Goal: Information Seeking & Learning: Find specific fact

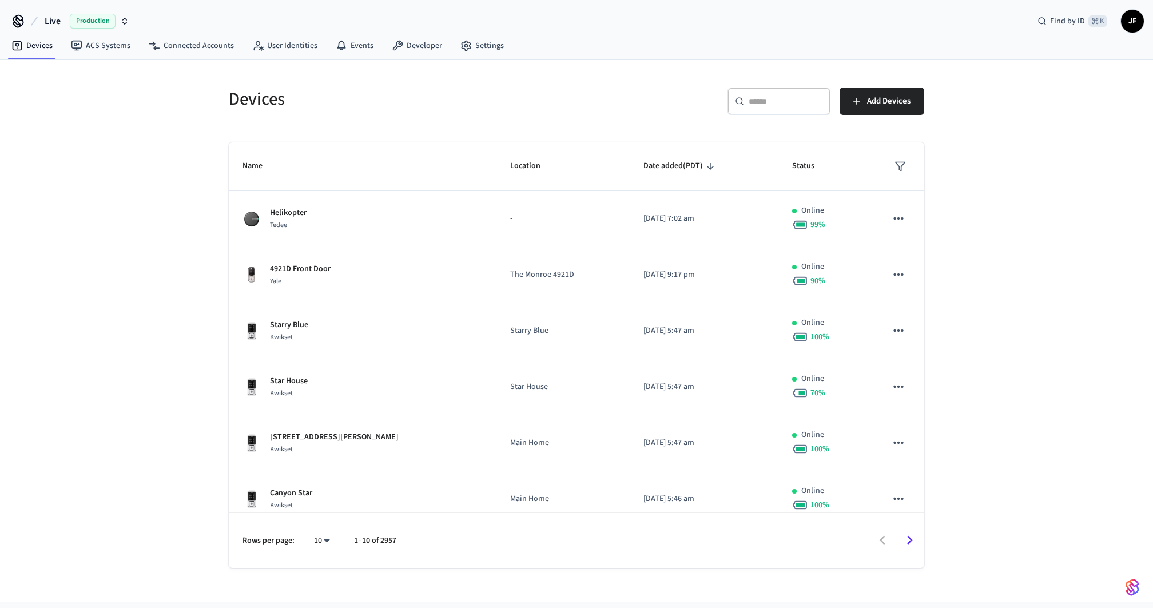
click at [619, 99] on div "​ ​ Add Devices" at bounding box center [754, 106] width 341 height 37
click at [54, 19] on span "Live" at bounding box center [53, 21] width 16 height 14
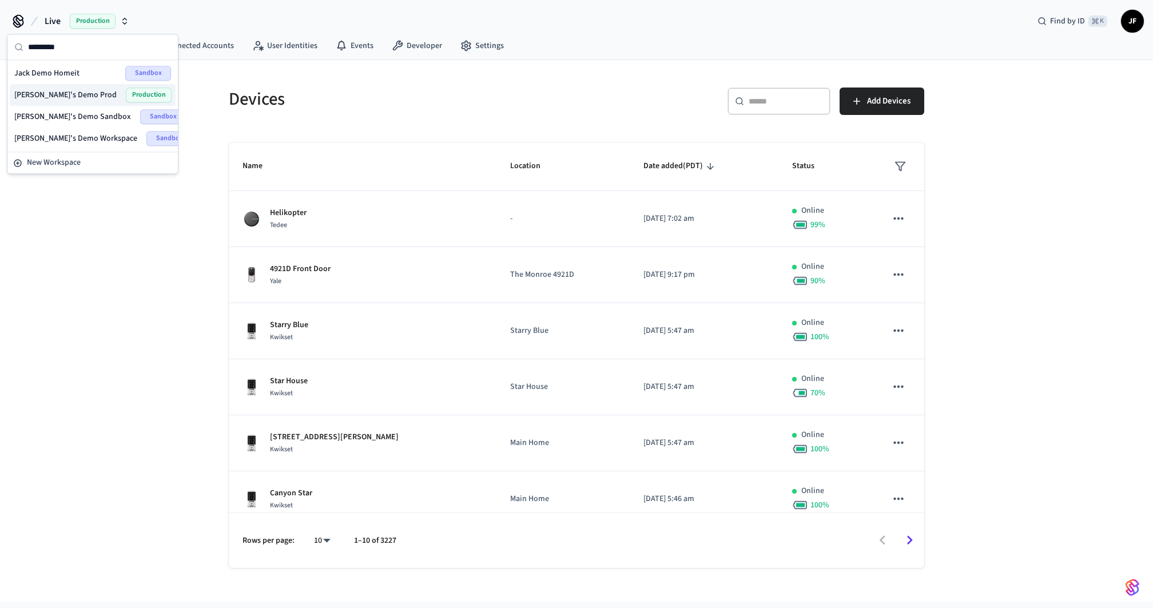
type input "*********"
click at [66, 96] on span "[PERSON_NAME]'s Demo Prod" at bounding box center [65, 94] width 102 height 11
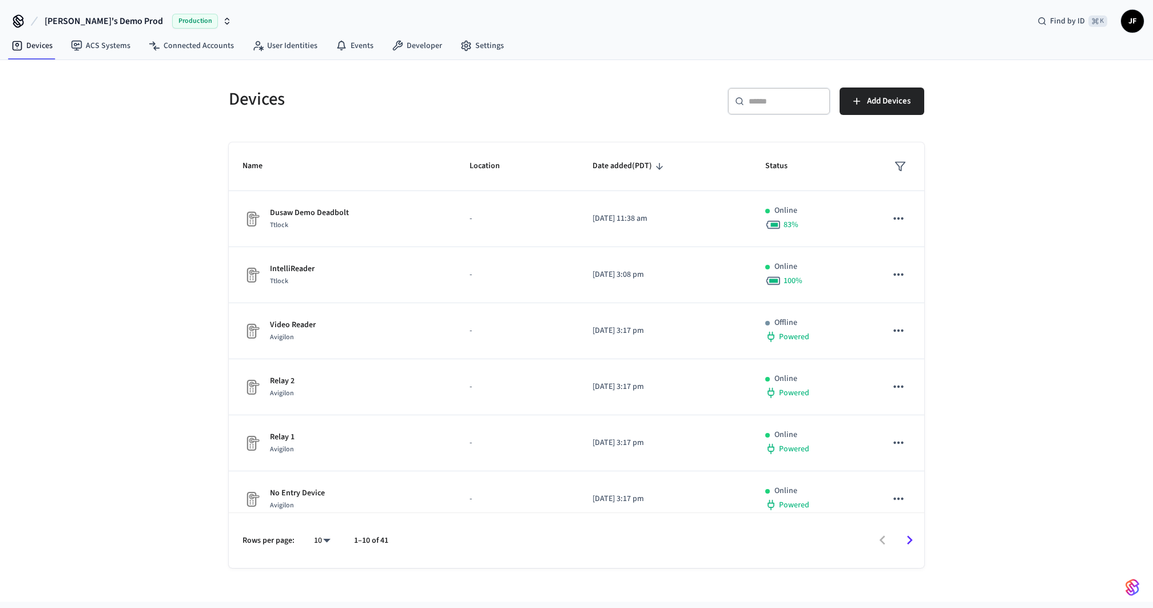
click at [777, 108] on div "​ ​" at bounding box center [779, 101] width 103 height 27
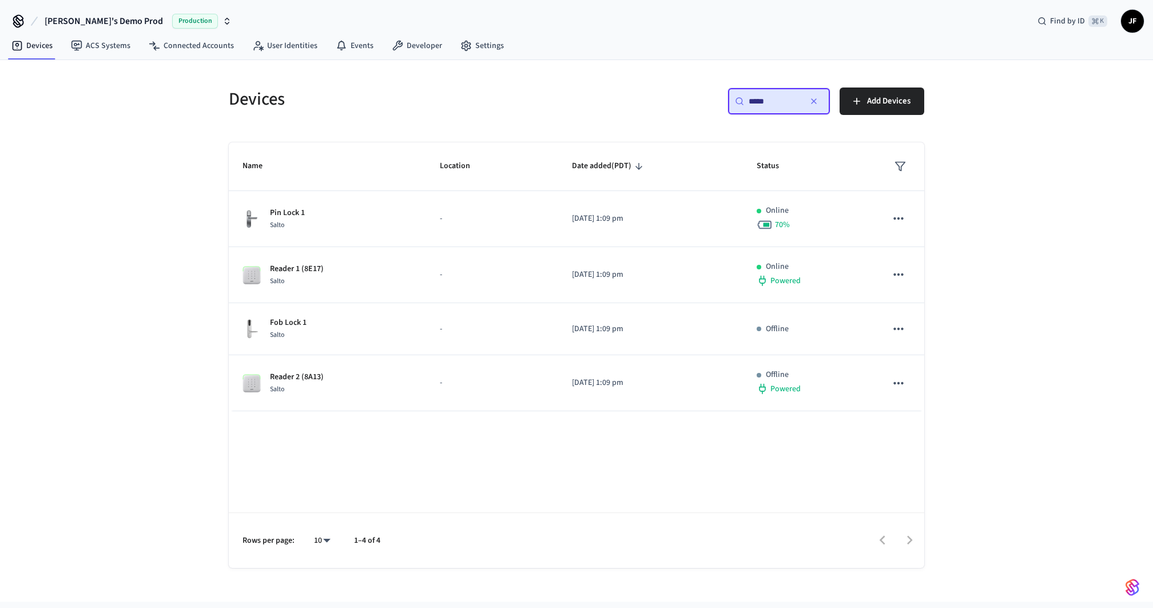
type input "*****"
click at [496, 132] on div "Devices ​ ***** ​ Add Devices Name Location Date added (PDT) Status Pin Lock 1 …" at bounding box center [577, 321] width 714 height 494
click at [439, 43] on link "Developer" at bounding box center [417, 45] width 69 height 21
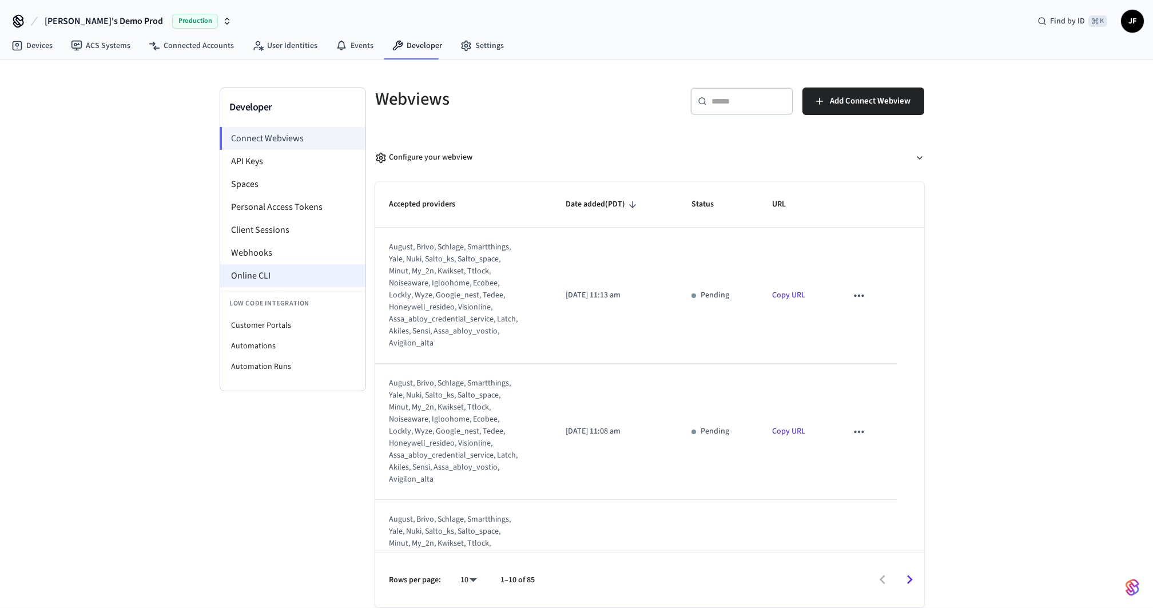
click at [272, 270] on li "Online CLI" at bounding box center [292, 275] width 145 height 23
click at [22, 42] on icon at bounding box center [16, 45] width 11 height 11
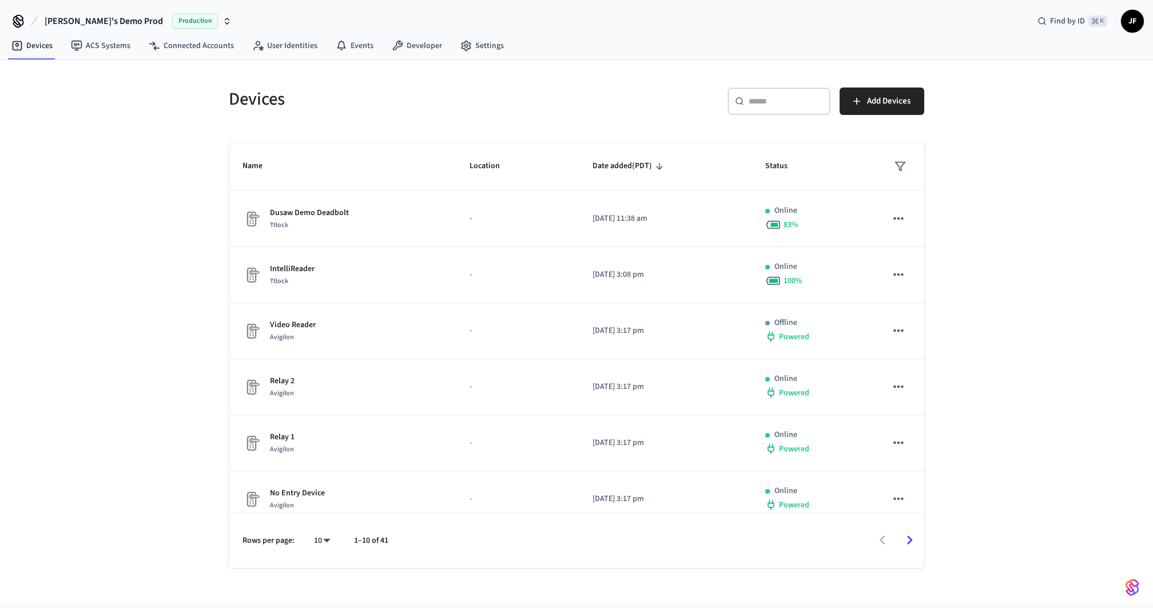
click at [795, 102] on input "text" at bounding box center [786, 101] width 74 height 11
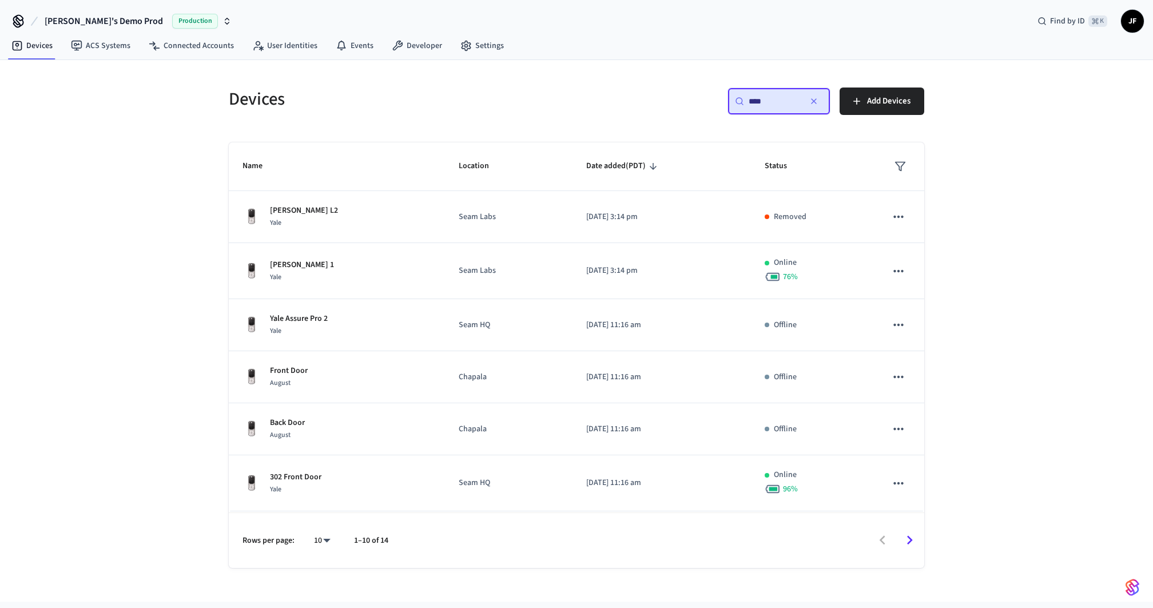
click at [772, 101] on input "****" at bounding box center [774, 101] width 51 height 11
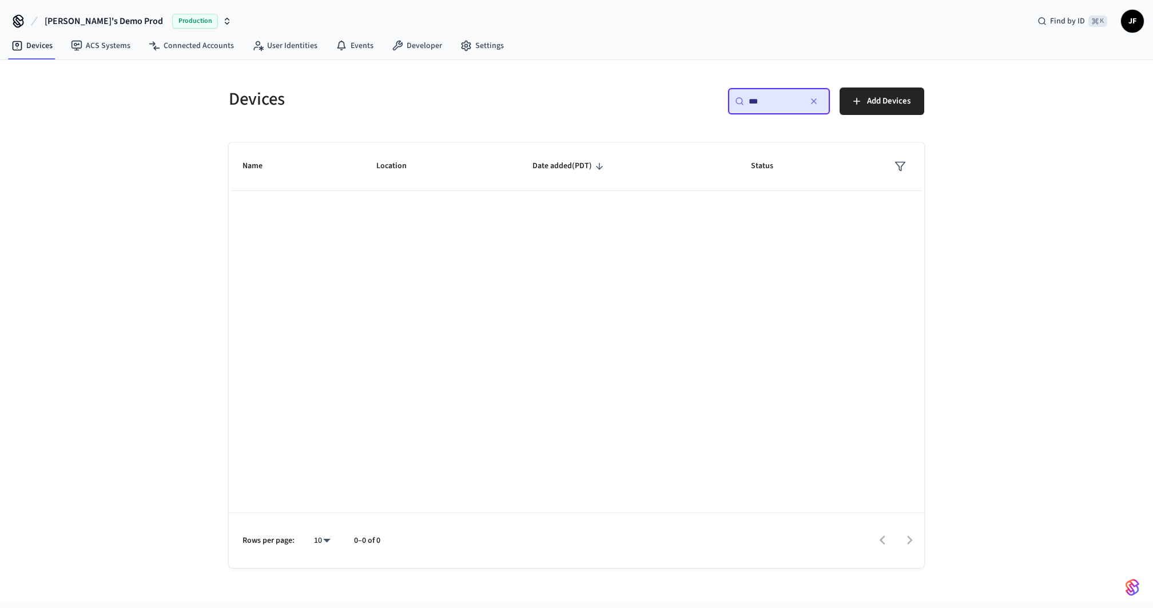
type input "***"
click at [76, 27] on span "Jack's Demo Prod" at bounding box center [104, 21] width 118 height 14
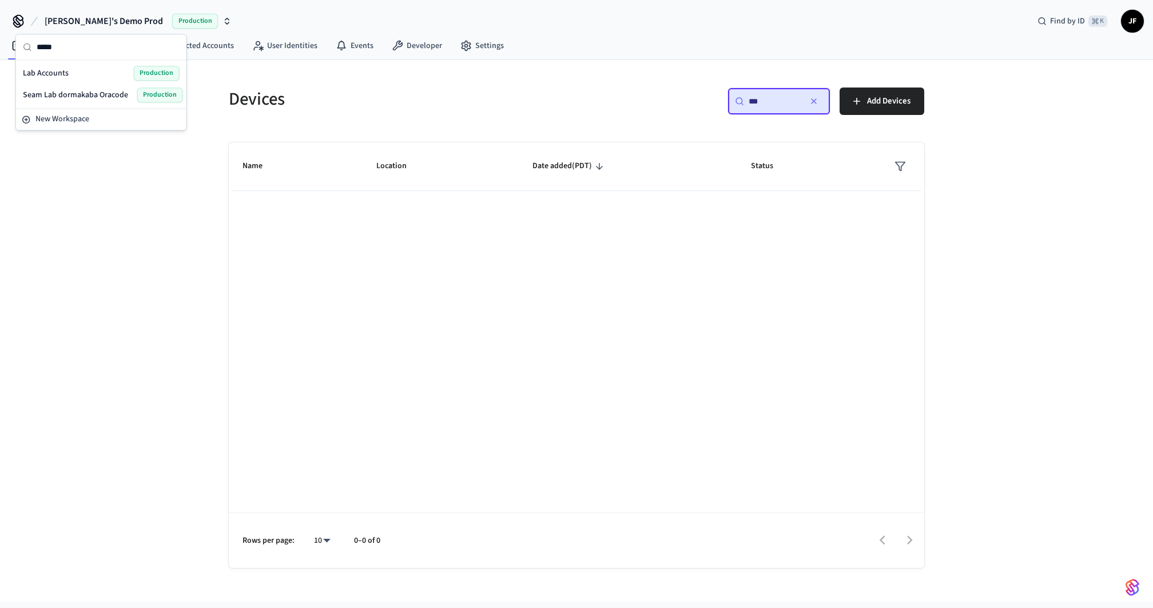
type input "*****"
click at [87, 78] on div "Lab Accounts Production" at bounding box center [101, 73] width 157 height 15
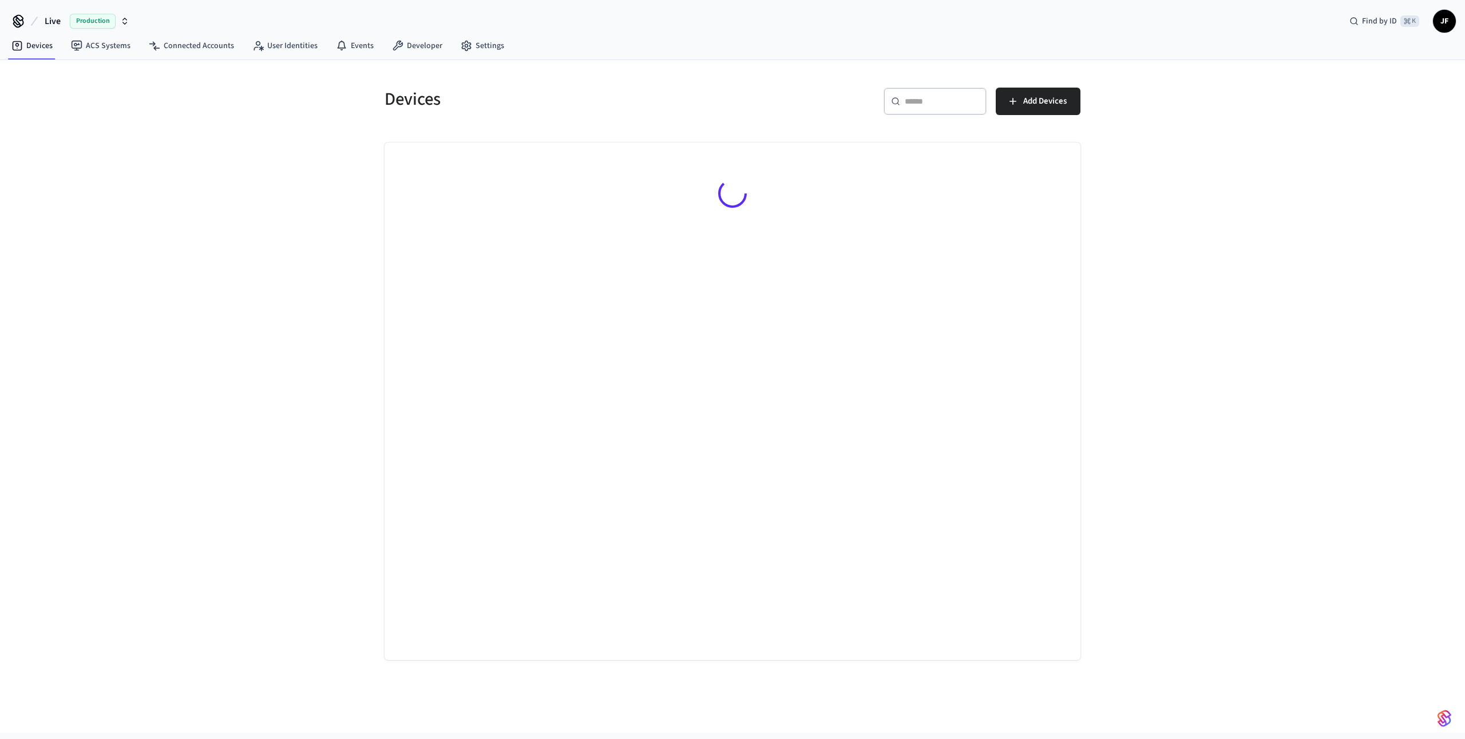
click at [47, 12] on button "Live Production" at bounding box center [87, 21] width 92 height 24
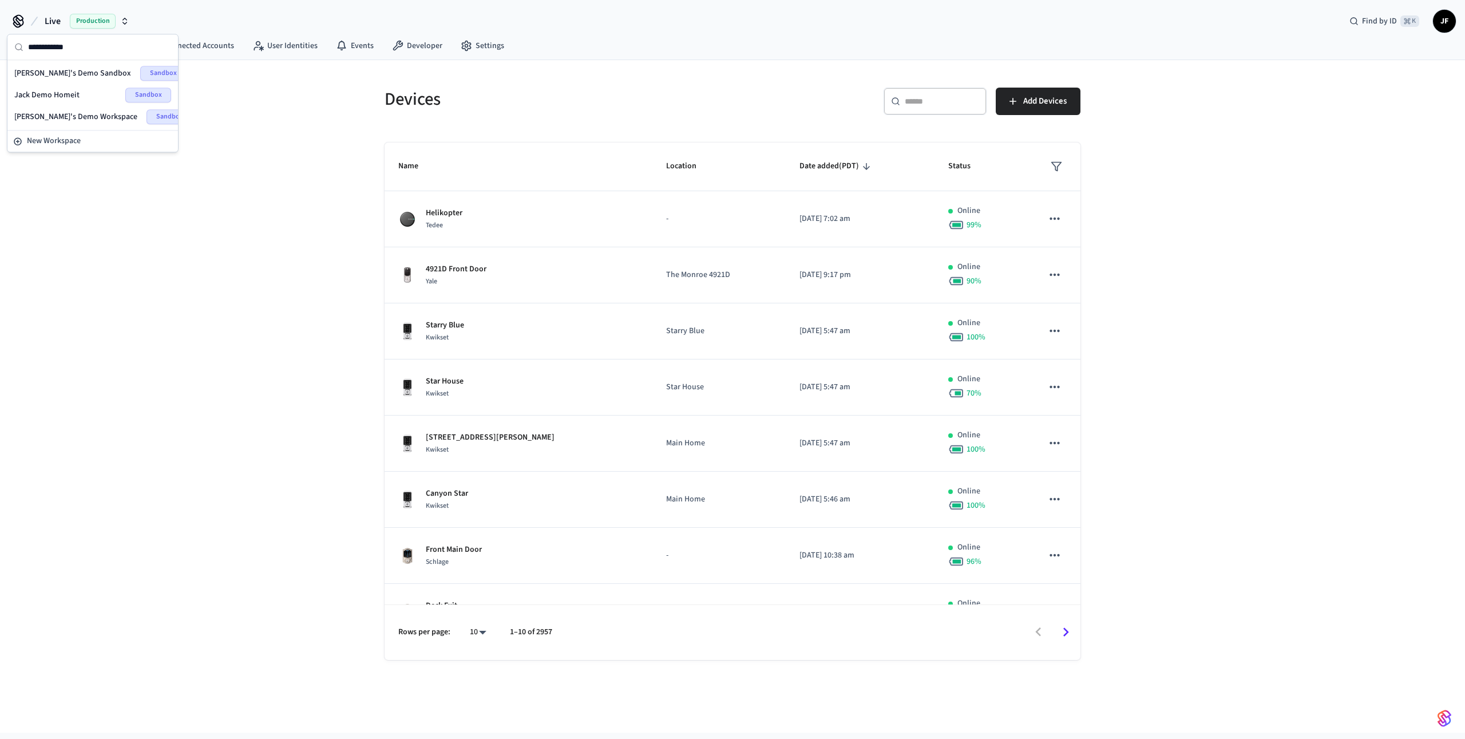
type input "**********"
click at [64, 74] on span "[PERSON_NAME]'s Demo Sandbox" at bounding box center [72, 73] width 117 height 11
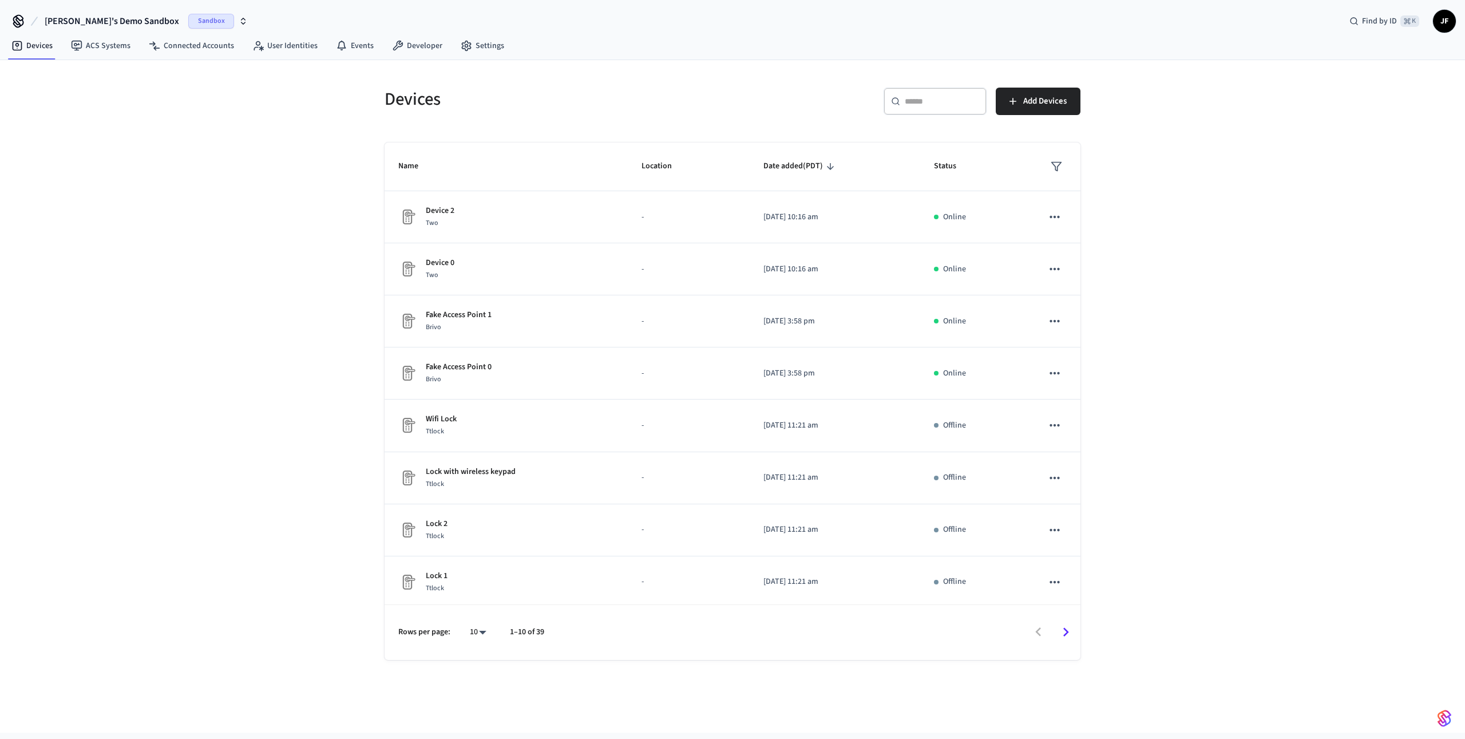
click at [952, 97] on input "text" at bounding box center [942, 101] width 74 height 11
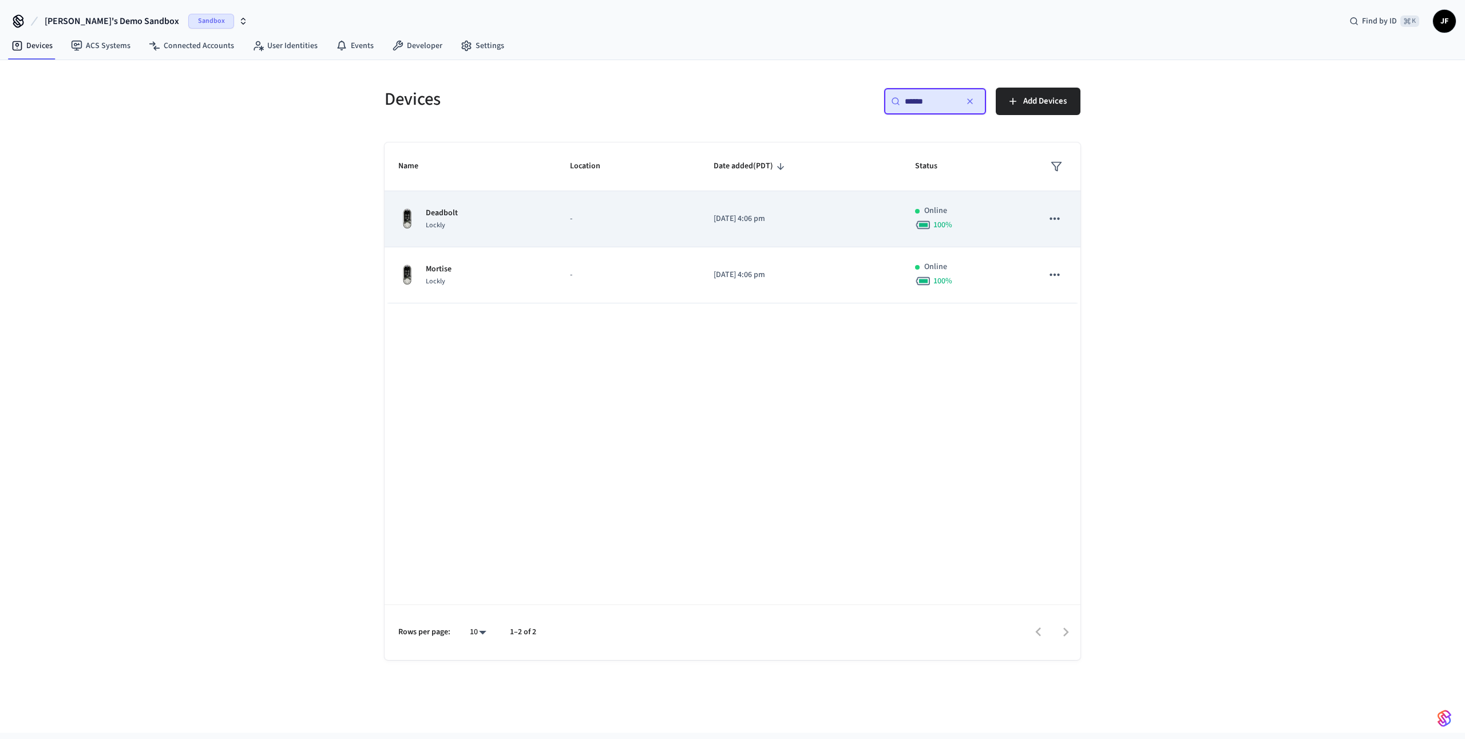
type input "******"
click at [491, 205] on td "Deadbolt Lockly" at bounding box center [470, 219] width 172 height 56
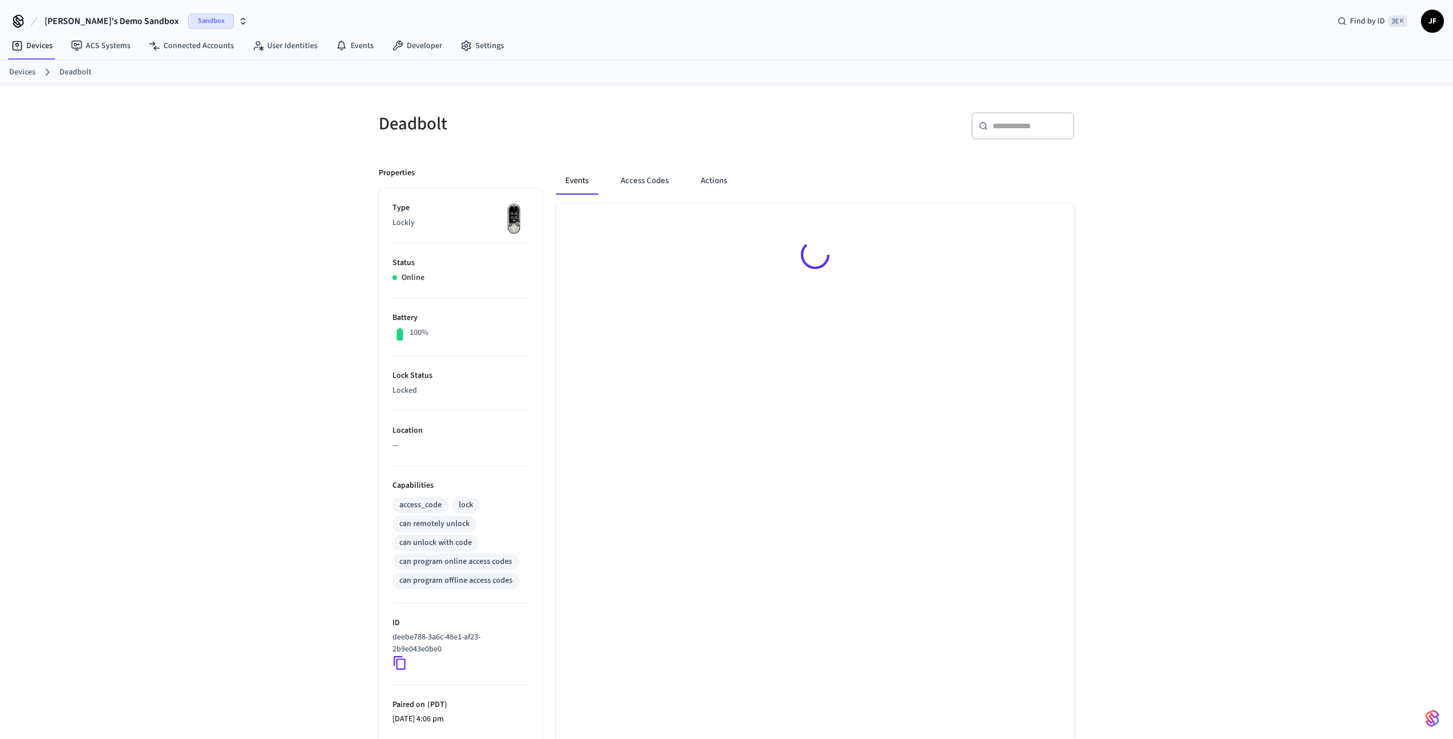
click at [504, 109] on div "Deadbolt" at bounding box center [542, 123] width 355 height 50
click at [721, 181] on button "Actions" at bounding box center [714, 180] width 45 height 27
click at [824, 126] on div at bounding box center [903, 130] width 341 height 37
click at [715, 176] on button "Actions" at bounding box center [714, 180] width 45 height 27
click at [716, 118] on h5 "Deadbolt" at bounding box center [549, 123] width 341 height 23
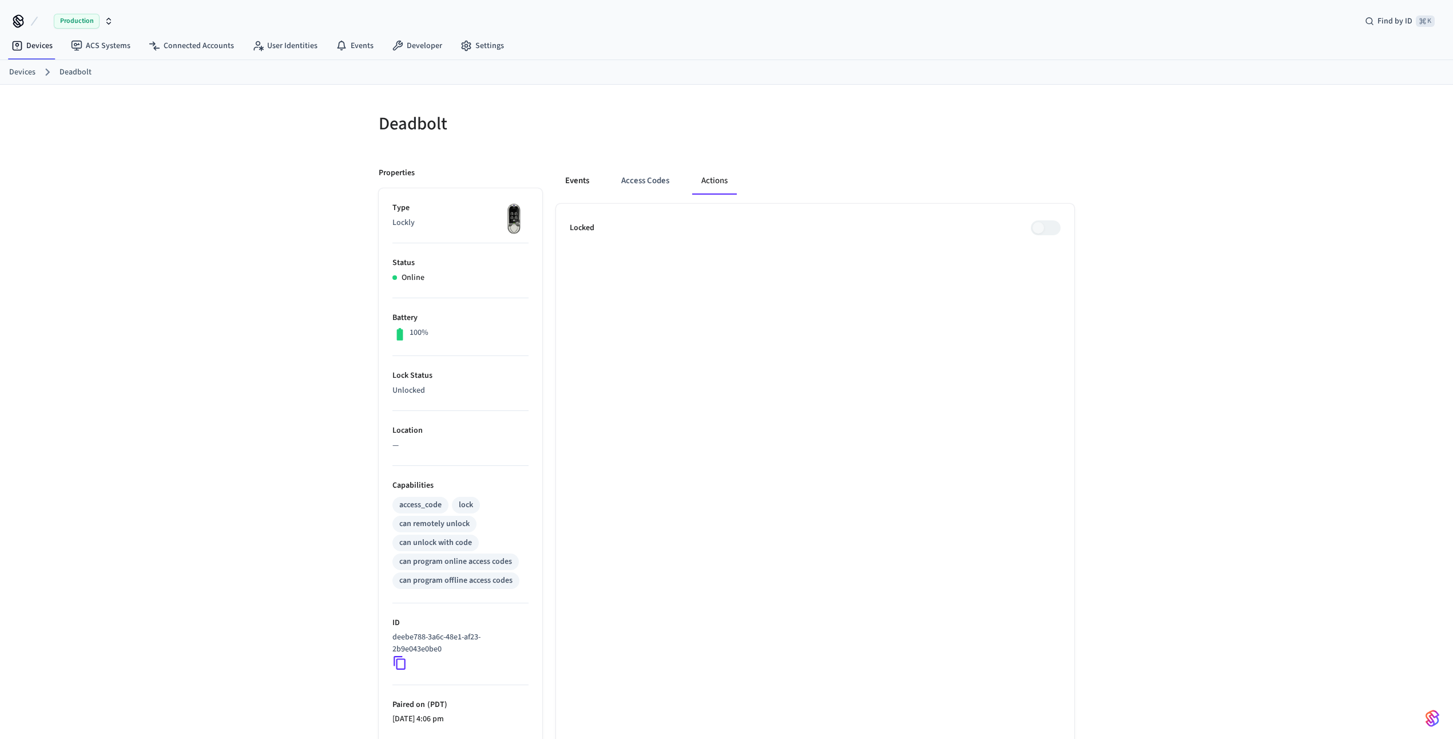
click at [585, 177] on button "Events" at bounding box center [577, 180] width 42 height 27
click at [67, 19] on span "[PERSON_NAME]'s Demo Sandbox" at bounding box center [112, 21] width 134 height 14
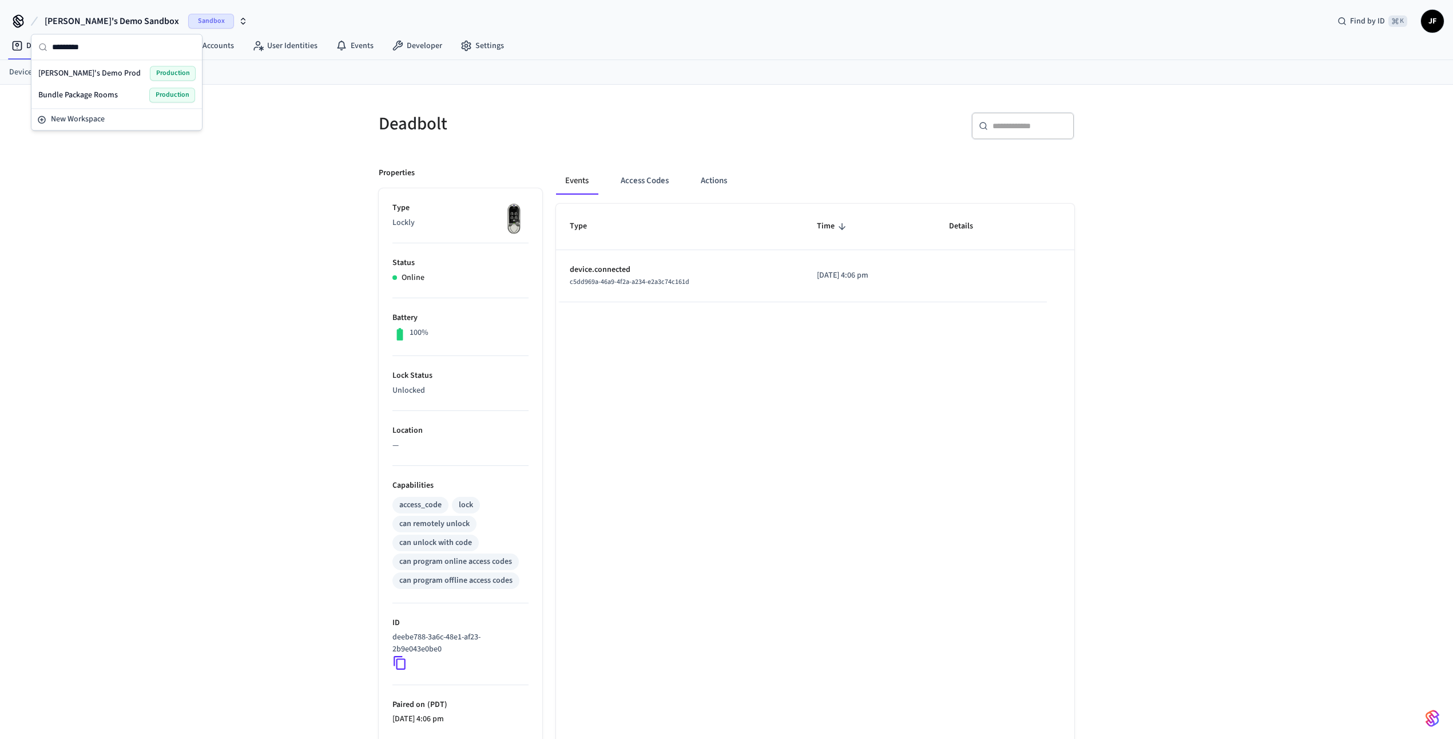
type input "*********"
click at [108, 77] on div "[PERSON_NAME]'s Demo Prod Production" at bounding box center [116, 73] width 157 height 15
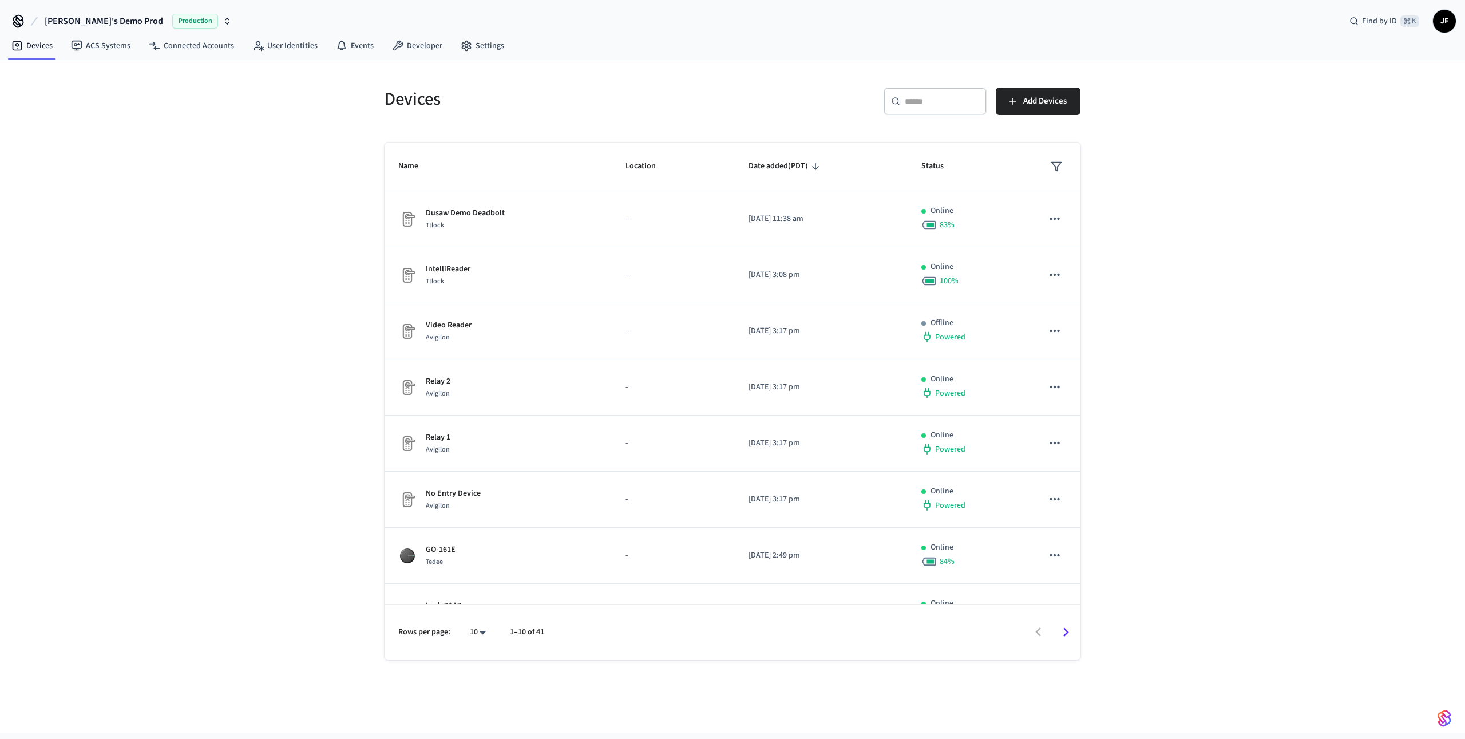
click at [943, 93] on div "​ ​" at bounding box center [934, 101] width 103 height 27
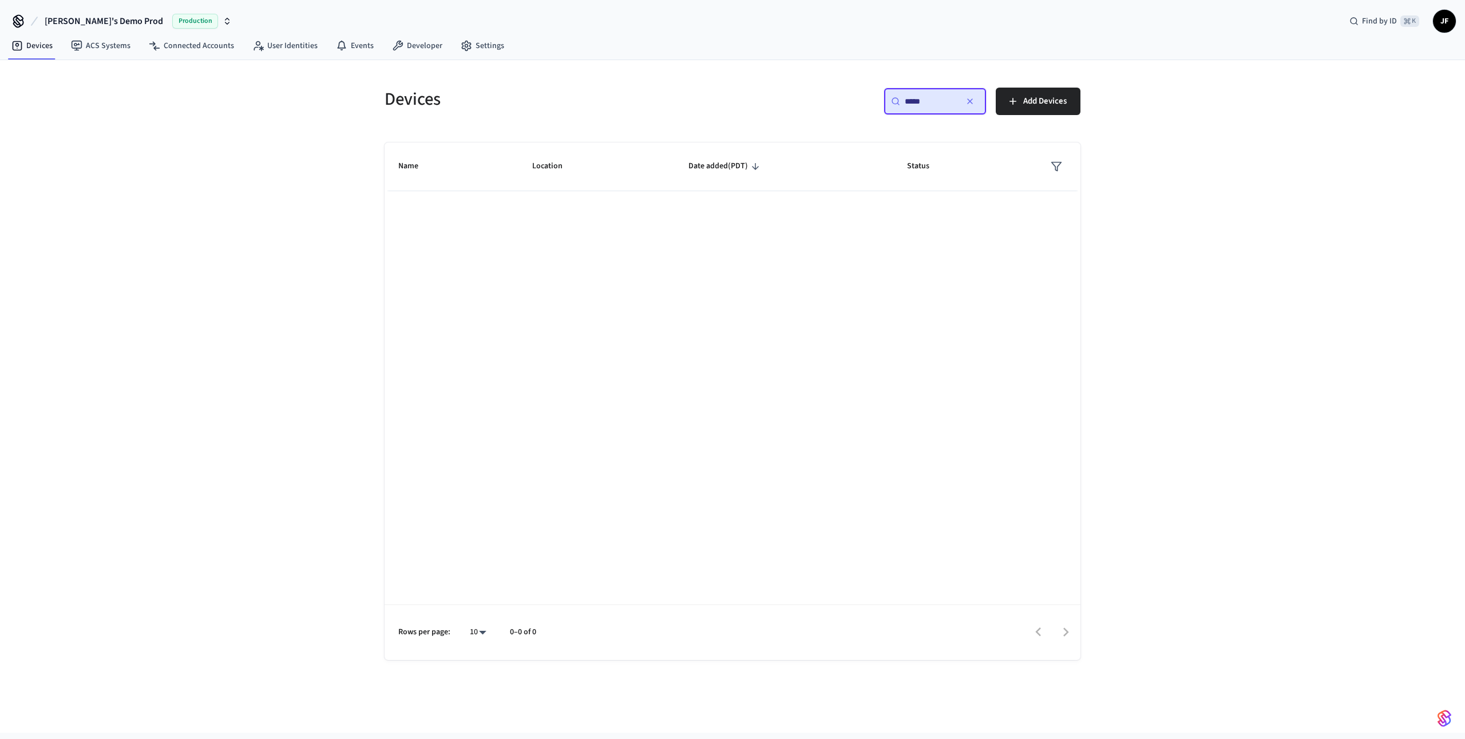
type input "******"
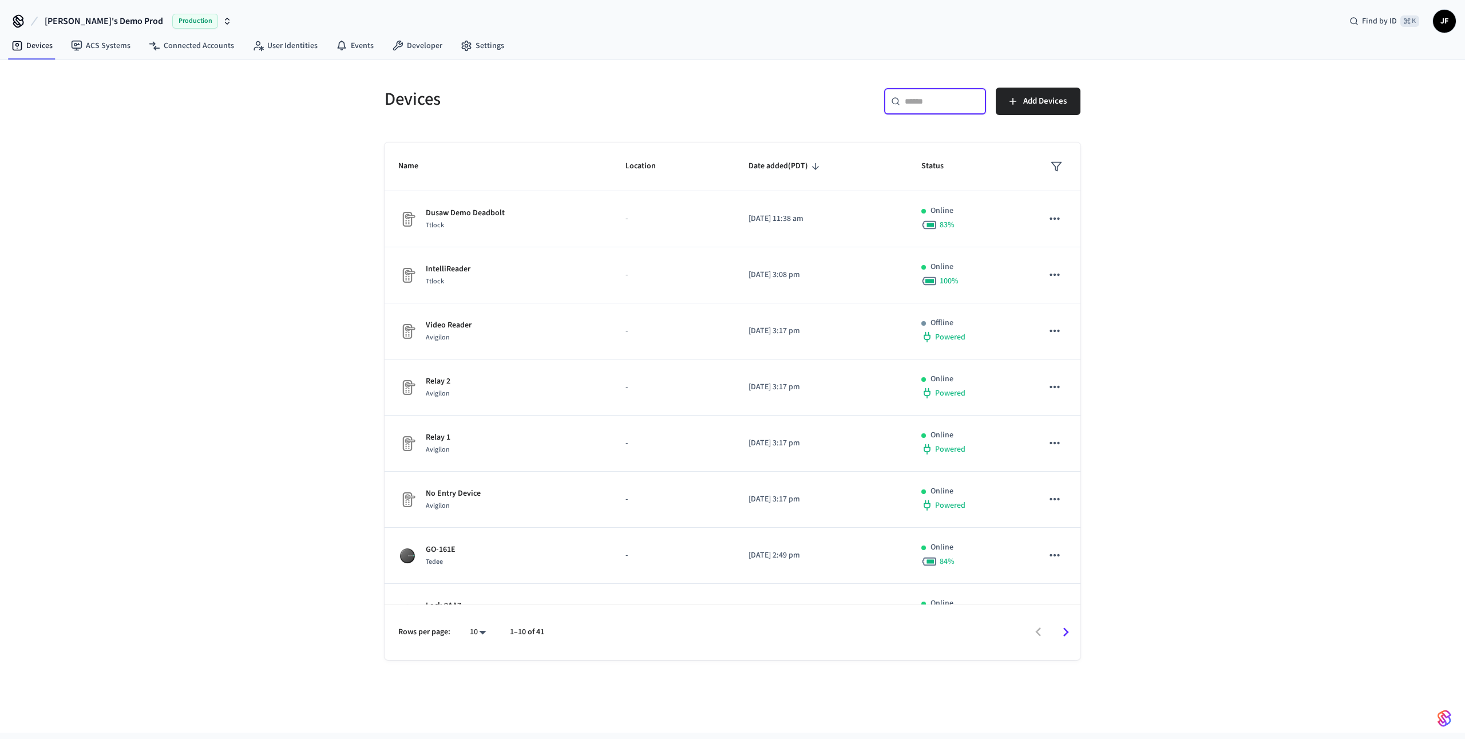
click at [761, 72] on div "Devices ​ ​ Add Devices Name Location Date added (PDT) Status Dusaw Demo Deadbo…" at bounding box center [732, 360] width 732 height 600
click at [291, 125] on div "Devices ​ ​ Add Devices Name Location Date added (PDT) Status Dusaw Demo Deadbo…" at bounding box center [732, 396] width 1465 height 672
drag, startPoint x: 265, startPoint y: 137, endPoint x: 258, endPoint y: 134, distance: 7.4
click at [264, 137] on div "Devices ​ ​ Add Devices Name Location Date added (PDT) Status Dusaw Demo Deadbo…" at bounding box center [732, 396] width 1465 height 672
click at [70, 21] on span "[PERSON_NAME]'s Demo Prod" at bounding box center [104, 21] width 118 height 14
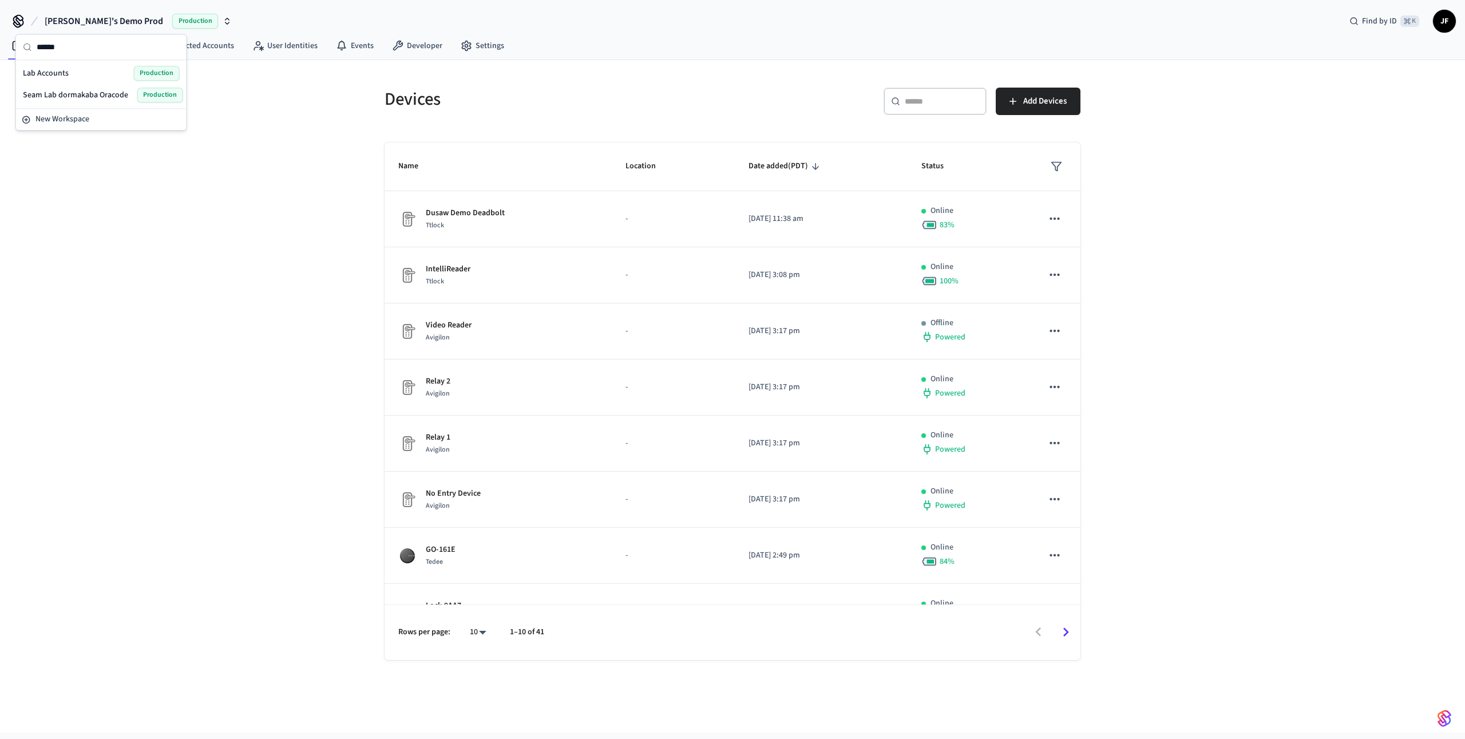
click at [62, 49] on input "******" at bounding box center [108, 46] width 143 height 25
type input "******"
click at [61, 65] on div "Lab Accounts Production" at bounding box center [101, 73] width 166 height 22
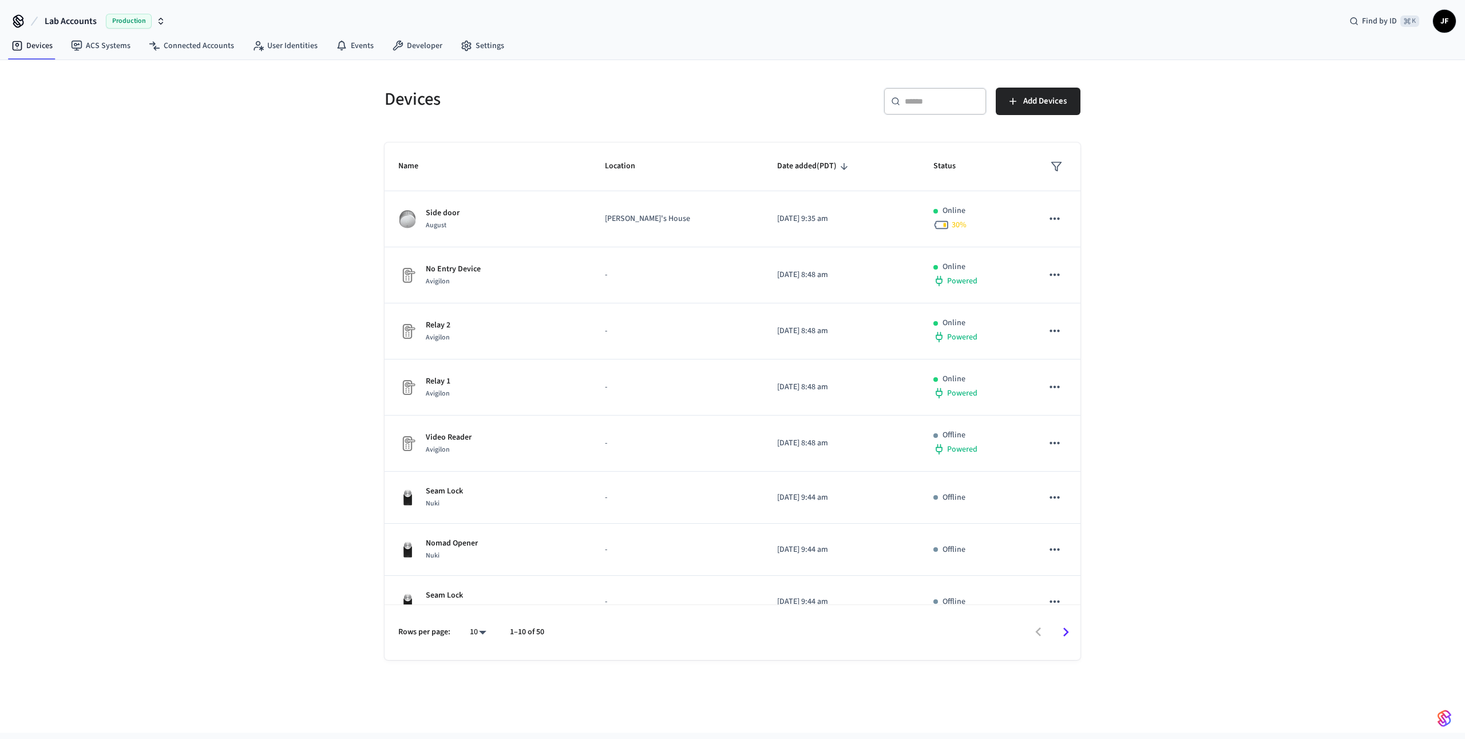
click at [919, 98] on input "text" at bounding box center [942, 101] width 74 height 11
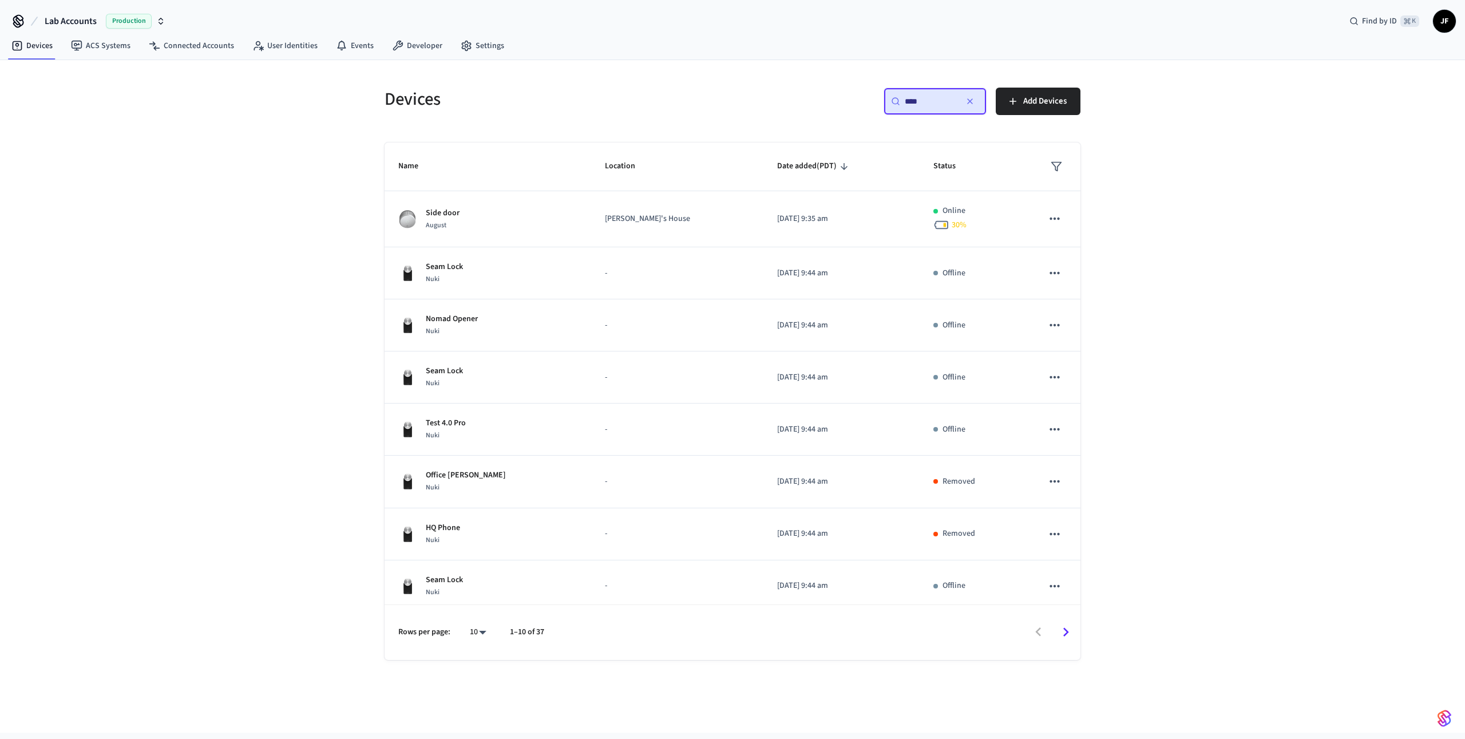
type input "*****"
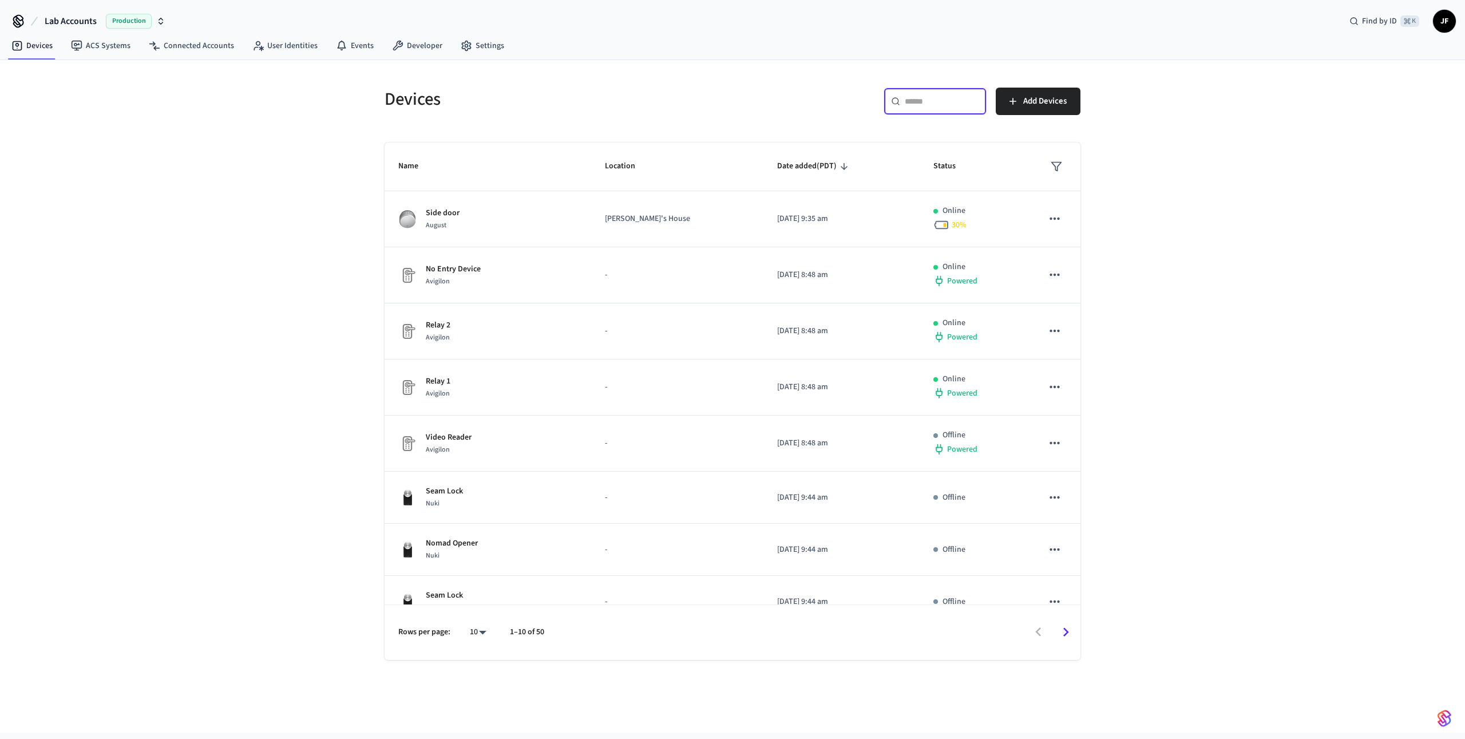
click at [768, 116] on div "​ ​ Add Devices" at bounding box center [909, 106] width 341 height 37
click at [912, 106] on div "​ ​" at bounding box center [934, 101] width 103 height 27
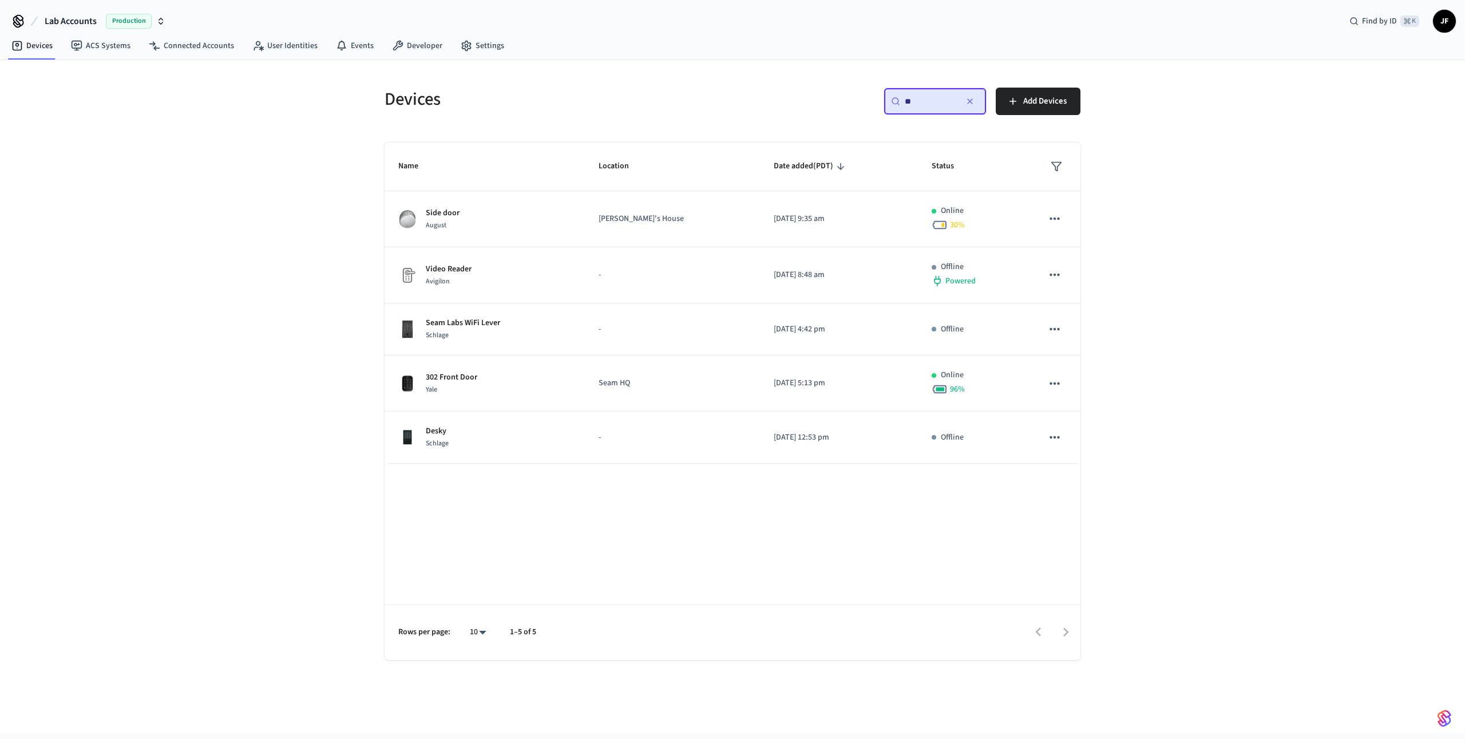
type input "*"
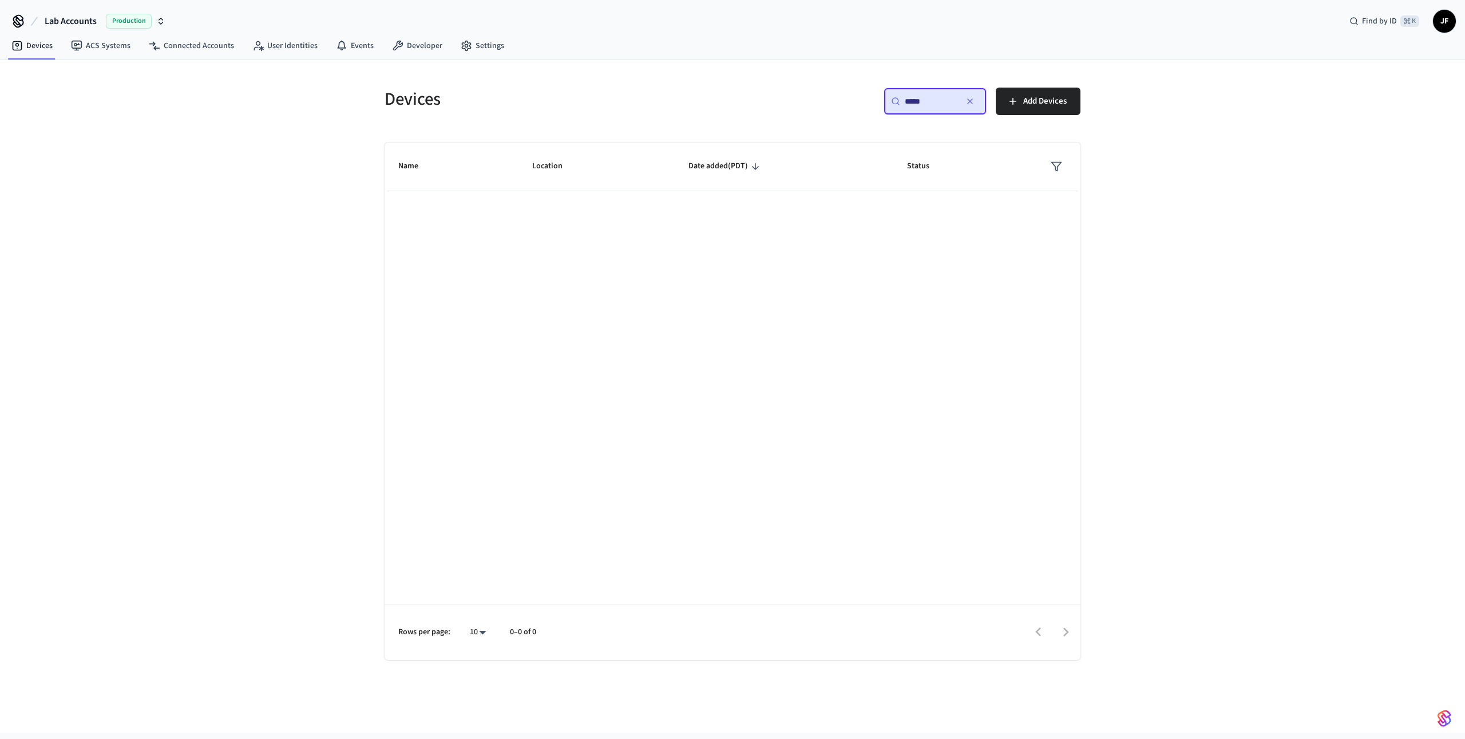
type input "******"
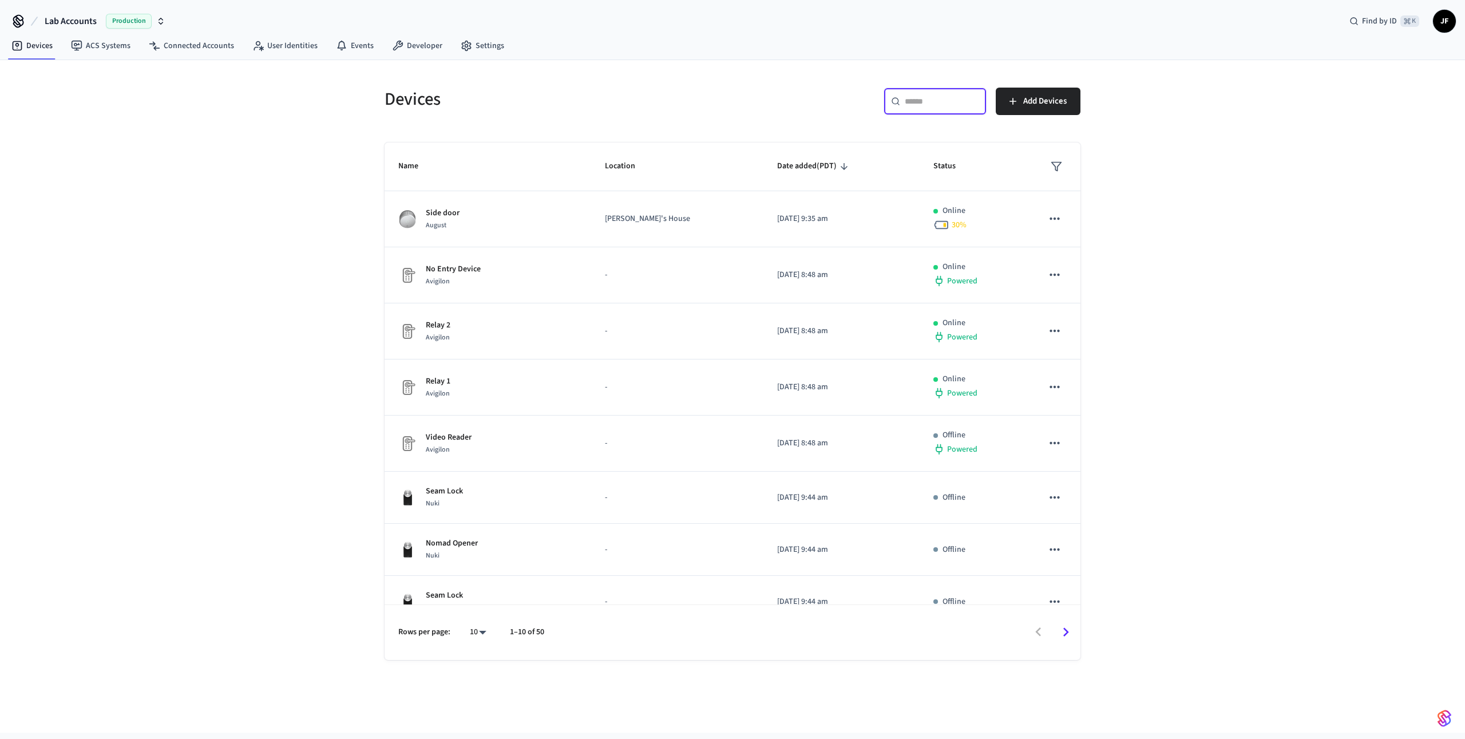
click at [261, 215] on div "Devices ​ ​ Add Devices Name Location Date added (PDT) Status Side door August …" at bounding box center [732, 396] width 1465 height 672
click at [80, 19] on span "Lab Accounts" at bounding box center [71, 21] width 52 height 14
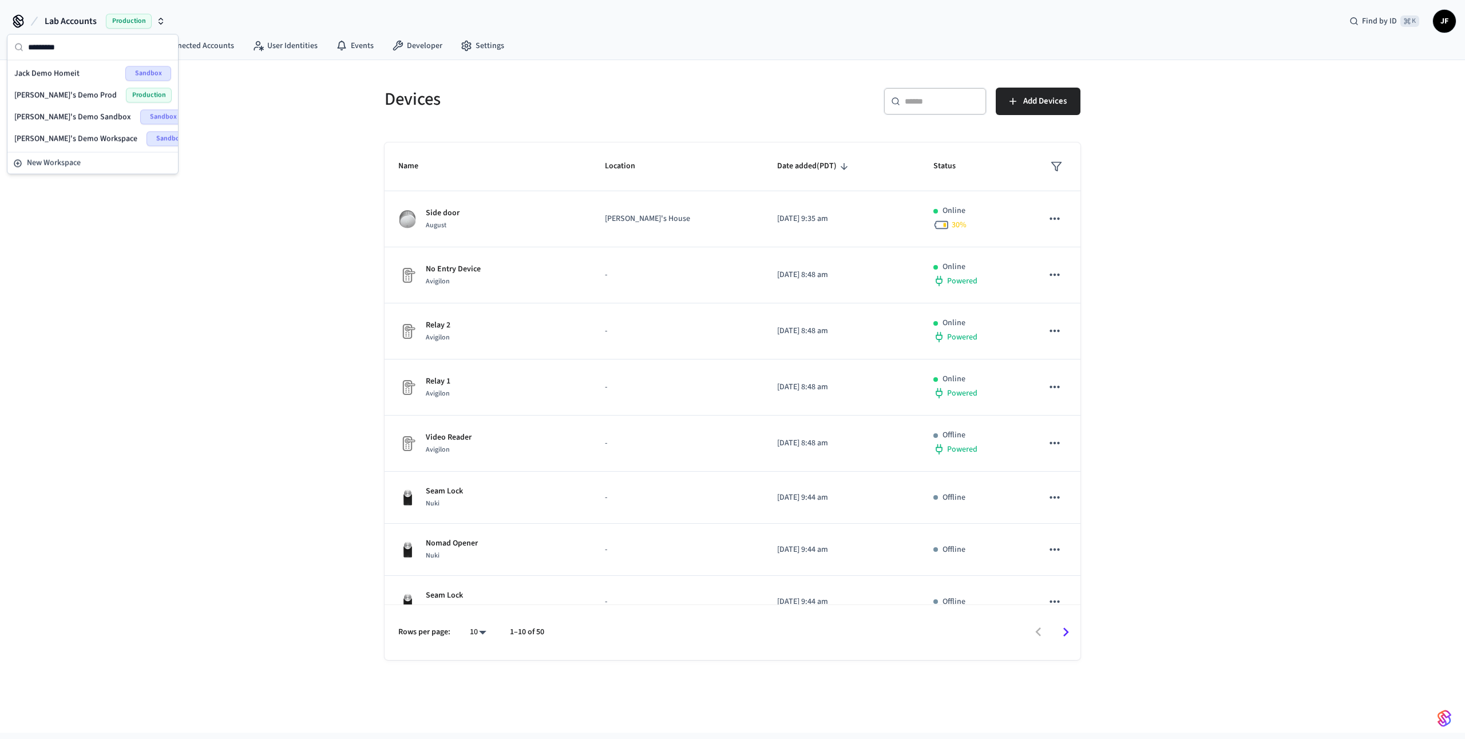
type input "*********"
click at [97, 93] on div "Jack's Demo Prod Production" at bounding box center [92, 95] width 157 height 15
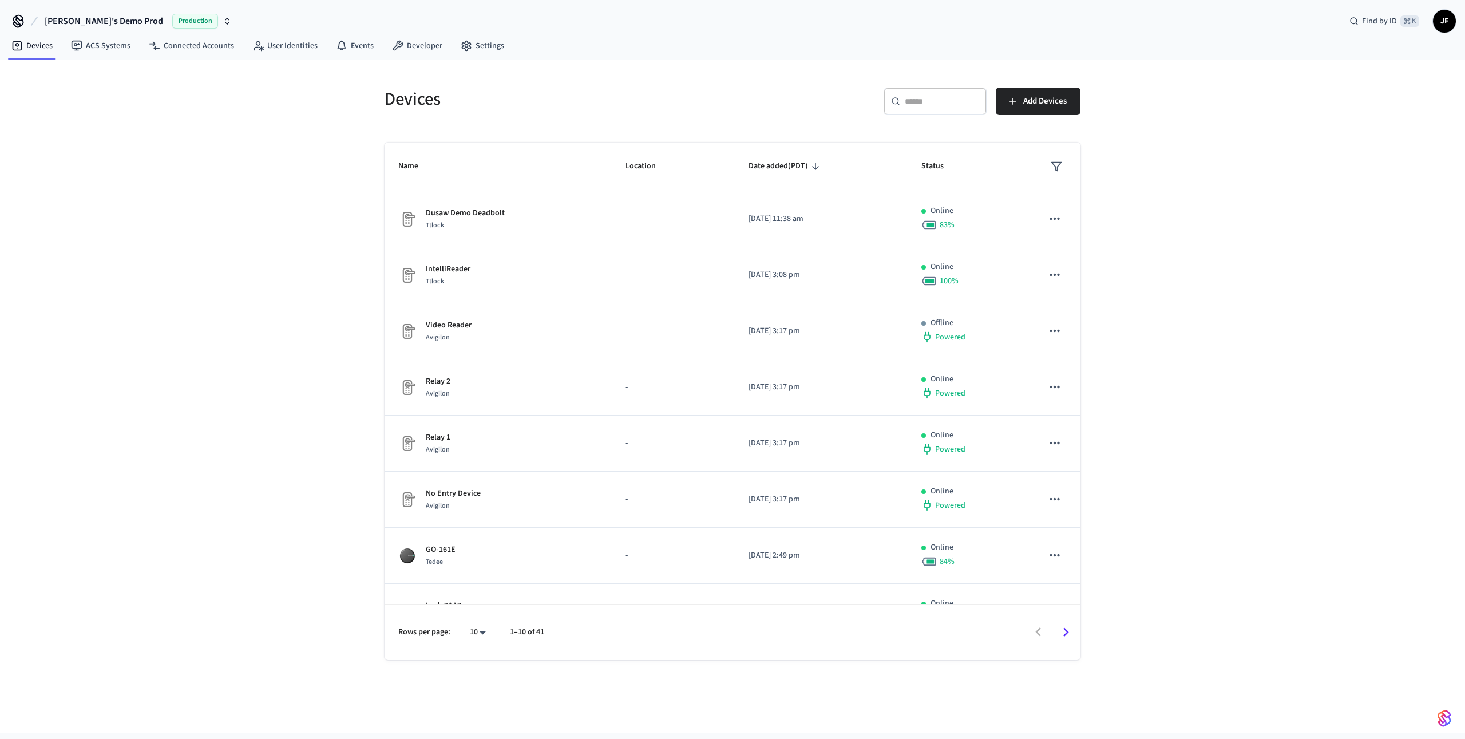
click at [701, 104] on h5 "Devices" at bounding box center [554, 99] width 341 height 23
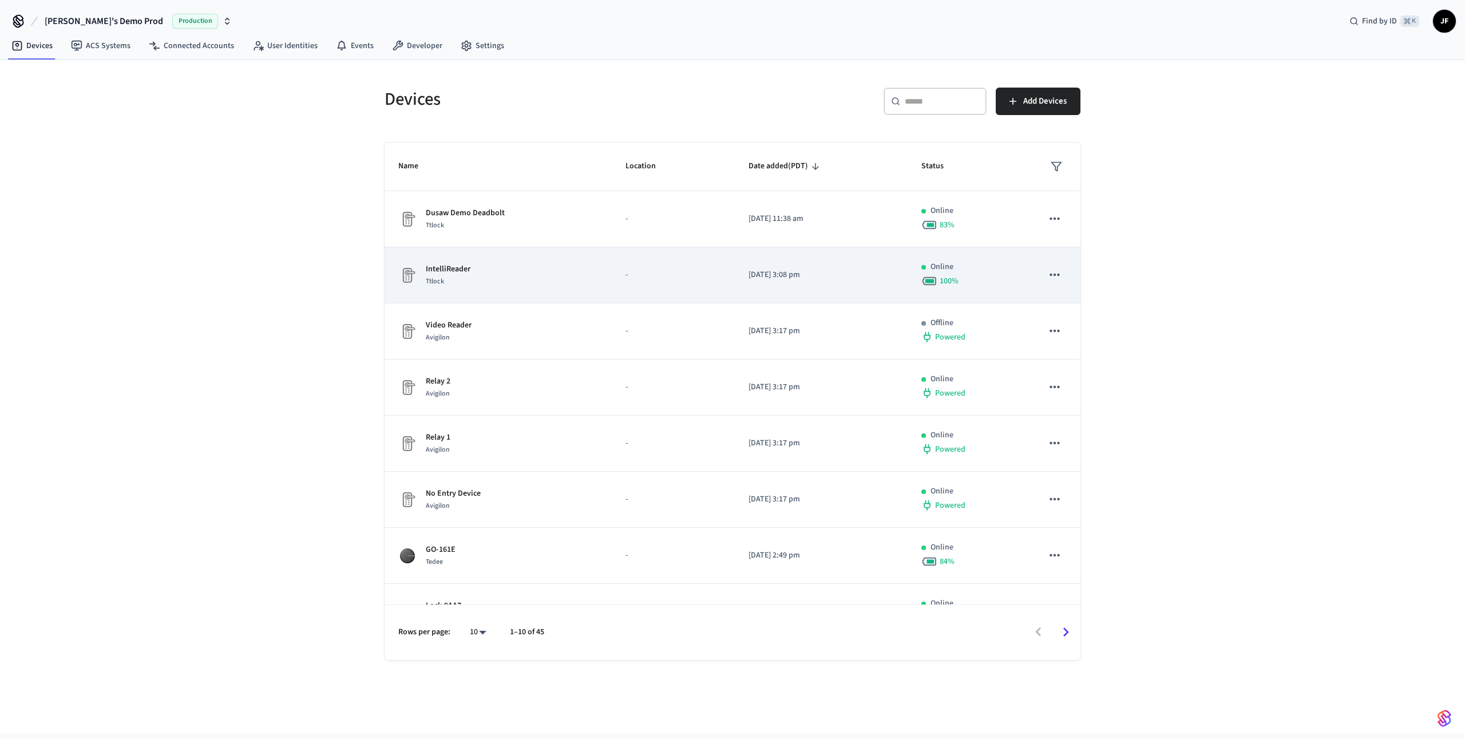
click at [589, 277] on div "IntelliReader Ttlock" at bounding box center [498, 275] width 200 height 24
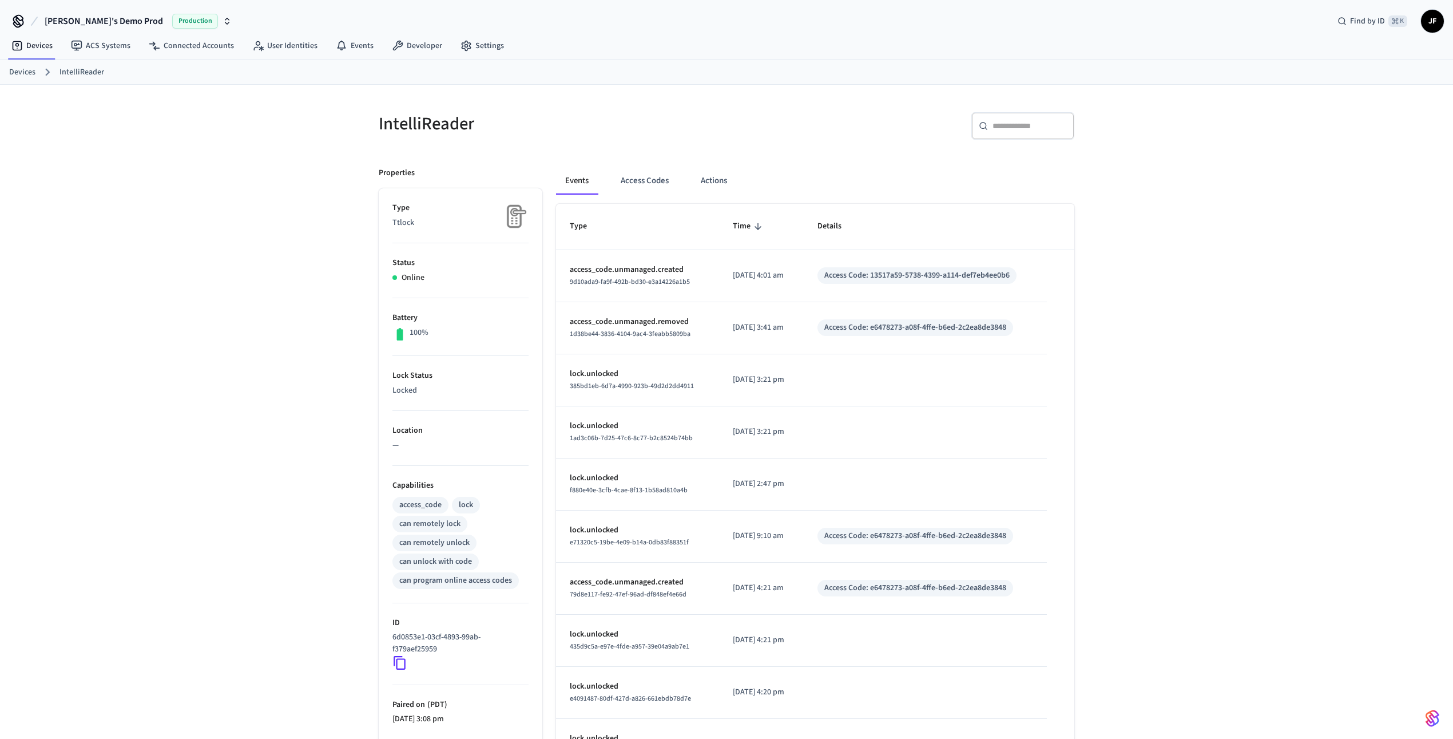
click at [601, 183] on div "Events Access Codes Actions" at bounding box center [815, 180] width 518 height 27
click at [624, 173] on button "Access Codes" at bounding box center [645, 180] width 66 height 27
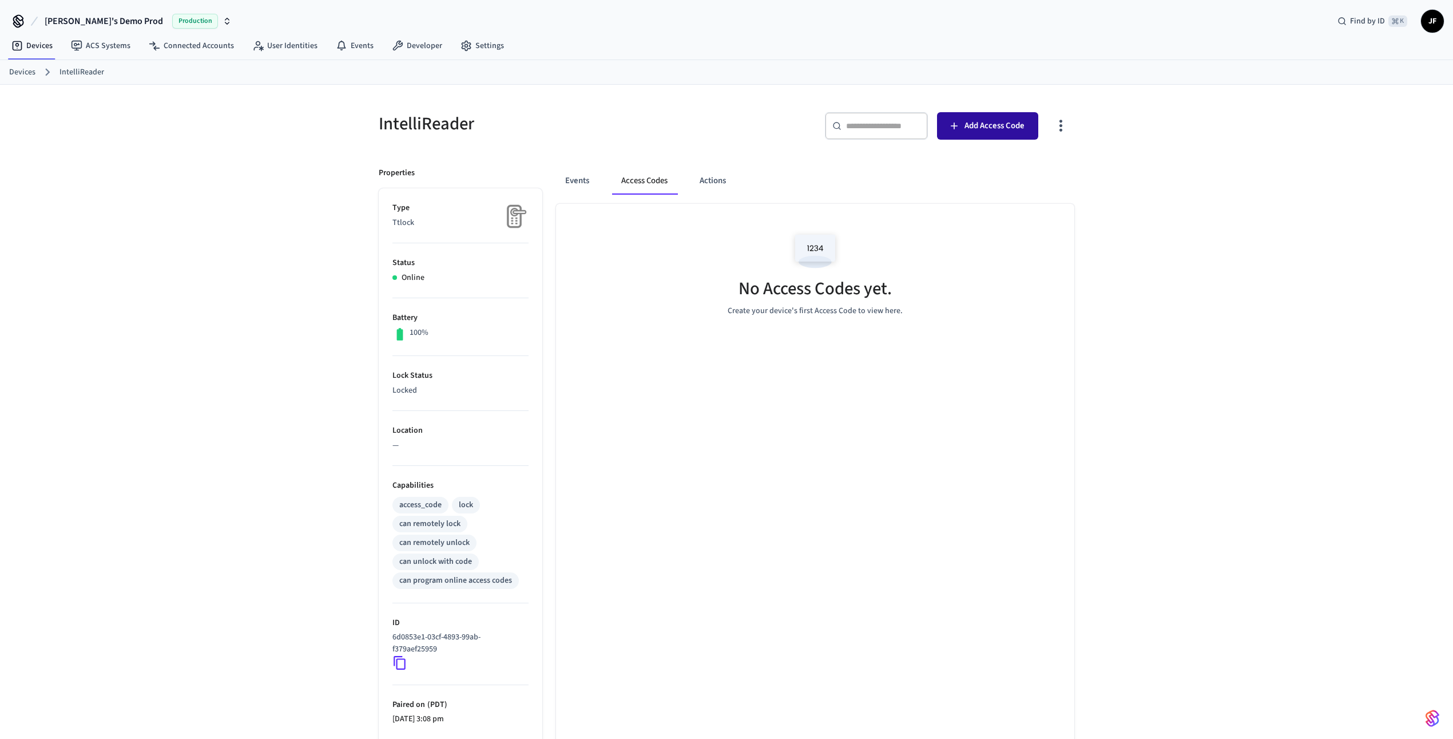
click at [986, 126] on span "Add Access Code" at bounding box center [995, 125] width 60 height 15
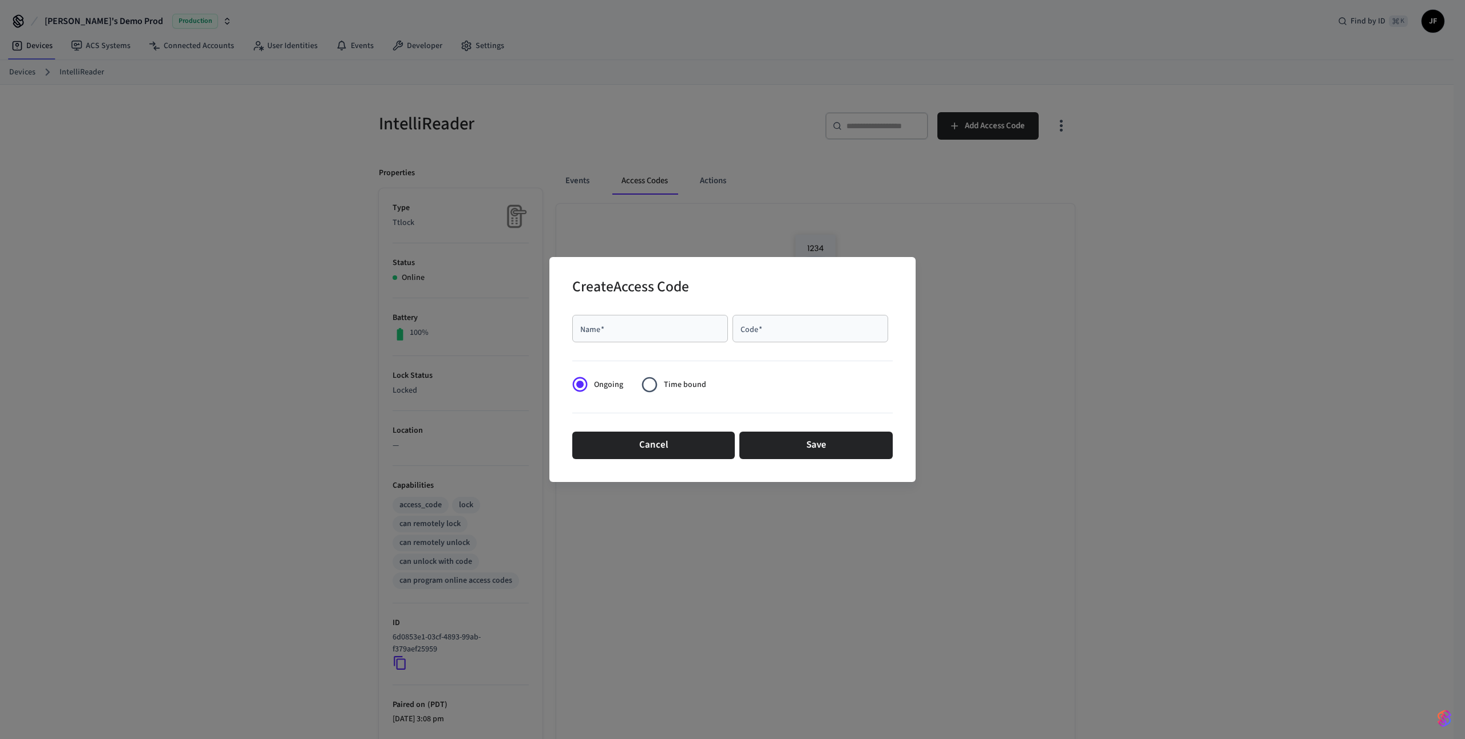
click at [618, 335] on div "Name   *" at bounding box center [650, 328] width 156 height 27
type input "*******"
click at [821, 339] on div "Code   *" at bounding box center [810, 328] width 156 height 27
type input "*********"
click at [854, 454] on button "Save" at bounding box center [815, 444] width 153 height 27
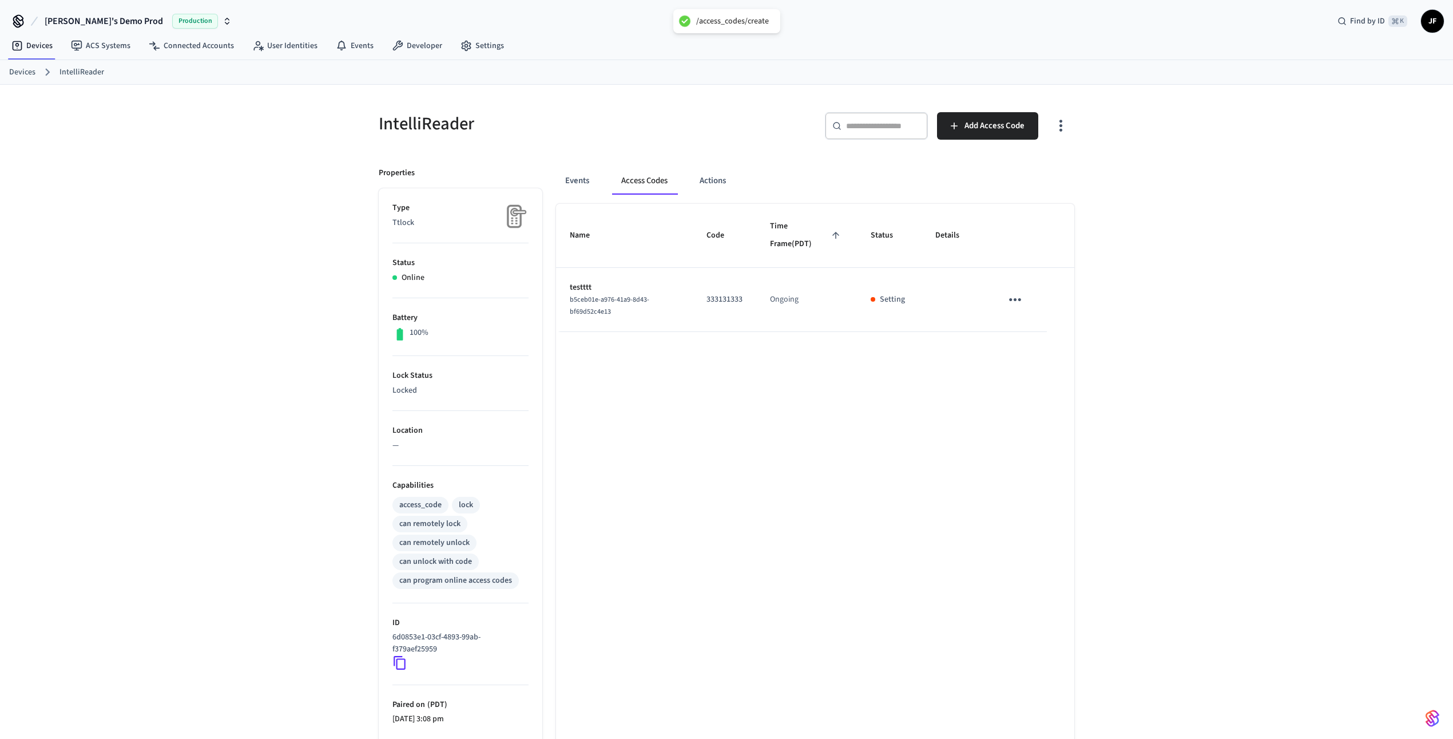
click at [426, 138] on div "IntelliReader" at bounding box center [542, 123] width 355 height 50
click at [396, 661] on icon at bounding box center [399, 662] width 15 height 15
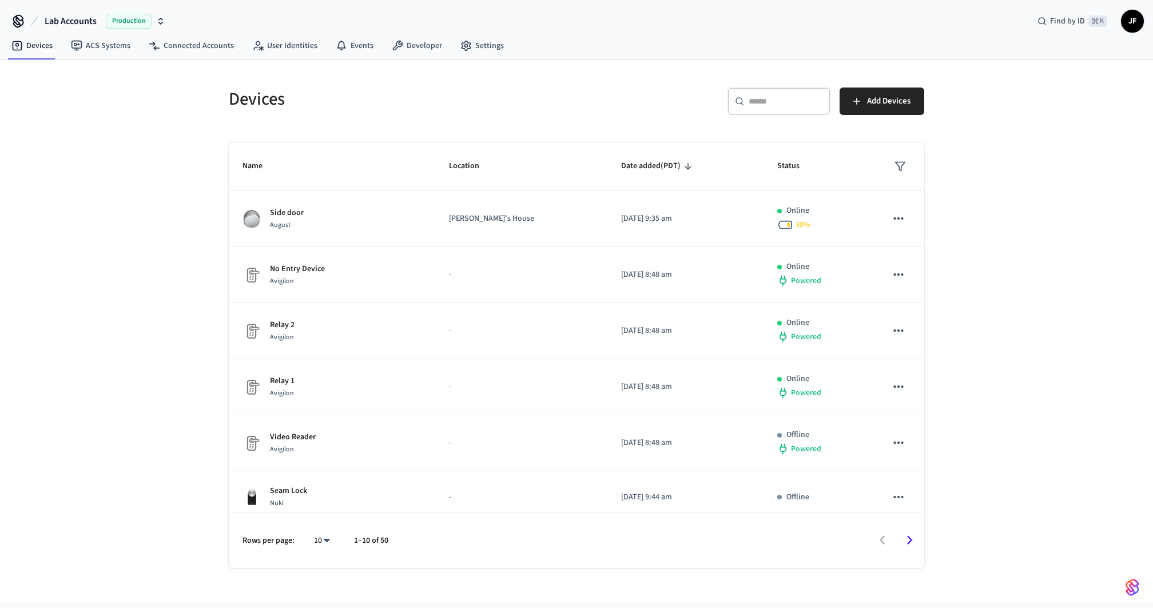
click at [767, 107] on div "​ ​" at bounding box center [779, 101] width 103 height 27
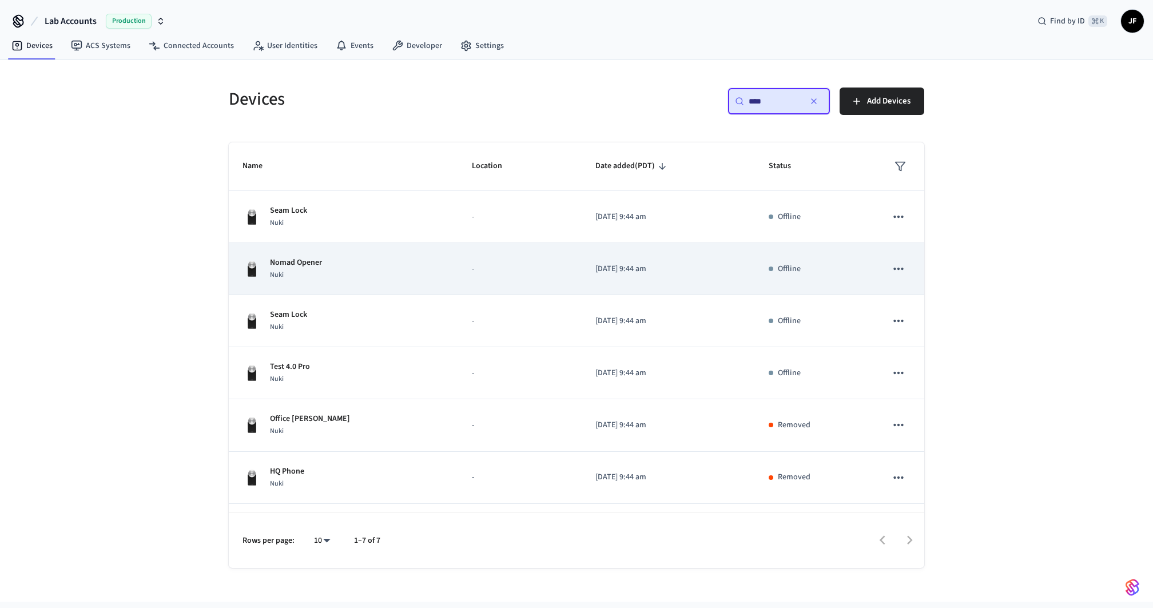
type input "****"
click at [458, 251] on td "-" at bounding box center [520, 269] width 124 height 52
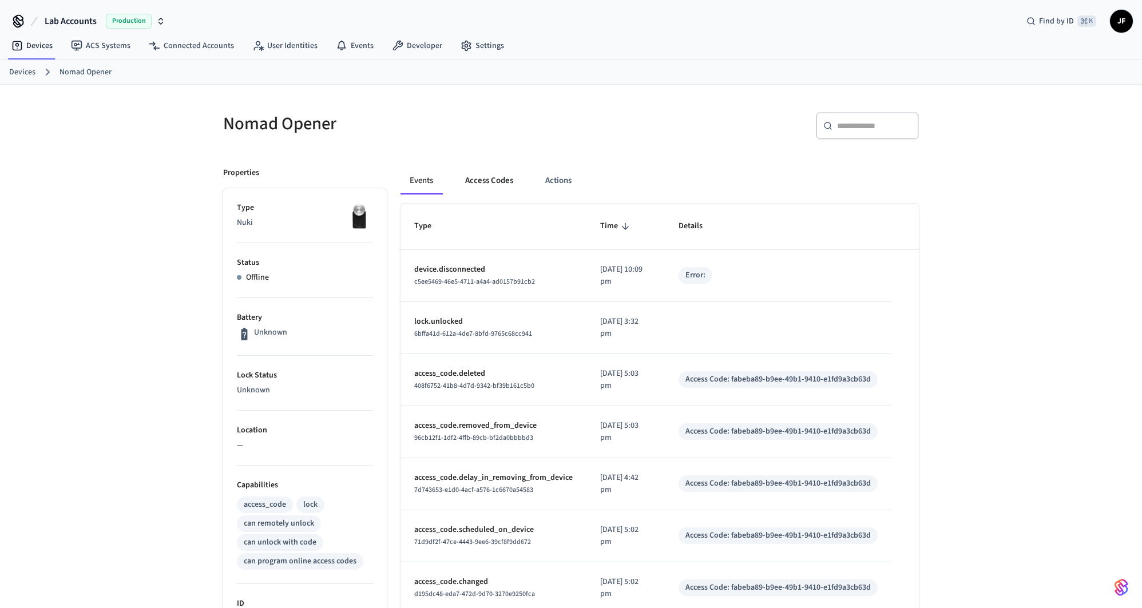
click at [490, 173] on button "Access Codes" at bounding box center [489, 180] width 66 height 27
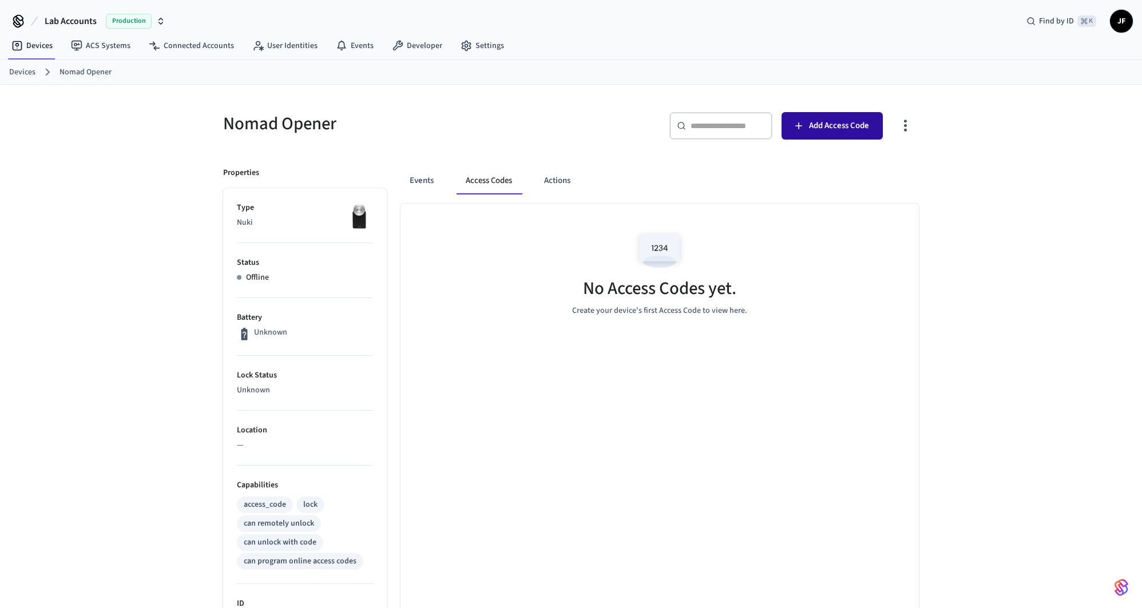
click at [810, 133] on button "Add Access Code" at bounding box center [832, 125] width 101 height 27
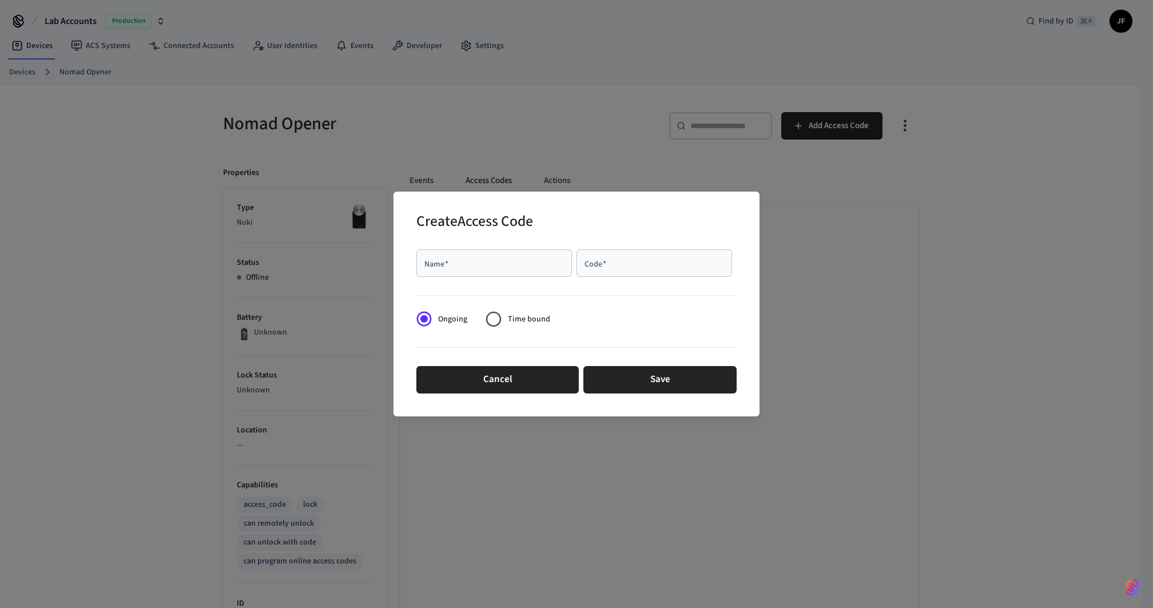
click at [512, 252] on div "Name   *" at bounding box center [495, 262] width 156 height 27
type input "*****"
click at [670, 271] on div "Code   *" at bounding box center [655, 262] width 156 height 27
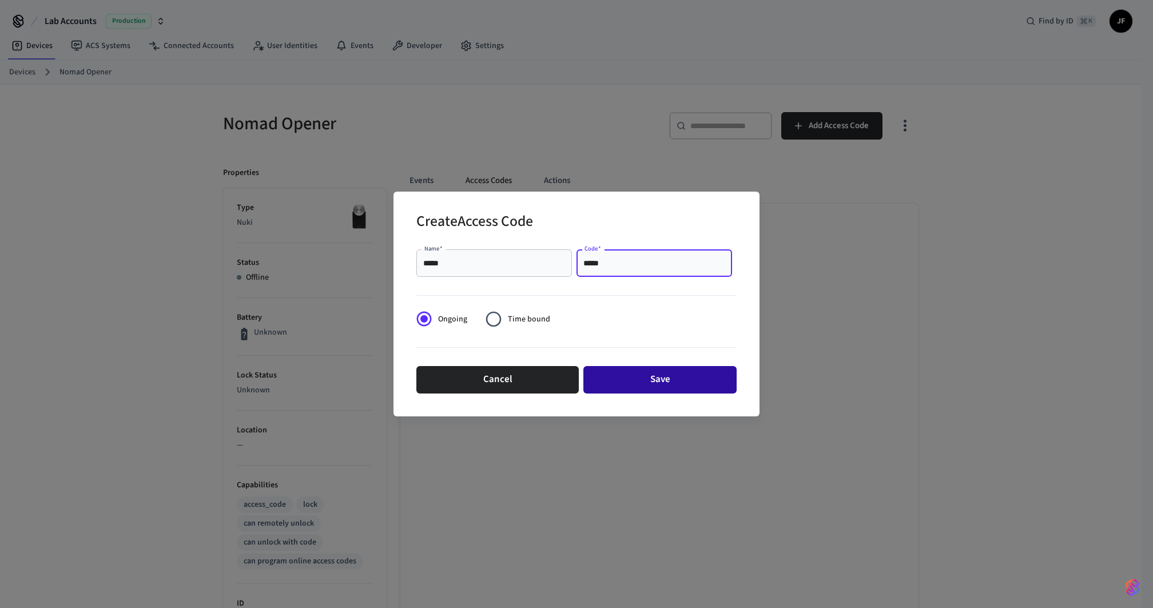
type input "*****"
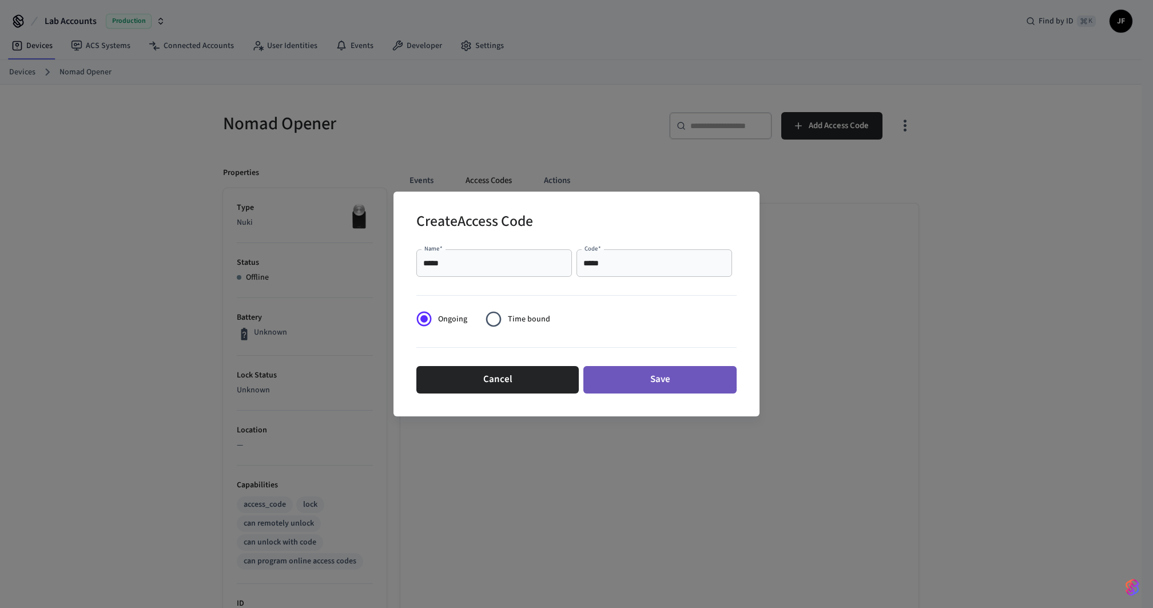
click at [669, 380] on button "Save" at bounding box center [660, 379] width 153 height 27
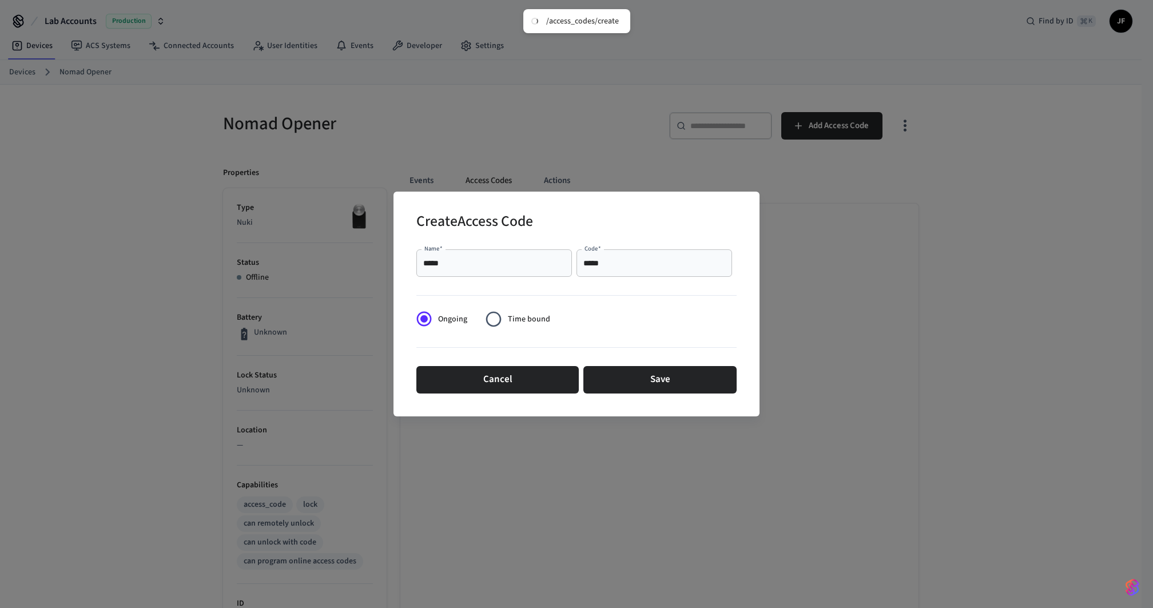
drag, startPoint x: 422, startPoint y: 227, endPoint x: 566, endPoint y: 228, distance: 144.2
click at [566, 228] on div "Create Access Code" at bounding box center [577, 222] width 320 height 35
click at [515, 219] on h2 "Create Access Code" at bounding box center [475, 222] width 117 height 35
click at [427, 221] on h2 "Create Access Code" at bounding box center [475, 222] width 117 height 35
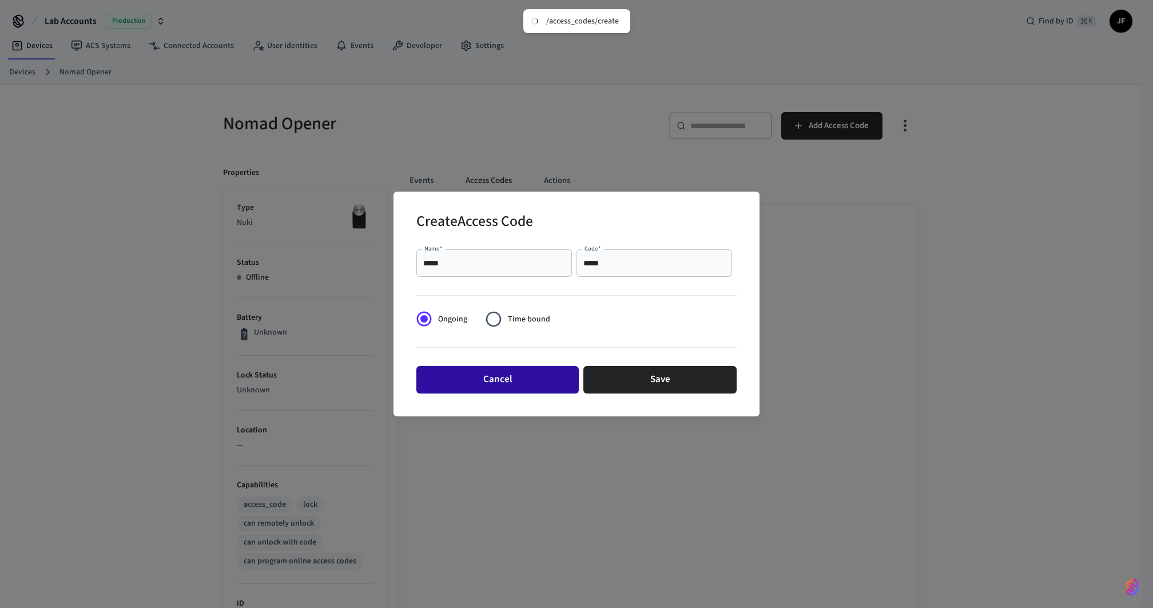
click at [514, 378] on button "Cancel" at bounding box center [498, 379] width 162 height 27
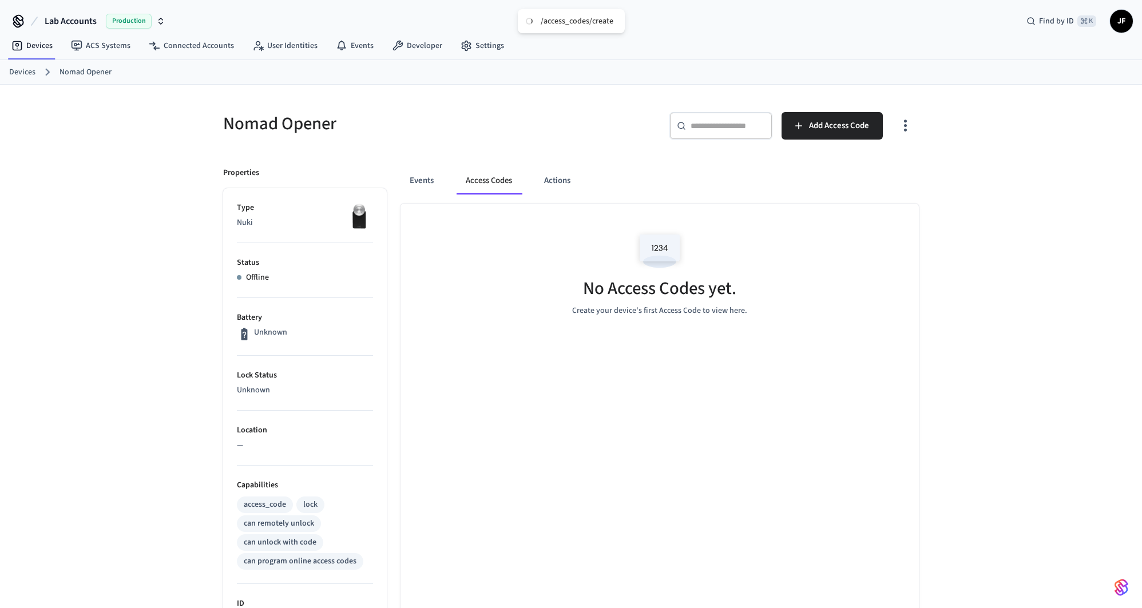
drag, startPoint x: 58, startPoint y: 22, endPoint x: 58, endPoint y: 31, distance: 9.2
click at [58, 22] on span "Lab Accounts" at bounding box center [71, 21] width 52 height 14
type input "****"
click at [77, 187] on div "Nomad Opener ​ ​ Add Access Code Properties Type Nuki Status Offline Battery Un…" at bounding box center [571, 509] width 1142 height 848
click at [35, 60] on div "Devices Nomad Opener" at bounding box center [571, 72] width 1142 height 25
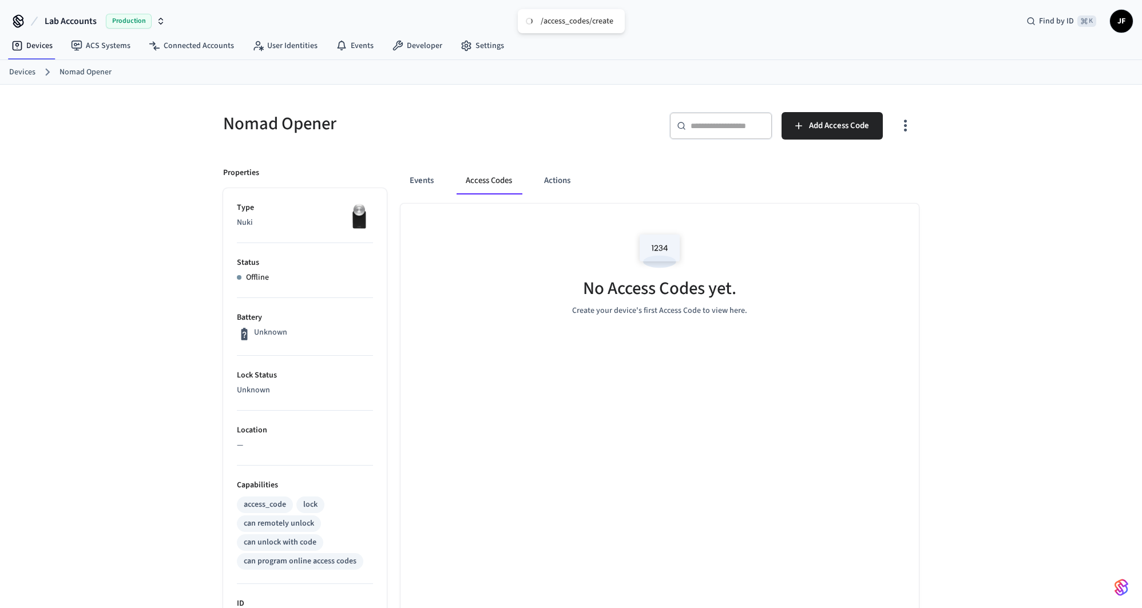
click at [33, 73] on link "Devices" at bounding box center [22, 72] width 26 height 12
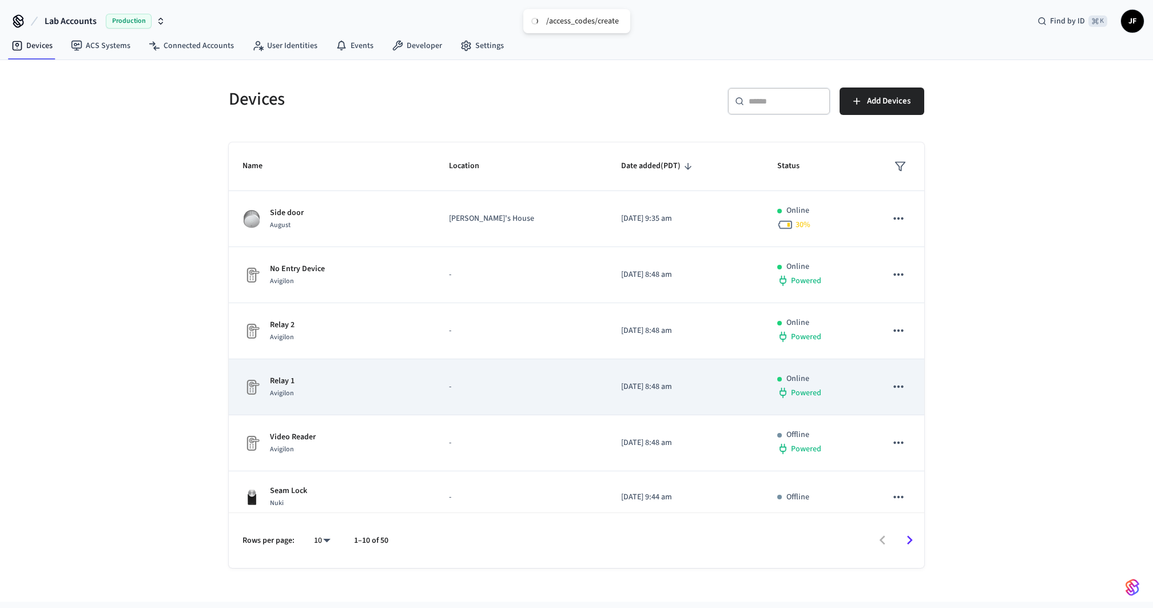
scroll to position [217, 0]
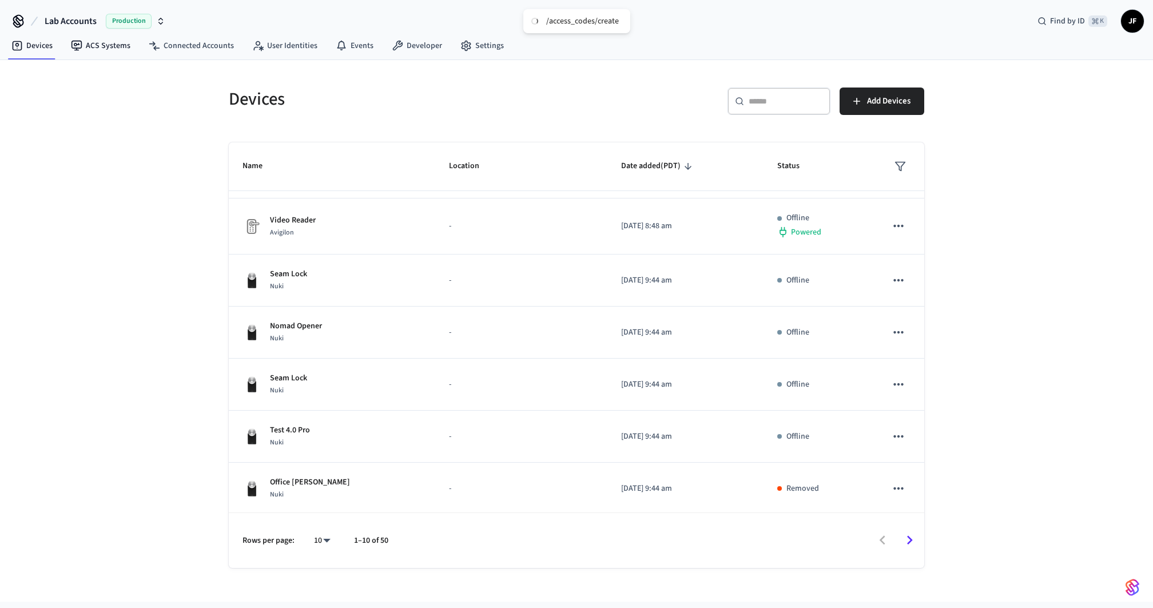
click at [89, 30] on button "Lab Accounts Production" at bounding box center [105, 21] width 128 height 24
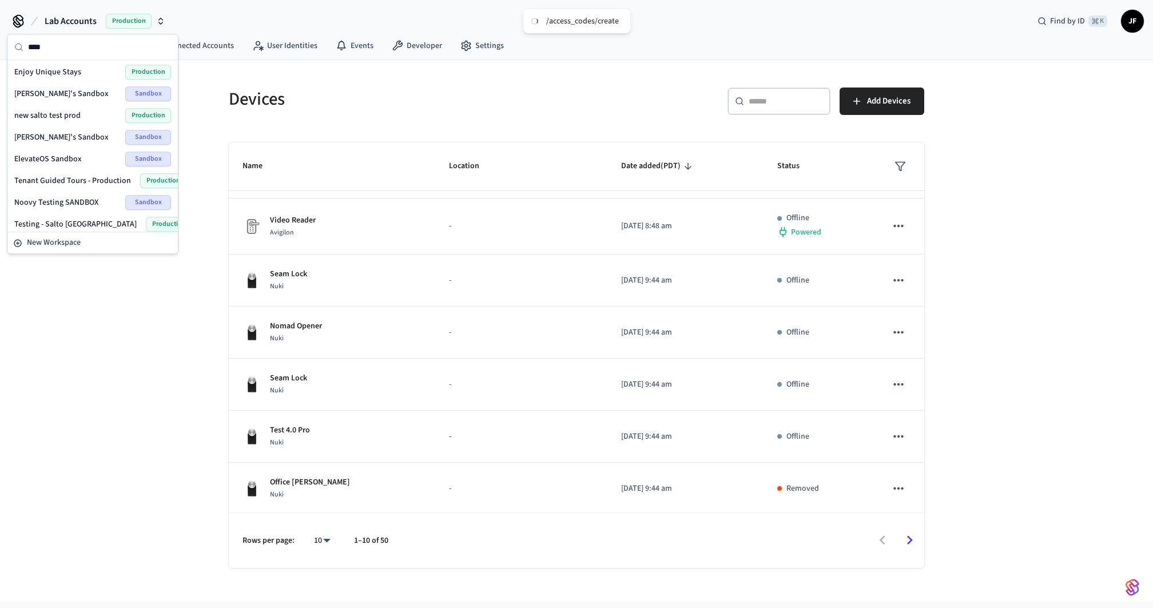
scroll to position [0, 0]
type input "****"
click at [64, 73] on div "Enso Production" at bounding box center [92, 73] width 157 height 15
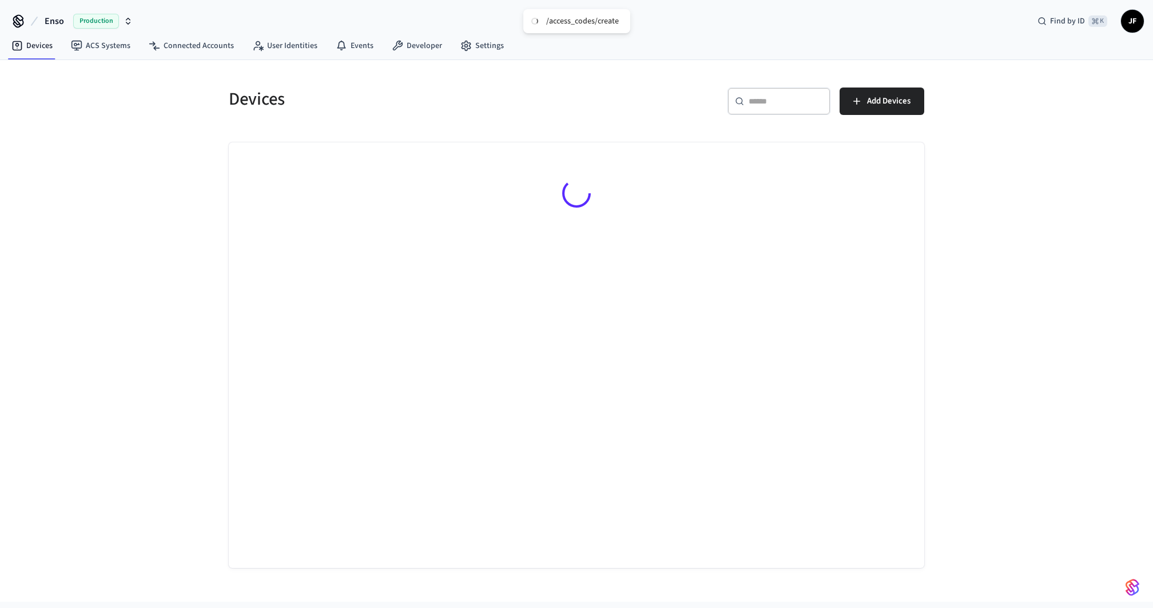
click at [549, 106] on h5 "Devices" at bounding box center [399, 99] width 341 height 23
click at [260, 106] on h5 "Devices" at bounding box center [399, 99] width 341 height 23
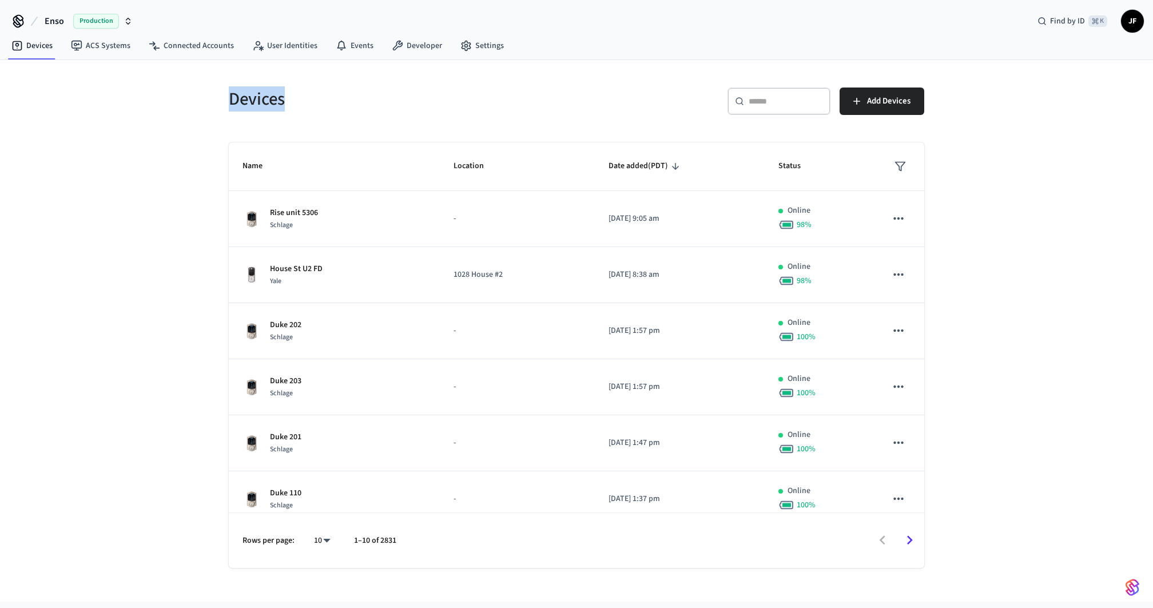
click at [461, 120] on div "Devices" at bounding box center [392, 99] width 355 height 50
click at [771, 108] on div "​ ​" at bounding box center [779, 101] width 103 height 27
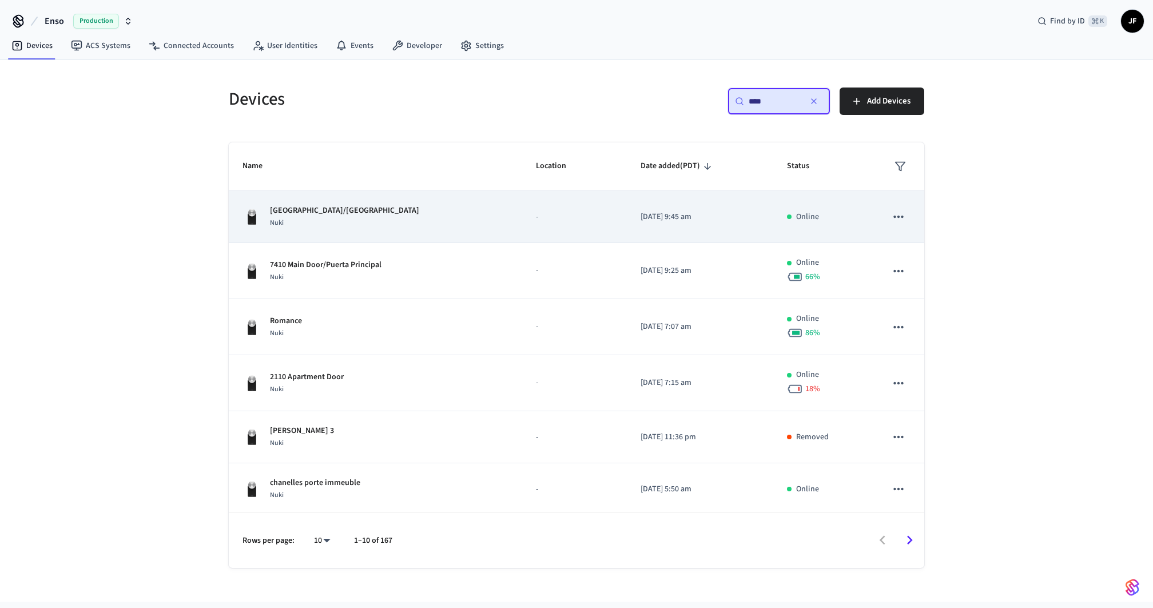
type input "****"
click at [472, 214] on td "7410 Gate/Puerta Calle Nuki" at bounding box center [376, 217] width 294 height 52
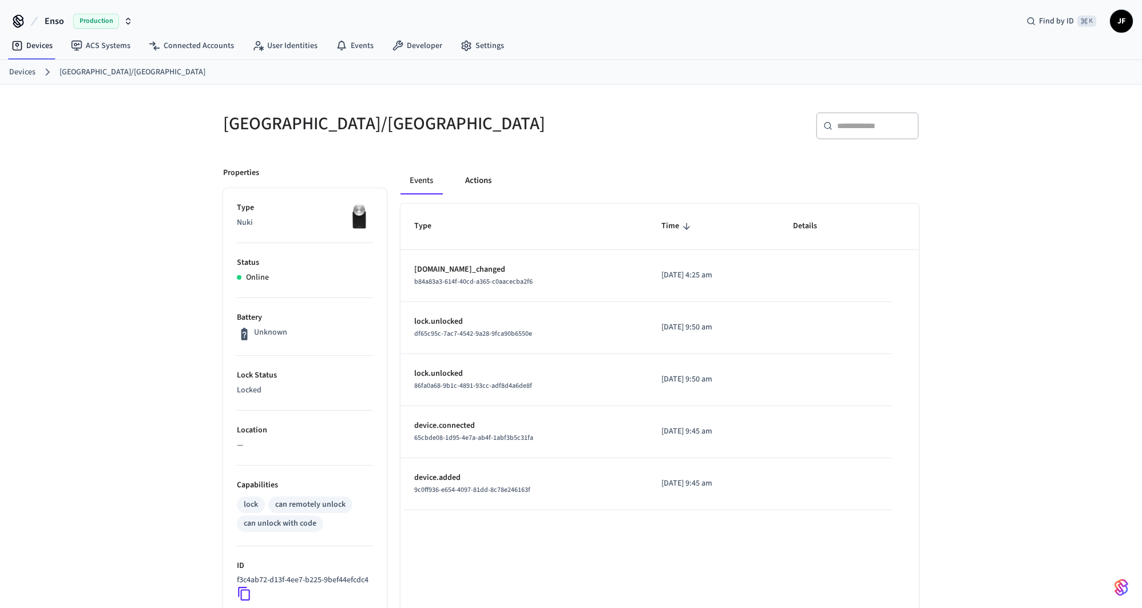
click at [485, 183] on button "Actions" at bounding box center [478, 180] width 45 height 27
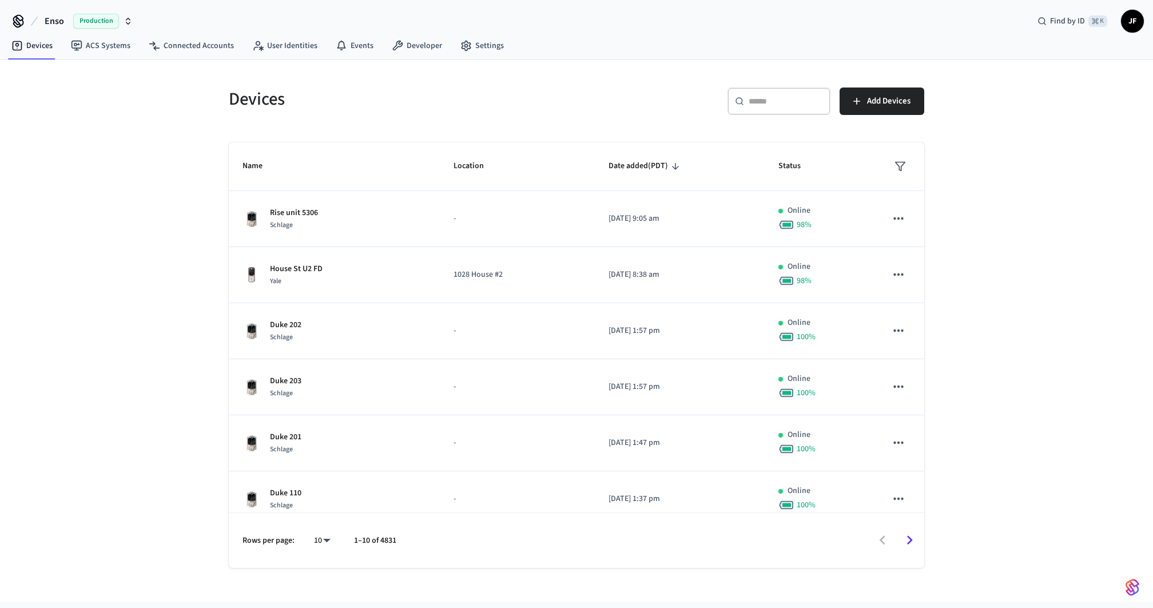
click at [738, 98] on circle at bounding box center [739, 101] width 6 height 6
click at [758, 96] on input "text" at bounding box center [786, 101] width 74 height 11
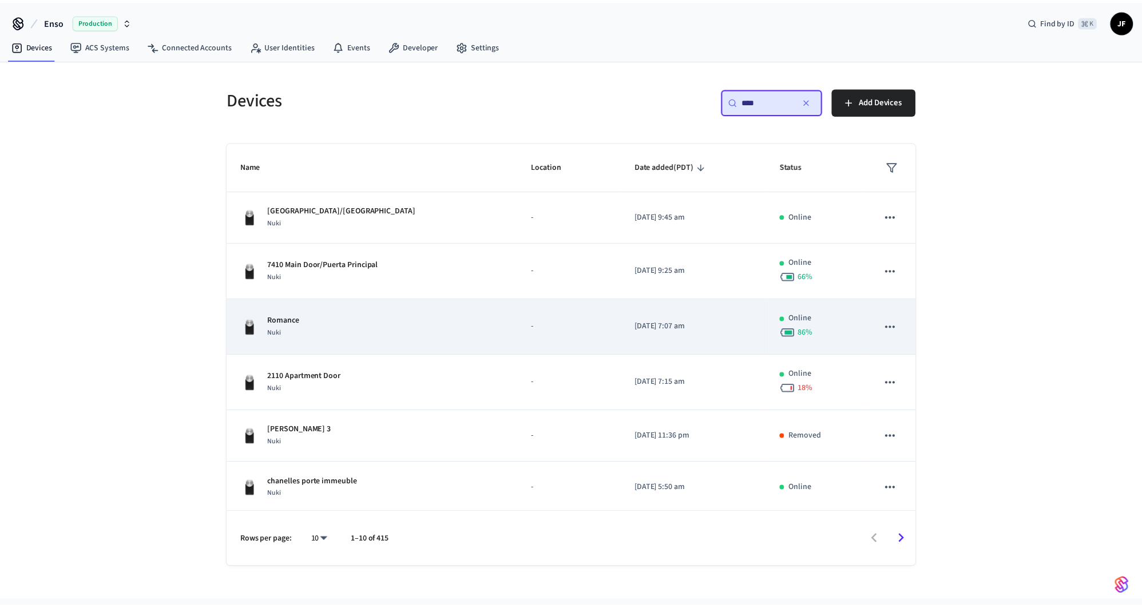
scroll to position [225, 0]
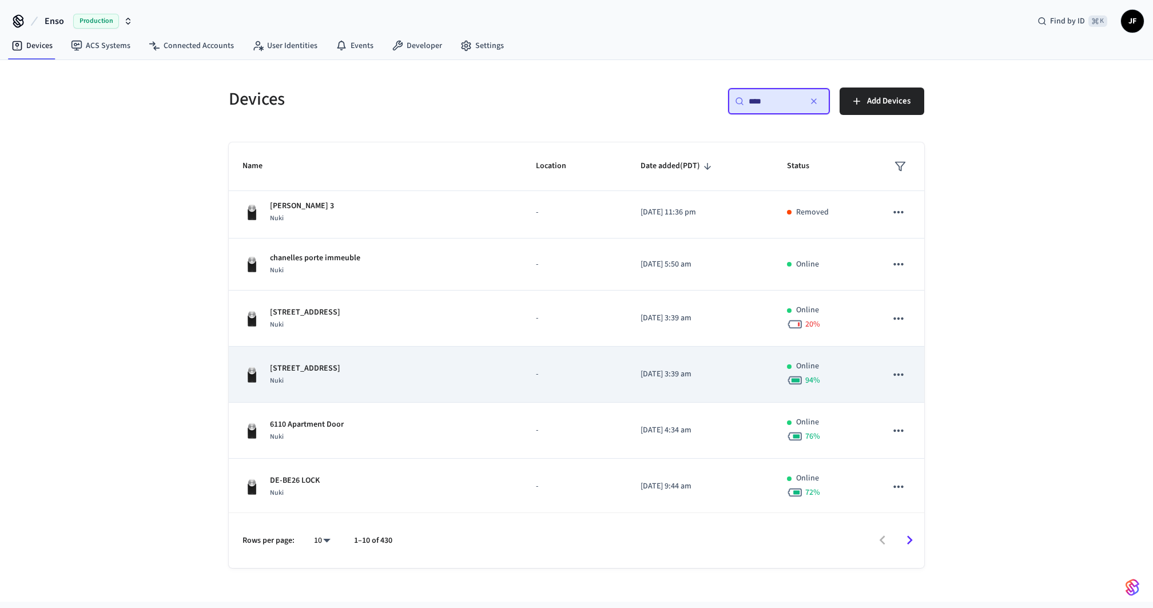
type input "****"
click at [348, 363] on div "Koßgasse 16/45 Nuki" at bounding box center [376, 375] width 266 height 24
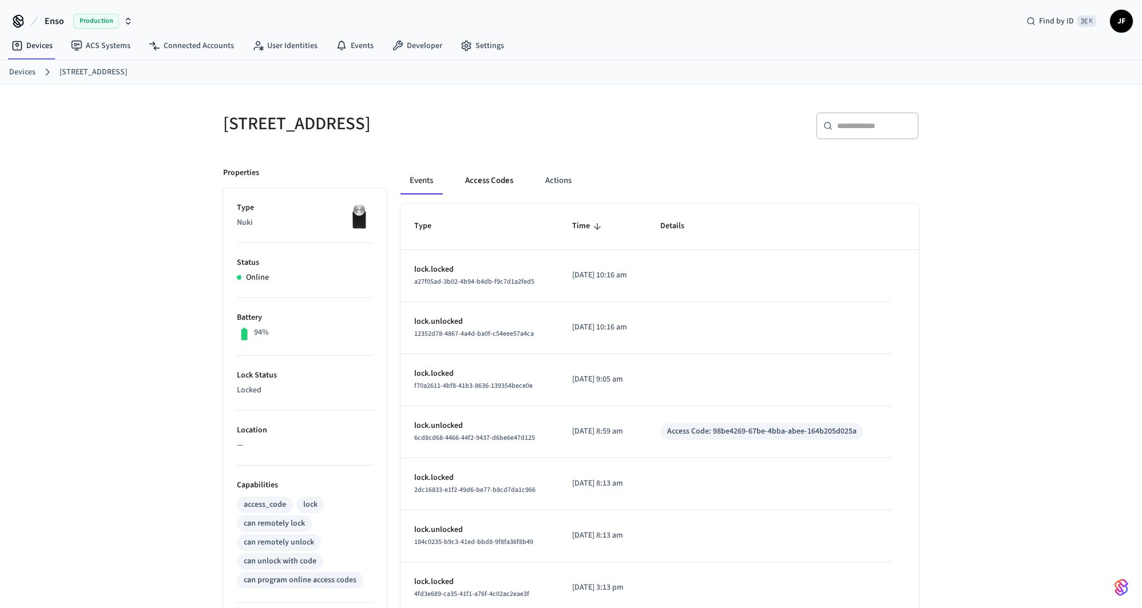
click at [514, 184] on button "Access Codes" at bounding box center [489, 180] width 66 height 27
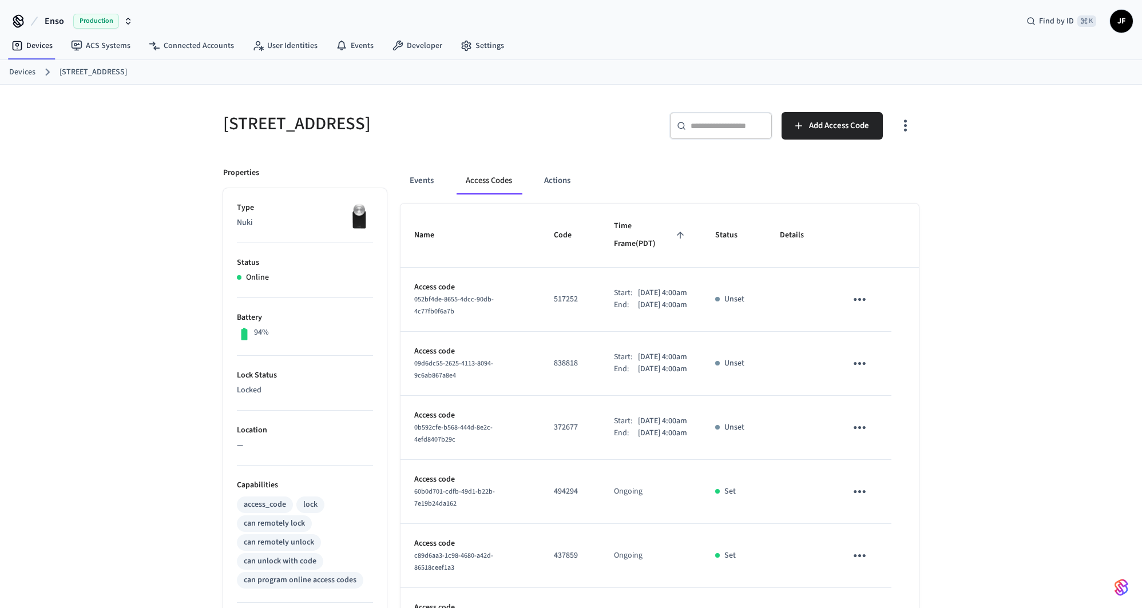
click at [39, 21] on icon at bounding box center [34, 21] width 14 height 14
click at [59, 22] on span "Enso" at bounding box center [54, 21] width 19 height 14
type input "*****"
click at [54, 61] on div "Gymdesk - Production Production" at bounding box center [92, 73] width 171 height 26
click at [54, 76] on span "Gymdesk - Production" at bounding box center [52, 73] width 77 height 11
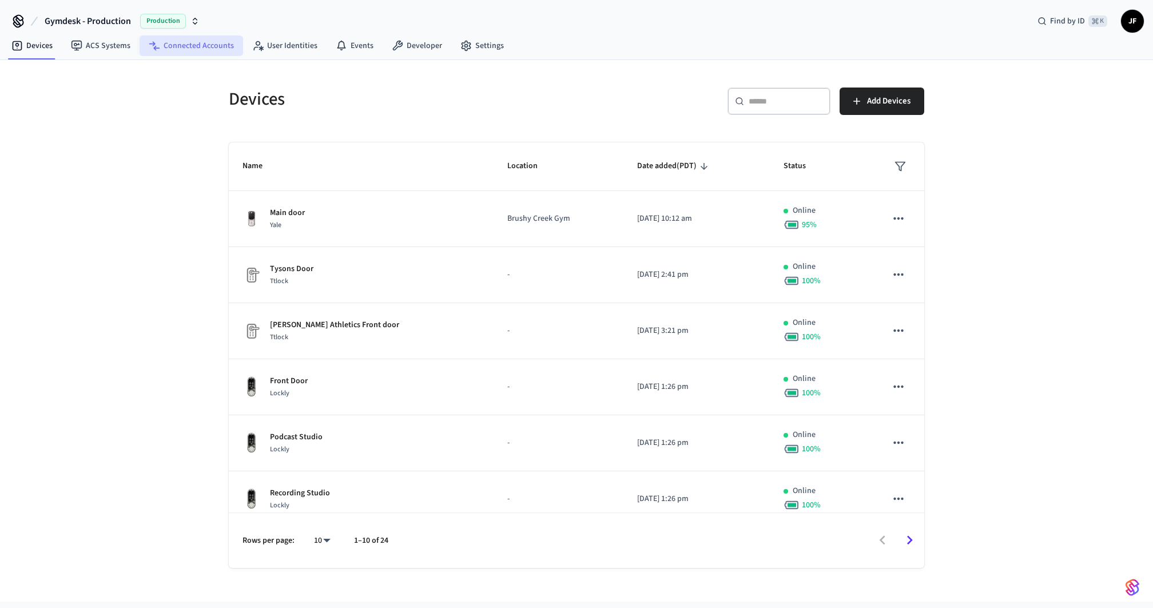
click at [175, 44] on link "Connected Accounts" at bounding box center [192, 45] width 104 height 21
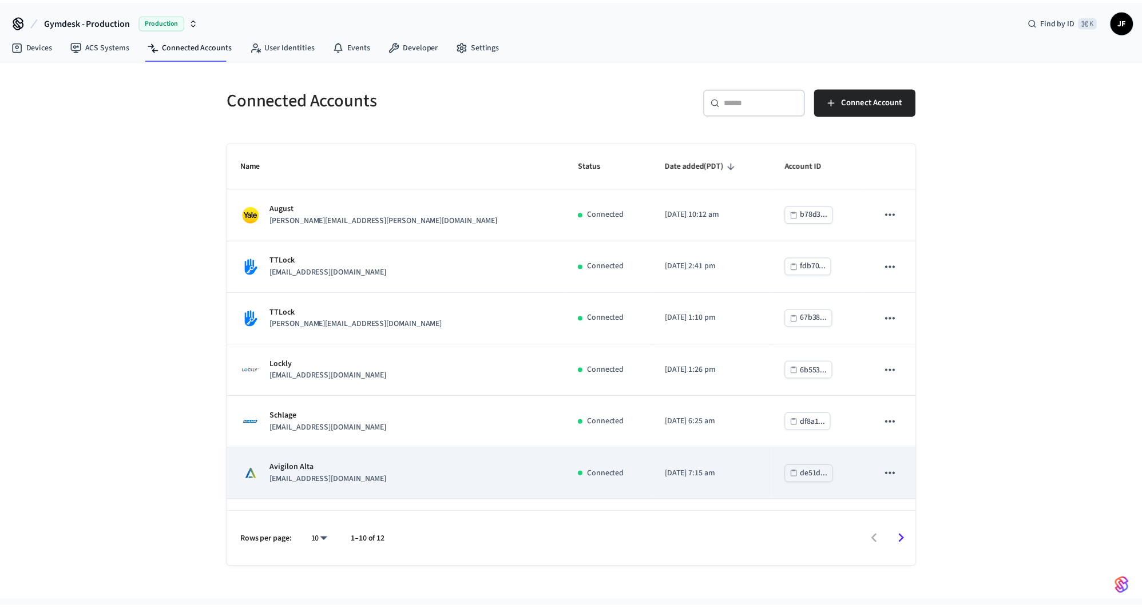
scroll to position [195, 0]
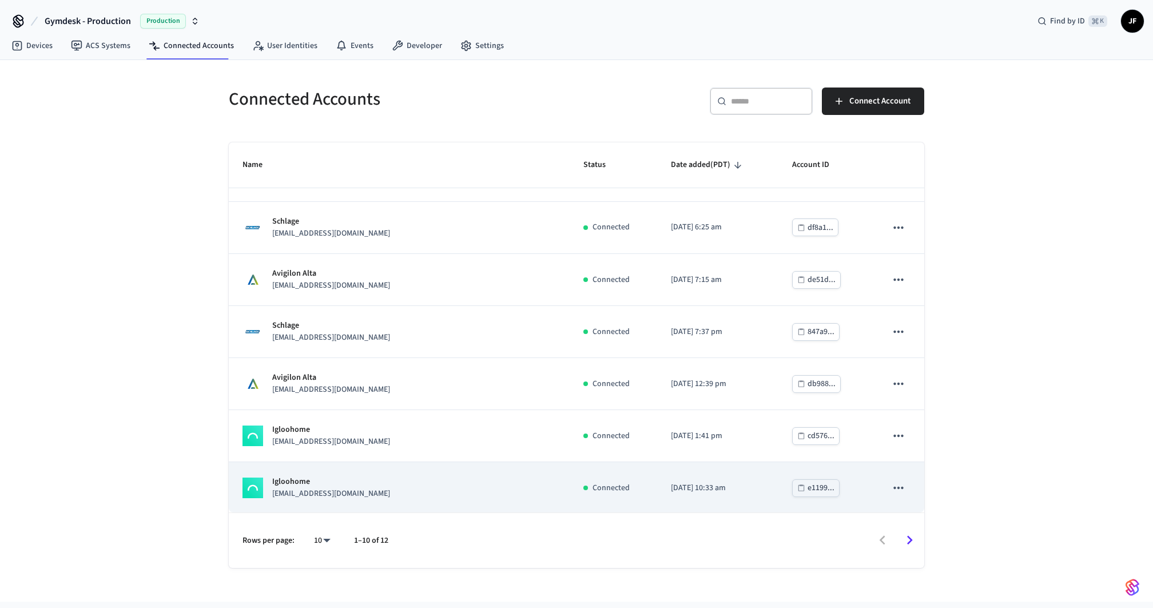
click at [360, 485] on p "Igloohome" at bounding box center [331, 482] width 118 height 12
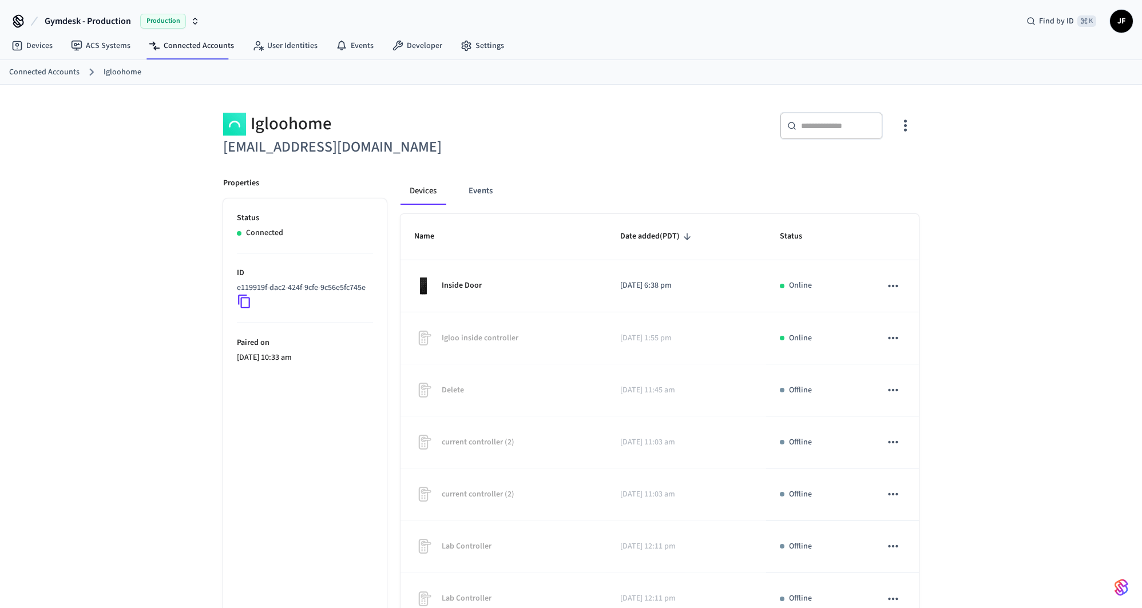
scroll to position [122, 0]
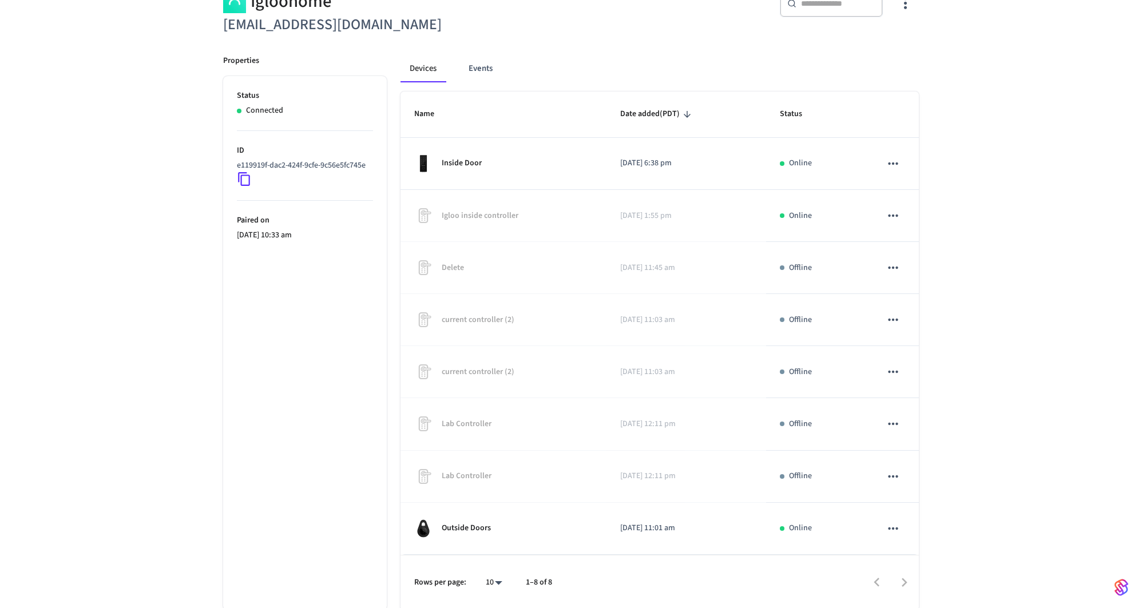
click at [497, 580] on body "Gymdesk - Production Production Find by ID ⌘ K JF Devices ACS Systems Connected…" at bounding box center [571, 262] width 1142 height 768
click at [487, 510] on li "25" at bounding box center [489, 514] width 30 height 31
type input "**"
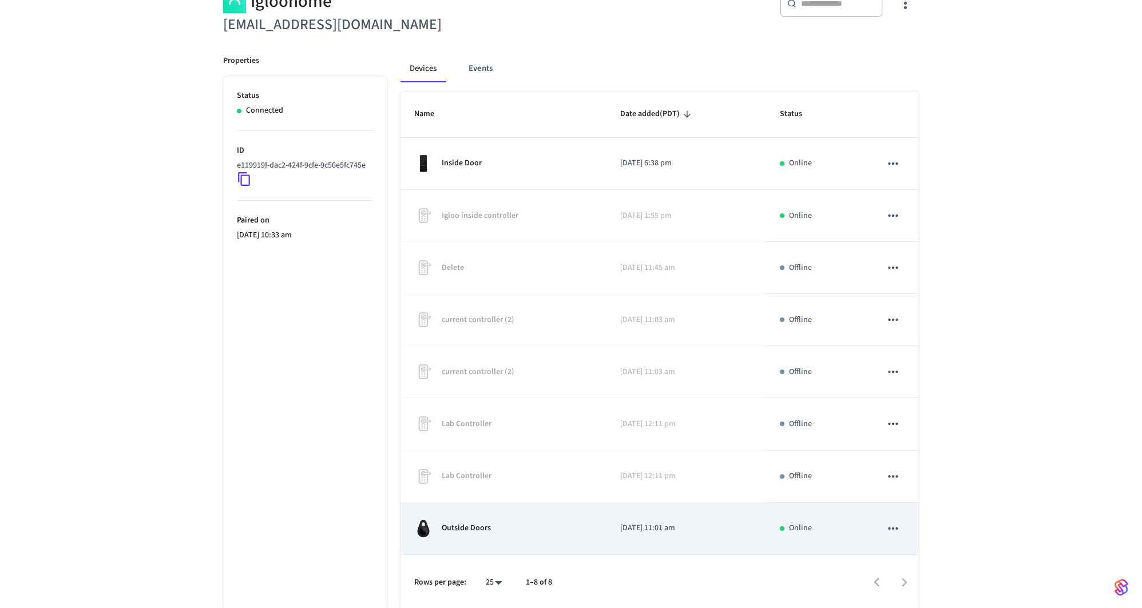
drag, startPoint x: 574, startPoint y: 540, endPoint x: 588, endPoint y: 538, distance: 13.8
click at [575, 540] on td "Outside Doors" at bounding box center [504, 529] width 206 height 52
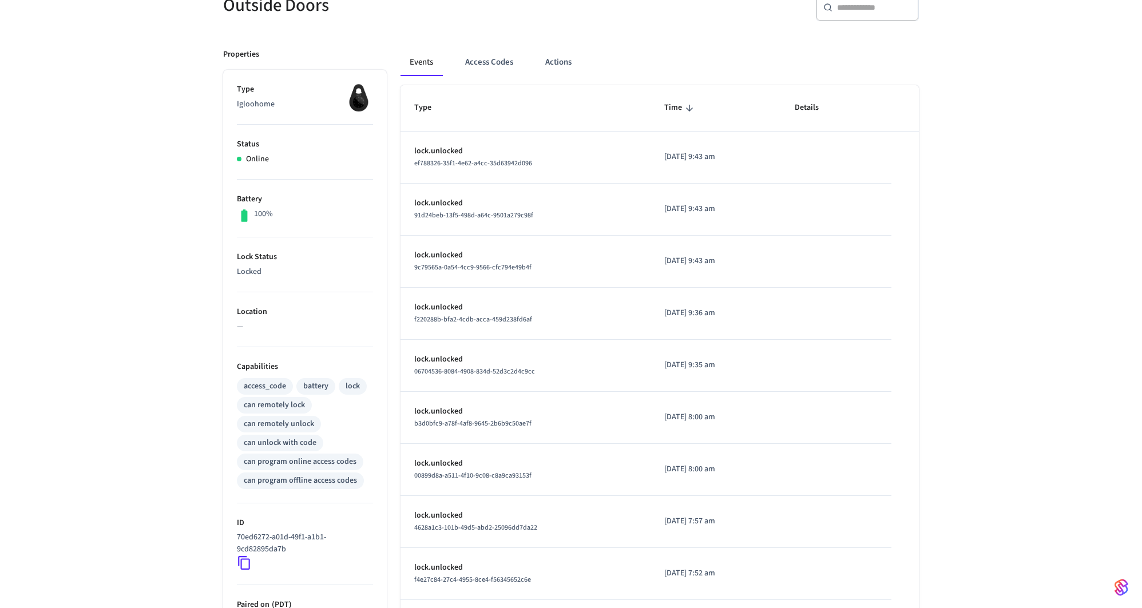
click at [81, 237] on div "Outside Doors ​ ​ Properties Type Igloohome Status Online Battery 100% Lock Sta…" at bounding box center [571, 351] width 1142 height 771
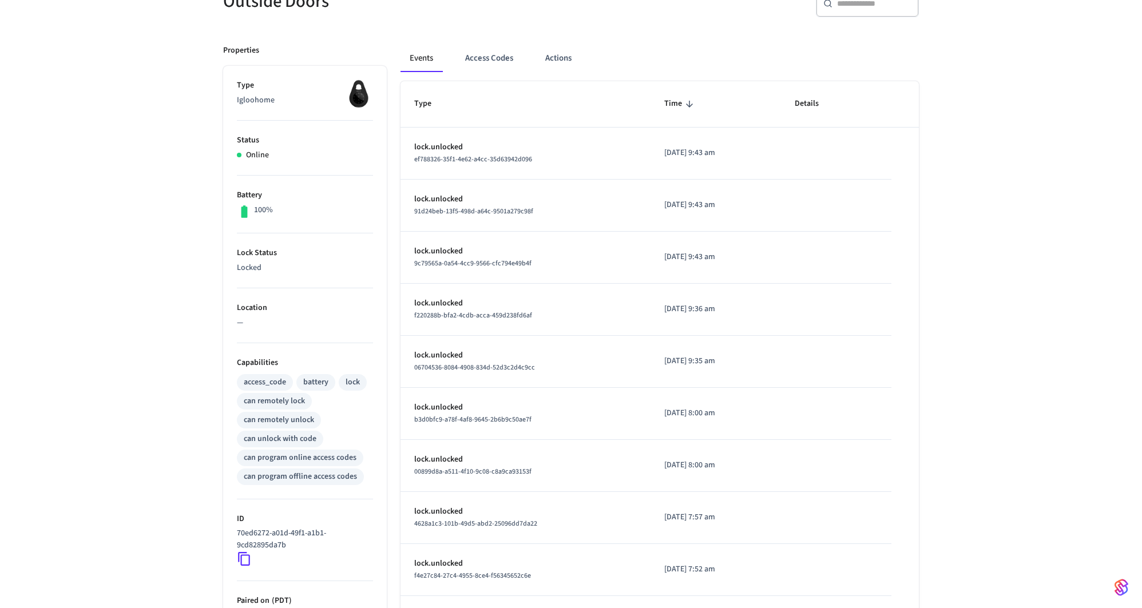
scroll to position [126, 0]
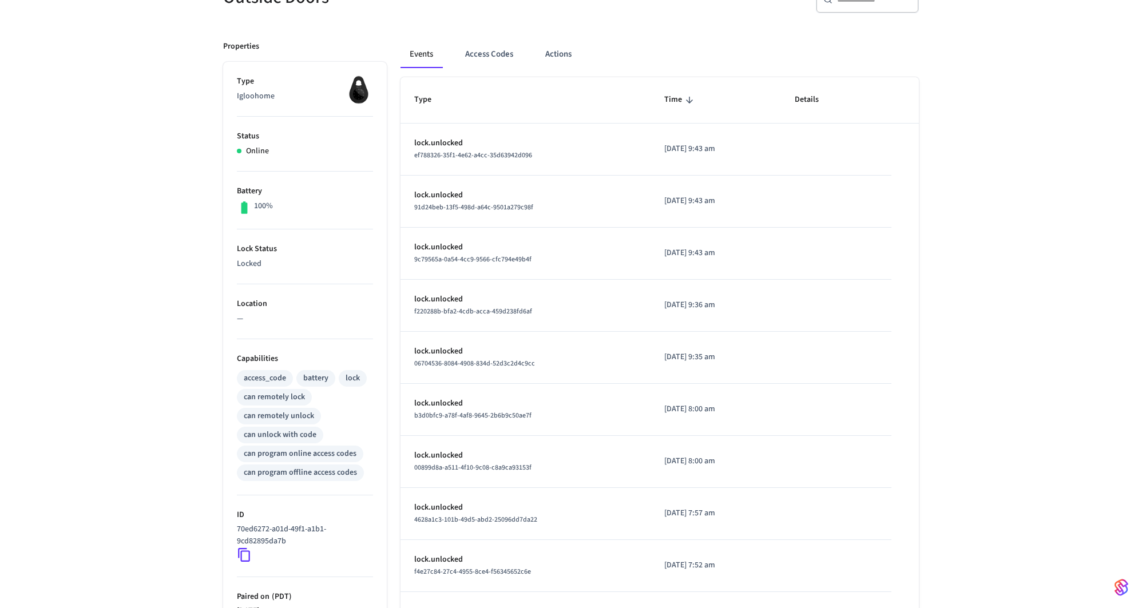
click at [243, 550] on icon at bounding box center [244, 555] width 15 height 15
click at [1026, 363] on div "Outside Doors ​ ​ Properties Type Igloohome Status Online Battery 100% Lock Sta…" at bounding box center [571, 343] width 1142 height 771
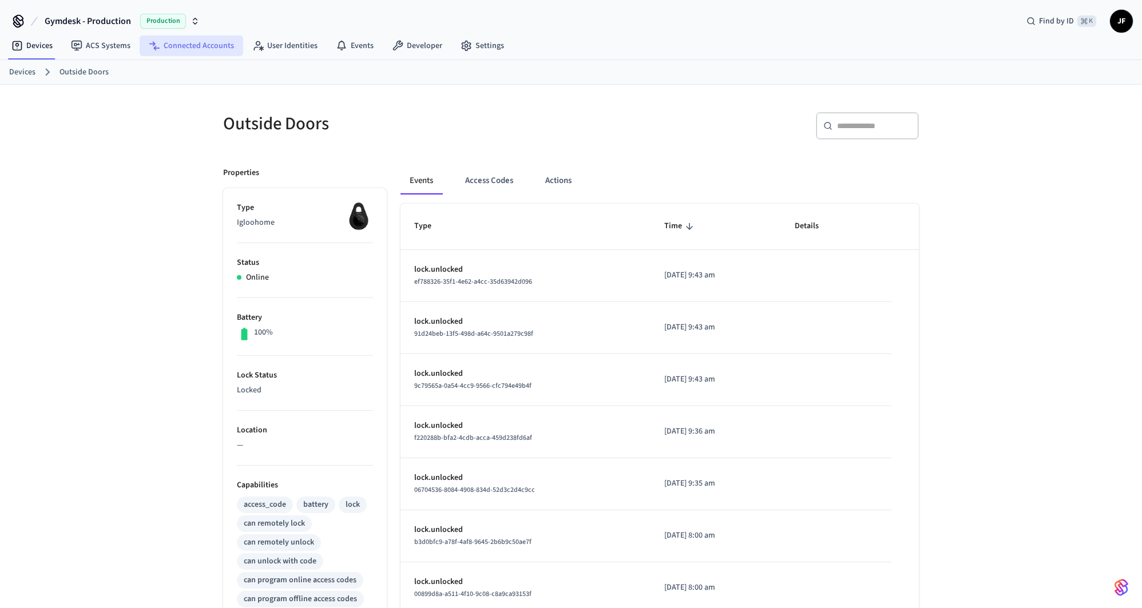
drag, startPoint x: 170, startPoint y: 48, endPoint x: 184, endPoint y: 51, distance: 14.7
click at [170, 48] on link "Connected Accounts" at bounding box center [192, 45] width 104 height 21
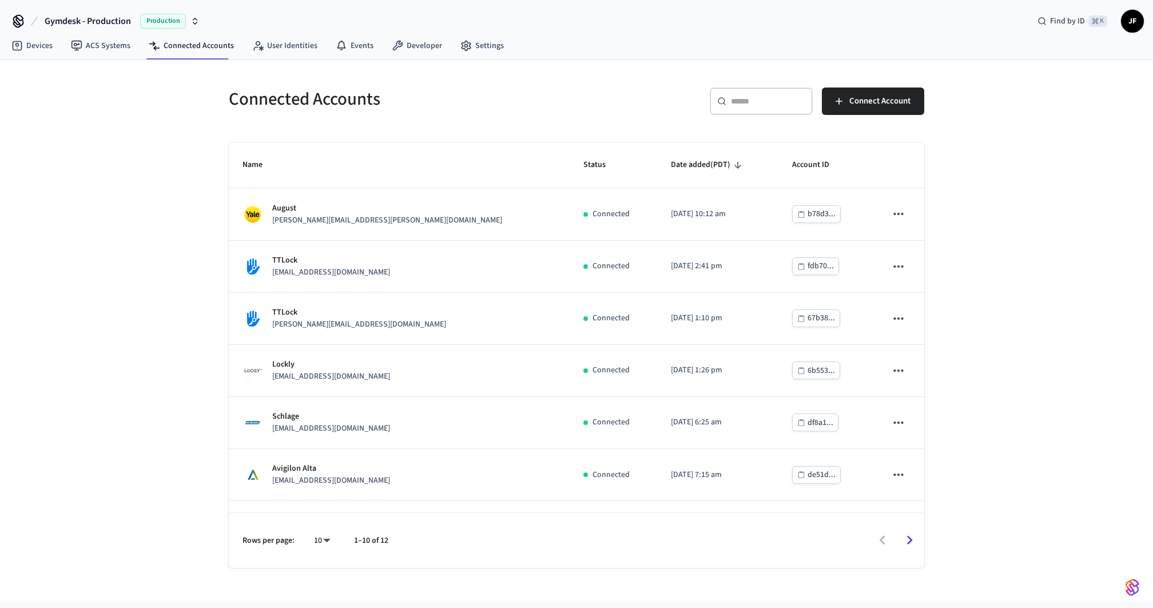
click at [767, 112] on div "​ ​" at bounding box center [761, 101] width 103 height 27
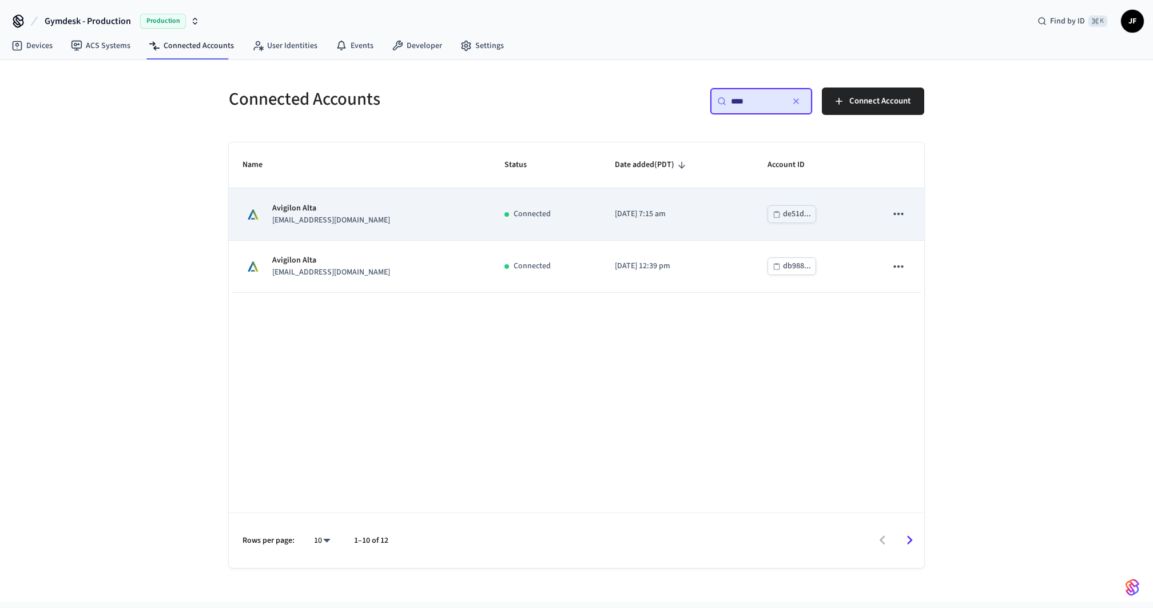
type input "****"
click at [390, 225] on p "eng.avigilon_alta+d456be52-bdeb-49d4-aab8-2e88a0cebc27@getseam.com" at bounding box center [331, 221] width 118 height 12
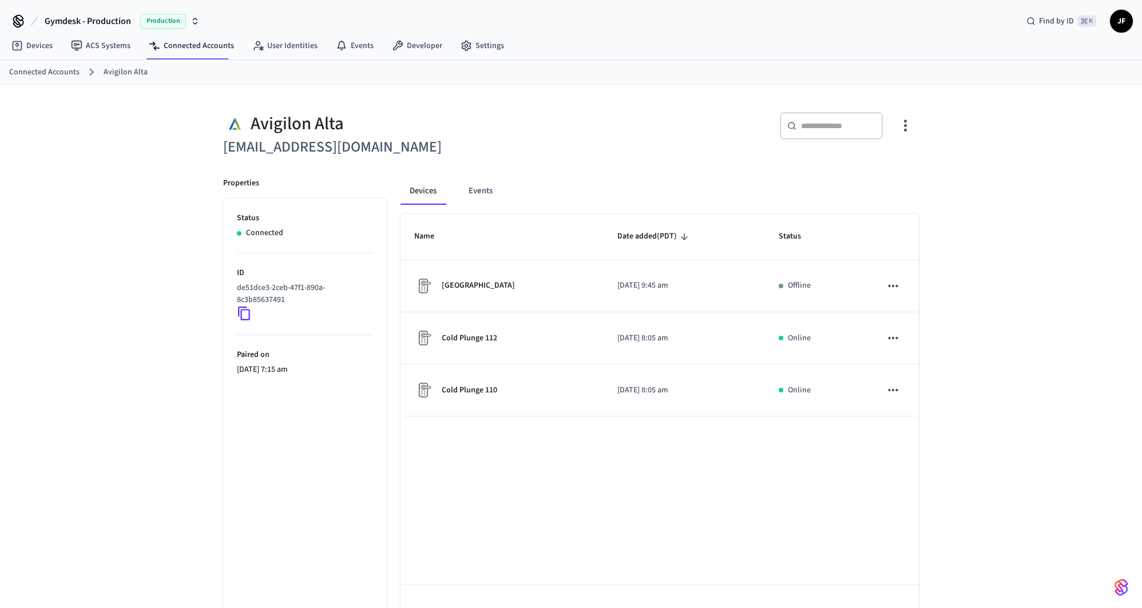
click at [640, 159] on div "​ ​" at bounding box center [741, 128] width 355 height 61
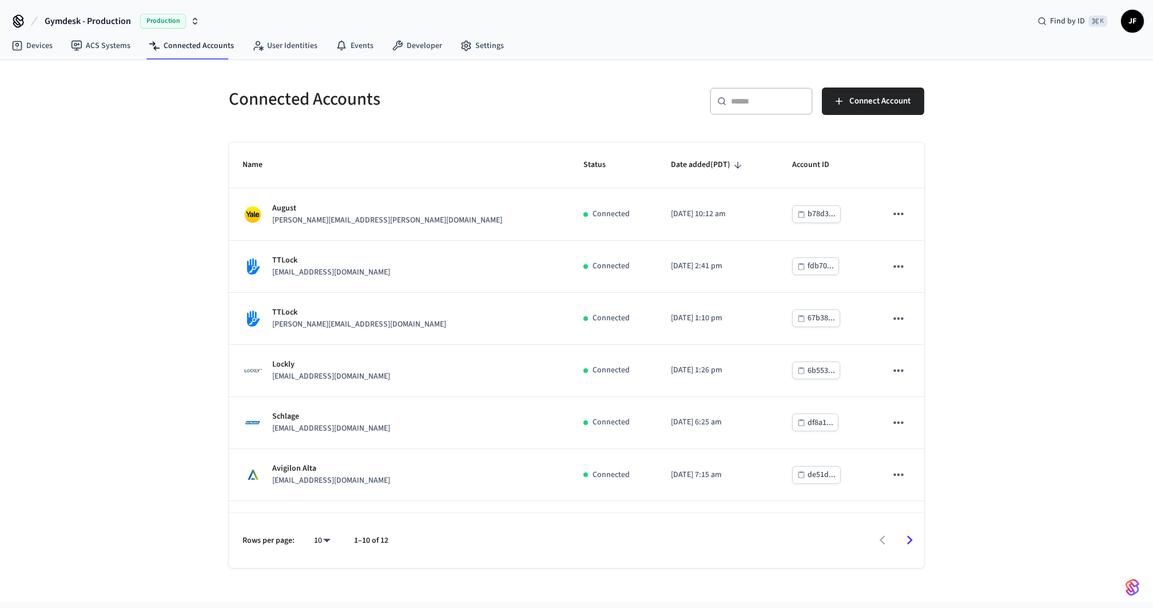
click at [764, 104] on input "text" at bounding box center [768, 101] width 74 height 11
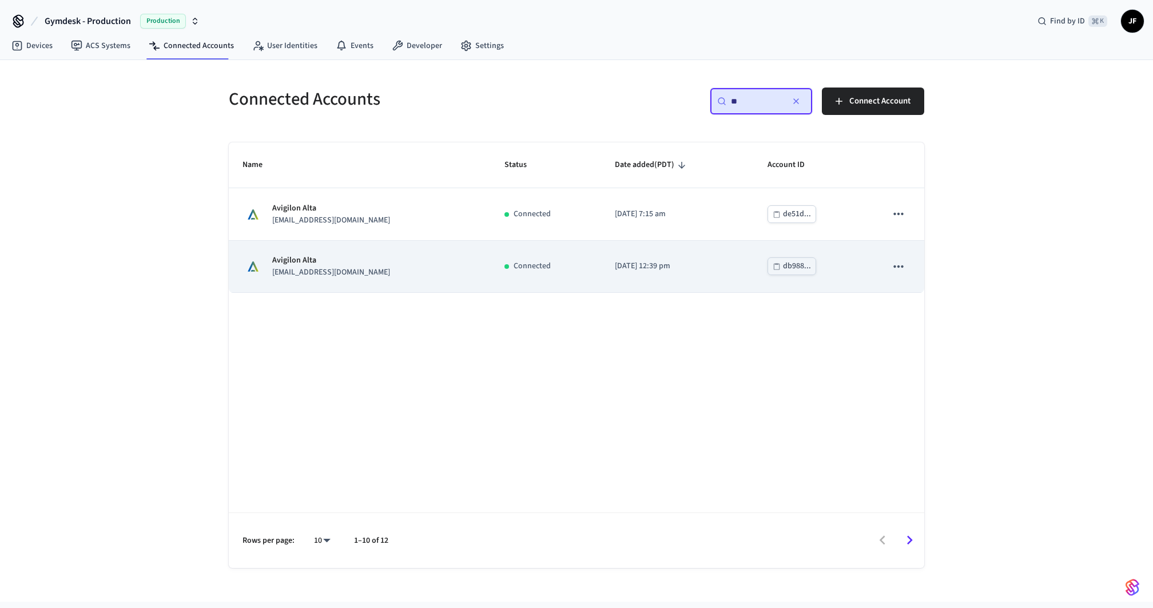
type input "**"
click at [390, 275] on p "eng.avigilon_alta+a864efb8-c3db-45b7-960d-47da40ae305a@getseam.com" at bounding box center [331, 273] width 118 height 12
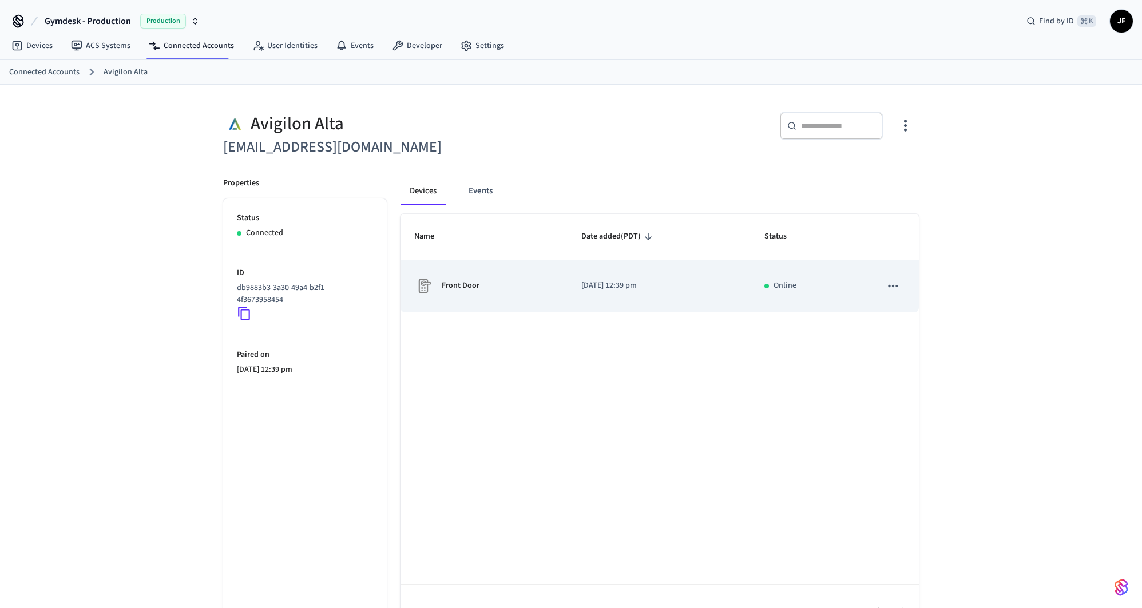
click at [551, 306] on td "Front Door" at bounding box center [484, 286] width 167 height 52
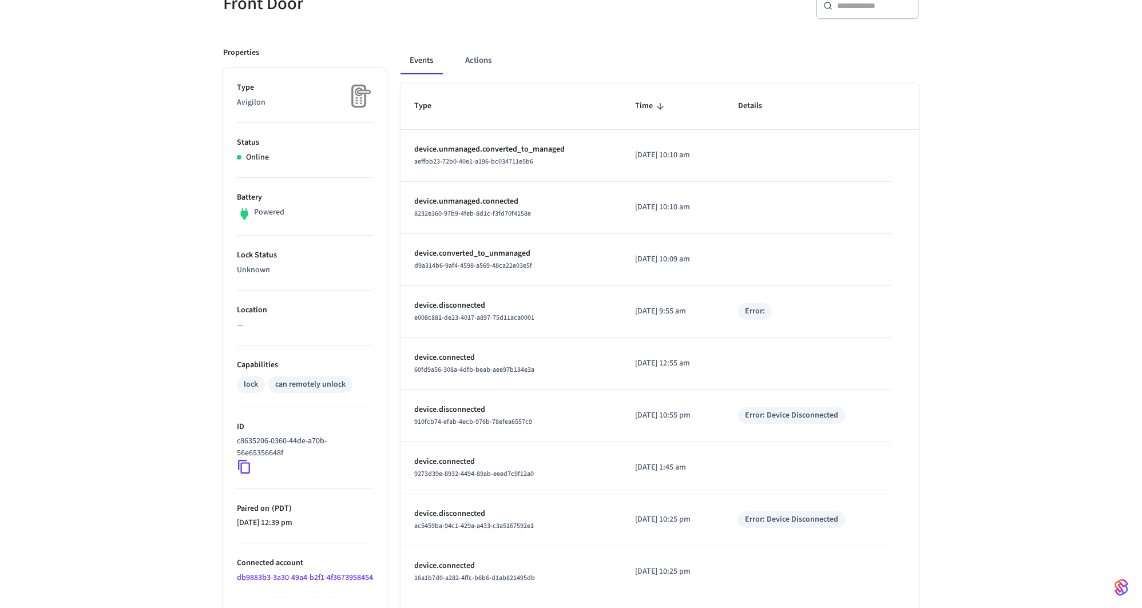
scroll to position [123, 0]
click at [707, 367] on td "2025/08/07 at 12:55 am" at bounding box center [672, 361] width 103 height 52
click at [714, 374] on td "2025/08/07 at 12:55 am" at bounding box center [672, 361] width 103 height 52
drag, startPoint x: 667, startPoint y: 311, endPoint x: 688, endPoint y: 309, distance: 20.7
click at [688, 309] on p "2025/08/16 at 9:55 am" at bounding box center [673, 309] width 76 height 12
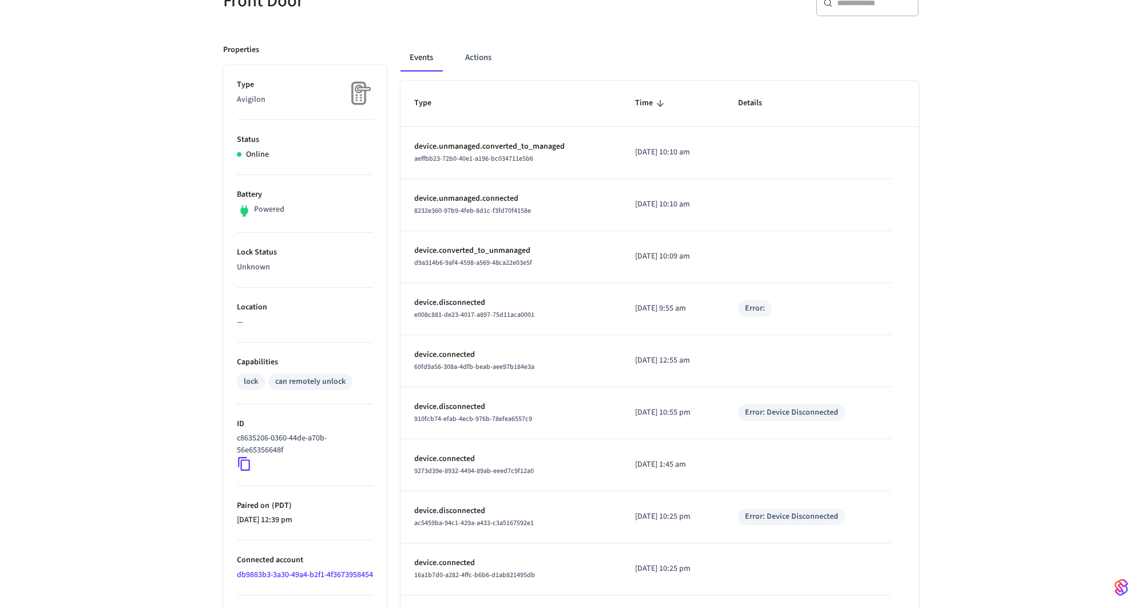
drag, startPoint x: 669, startPoint y: 308, endPoint x: 700, endPoint y: 306, distance: 30.9
click at [700, 306] on p "2025/08/16 at 9:55 am" at bounding box center [673, 309] width 76 height 12
click at [688, 348] on td "2025/08/07 at 12:55 am" at bounding box center [672, 361] width 103 height 52
click at [823, 351] on td "sticky table" at bounding box center [807, 361] width 167 height 52
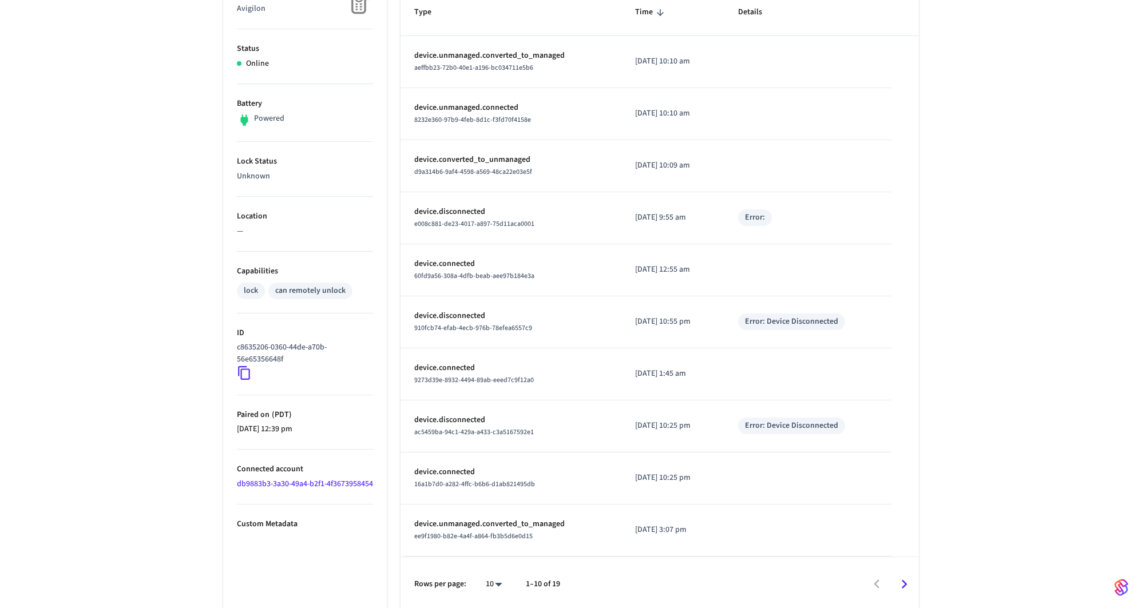
scroll to position [215, 0]
click at [503, 596] on div "Rows per page: 10 ** 1–10 of 19" at bounding box center [660, 583] width 518 height 55
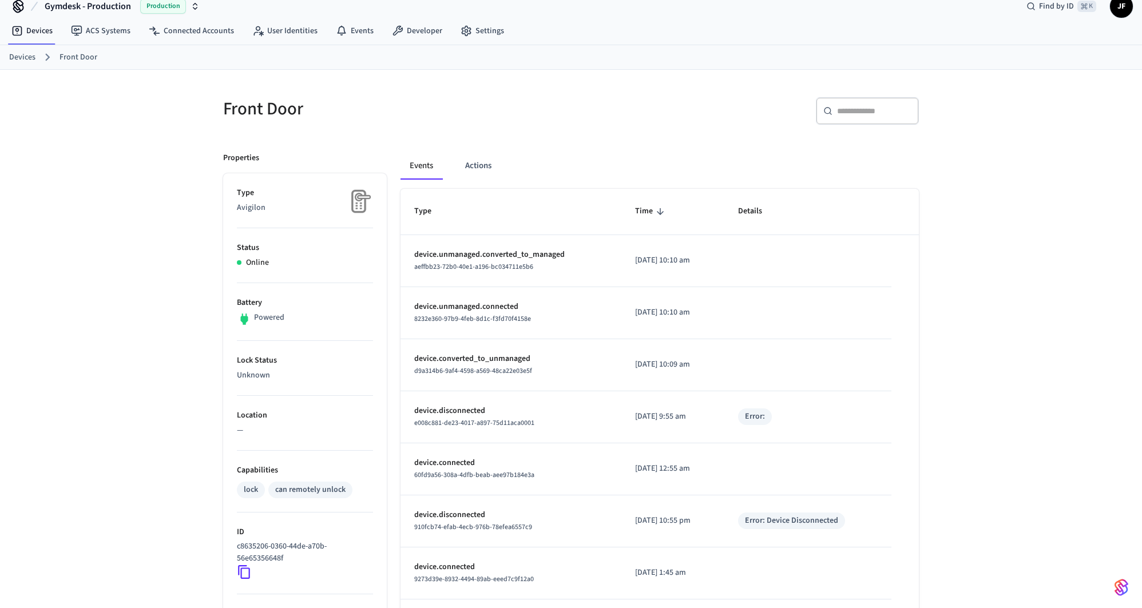
scroll to position [13, 0]
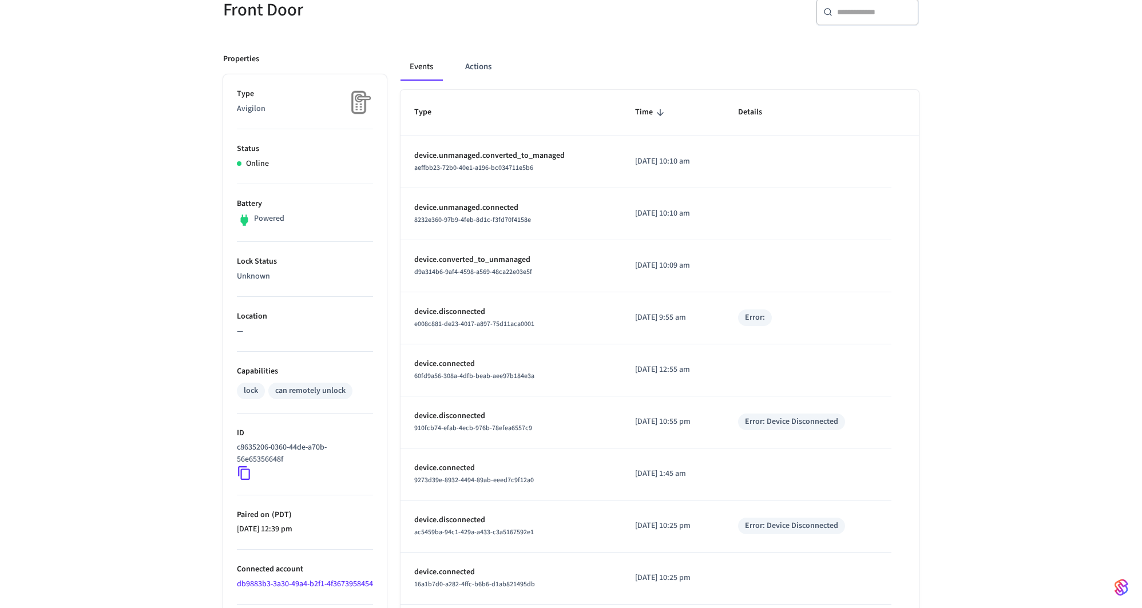
click at [764, 245] on td "sticky table" at bounding box center [807, 266] width 167 height 52
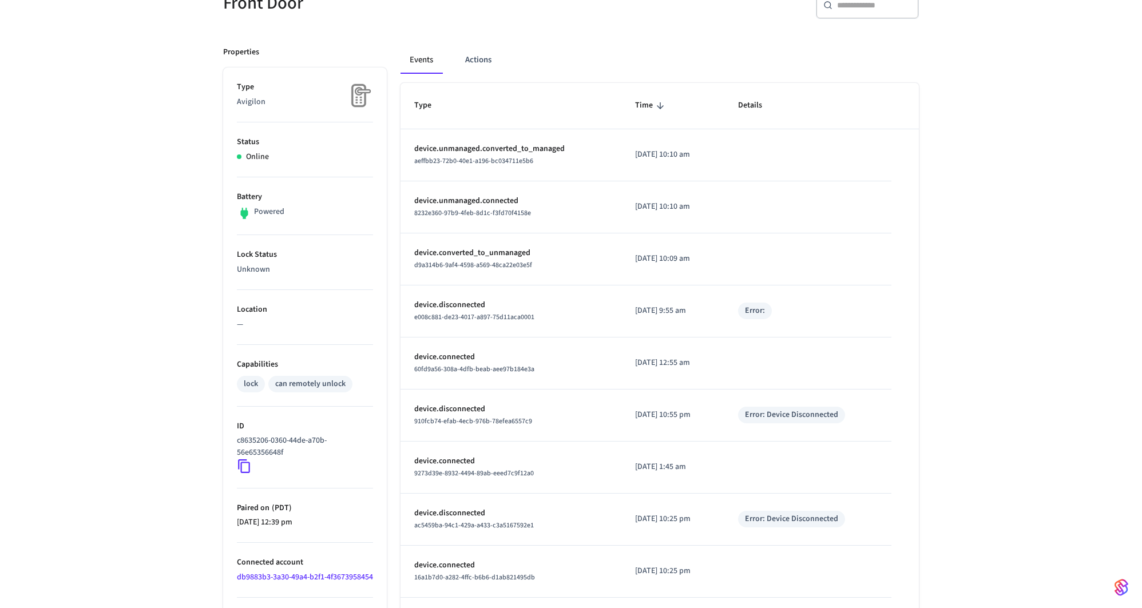
click at [764, 245] on td "sticky table" at bounding box center [807, 259] width 167 height 52
click at [785, 188] on td "sticky table" at bounding box center [807, 207] width 167 height 52
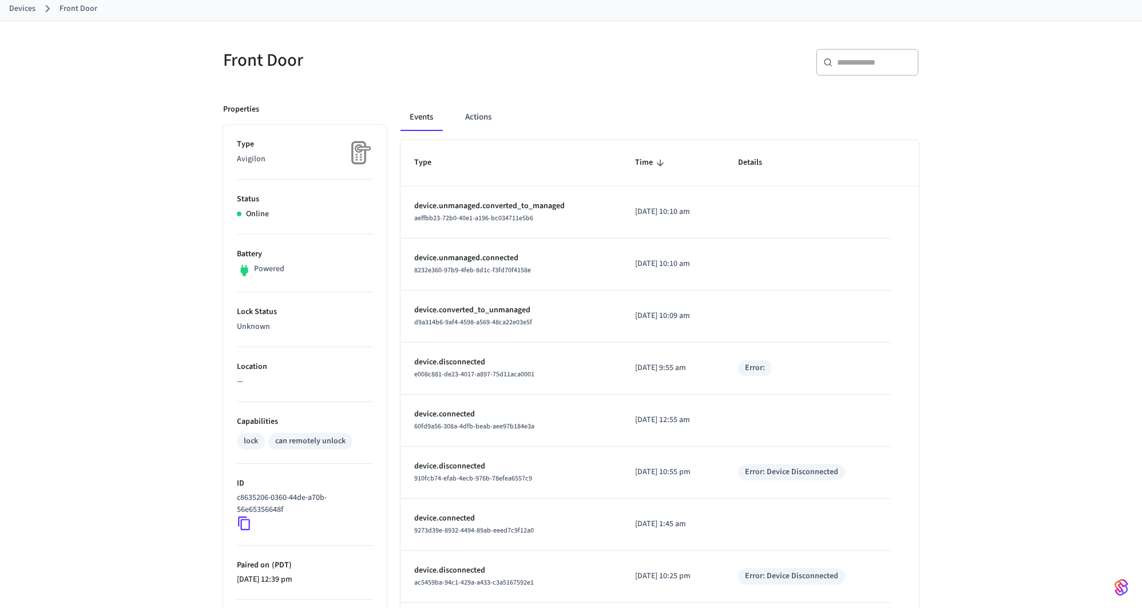
scroll to position [0, 0]
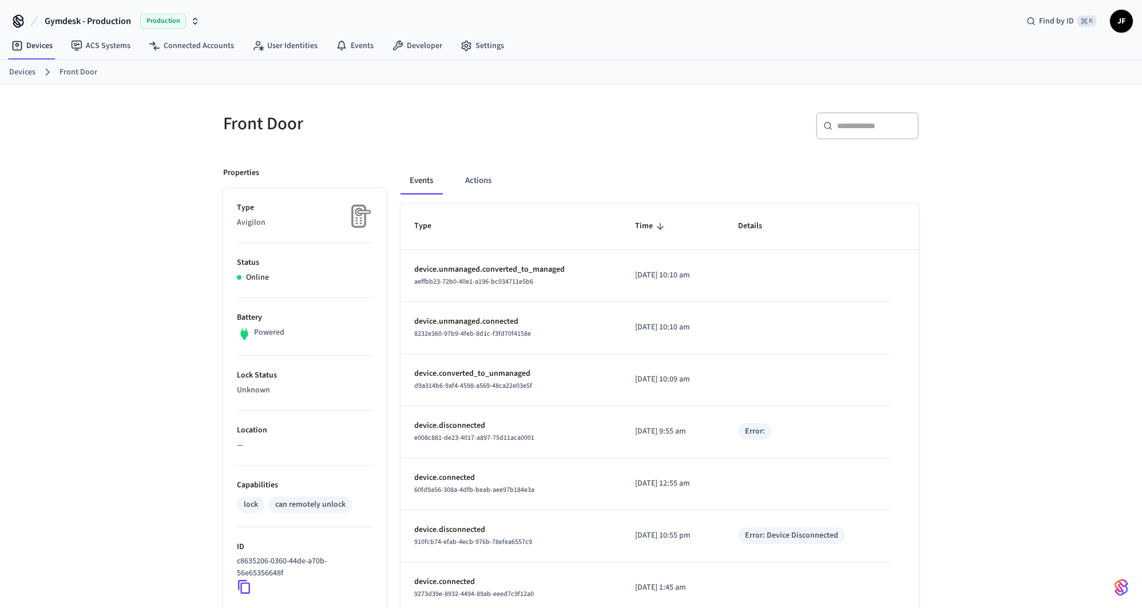
click at [716, 184] on div "Events Actions" at bounding box center [660, 180] width 518 height 27
click at [742, 176] on div "Events Actions" at bounding box center [660, 180] width 518 height 27
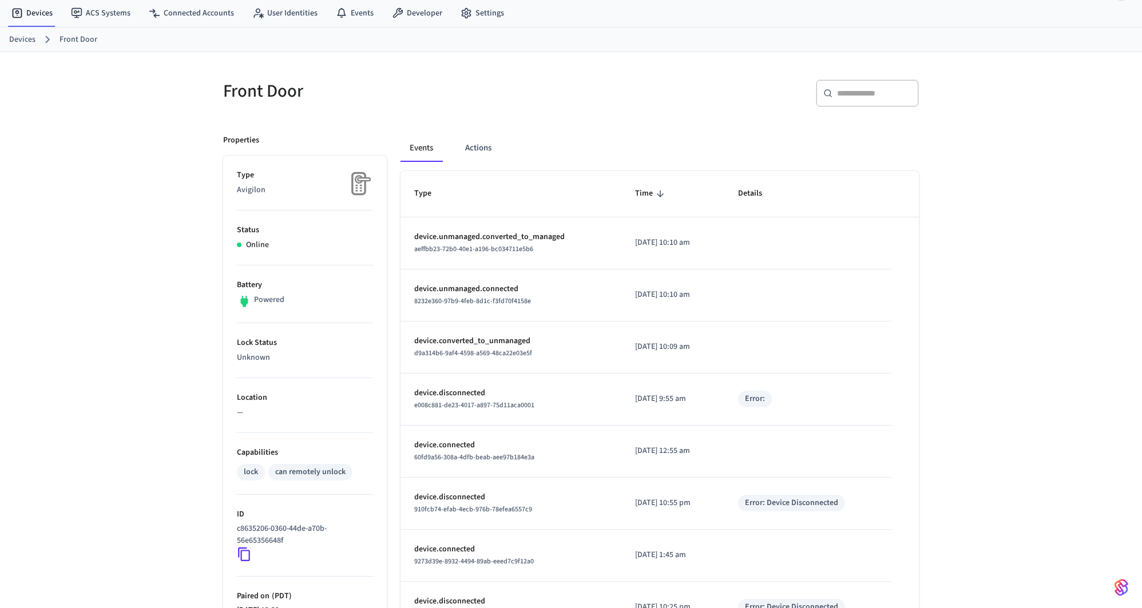
click at [923, 209] on div "Front Door ​ ​ Properties Type Avigilon Status Online Battery Powered Lock Stat…" at bounding box center [571, 429] width 714 height 727
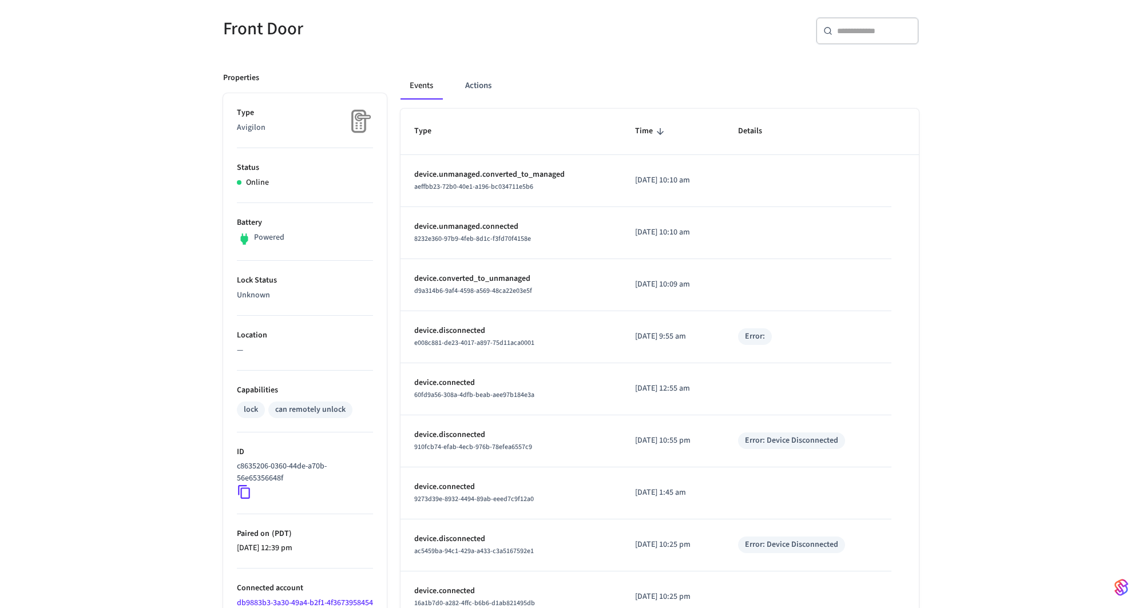
scroll to position [101, 0]
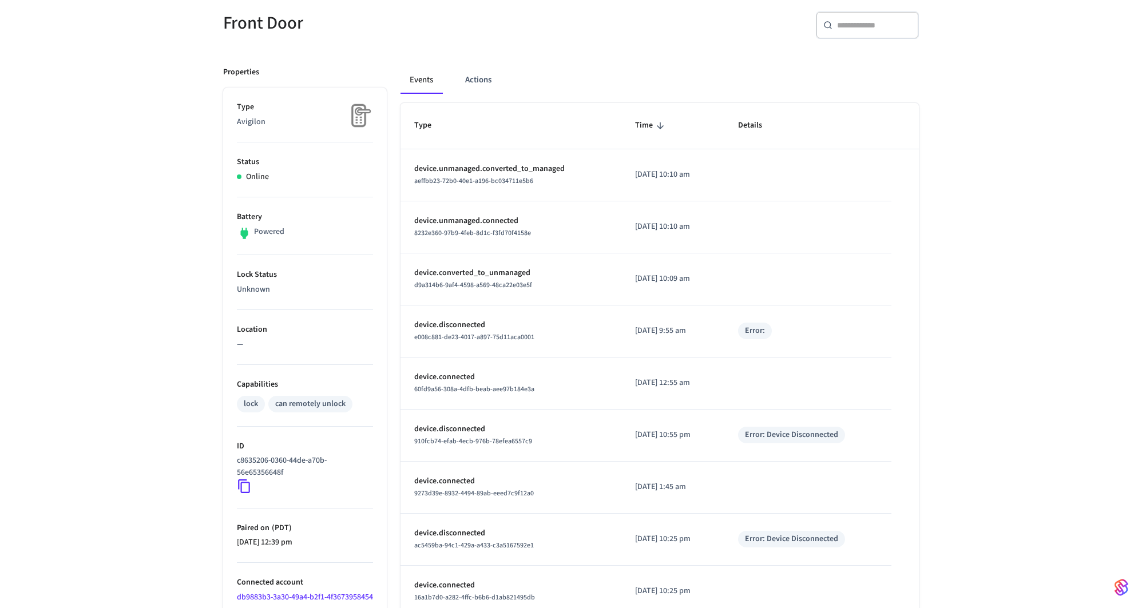
click at [923, 209] on div "Front Door ​ ​ Properties Type Avigilon Status Online Battery Powered Lock Stat…" at bounding box center [571, 361] width 714 height 727
click at [635, 331] on p "2025/08/16 at 9:55 am" at bounding box center [673, 331] width 76 height 12
click at [414, 322] on p "device.disconnected" at bounding box center [510, 325] width 193 height 12
drag, startPoint x: 616, startPoint y: 179, endPoint x: 713, endPoint y: 175, distance: 96.8
click at [713, 175] on td "2025/08/16 at 10:10 am" at bounding box center [672, 175] width 103 height 52
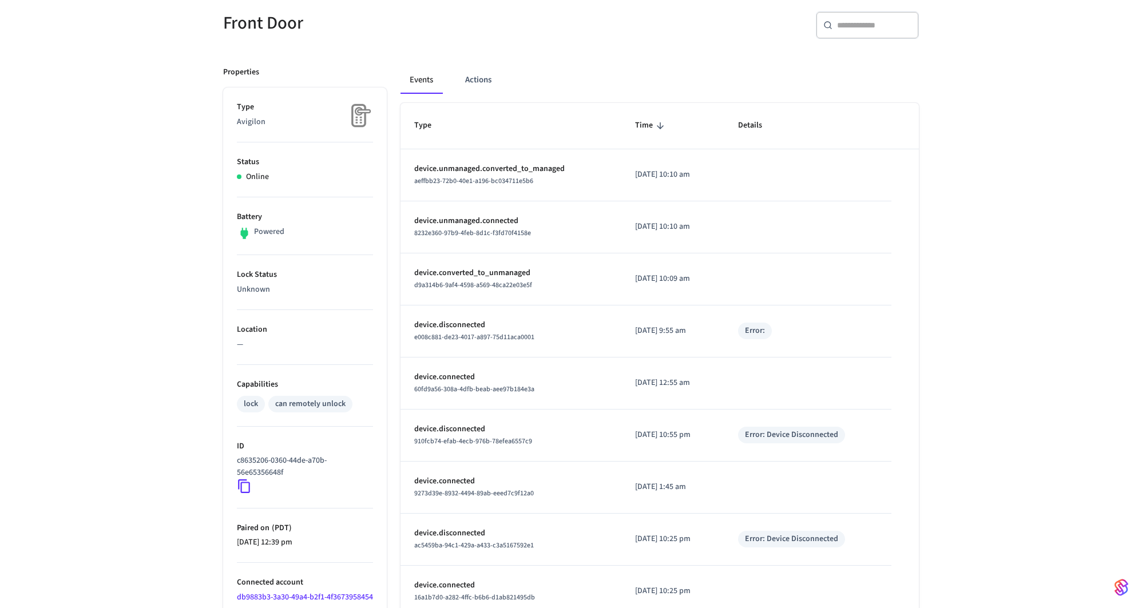
click at [711, 175] on p "2025/08/16 at 10:10 am" at bounding box center [673, 175] width 76 height 12
click at [992, 153] on div "Front Door ​ ​ Properties Type Avigilon Status Online Battery Powered Lock Stat…" at bounding box center [571, 354] width 1142 height 741
click at [244, 487] on icon at bounding box center [244, 486] width 15 height 15
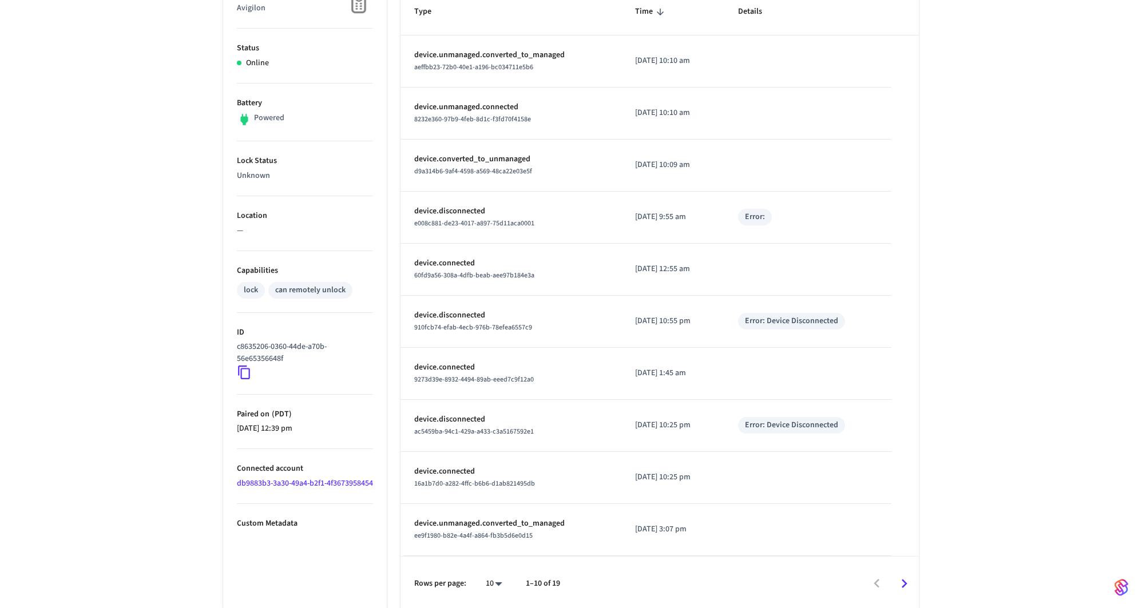
scroll to position [190, 0]
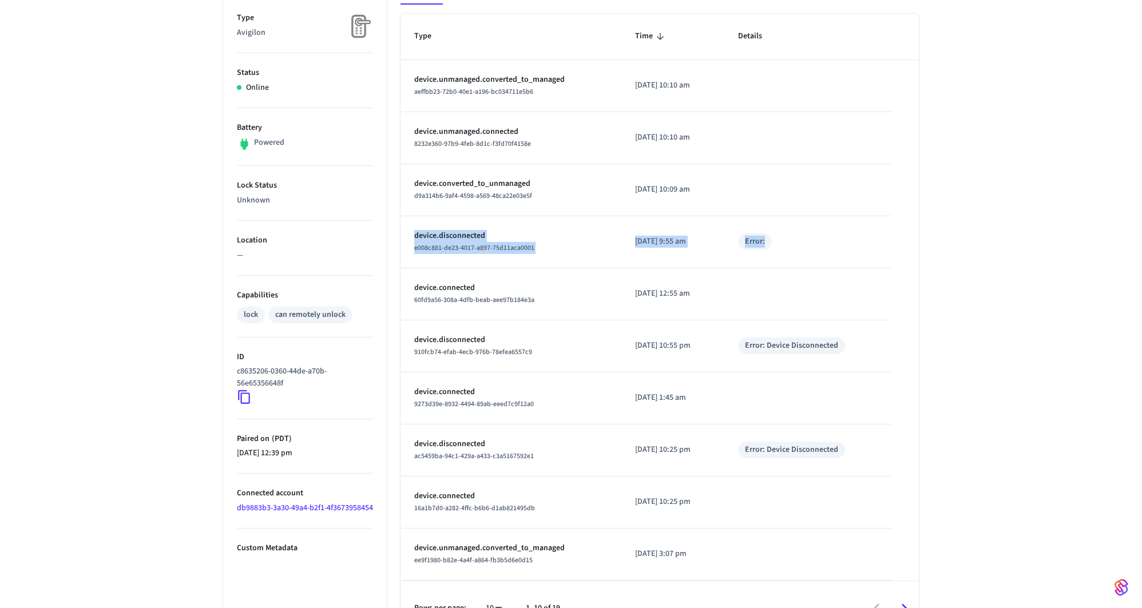
drag, startPoint x: 416, startPoint y: 229, endPoint x: 826, endPoint y: 244, distance: 410.5
click at [826, 244] on tr "device.disconnected e008c881-de23-4017-a897-75d11aca0001 2025/08/16 at 9:55 am …" at bounding box center [660, 242] width 518 height 52
click at [840, 277] on td "sticky table" at bounding box center [807, 294] width 167 height 52
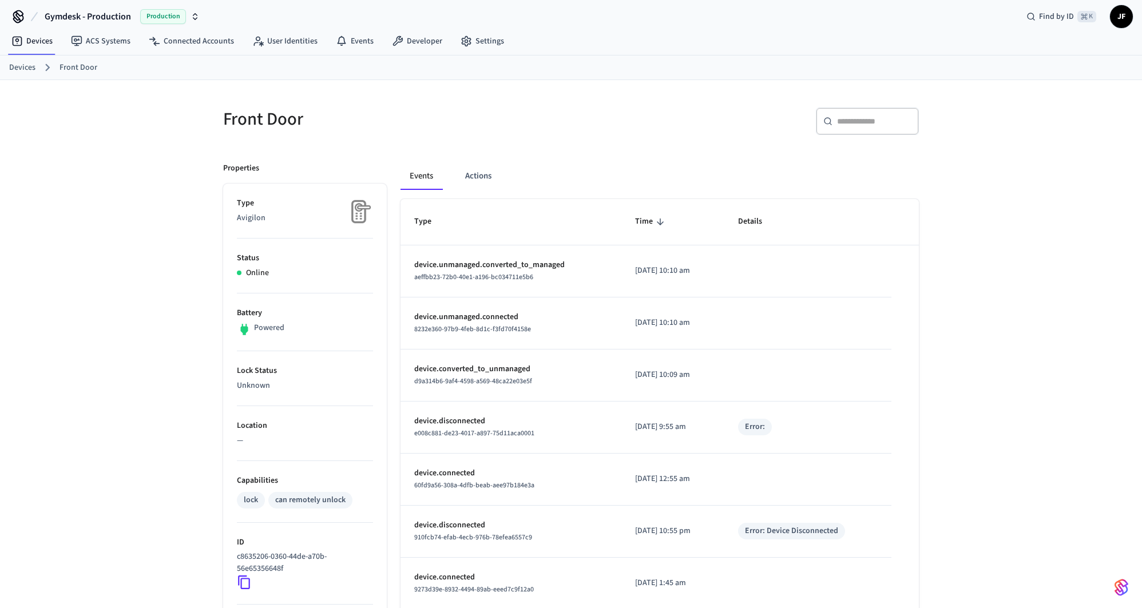
scroll to position [0, 0]
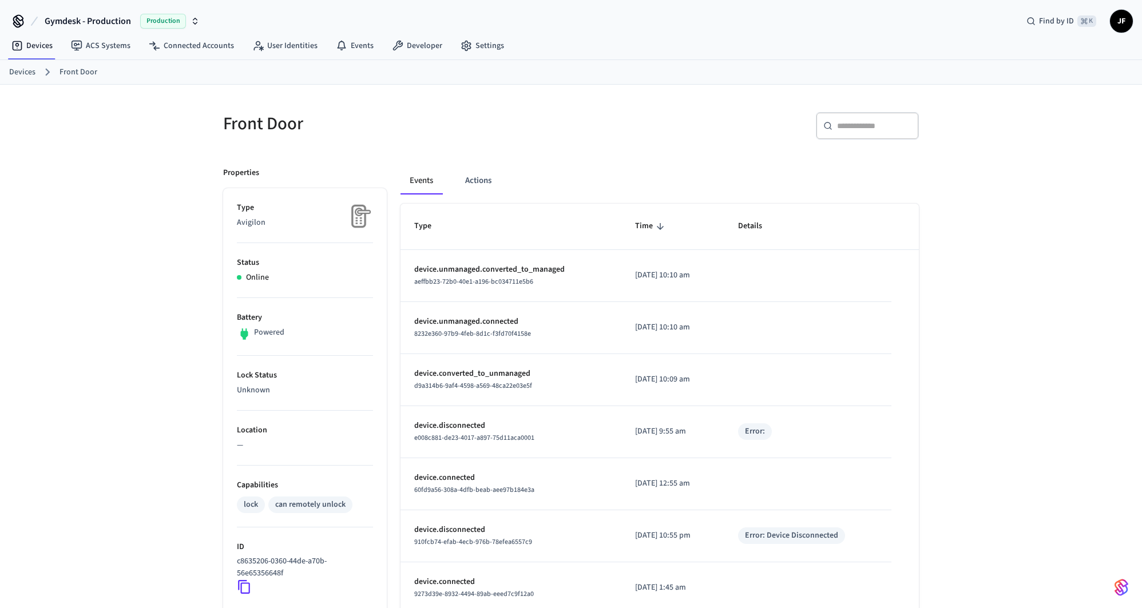
click at [994, 252] on div "Front Door ​ ​ Properties Type Avigilon Status Online Battery Powered Lock Stat…" at bounding box center [571, 455] width 1142 height 741
click at [613, 42] on div "Devices ACS Systems Connected Accounts User Identities Events Developer Settings" at bounding box center [571, 46] width 1142 height 27
click at [629, 101] on div "​ ​" at bounding box center [741, 123] width 355 height 50
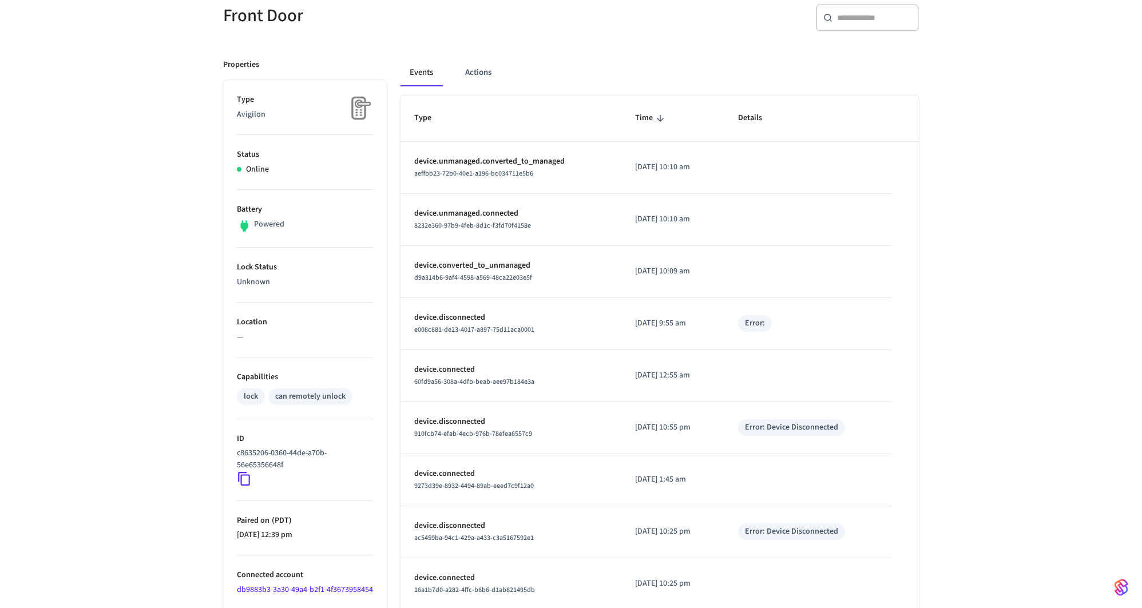
scroll to position [215, 0]
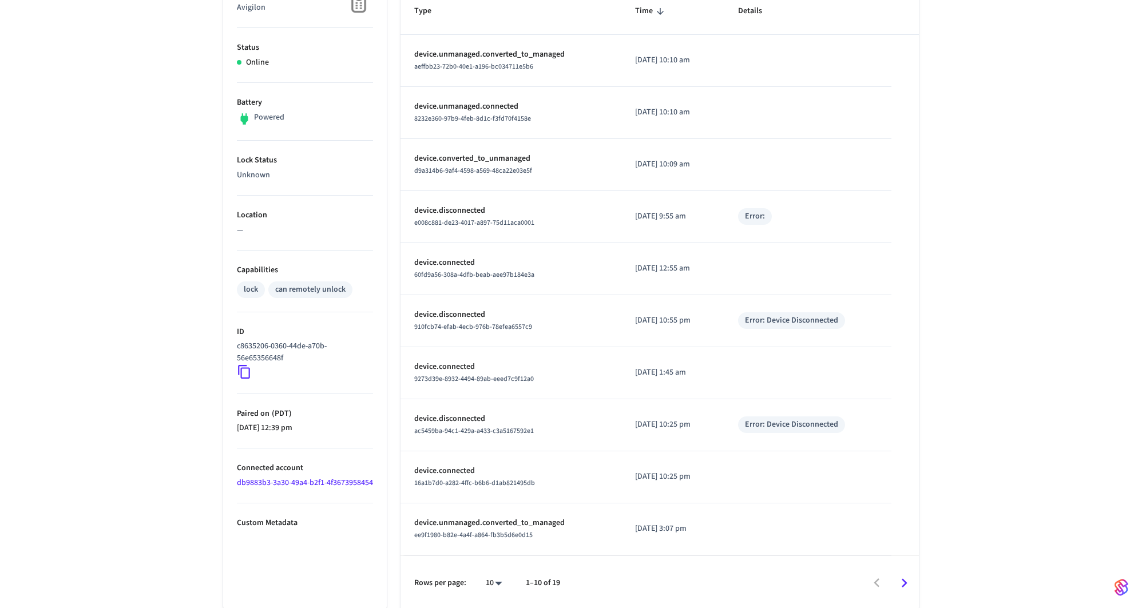
click at [181, 367] on div "Front Door ​ ​ Properties Type Avigilon Status Online Battery Powered Lock Stat…" at bounding box center [571, 240] width 1142 height 741
click at [248, 371] on icon at bounding box center [244, 371] width 15 height 15
click at [1043, 210] on div "Front Door ​ ​ Properties Type Avigilon Status Online Battery Powered Lock Stat…" at bounding box center [571, 240] width 1142 height 741
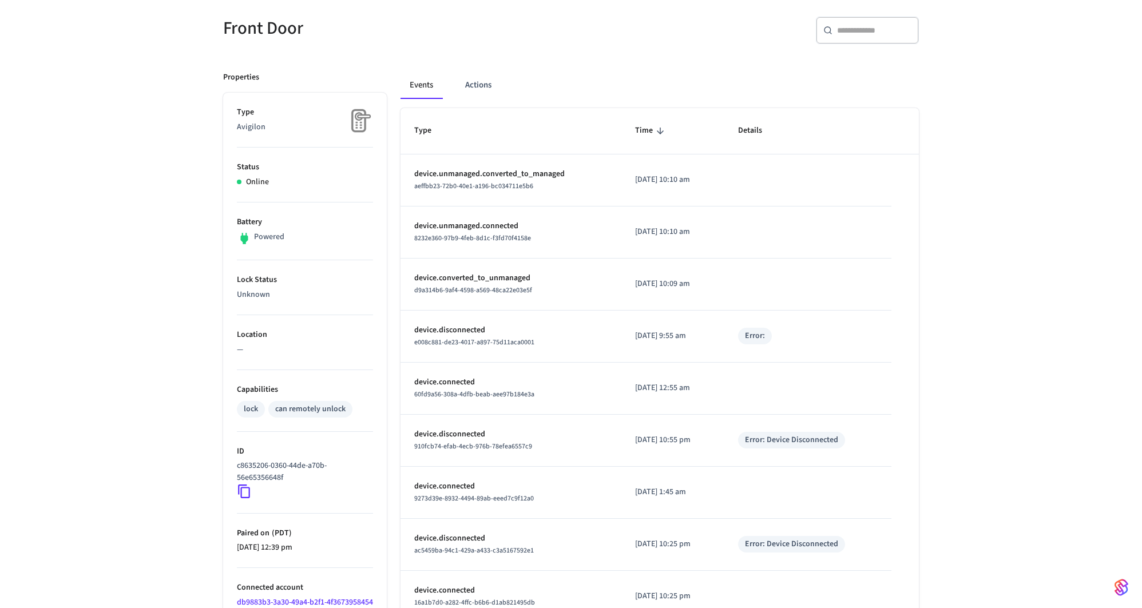
scroll to position [0, 0]
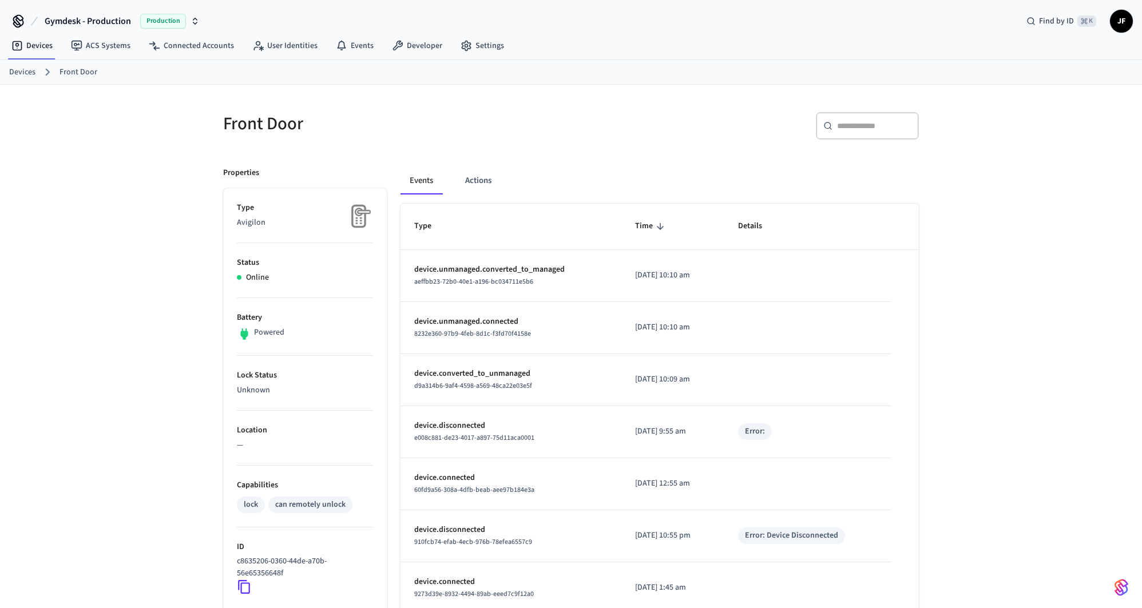
click at [1042, 210] on div "Front Door ​ ​ Properties Type Avigilon Status Online Battery Powered Lock Stat…" at bounding box center [571, 455] width 1142 height 741
click at [1041, 209] on div "Front Door ​ ​ Properties Type Avigilon Status Online Battery Powered Lock Stat…" at bounding box center [571, 455] width 1142 height 741
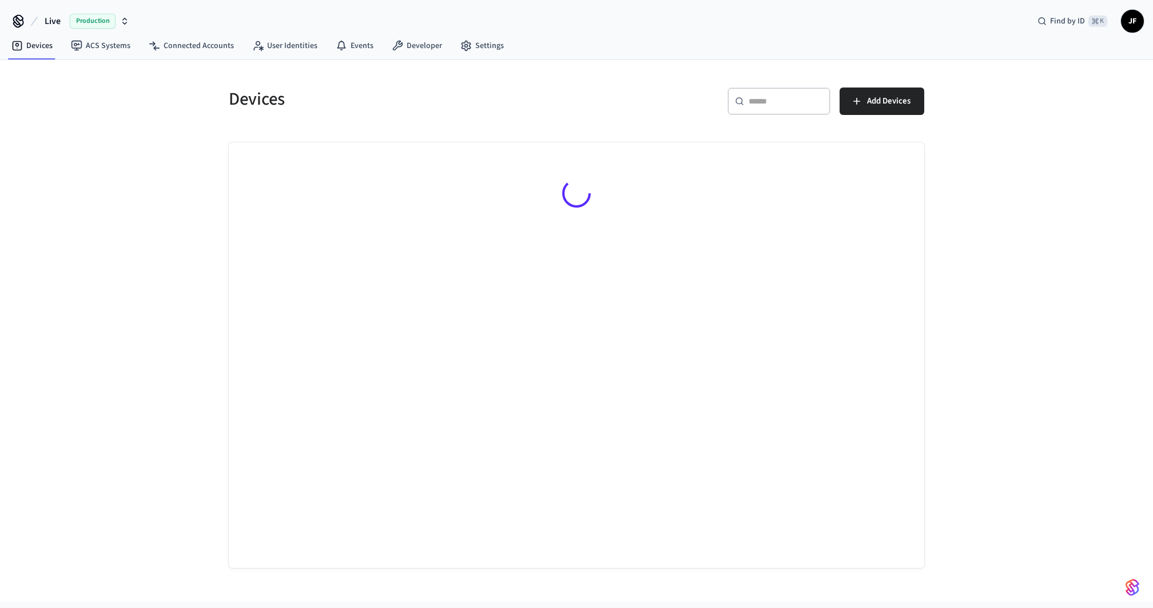
click at [51, 23] on span "Live" at bounding box center [53, 21] width 16 height 14
type input "******"
click at [27, 72] on span "Hostify" at bounding box center [26, 73] width 25 height 11
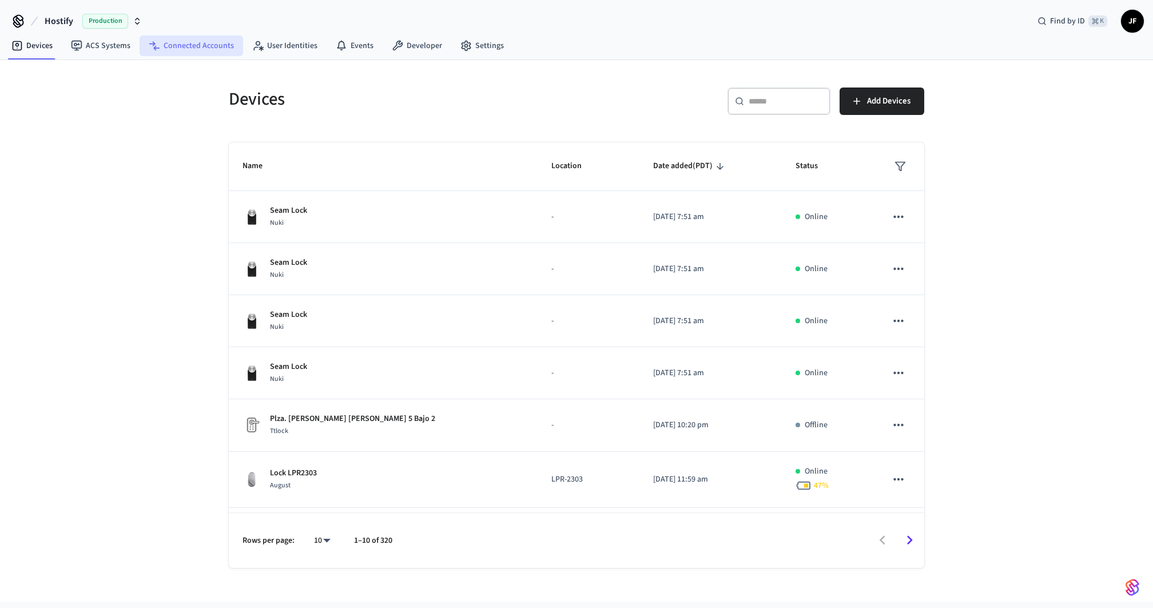
click at [184, 46] on link "Connected Accounts" at bounding box center [192, 45] width 104 height 21
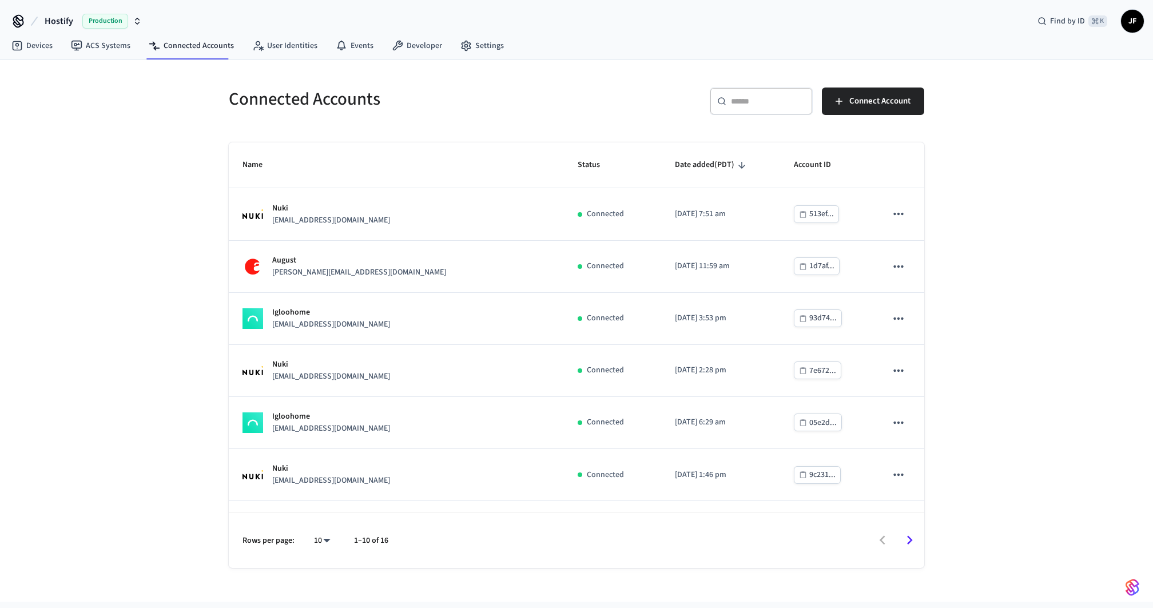
click at [770, 103] on input "text" at bounding box center [768, 101] width 74 height 11
paste input "**********"
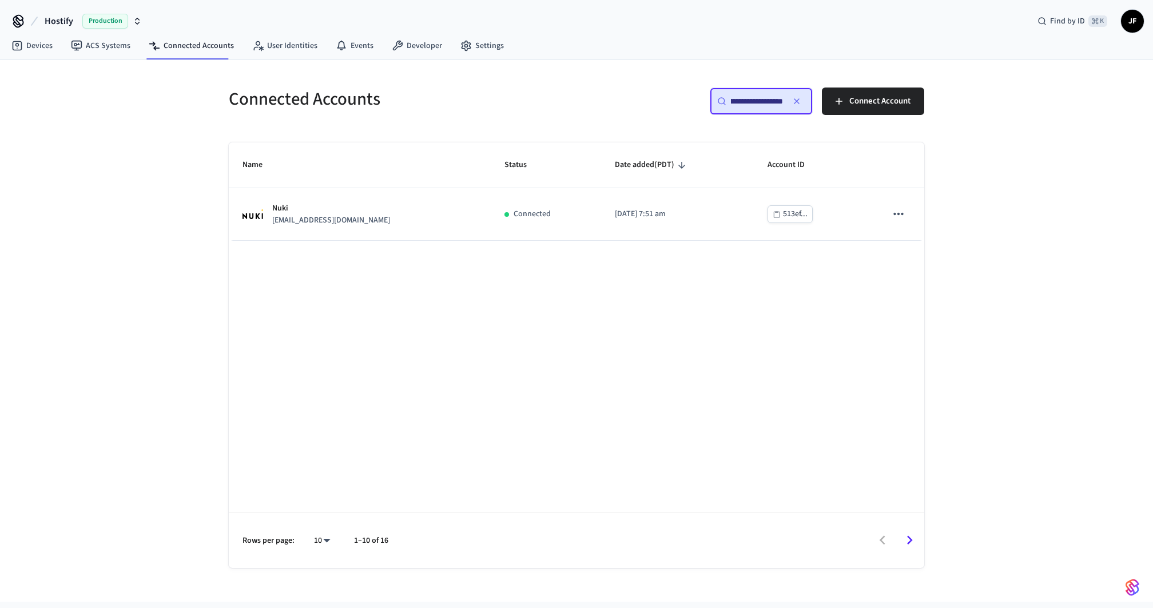
type input "**********"
click at [505, 244] on div "Name Status Date added (PDT) Account ID Nuki reservas@luxme.es Connected 2025/0…" at bounding box center [577, 355] width 696 height 426
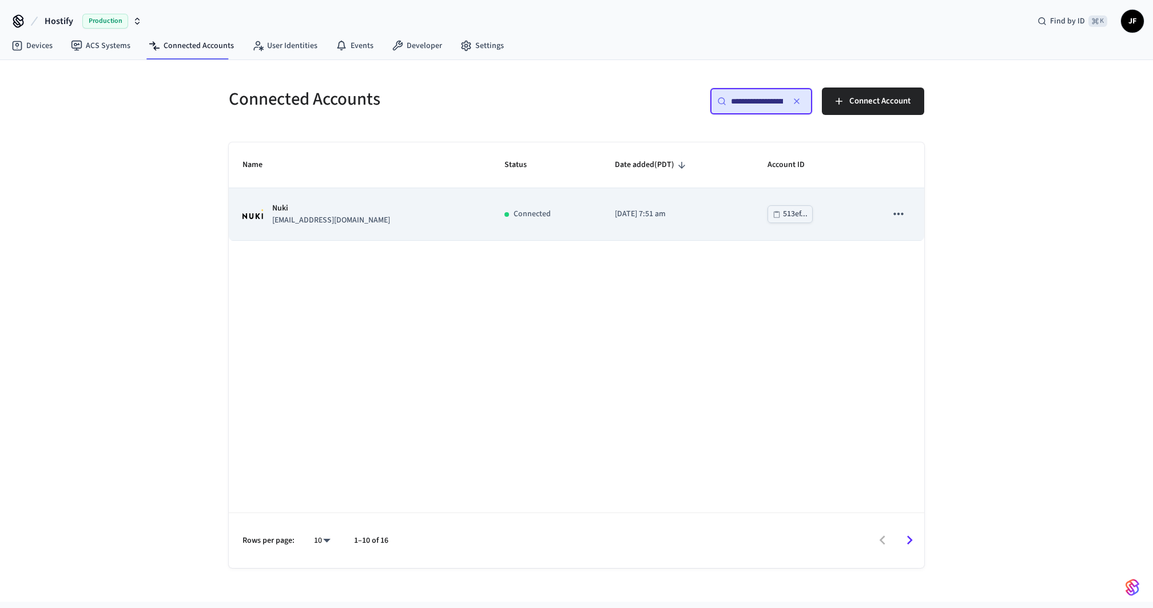
click at [513, 231] on td "Connected" at bounding box center [546, 214] width 110 height 52
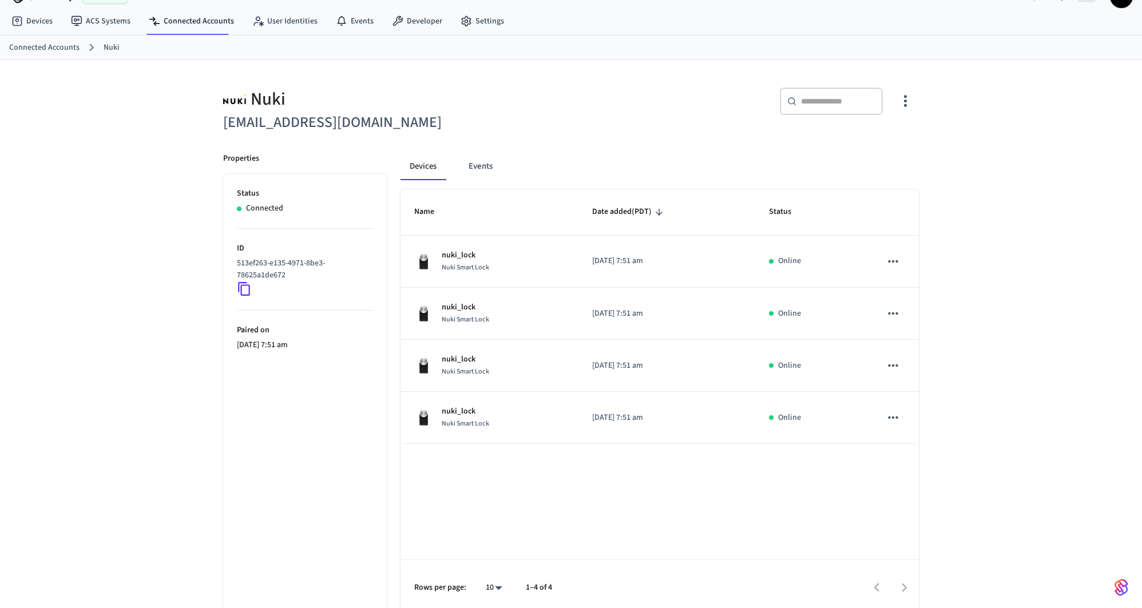
scroll to position [31, 0]
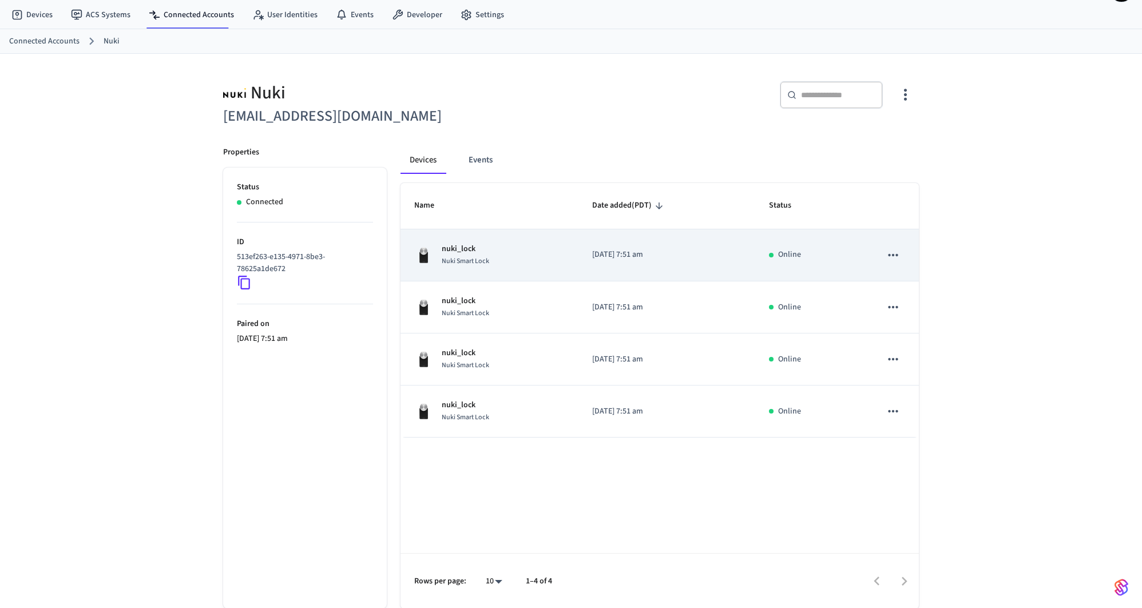
click at [532, 244] on div "nuki_lock Nuki Smart Lock" at bounding box center [489, 255] width 150 height 24
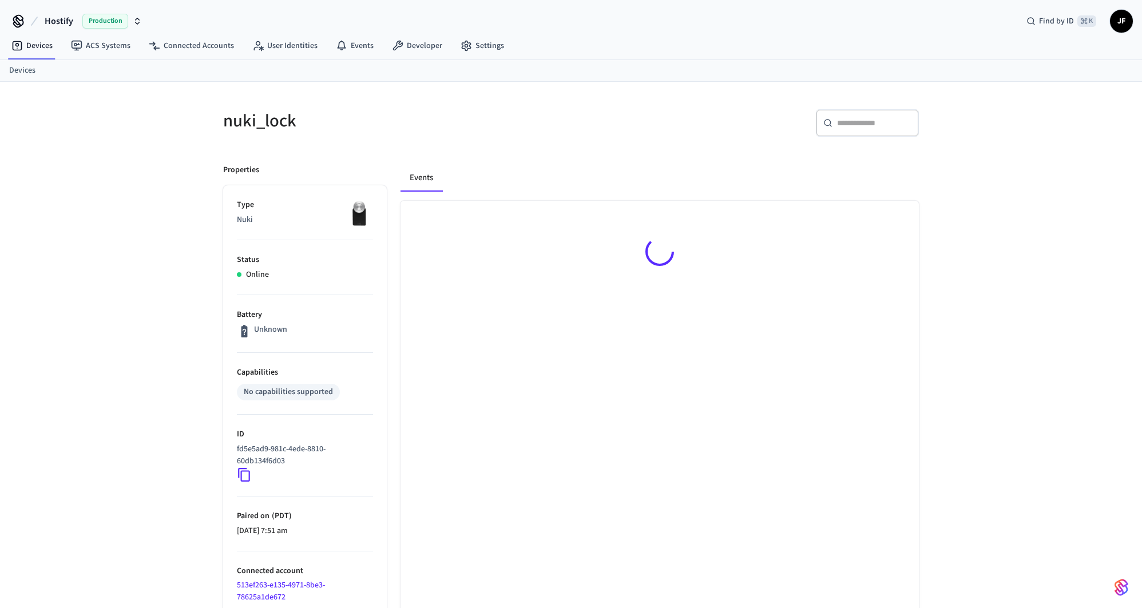
scroll to position [74, 0]
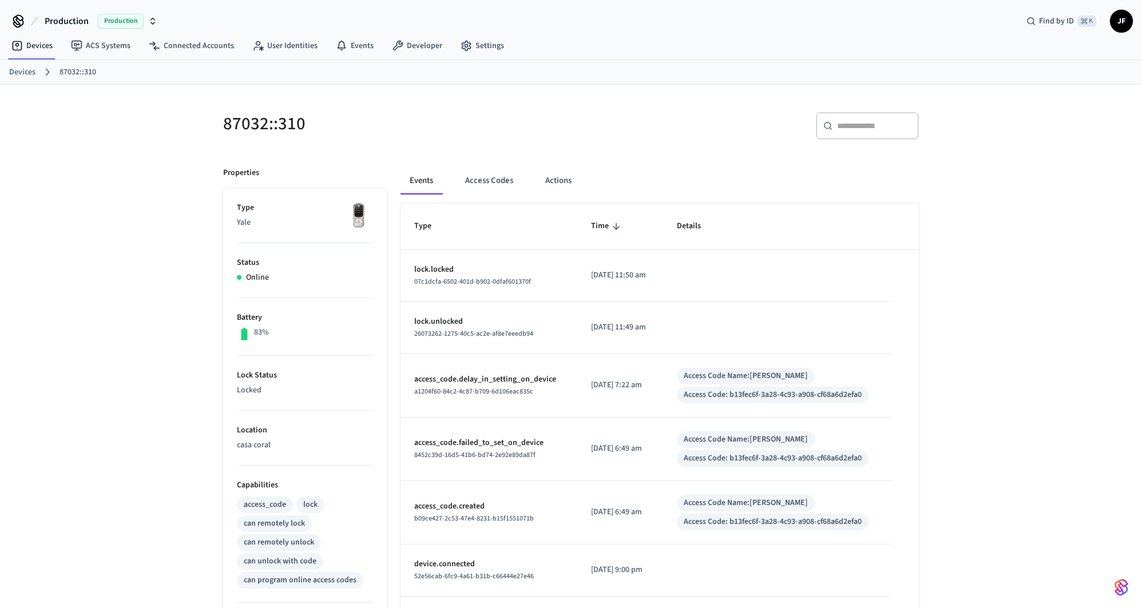
click at [586, 153] on div "Events Access Codes Actions Type Time Details lock.locked 07c1dcfa-6502-401d-b9…" at bounding box center [653, 506] width 532 height 707
click at [473, 178] on button "Access Codes" at bounding box center [489, 180] width 66 height 27
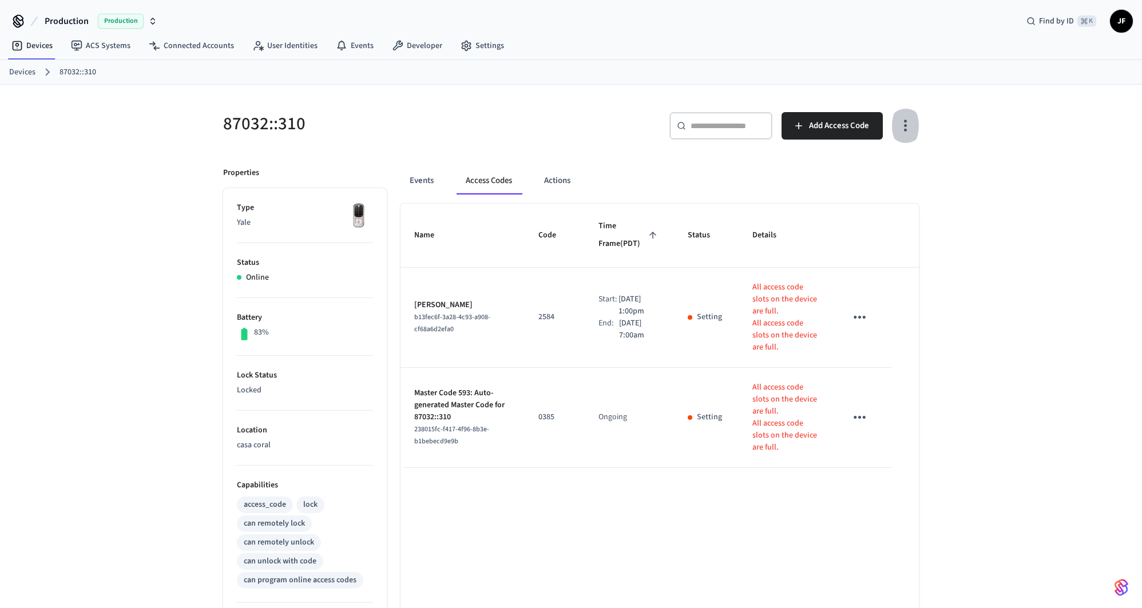
click at [902, 130] on icon "button" at bounding box center [906, 126] width 18 height 18
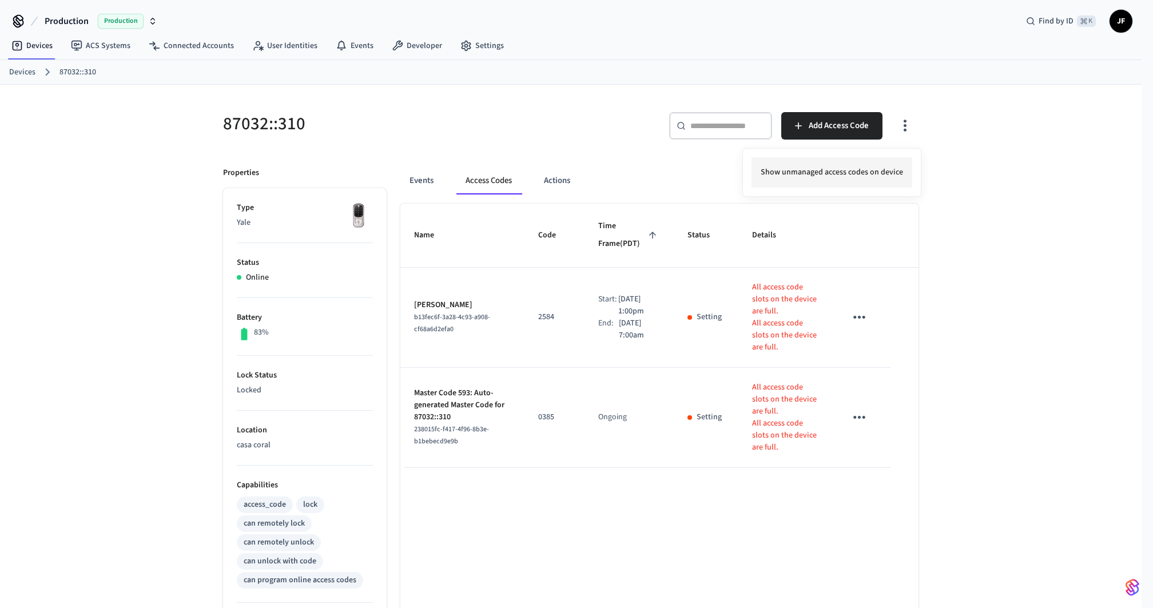
click at [865, 171] on li "Show unmanaged access codes on device" at bounding box center [832, 172] width 161 height 30
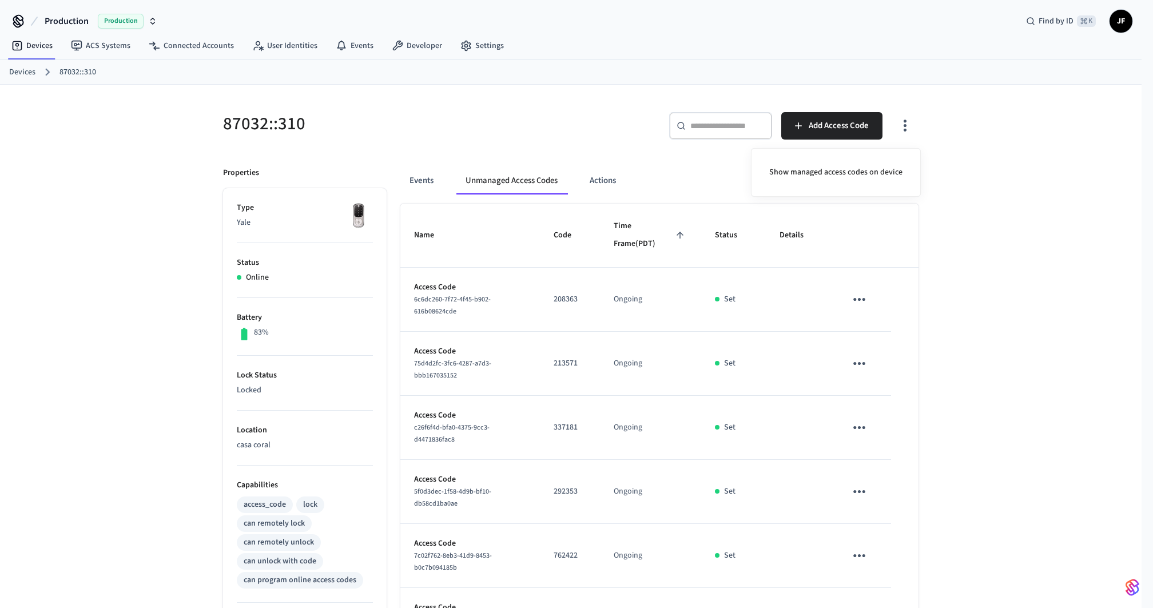
click at [1096, 308] on div at bounding box center [576, 304] width 1153 height 608
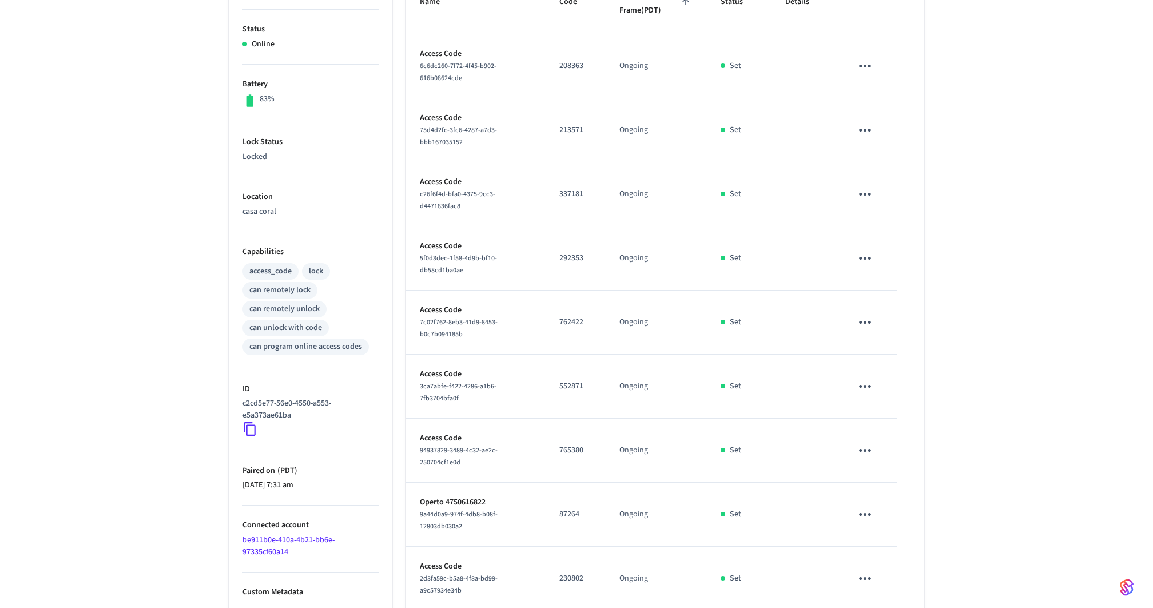
scroll to position [335, 0]
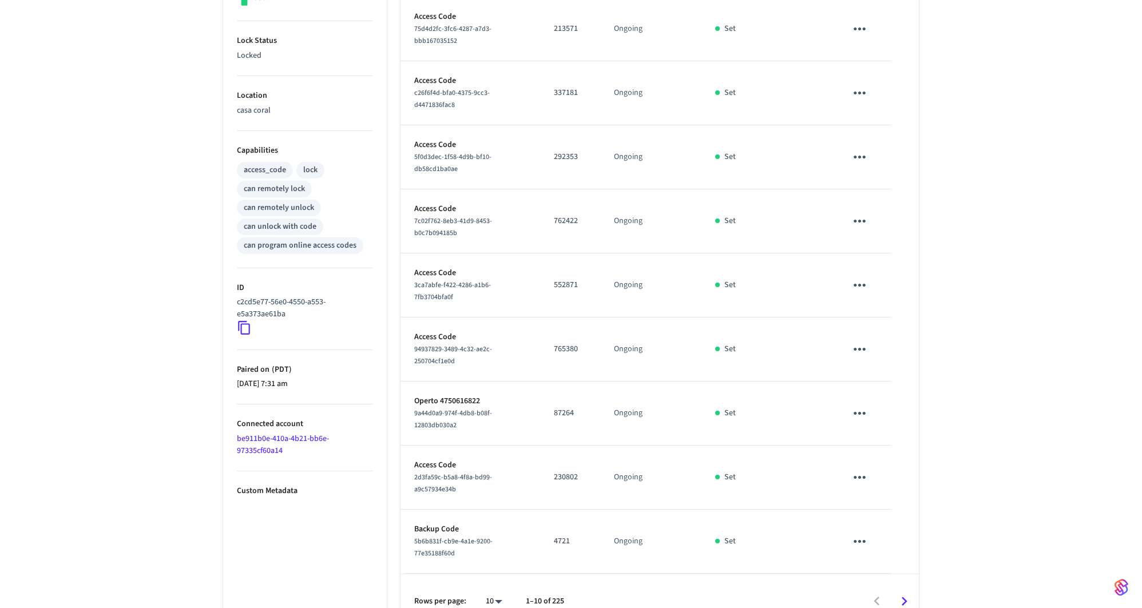
click at [1002, 367] on div "87032::310 ​ ​ Add Access Code Properties Type Yale Status Online Battery 83% L…" at bounding box center [571, 189] width 1142 height 879
click at [490, 588] on div "10 **" at bounding box center [489, 601] width 37 height 27
click at [491, 579] on body "Production Production Find by ID ⌘ K JF Devices ACS Systems Connected Accounts …" at bounding box center [571, 164] width 1142 height 999
drag, startPoint x: 490, startPoint y: 538, endPoint x: 541, endPoint y: 542, distance: 51.6
click at [489, 539] on li "100" at bounding box center [489, 545] width 30 height 31
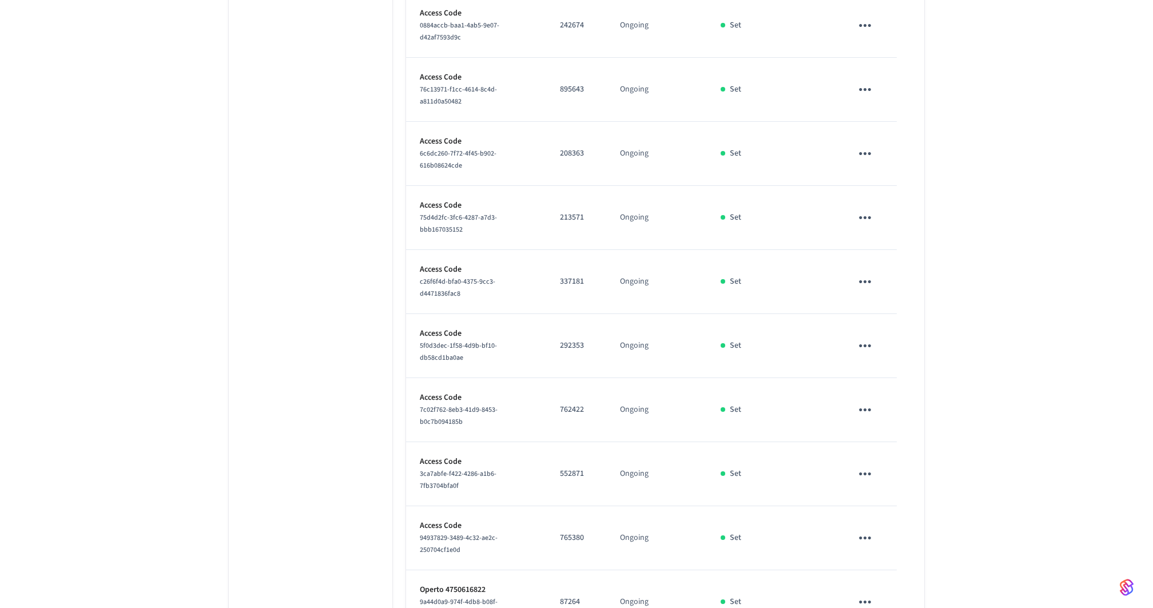
scroll to position [6031, 0]
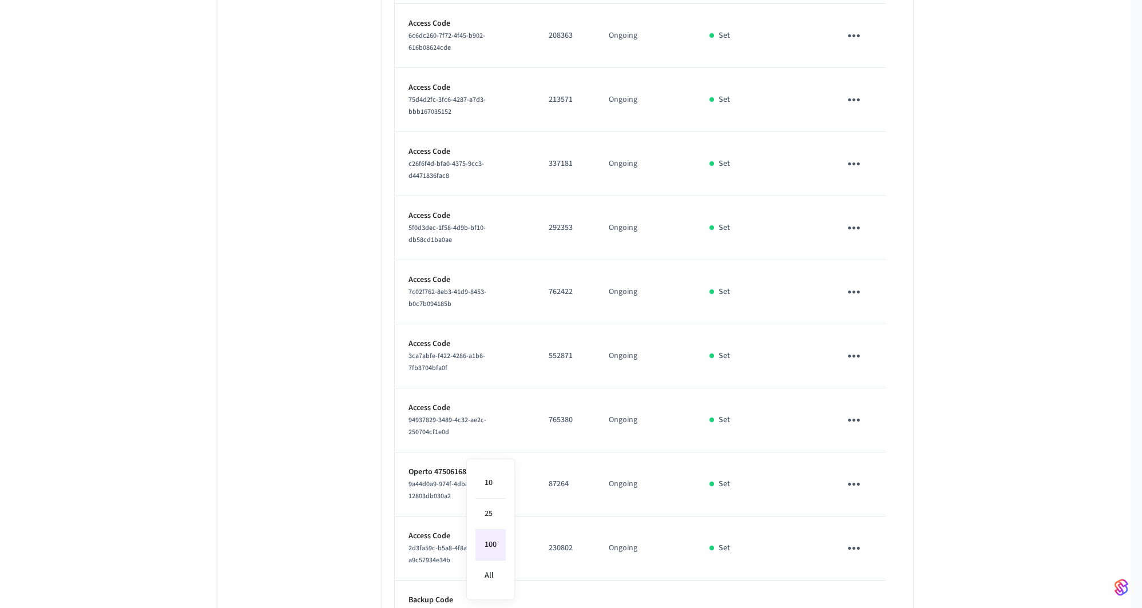
click at [497, 580] on li "All" at bounding box center [490, 576] width 30 height 30
type input "**"
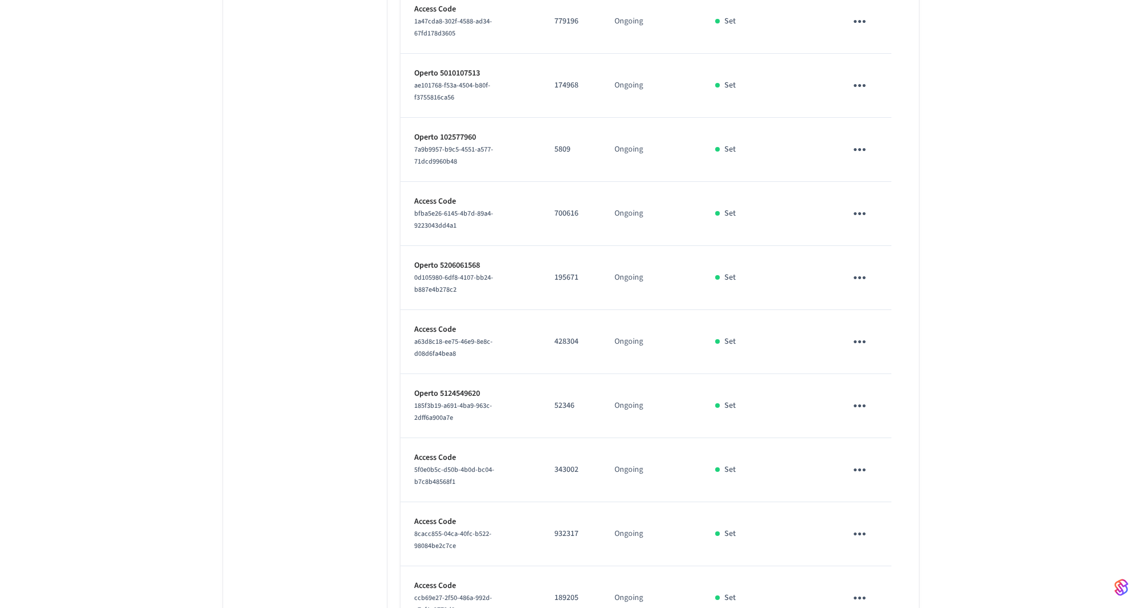
scroll to position [1751, 0]
drag, startPoint x: 961, startPoint y: 244, endPoint x: 955, endPoint y: 158, distance: 86.1
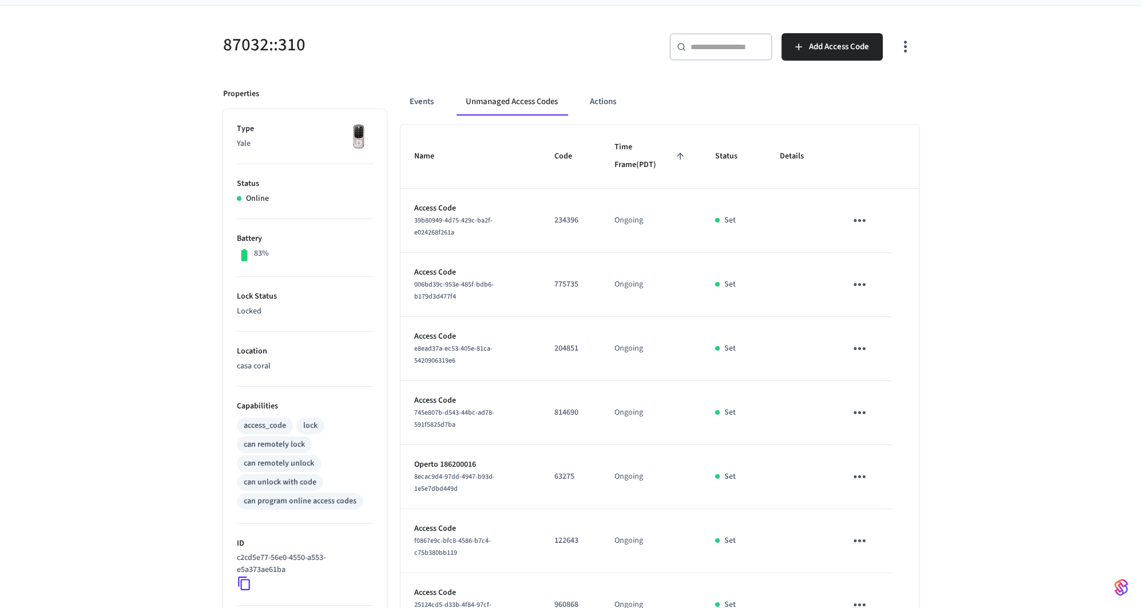
scroll to position [0, 0]
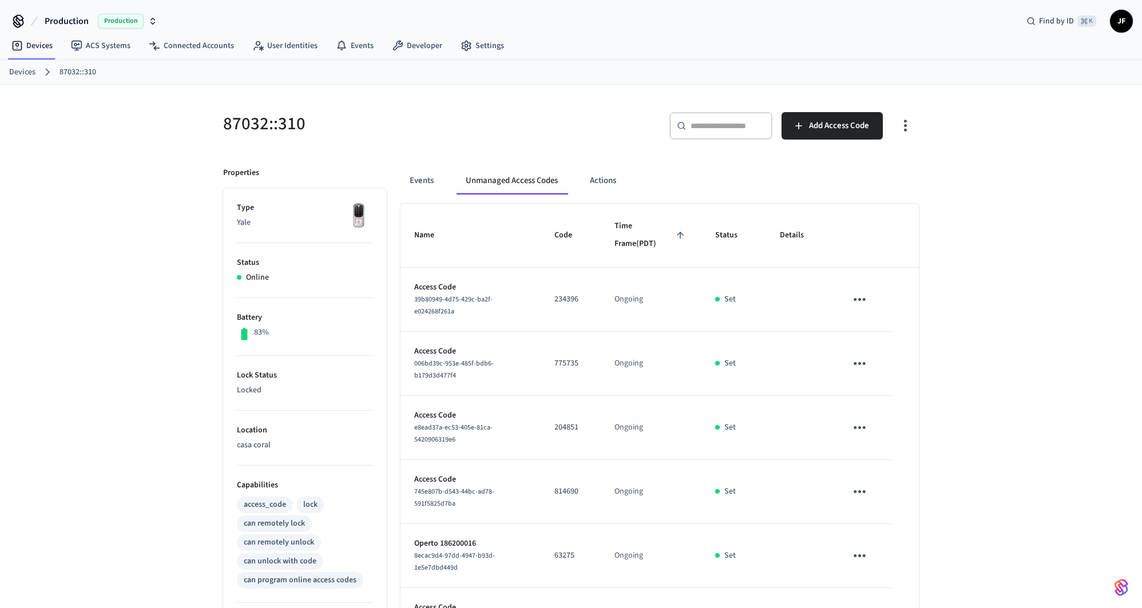
click at [892, 128] on button "button" at bounding box center [905, 126] width 27 height 46
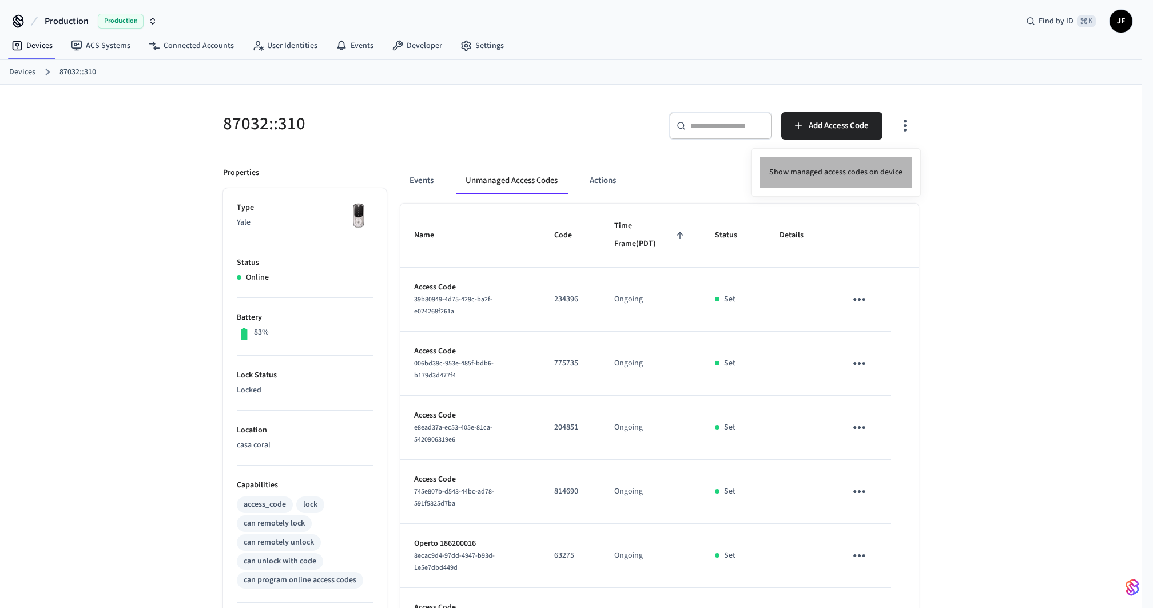
click at [876, 166] on li "Show managed access codes on device" at bounding box center [836, 172] width 152 height 30
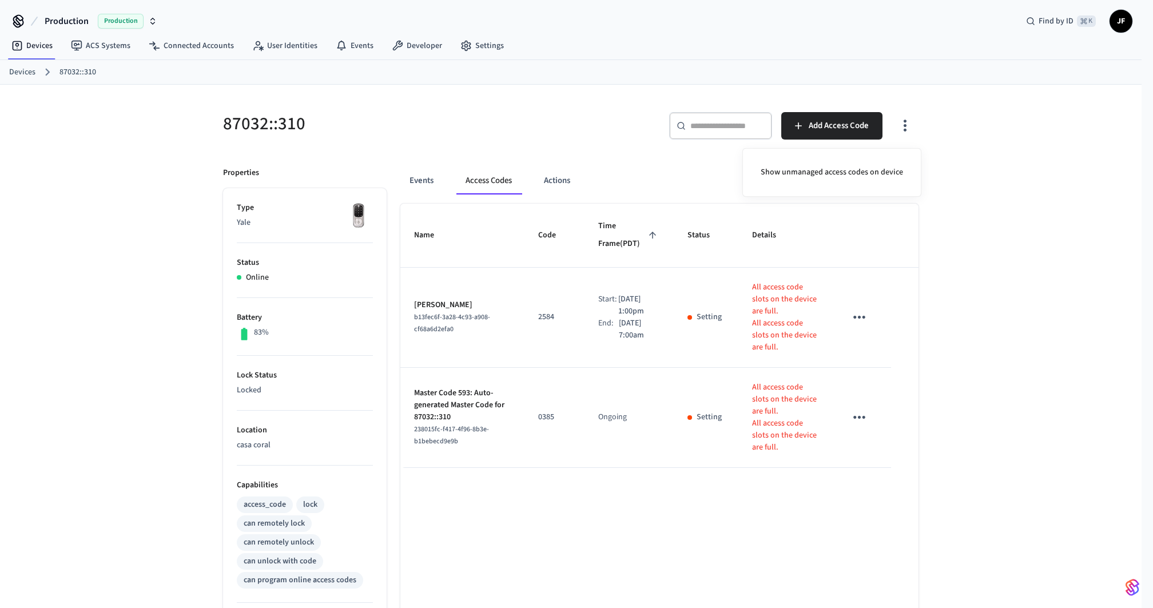
click at [948, 164] on div at bounding box center [576, 304] width 1153 height 608
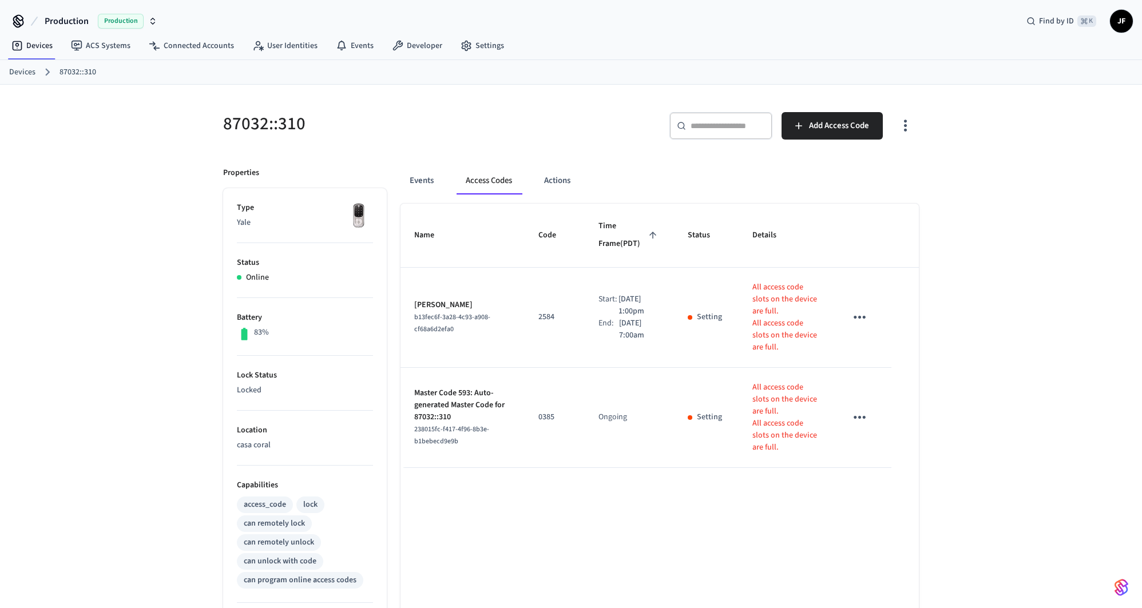
click at [912, 134] on button "button" at bounding box center [905, 126] width 27 height 46
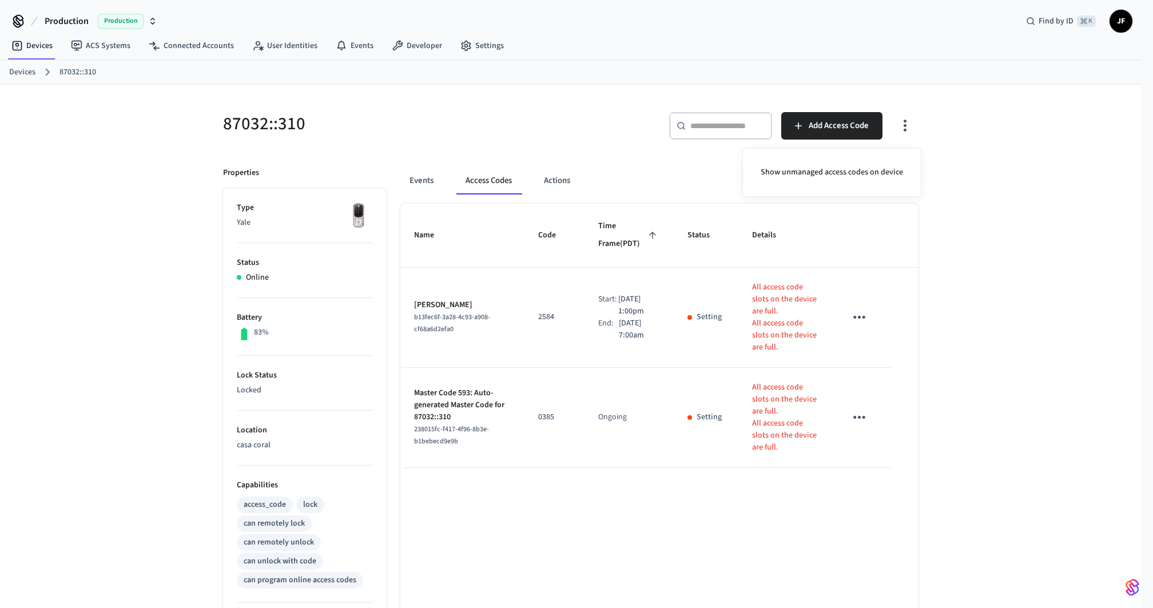
click at [972, 294] on div at bounding box center [576, 304] width 1153 height 608
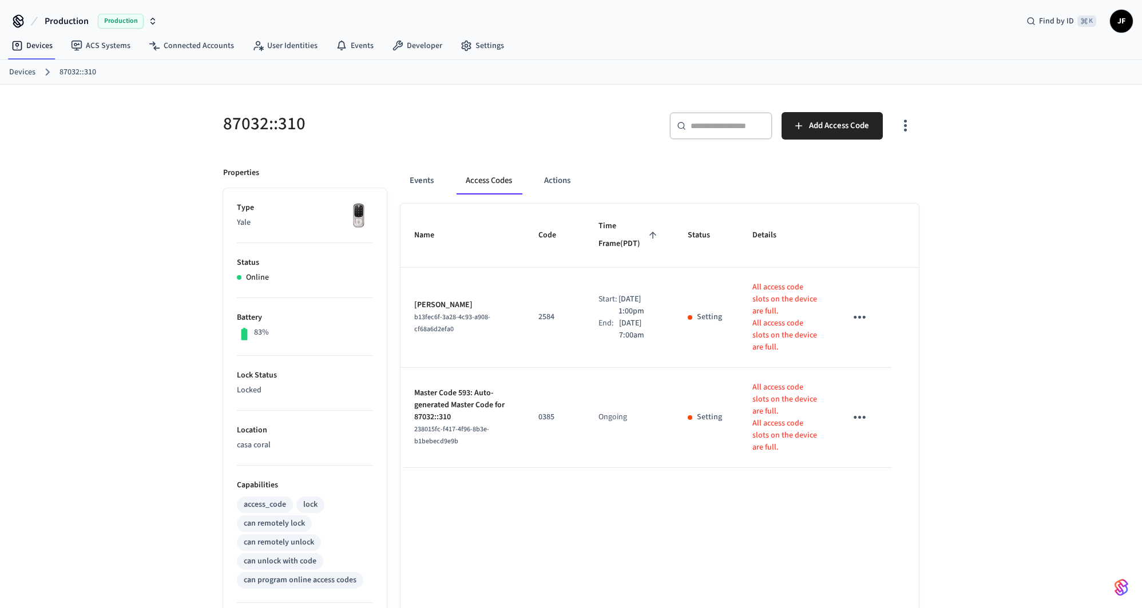
click at [909, 134] on button "button" at bounding box center [905, 126] width 27 height 46
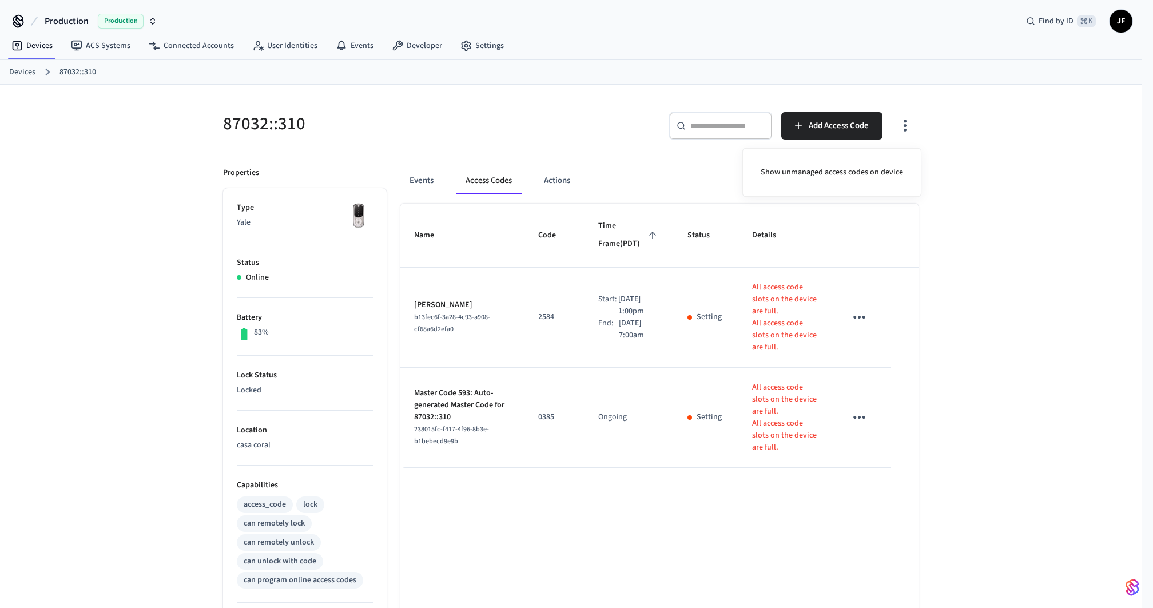
click at [934, 273] on div at bounding box center [576, 304] width 1153 height 608
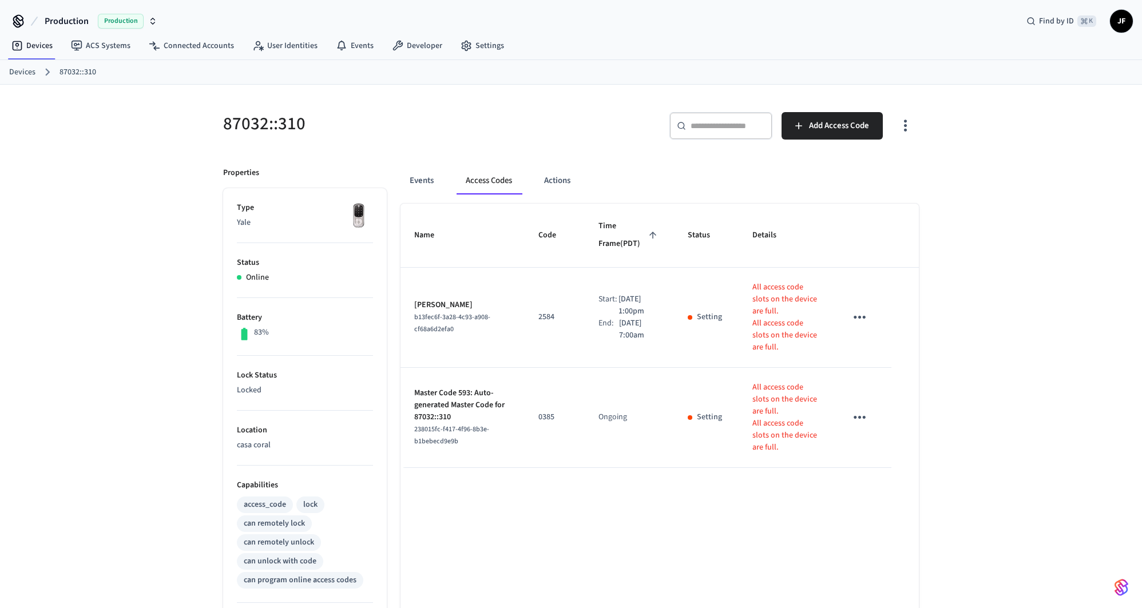
scroll to position [238, 0]
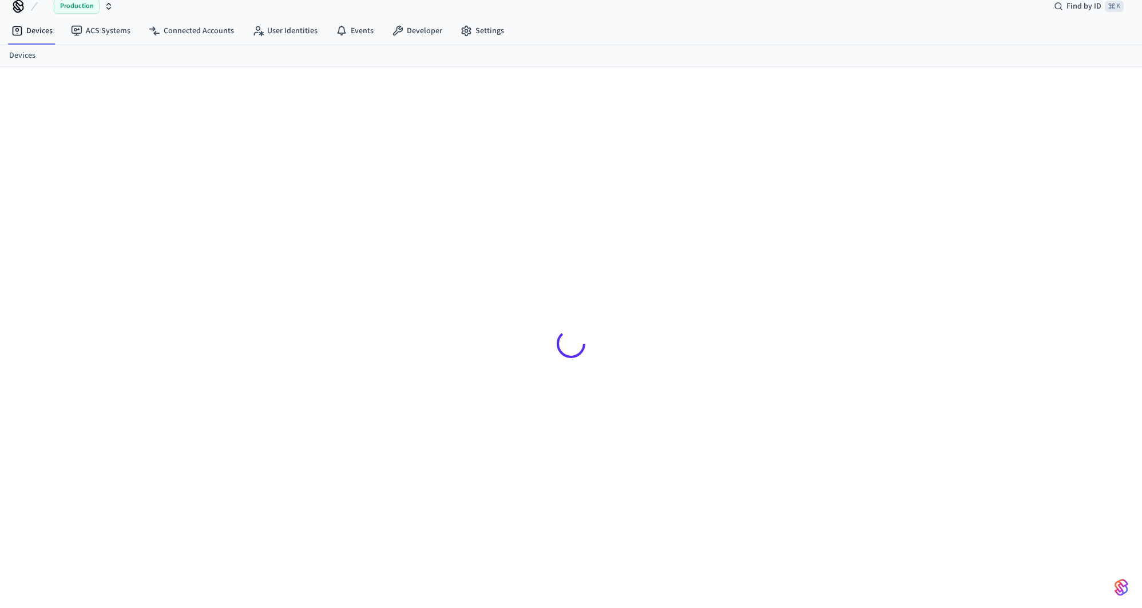
scroll to position [15, 0]
click at [950, 227] on div at bounding box center [571, 338] width 1142 height 542
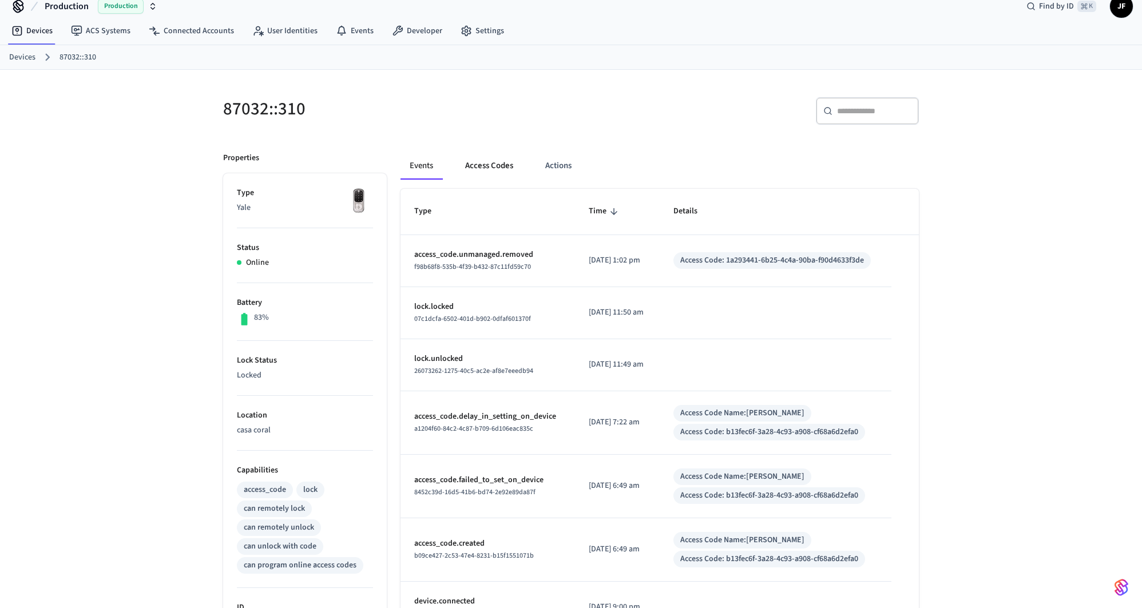
click at [489, 160] on button "Access Codes" at bounding box center [489, 165] width 66 height 27
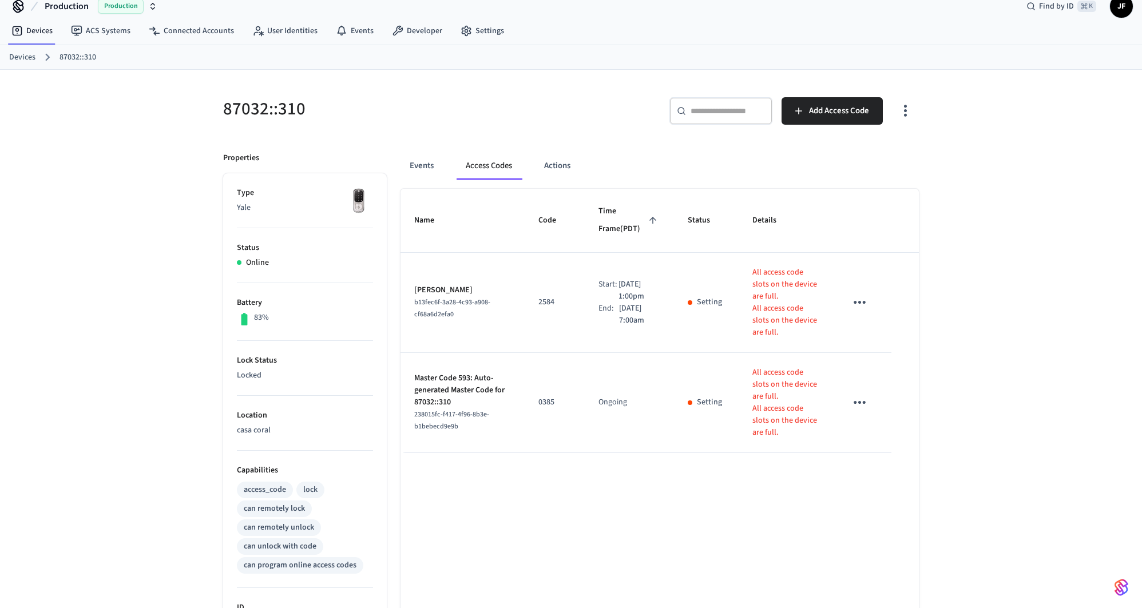
click at [913, 119] on button "button" at bounding box center [905, 111] width 27 height 46
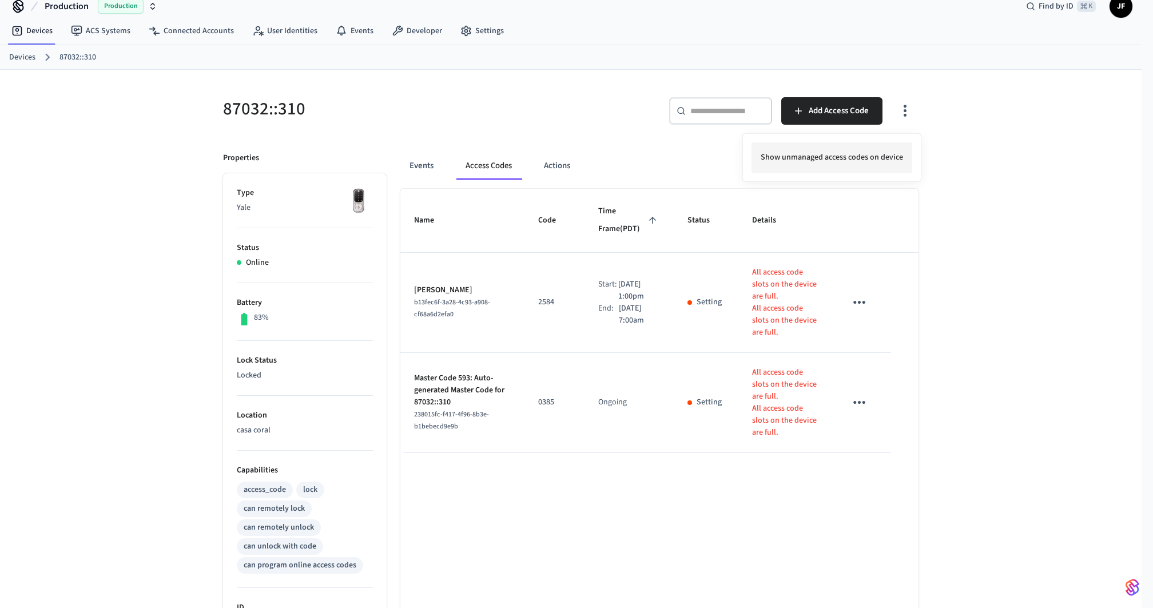
click at [889, 170] on li "Show unmanaged access codes on device" at bounding box center [832, 157] width 161 height 30
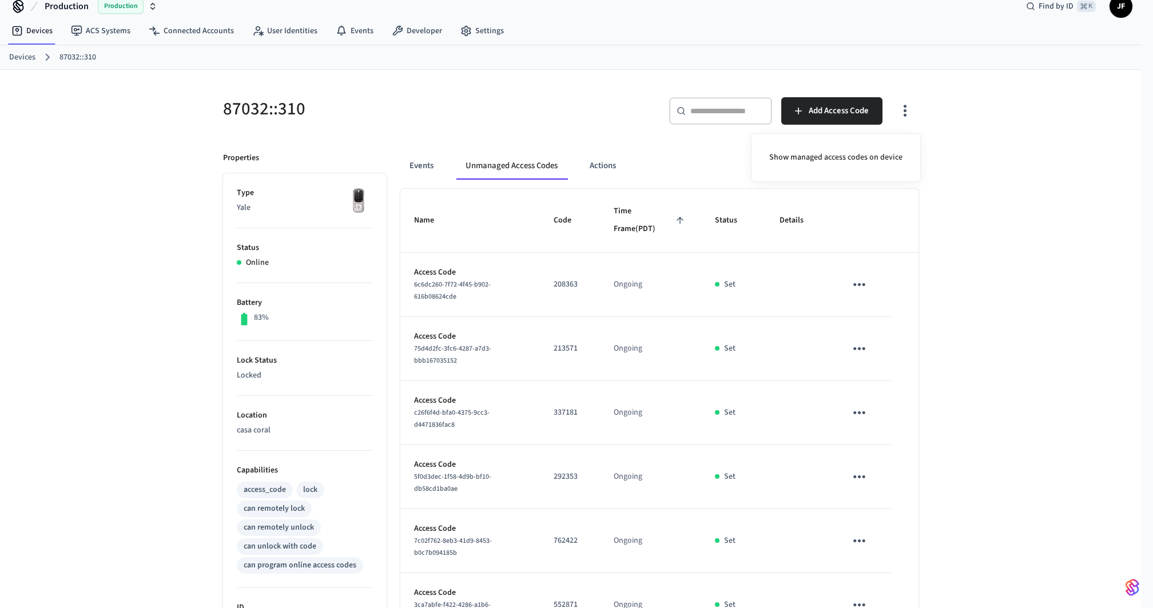
click at [1050, 312] on div at bounding box center [576, 304] width 1153 height 608
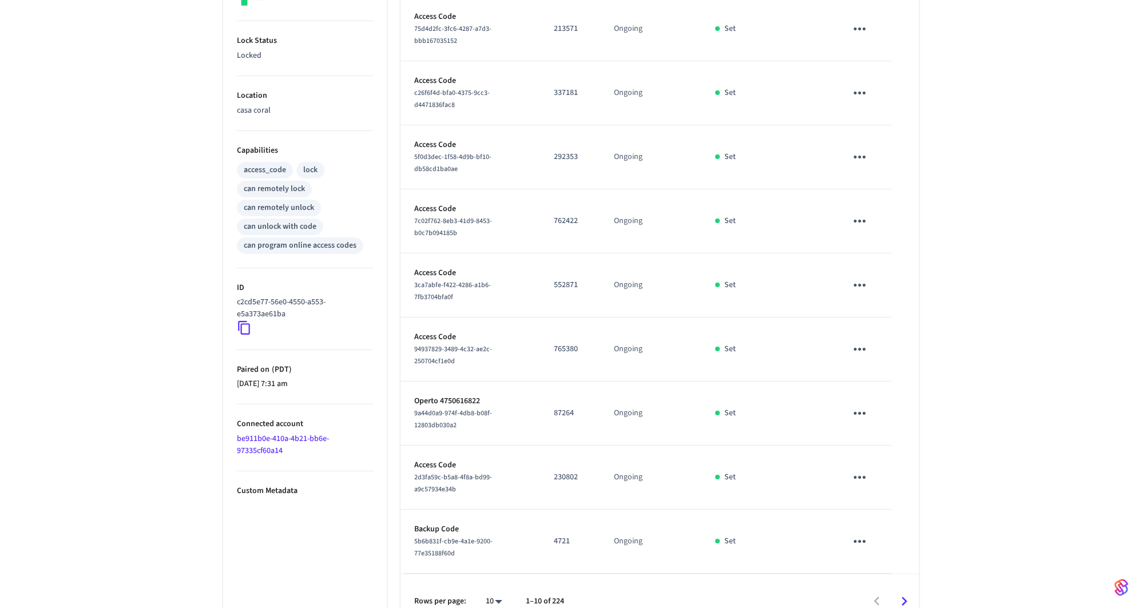
scroll to position [0, 0]
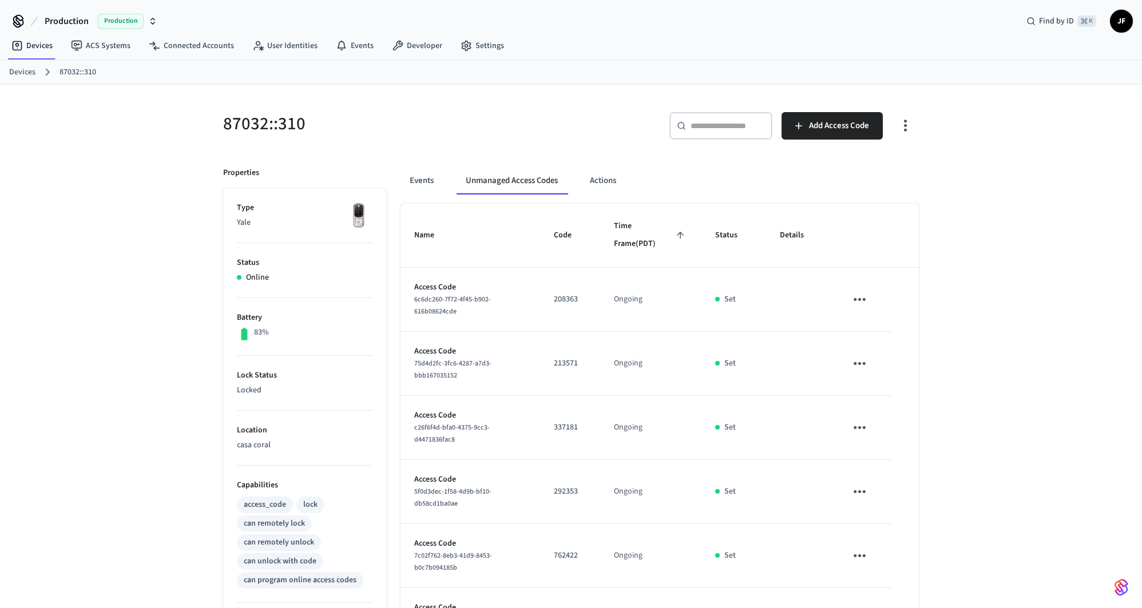
click at [617, 43] on div "Devices ACS Systems Connected Accounts User Identities Events Developer Settings" at bounding box center [571, 46] width 1142 height 27
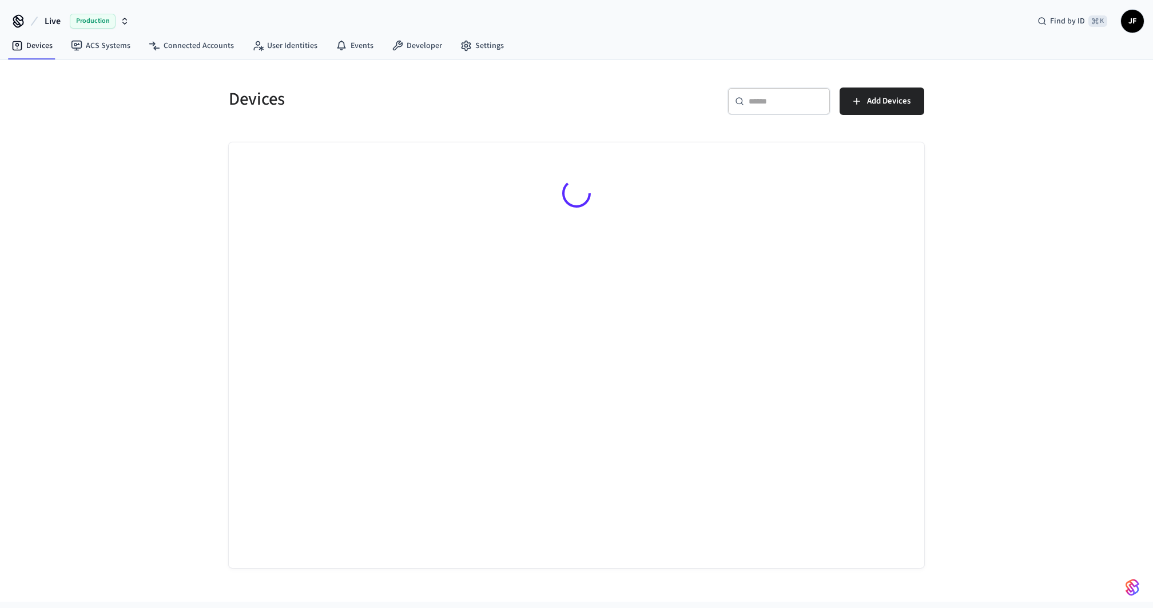
click at [52, 23] on span "Live" at bounding box center [53, 21] width 16 height 14
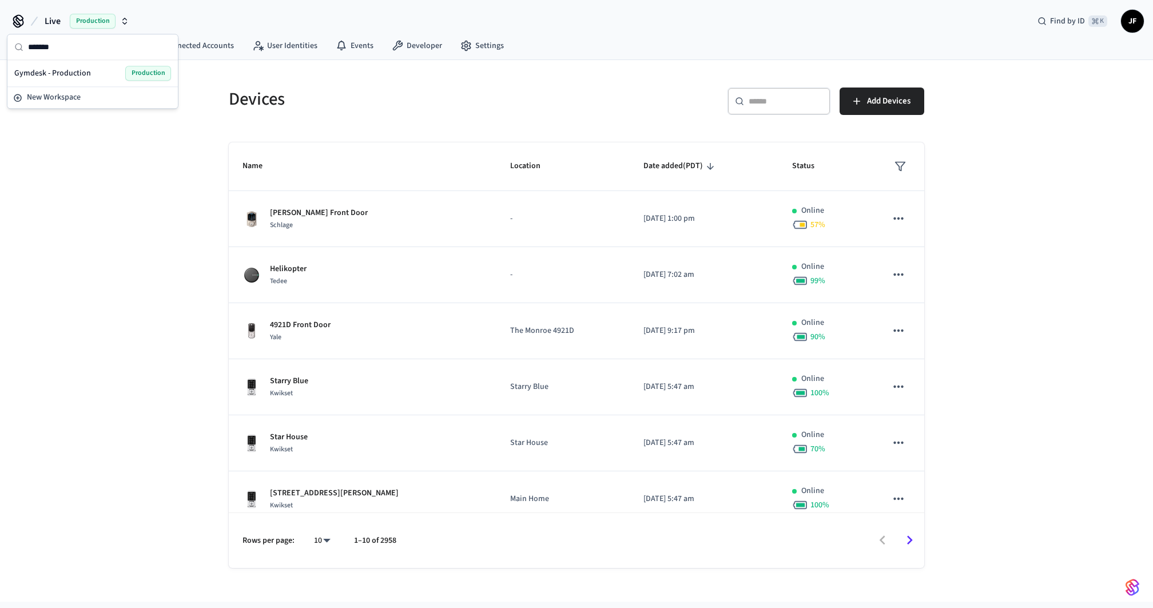
type input "*******"
click at [435, 102] on h5 "Devices" at bounding box center [399, 99] width 341 height 23
click at [51, 21] on span "Live" at bounding box center [53, 21] width 16 height 14
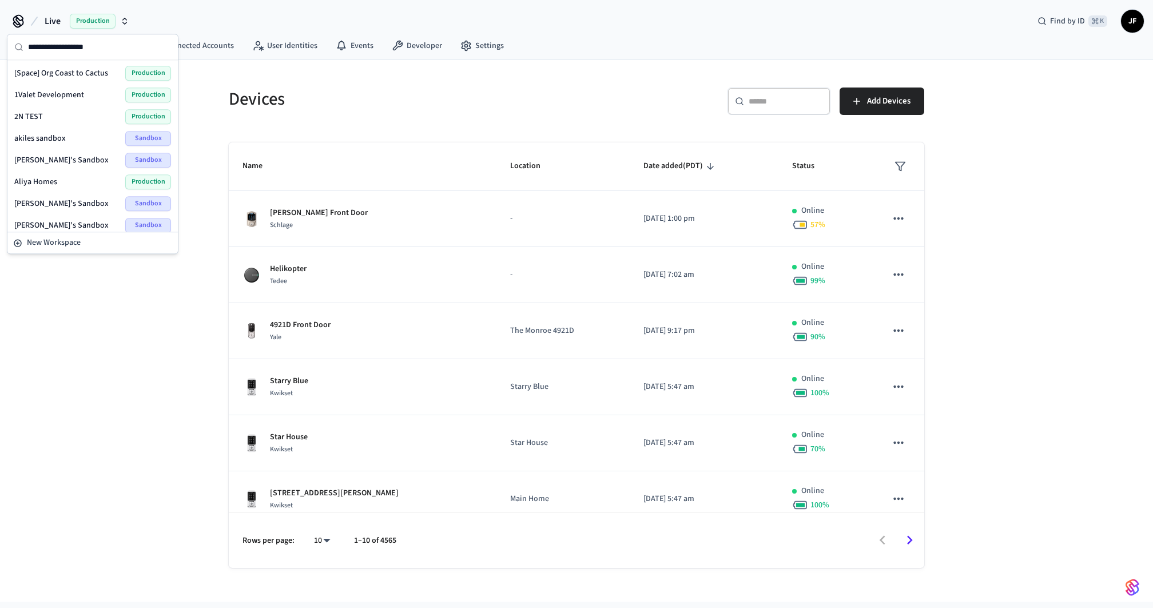
click at [473, 118] on div "Devices" at bounding box center [392, 99] width 355 height 50
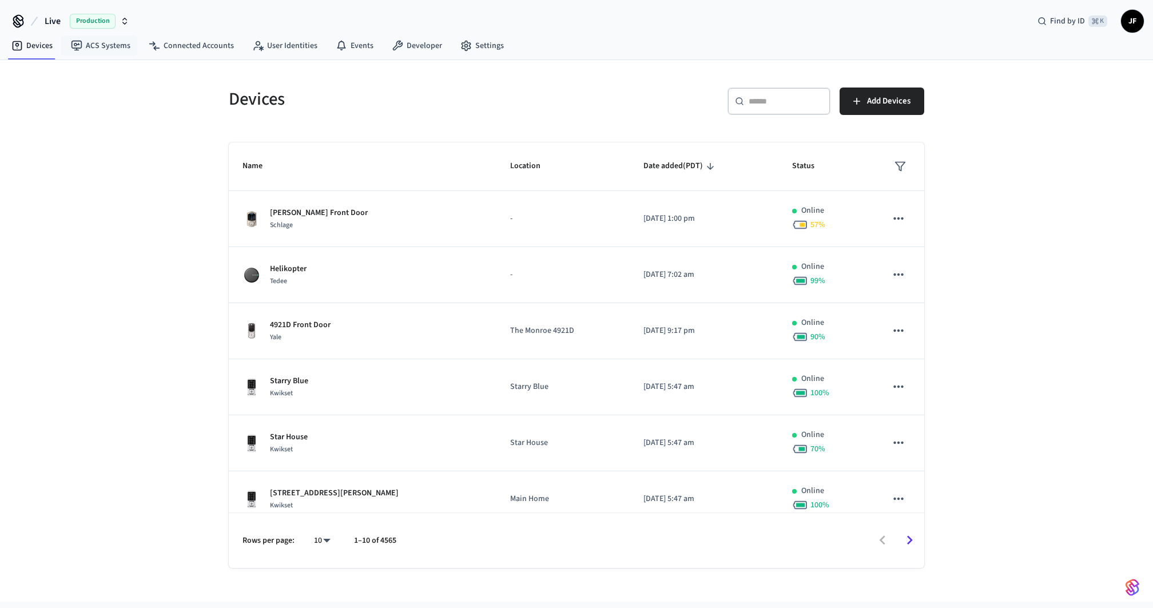
click at [64, 21] on button "Live Production" at bounding box center [87, 21] width 92 height 24
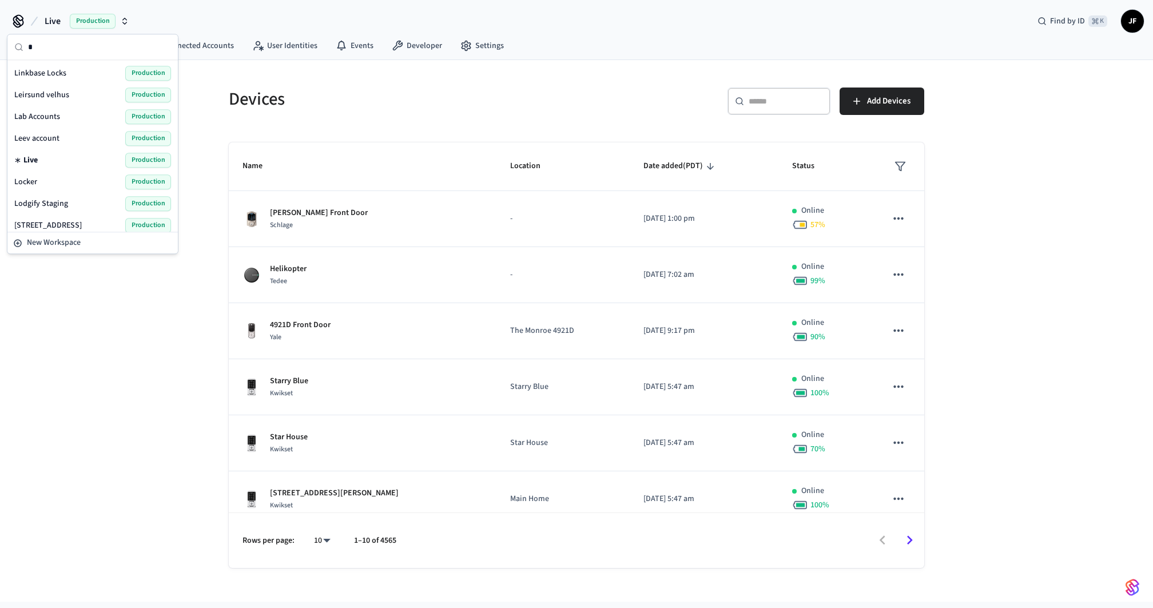
type input "*"
click at [18, 80] on div "Linkbase Locks Production" at bounding box center [93, 73] width 166 height 22
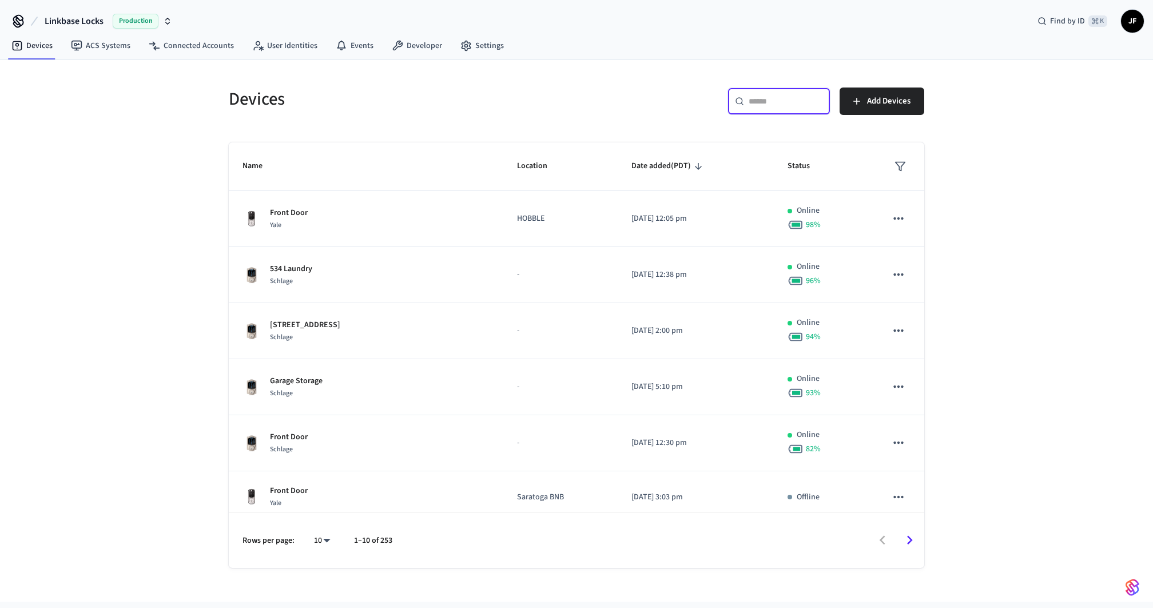
click at [755, 98] on input "text" at bounding box center [786, 101] width 74 height 11
paste input "**********"
type input "**********"
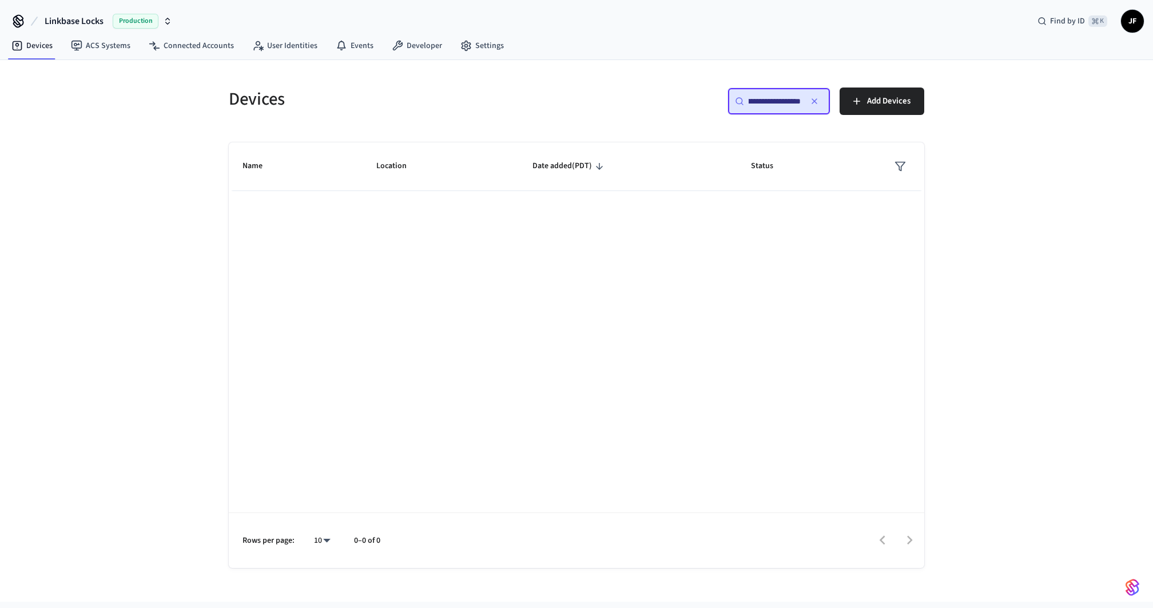
click at [770, 104] on input "**********" at bounding box center [775, 101] width 52 height 11
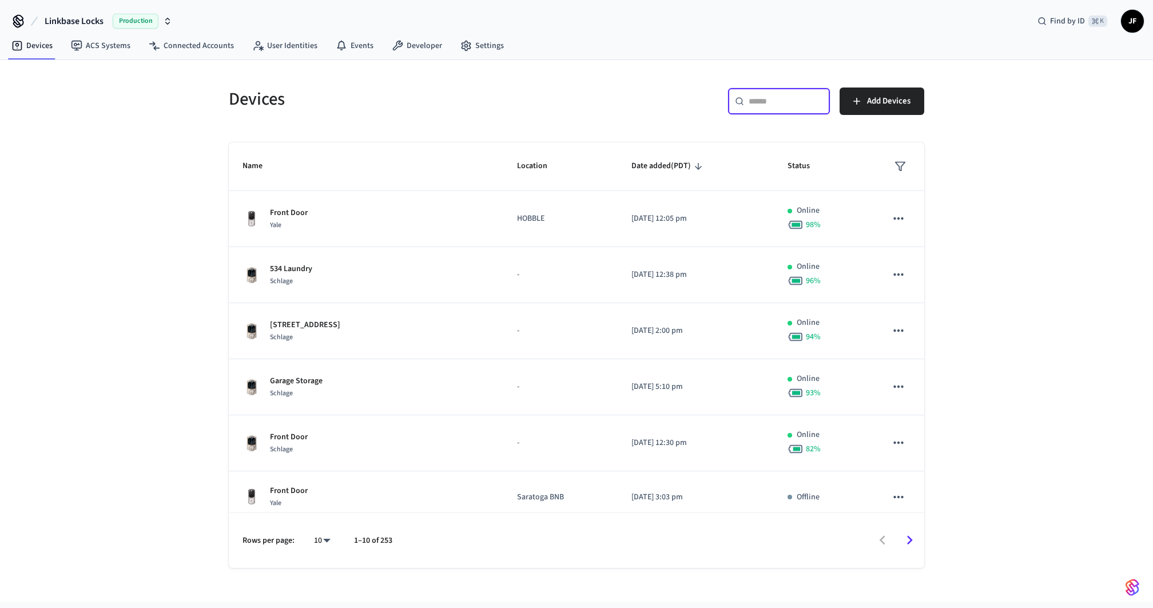
paste input "**********"
type input "**********"
click at [774, 104] on input "text" at bounding box center [786, 101] width 75 height 11
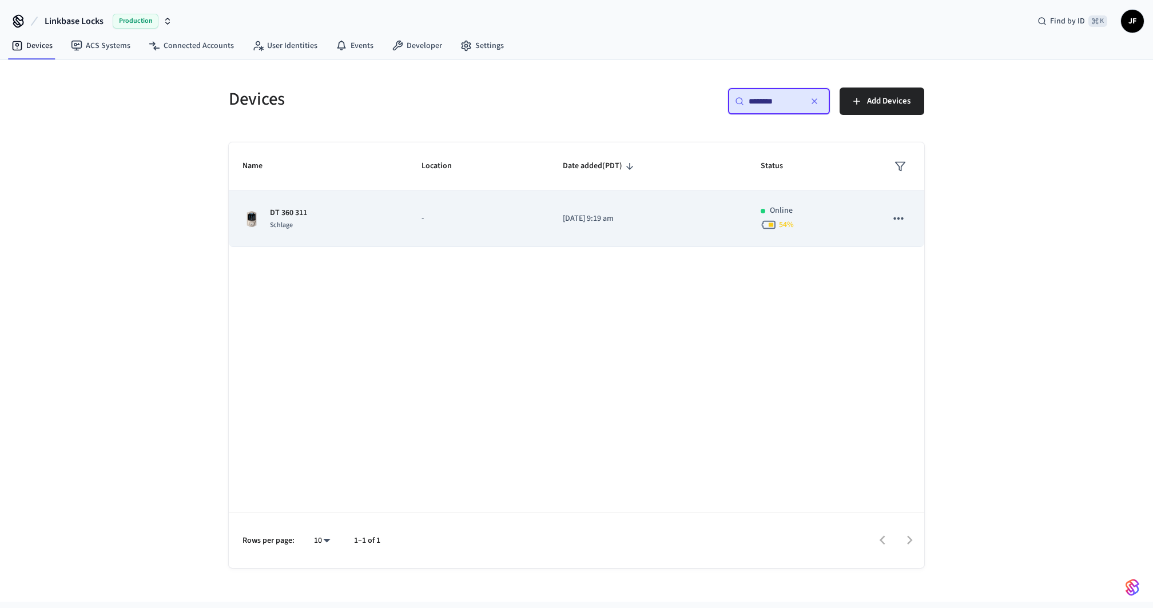
type input "********"
click at [350, 229] on div "DT 360 311 Schlage" at bounding box center [319, 219] width 152 height 24
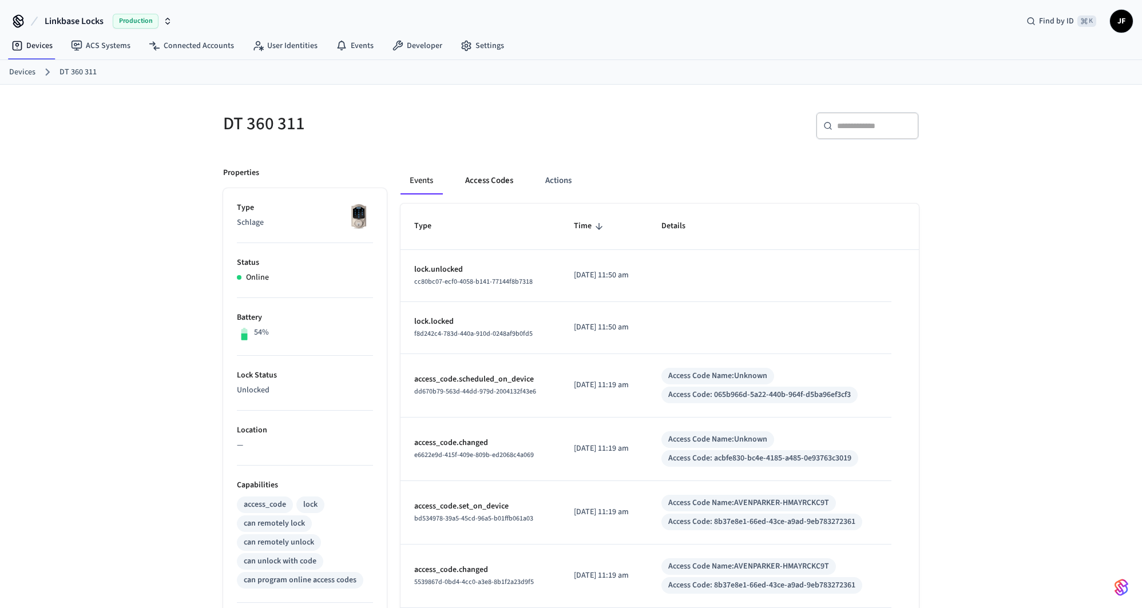
click at [487, 187] on button "Access Codes" at bounding box center [489, 180] width 66 height 27
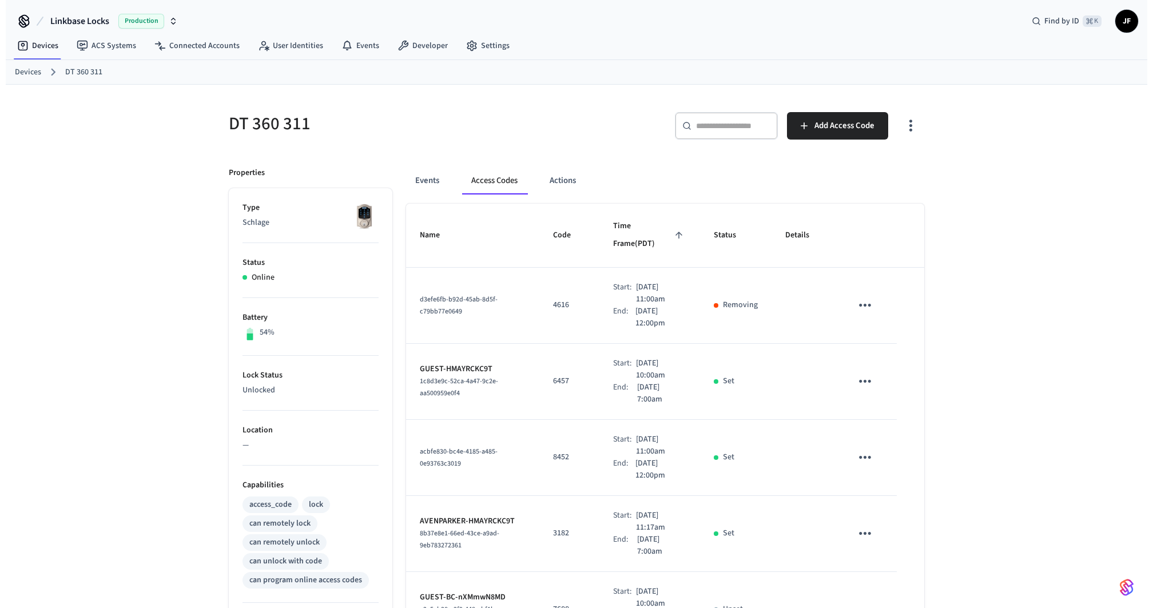
scroll to position [455, 0]
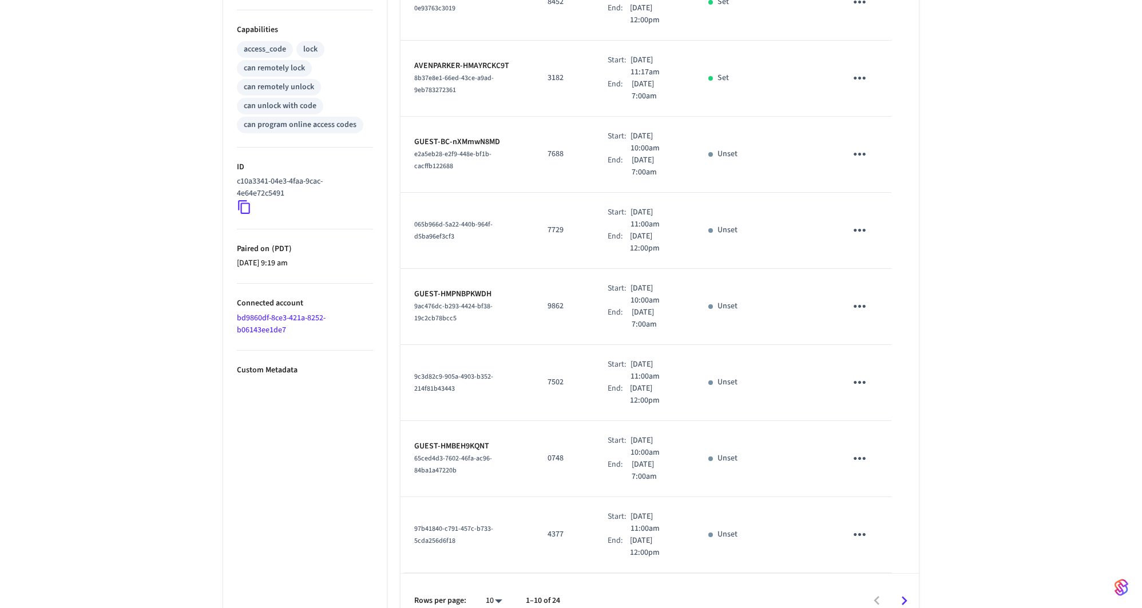
click at [493, 577] on body "Linkbase Locks Production Find by ID ⌘ K JF Devices ACS Systems Connected Accou…" at bounding box center [571, 104] width 1142 height 1119
click at [485, 503] on li "25" at bounding box center [489, 514] width 30 height 31
type input "**"
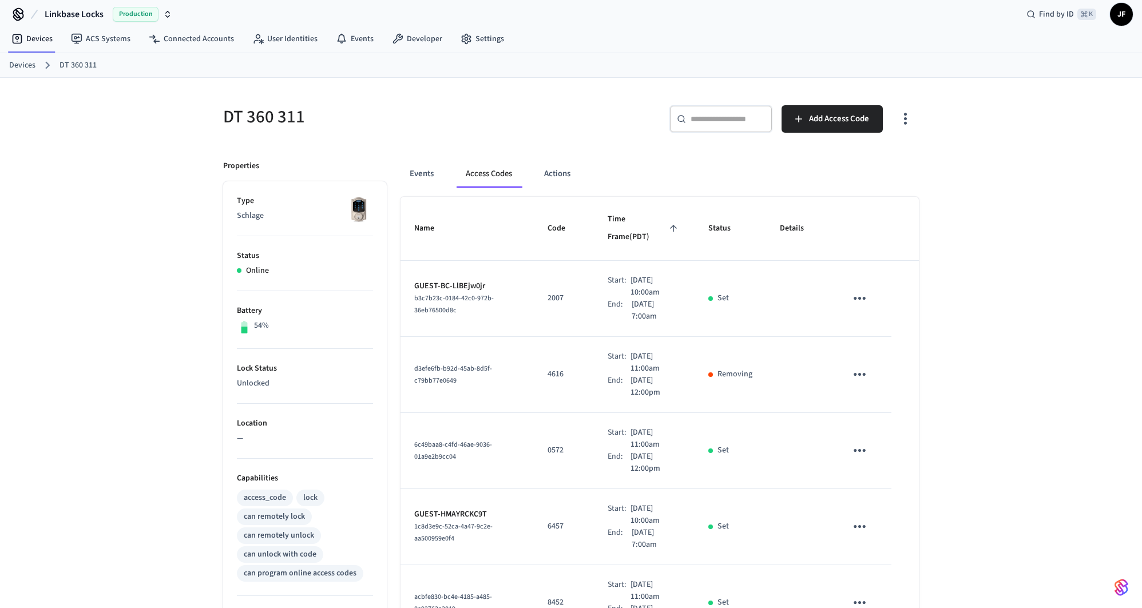
scroll to position [0, 0]
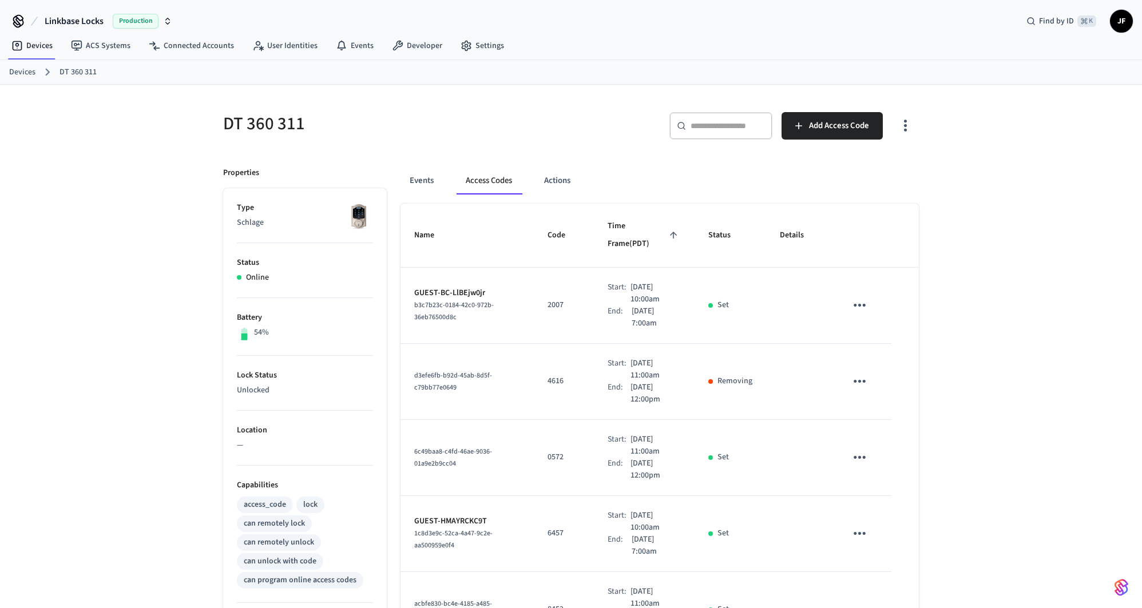
click at [505, 141] on div "DT 360 311" at bounding box center [386, 123] width 355 height 50
click at [434, 192] on button "Events" at bounding box center [422, 180] width 42 height 27
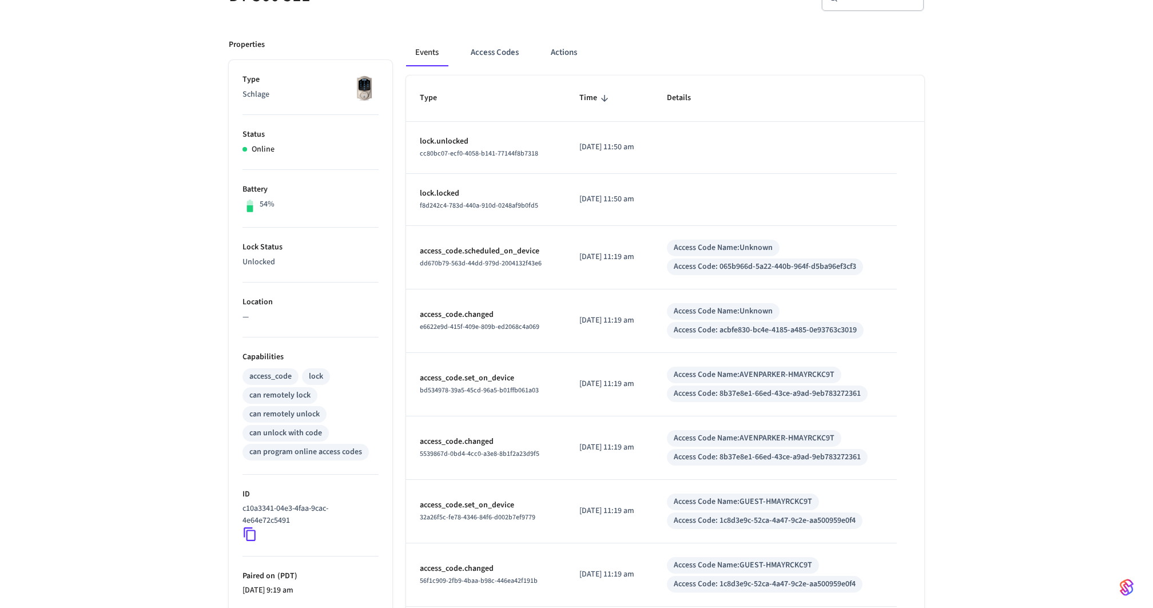
scroll to position [307, 0]
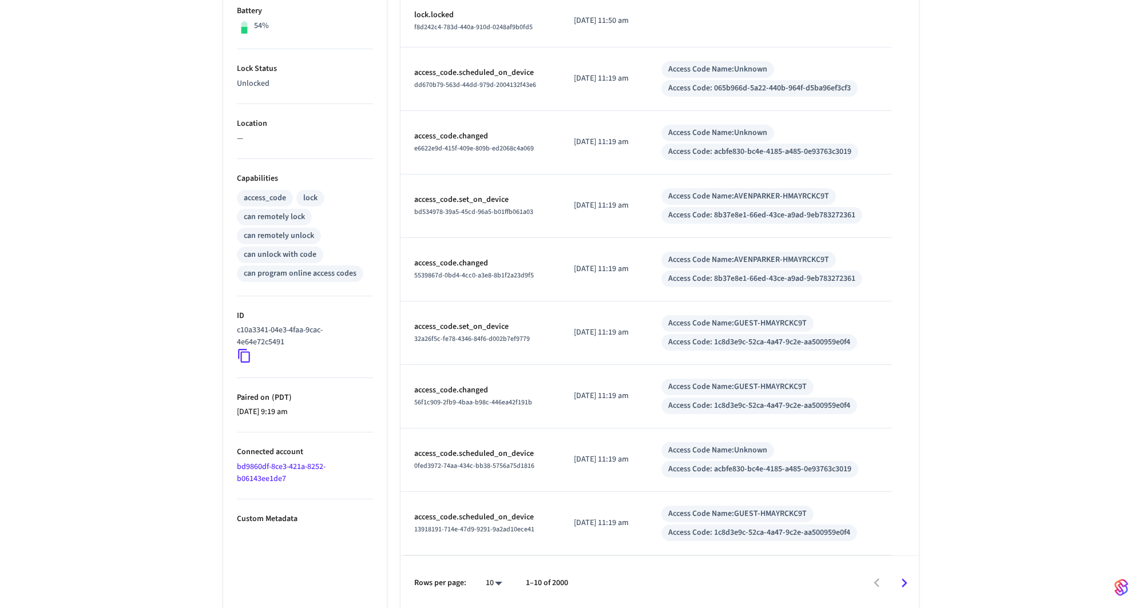
click at [243, 359] on icon at bounding box center [244, 355] width 15 height 15
click at [170, 334] on div "DT 360 311 ​ ​ Properties Type Schlage Status Online Battery 54% Lock Status Un…" at bounding box center [571, 194] width 1142 height 832
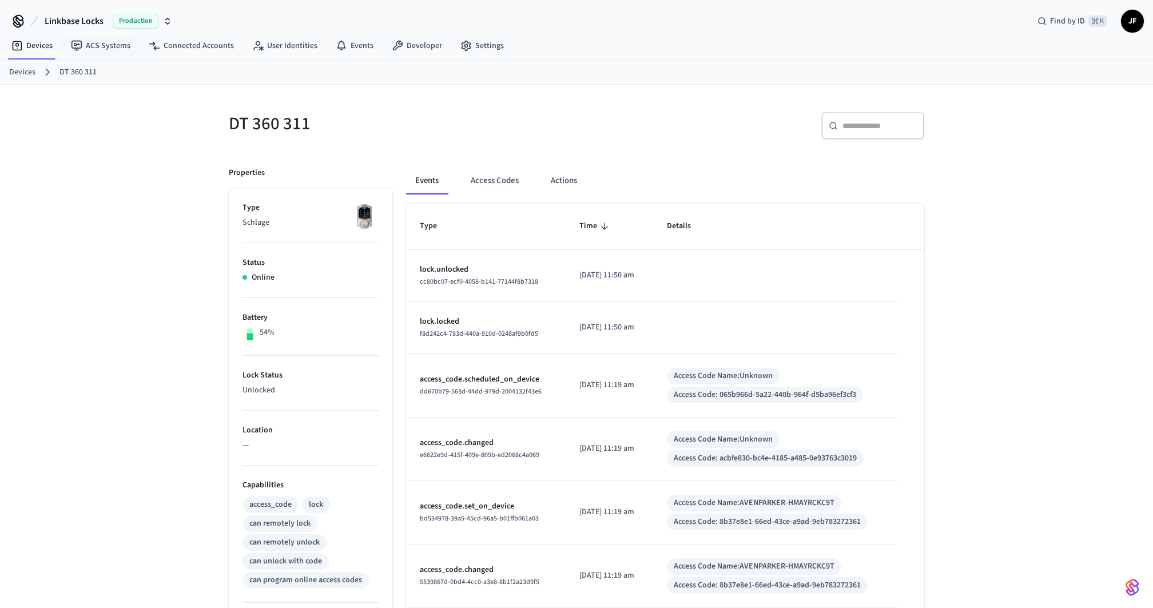
click at [72, 21] on span "Linkbase Locks" at bounding box center [74, 21] width 59 height 14
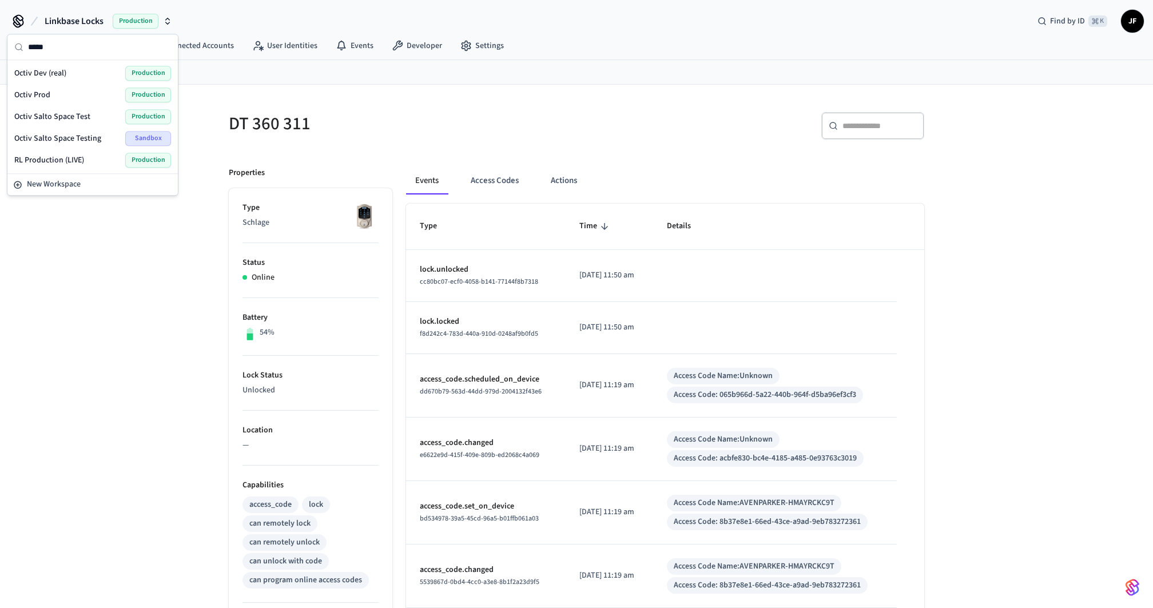
type input "*****"
click at [57, 92] on div "Octiv Prod Production" at bounding box center [92, 95] width 157 height 15
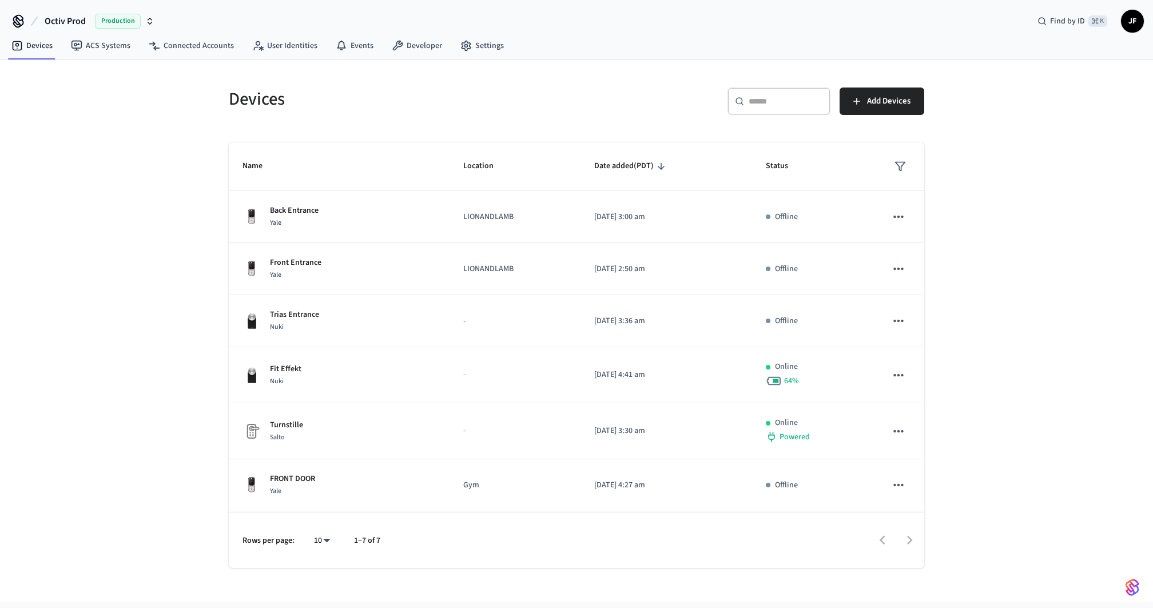
click at [422, 144] on th "Name" at bounding box center [339, 166] width 221 height 49
click at [179, 42] on link "Connected Accounts" at bounding box center [192, 45] width 104 height 21
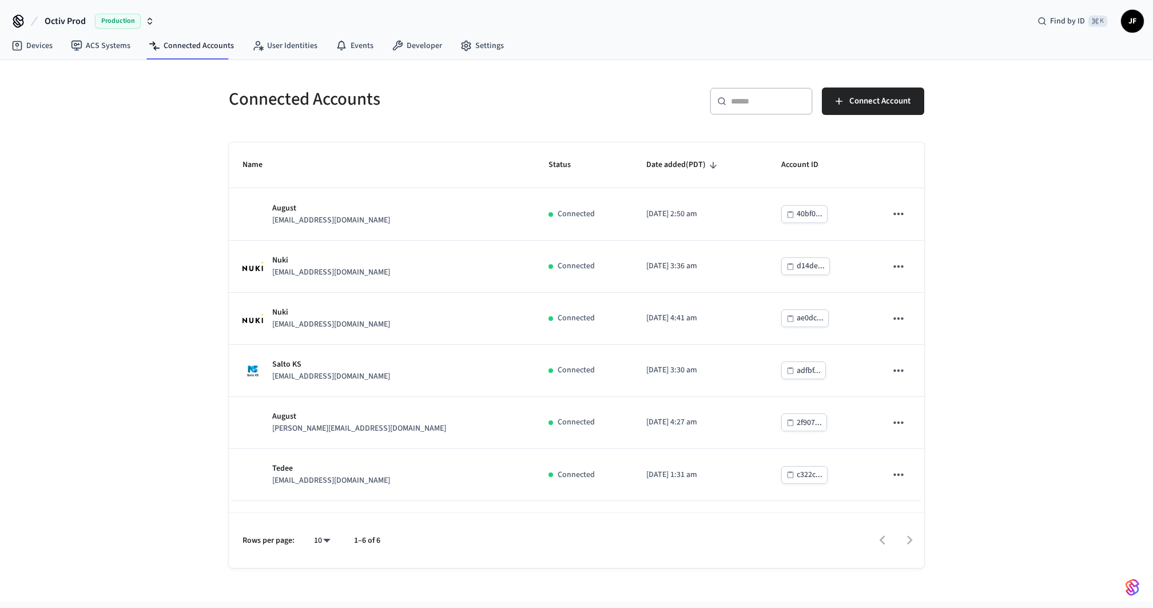
click at [491, 95] on h5 "Connected Accounts" at bounding box center [399, 99] width 341 height 23
click at [1000, 324] on div "Connected Accounts ​ ​ Connect Account Name Status Date added (PDT) Account ID …" at bounding box center [576, 331] width 1153 height 542
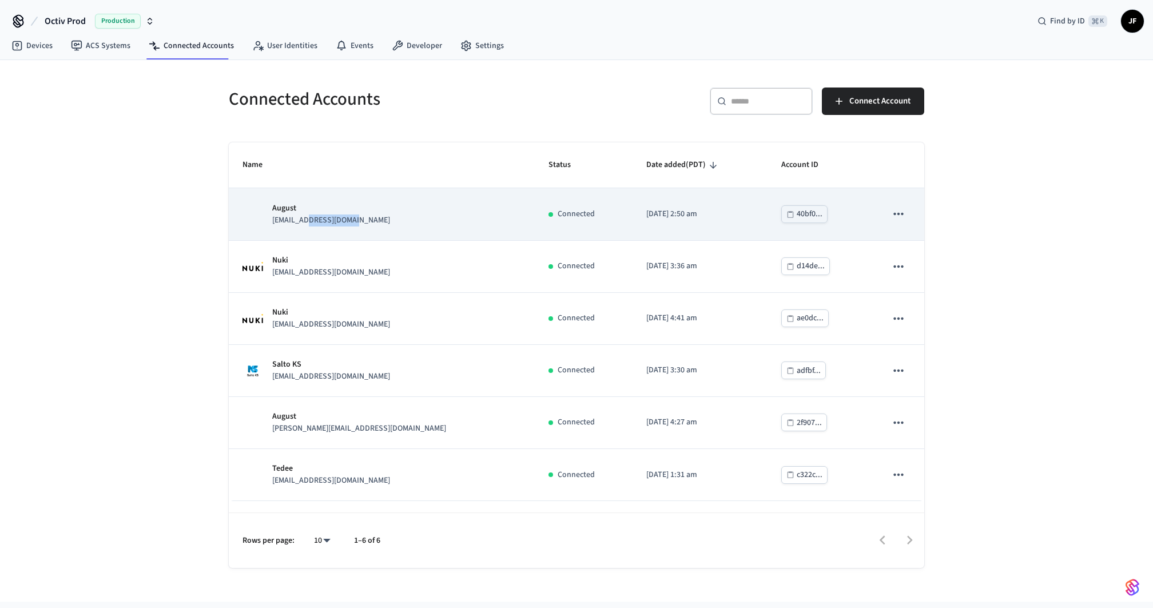
drag, startPoint x: 311, startPoint y: 218, endPoint x: 356, endPoint y: 222, distance: 45.4
click at [356, 222] on p "welcome@lionlamb.co.za" at bounding box center [331, 221] width 118 height 12
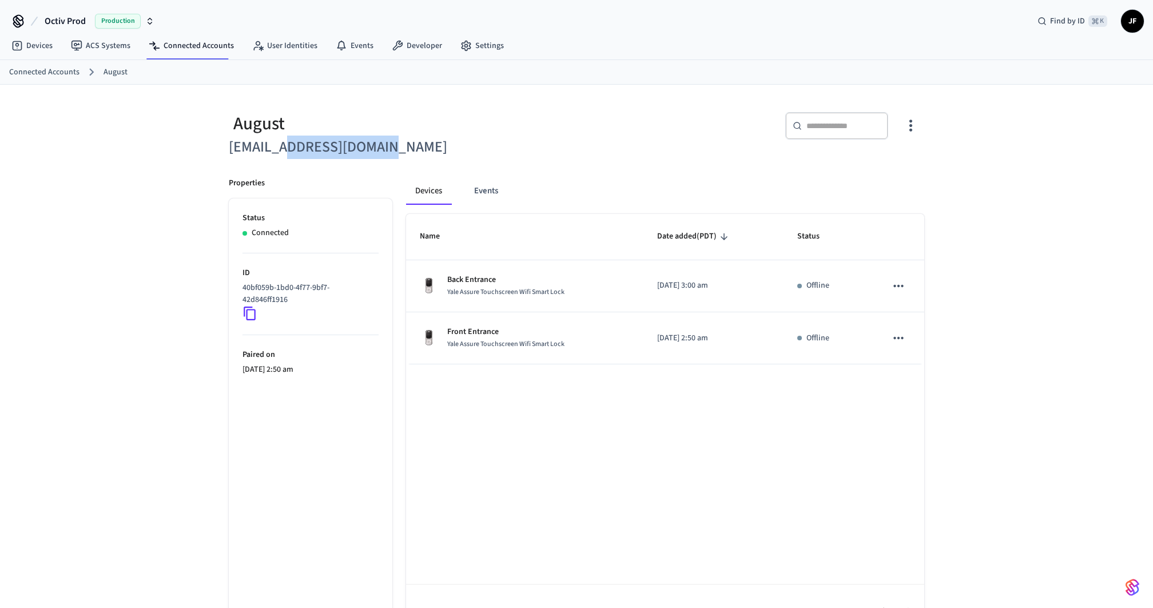
drag, startPoint x: 398, startPoint y: 144, endPoint x: 296, endPoint y: 149, distance: 102.0
click at [296, 149] on h6 "welcome@lionlamb.co.za" at bounding box center [399, 147] width 341 height 23
copy h6 "lionlamb.co.za"
click at [990, 213] on div "August welcome@lionlamb.co.za ​ ​ Properties Status Connected ID 40bf059b-1bd0-…" at bounding box center [576, 362] width 1153 height 555
click at [711, 63] on div "Connected Accounts August" at bounding box center [576, 72] width 1153 height 25
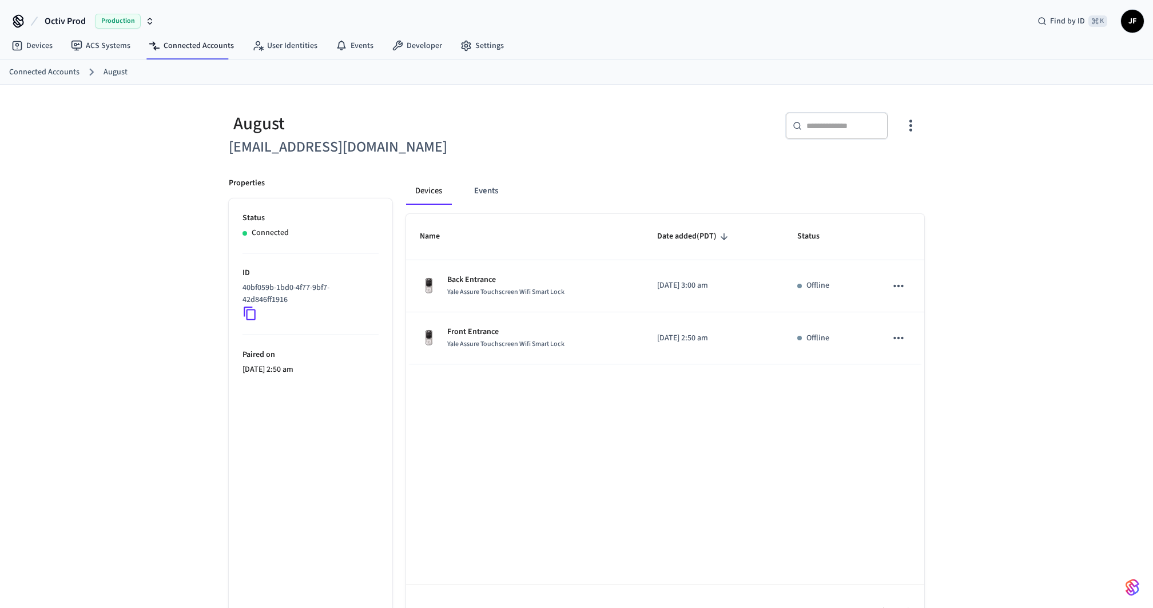
click at [724, 61] on div "Connected Accounts August" at bounding box center [576, 72] width 1153 height 25
click at [22, 74] on link "Connected Accounts" at bounding box center [44, 72] width 70 height 12
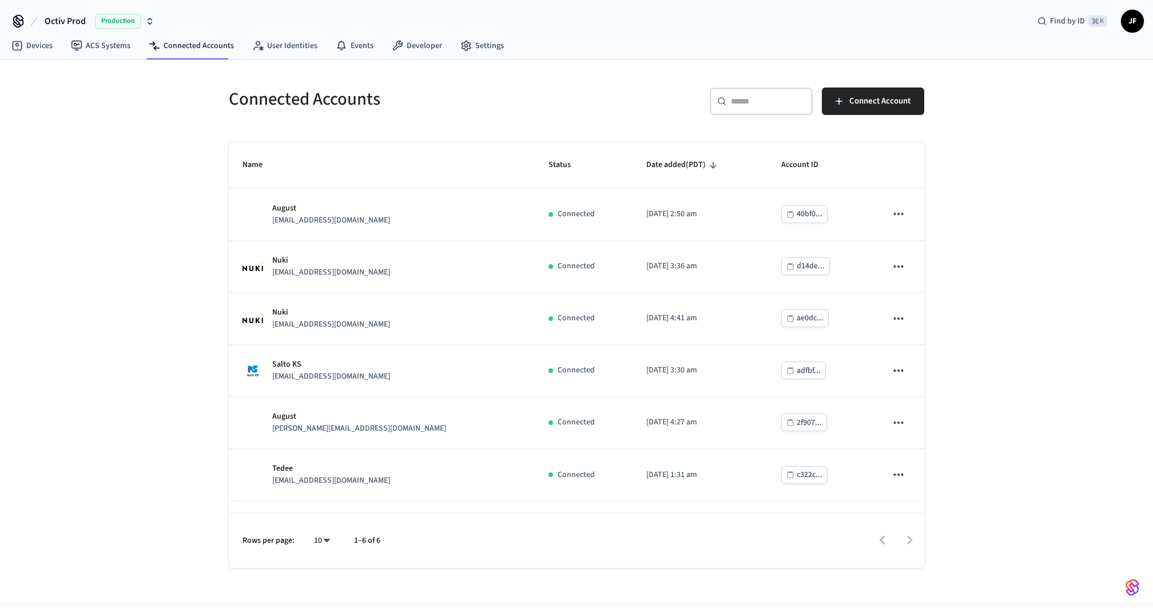
click at [532, 133] on div "Connected Accounts ​ ​ Connect Account Name Status Date added (PDT) Account ID …" at bounding box center [577, 321] width 714 height 494
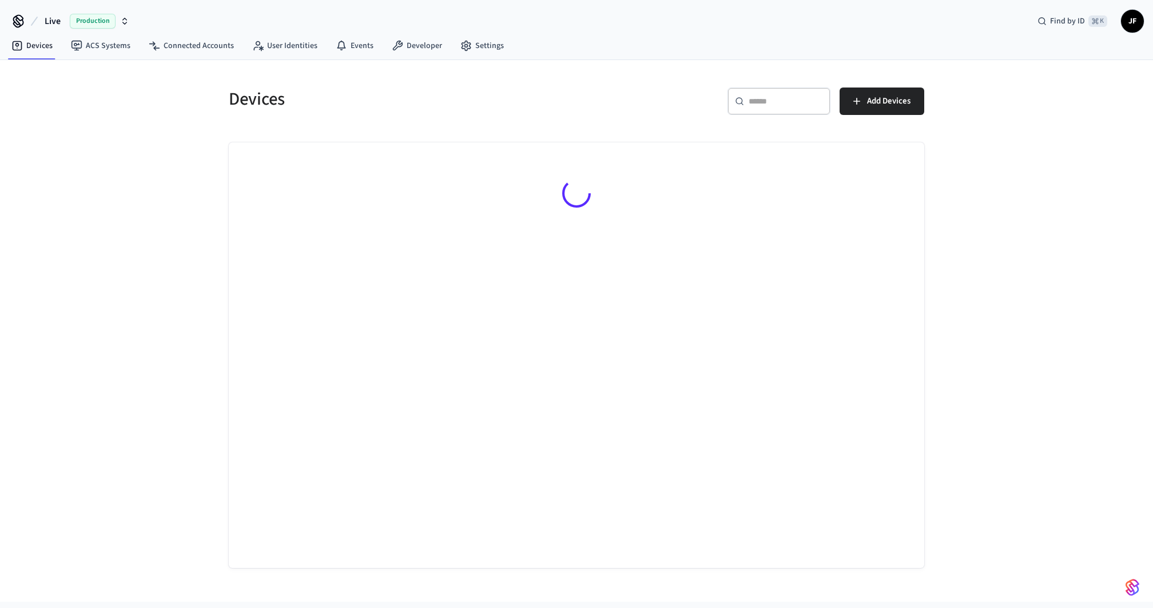
click at [61, 21] on button "Live Production" at bounding box center [87, 21] width 92 height 24
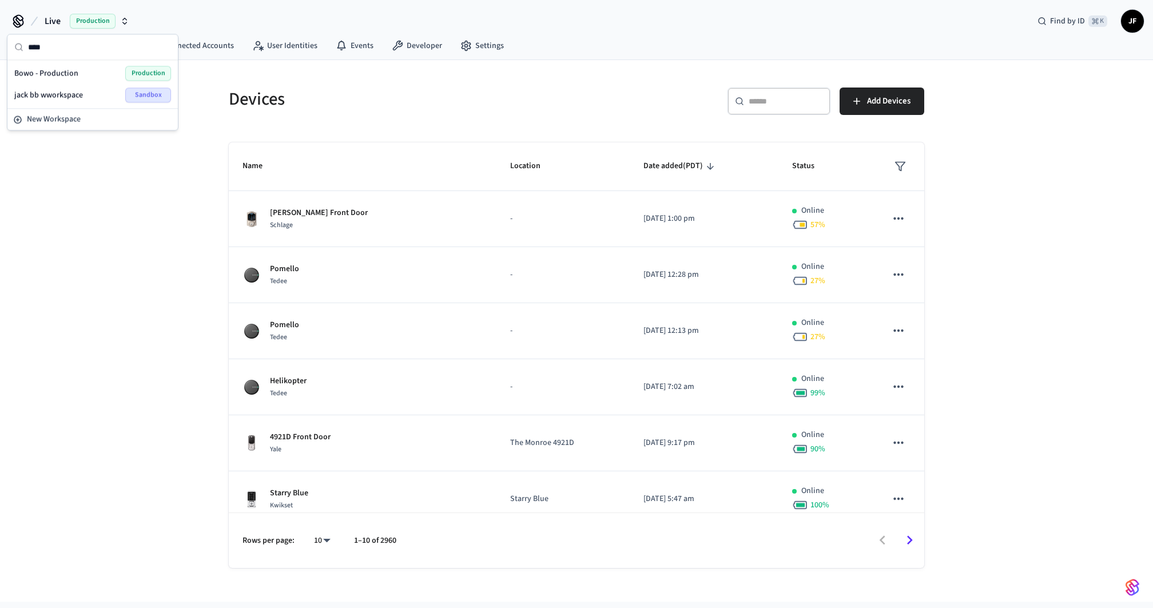
type input "****"
click at [55, 68] on span "Bowo - Production" at bounding box center [46, 73] width 64 height 11
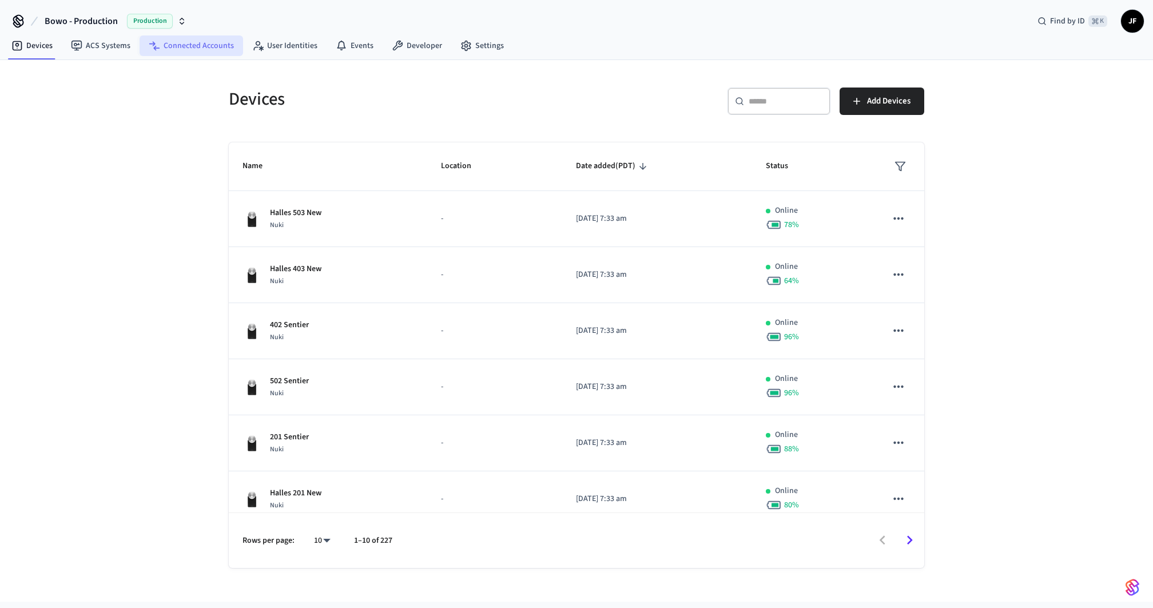
click at [206, 54] on link "Connected Accounts" at bounding box center [192, 45] width 104 height 21
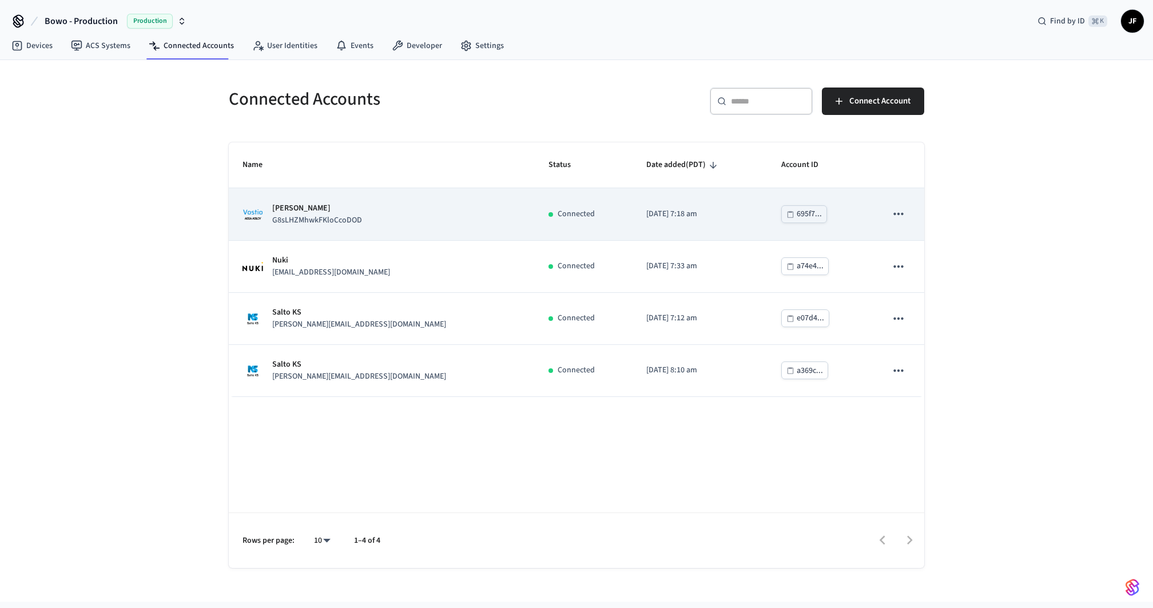
click at [368, 215] on div "Assa Abloy Vostio G8sLHZMhwkFKloCcoDOD" at bounding box center [382, 215] width 279 height 24
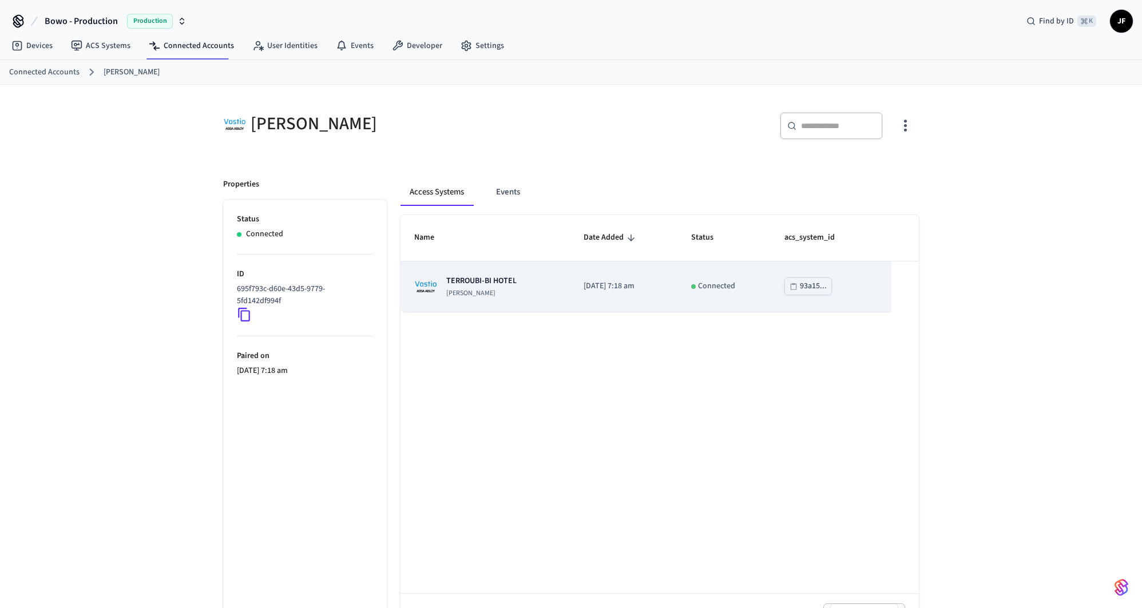
click at [533, 272] on td "TERROUBI-BI HOTEL Assa [PERSON_NAME]" at bounding box center [485, 286] width 169 height 51
click at [485, 280] on p "TERROUBI-BI HOTEL" at bounding box center [481, 280] width 70 height 11
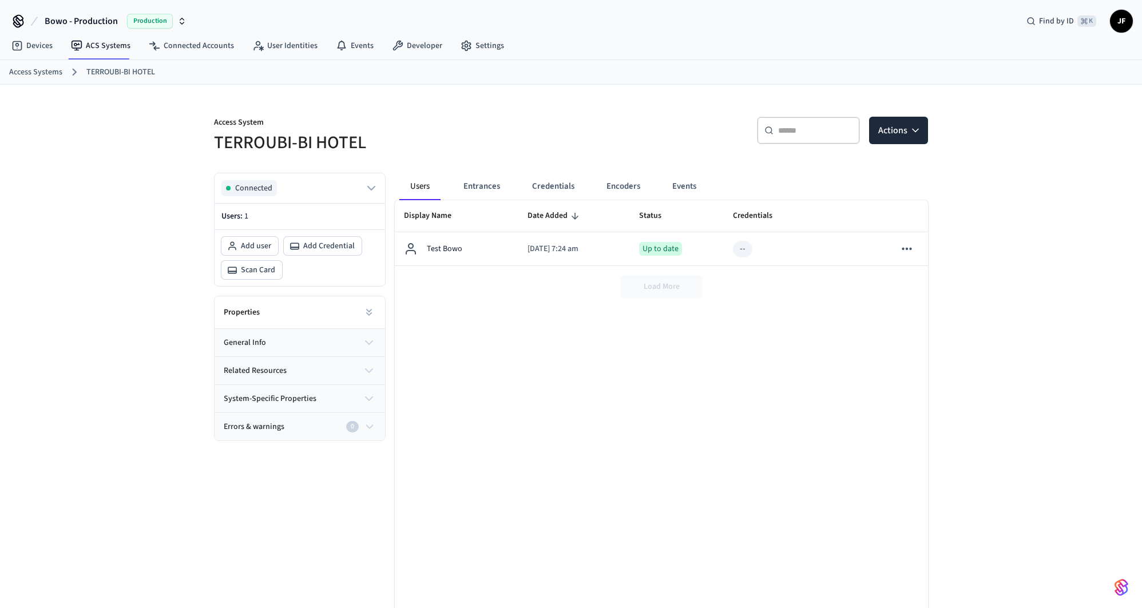
click at [256, 139] on h5 "TERROUBI-BI HOTEL" at bounding box center [389, 142] width 350 height 23
click at [388, 146] on h5 "TERROUBI-BI HOTEL" at bounding box center [389, 142] width 350 height 23
copy div "TERROUBI-BI HOTEL"
click at [482, 180] on button "Entrances" at bounding box center [481, 186] width 55 height 27
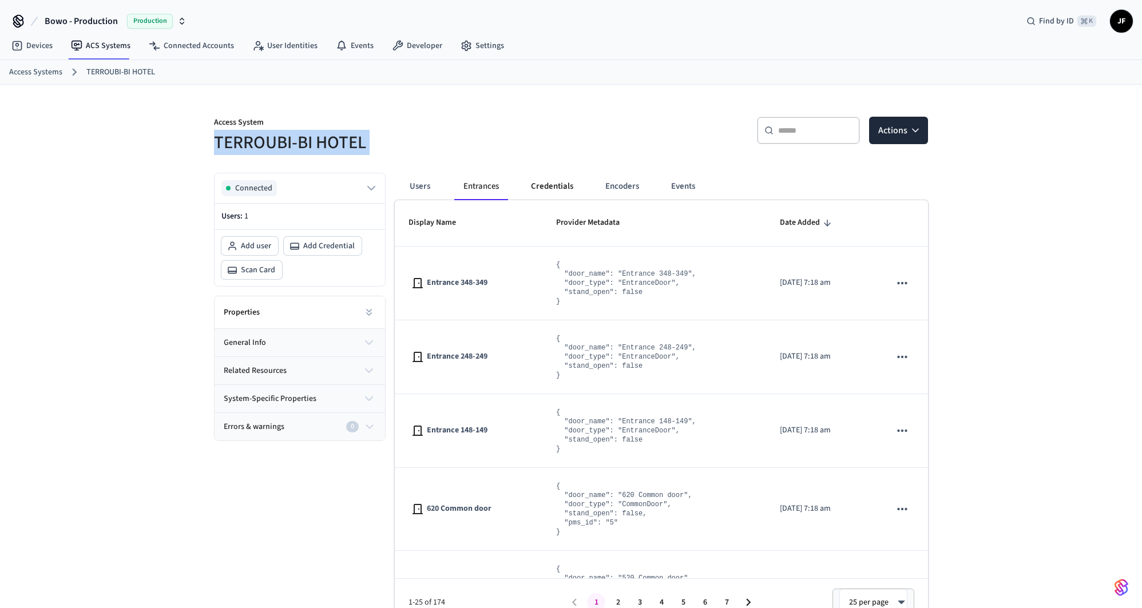
click at [532, 191] on button "Credentials" at bounding box center [552, 186] width 61 height 27
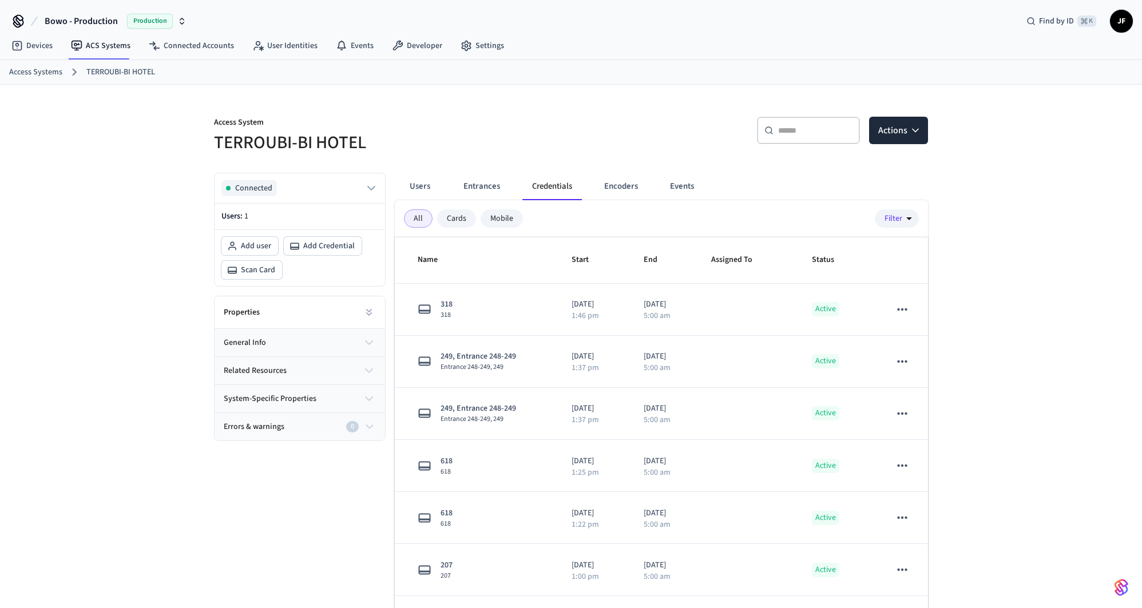
click at [558, 132] on h5 "TERROUBI-BI HOTEL" at bounding box center [389, 142] width 350 height 23
click at [520, 109] on div "Access System TERROUBI-BI HOTEL" at bounding box center [382, 128] width 364 height 51
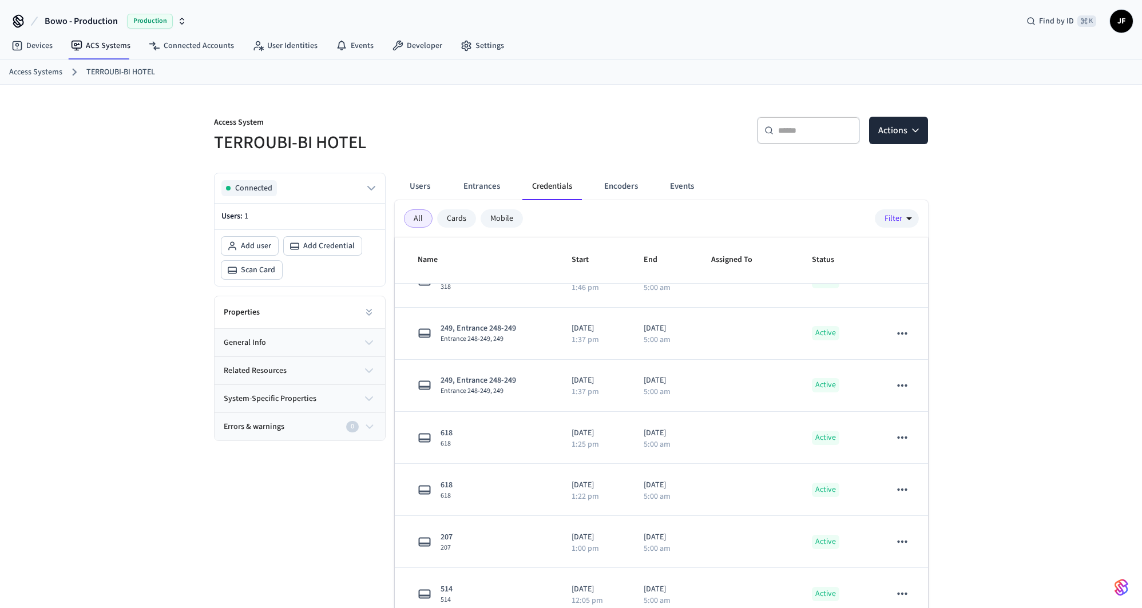
scroll to position [29, 0]
click at [508, 184] on button "Entrances" at bounding box center [481, 186] width 55 height 27
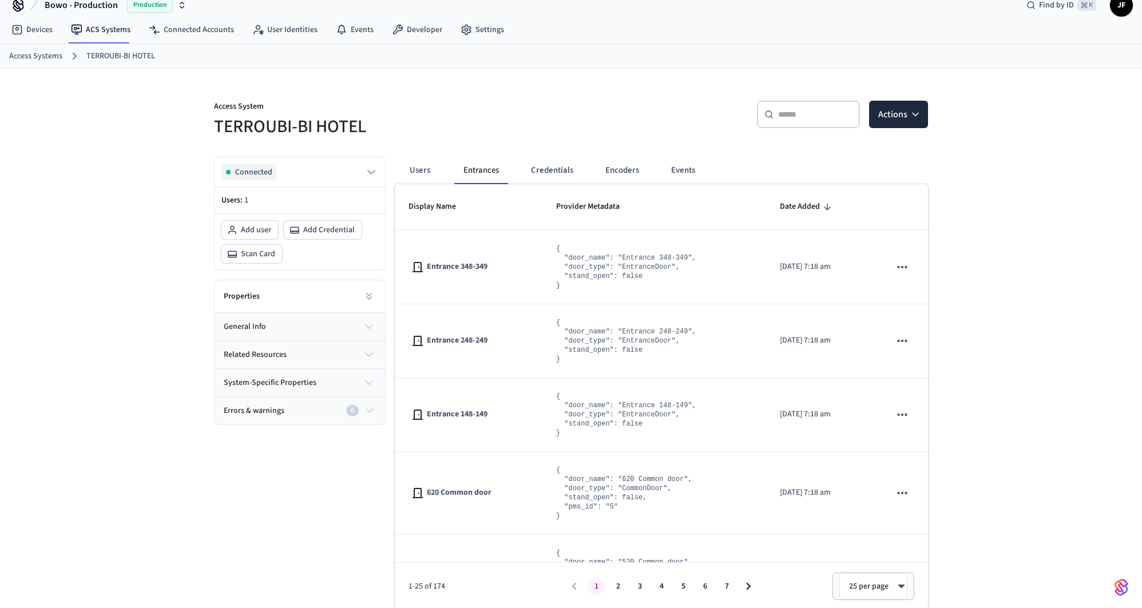
scroll to position [17, 0]
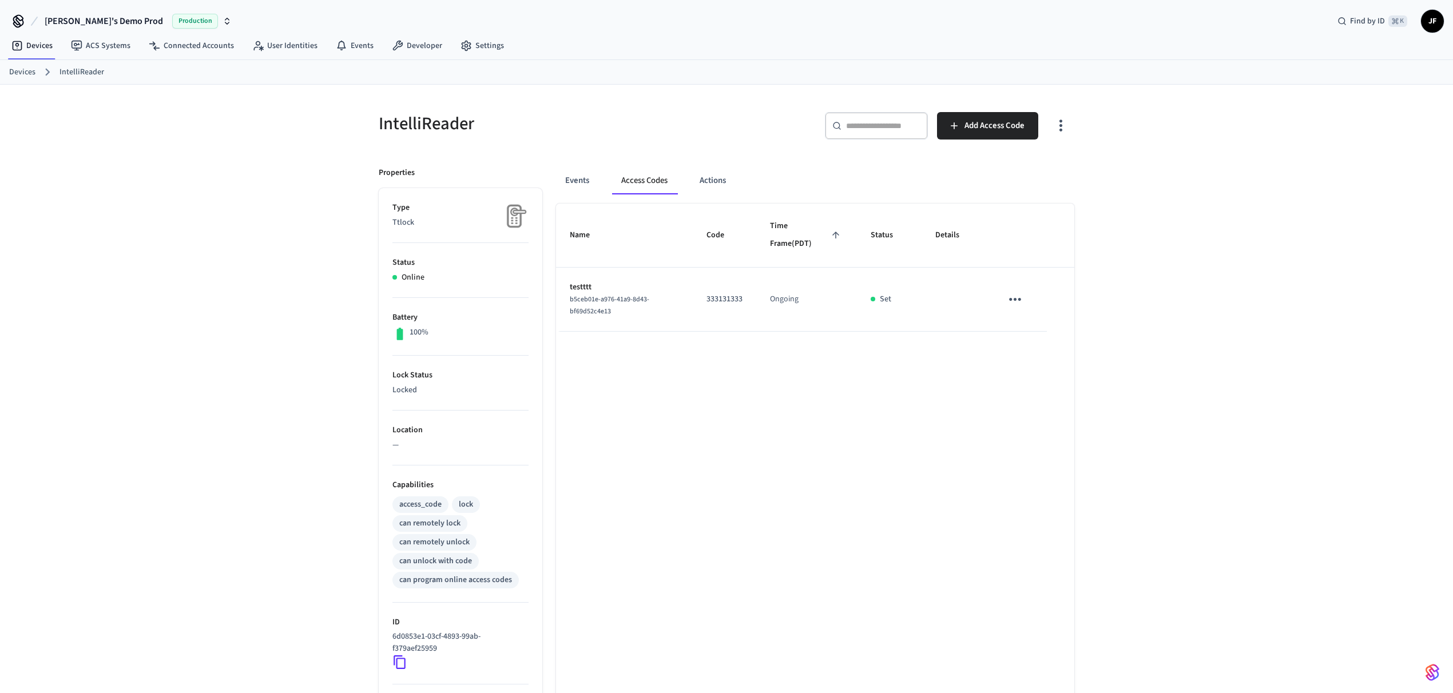
click at [366, 114] on div "IntelliReader" at bounding box center [542, 123] width 355 height 50
drag, startPoint x: 422, startPoint y: 122, endPoint x: 506, endPoint y: 129, distance: 85.0
click at [506, 129] on div "IntelliReader" at bounding box center [542, 123] width 355 height 50
click at [506, 128] on h5 "IntelliReader" at bounding box center [549, 123] width 341 height 23
click at [492, 122] on h5 "IntelliReader" at bounding box center [549, 123] width 341 height 23
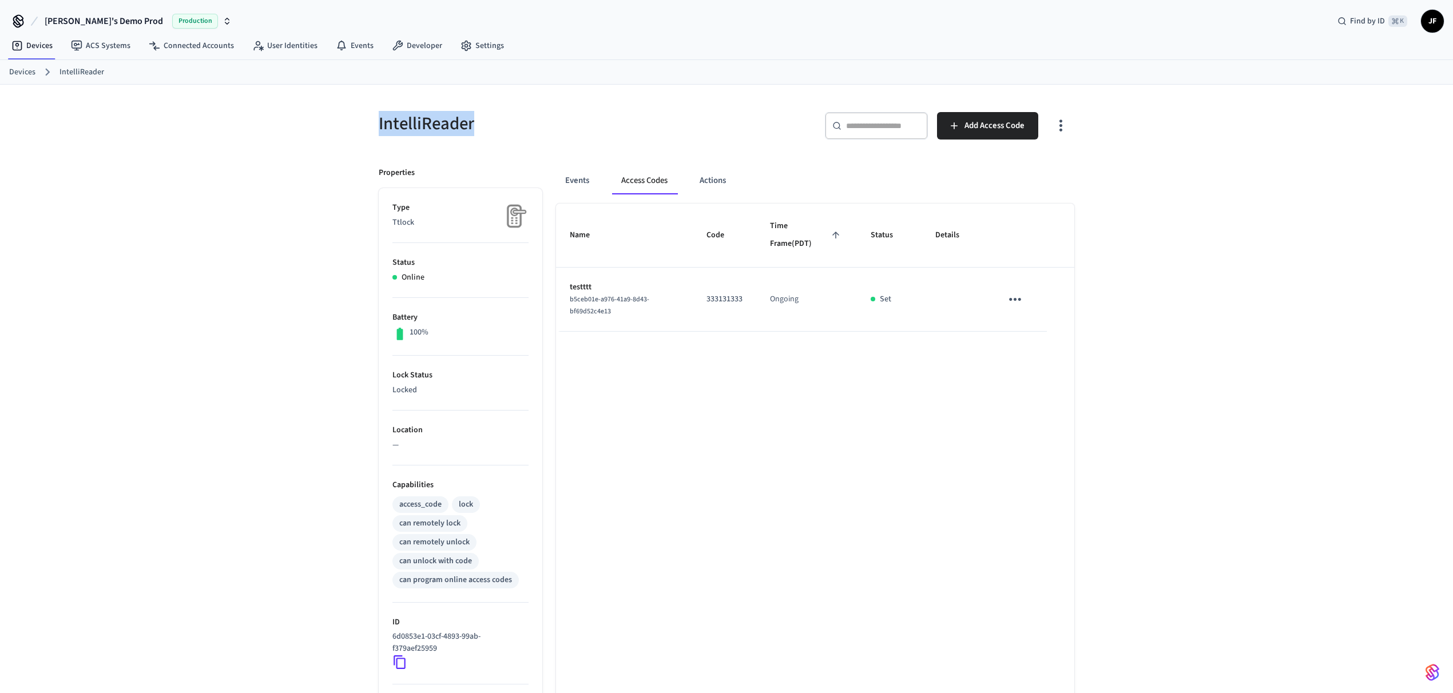
drag, startPoint x: 492, startPoint y: 114, endPoint x: 364, endPoint y: 119, distance: 127.7
click at [365, 119] on div "IntelliReader" at bounding box center [542, 123] width 355 height 50
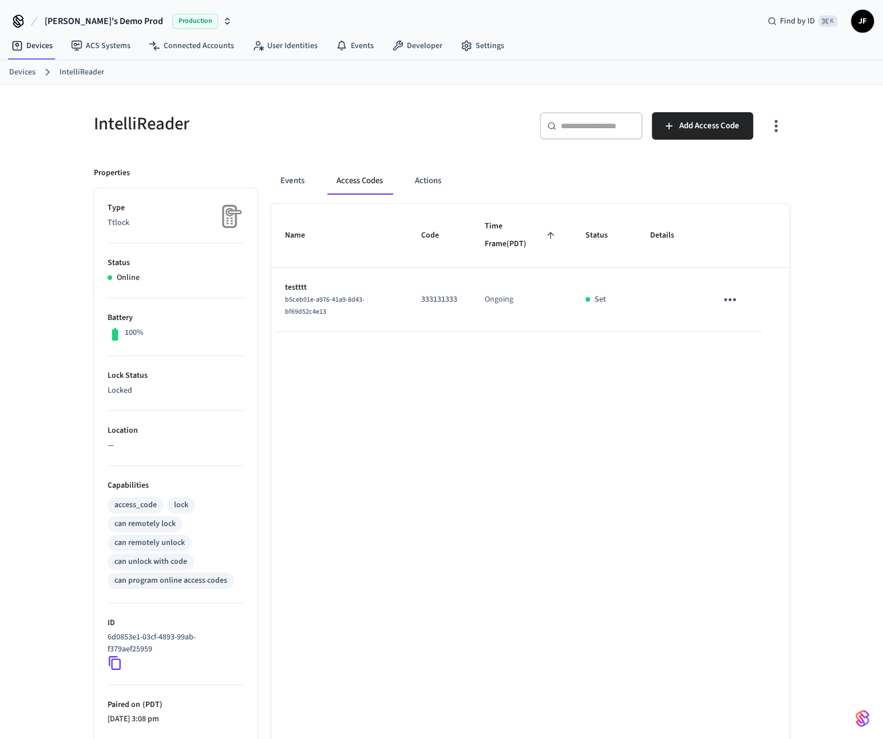
click at [308, 115] on h5 "IntelliReader" at bounding box center [264, 123] width 341 height 23
click at [402, 134] on h5 "IntelliReader" at bounding box center [264, 123] width 341 height 23
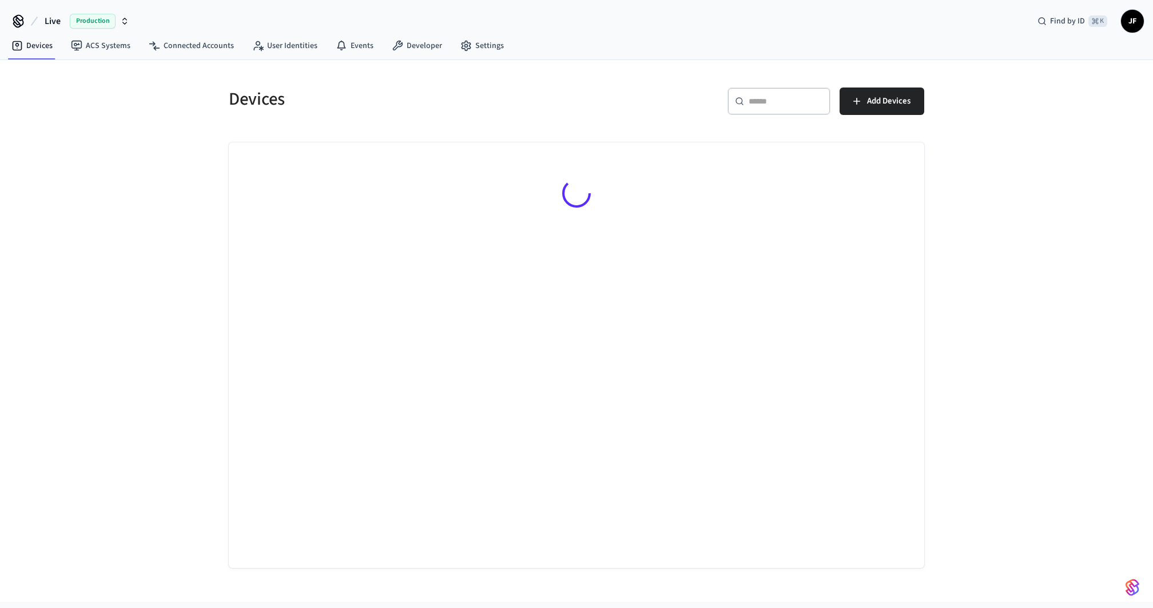
click at [50, 23] on span "Live" at bounding box center [53, 21] width 16 height 14
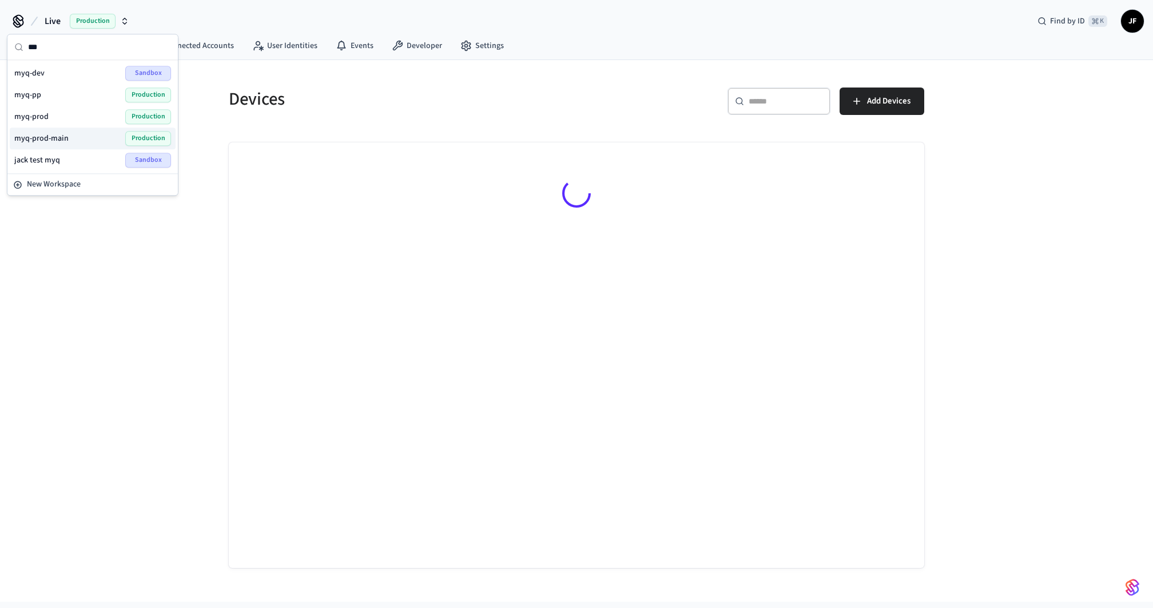
type input "***"
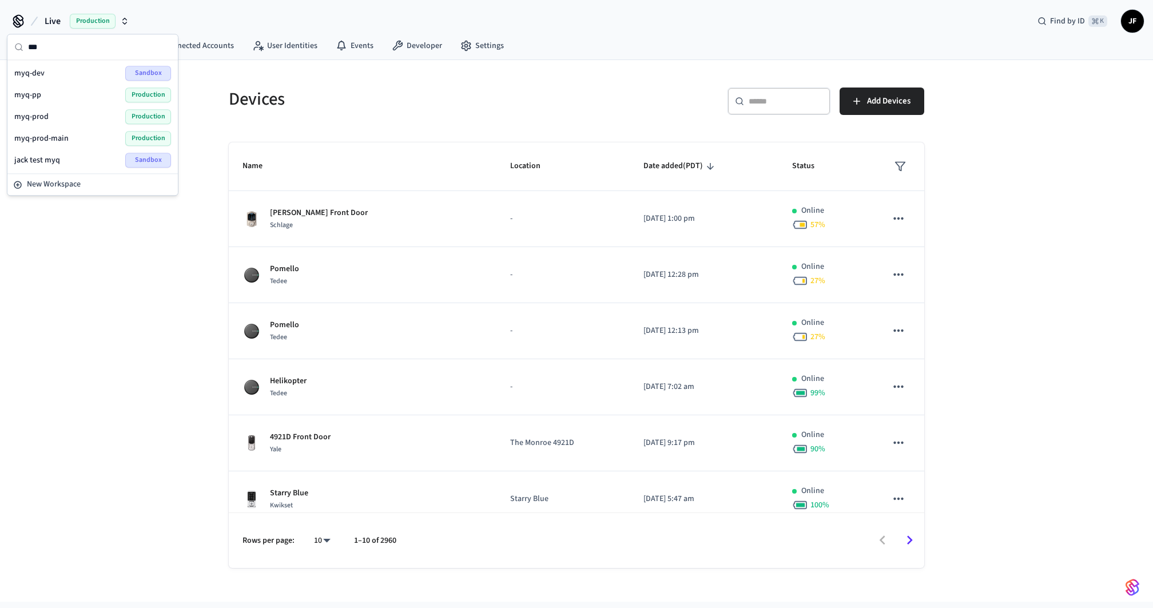
click at [51, 140] on span "myq-prod-main" at bounding box center [41, 138] width 54 height 11
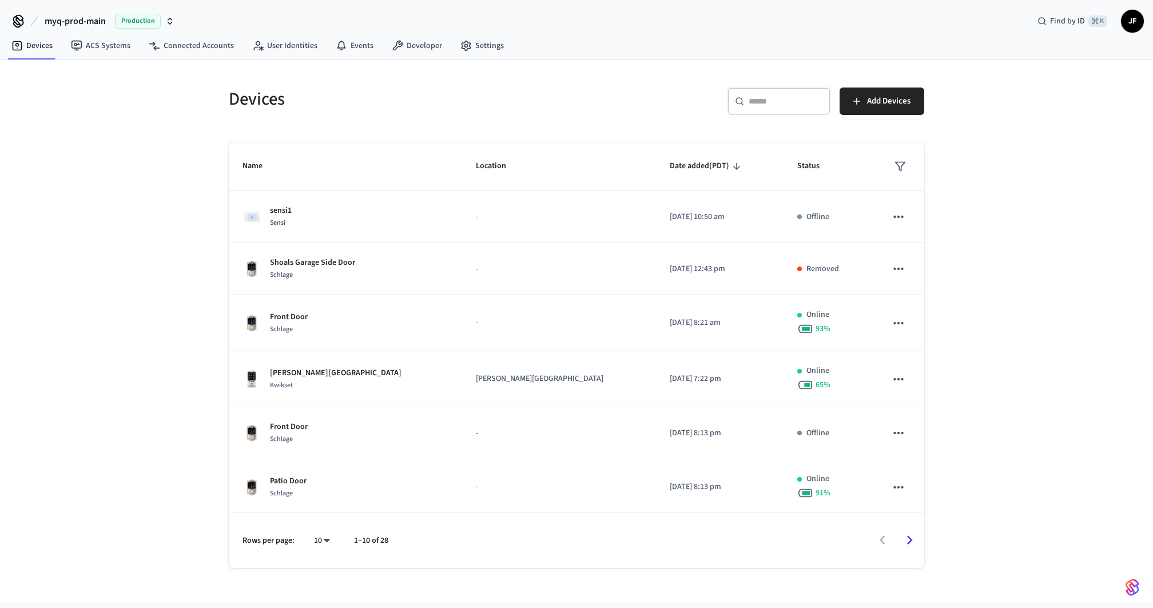
click at [427, 85] on div "Devices" at bounding box center [392, 99] width 355 height 50
click at [764, 93] on div "​ ​" at bounding box center [779, 101] width 103 height 27
paste input "**********"
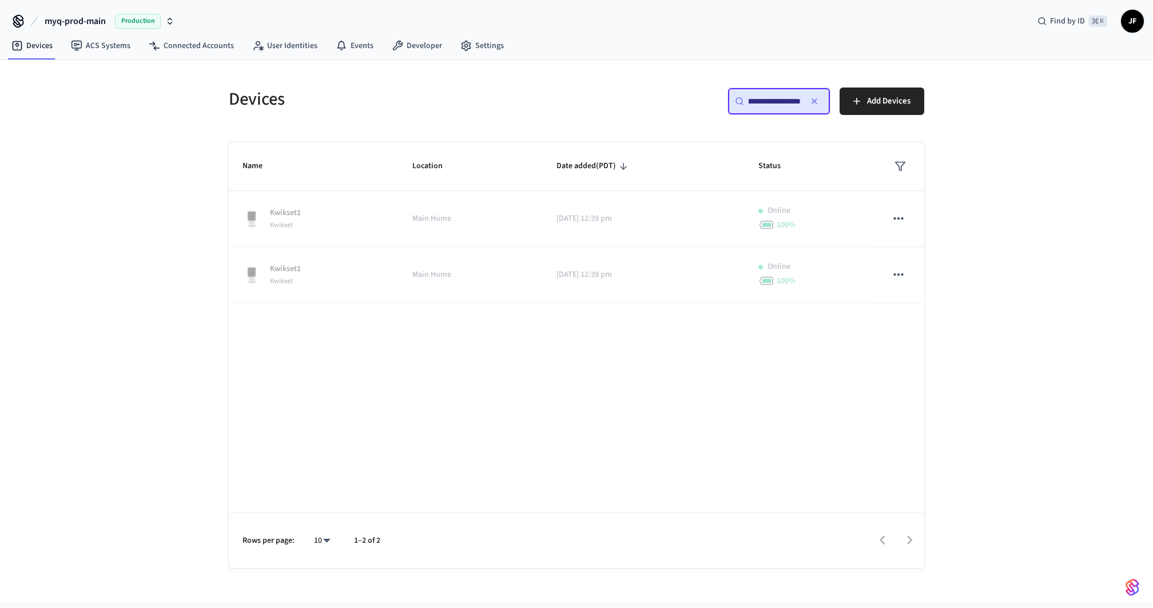
type input "**********"
click at [514, 93] on h5 "Devices" at bounding box center [399, 99] width 341 height 23
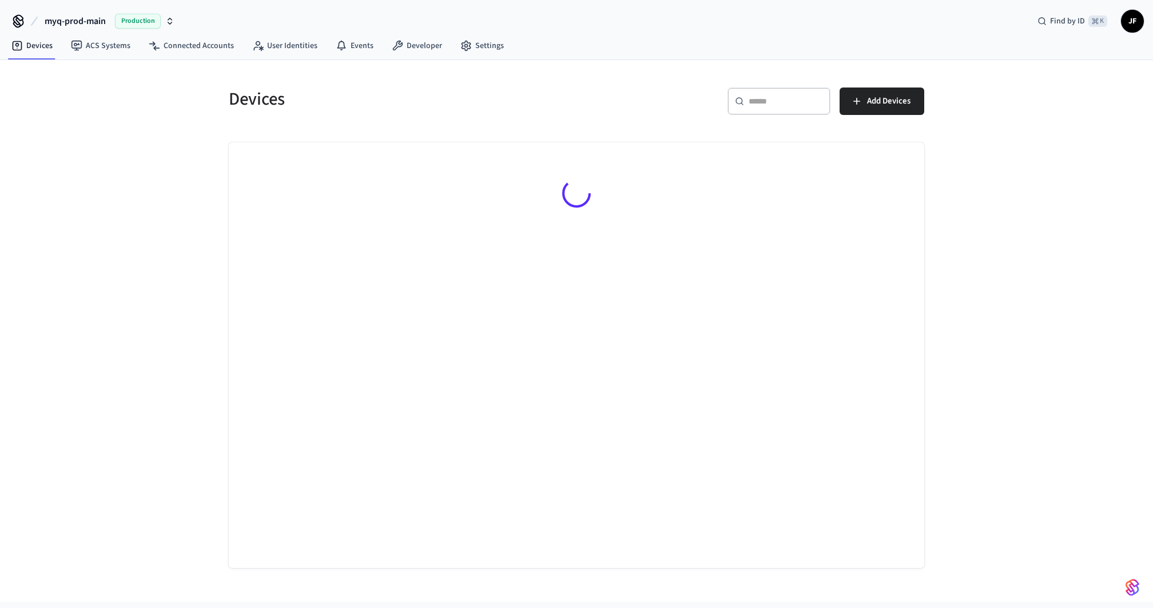
click at [61, 11] on button "myq-prod-main Production" at bounding box center [109, 21] width 137 height 24
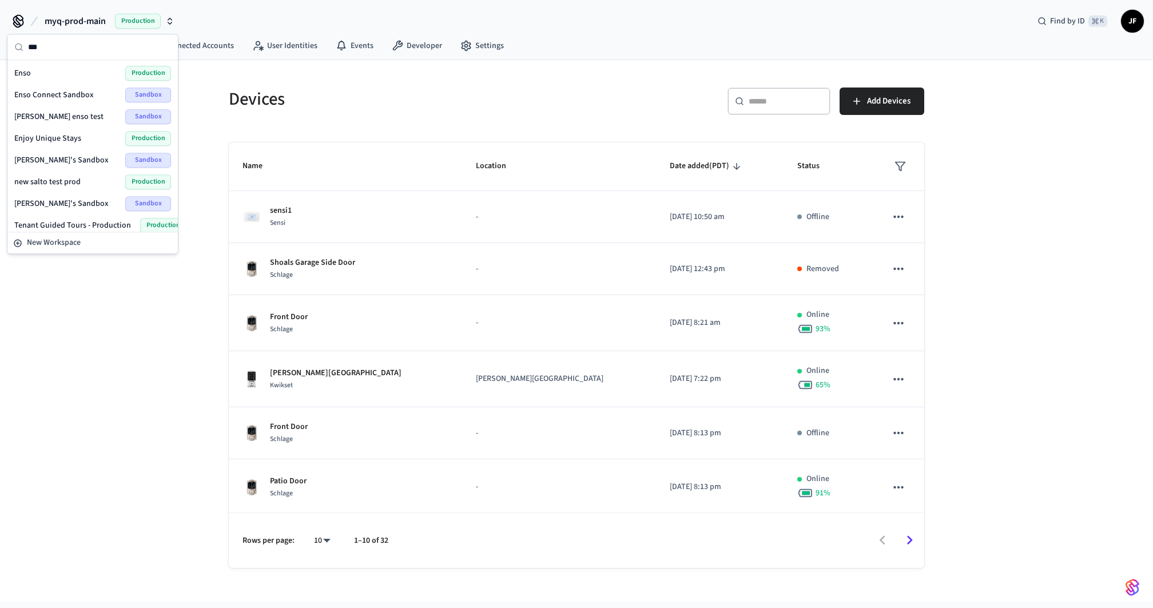
type input "***"
click at [60, 79] on div "Enso Production" at bounding box center [92, 73] width 157 height 15
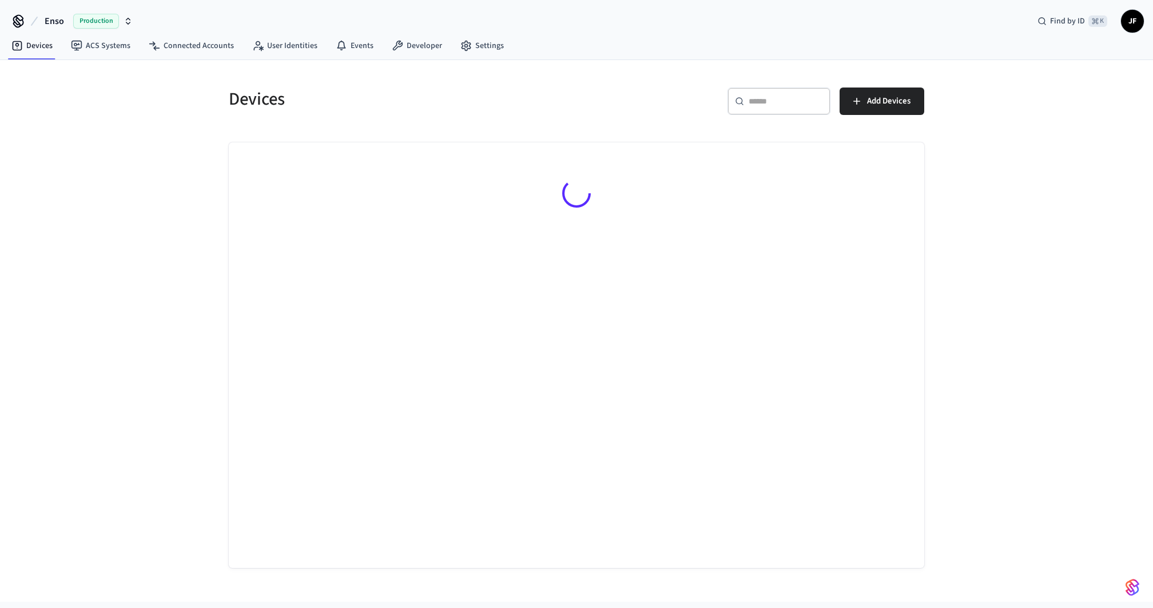
click at [250, 98] on h5 "Devices" at bounding box center [399, 99] width 341 height 23
click at [299, 77] on div "Devices" at bounding box center [392, 99] width 355 height 50
click at [291, 103] on h5 "Devices" at bounding box center [399, 99] width 341 height 23
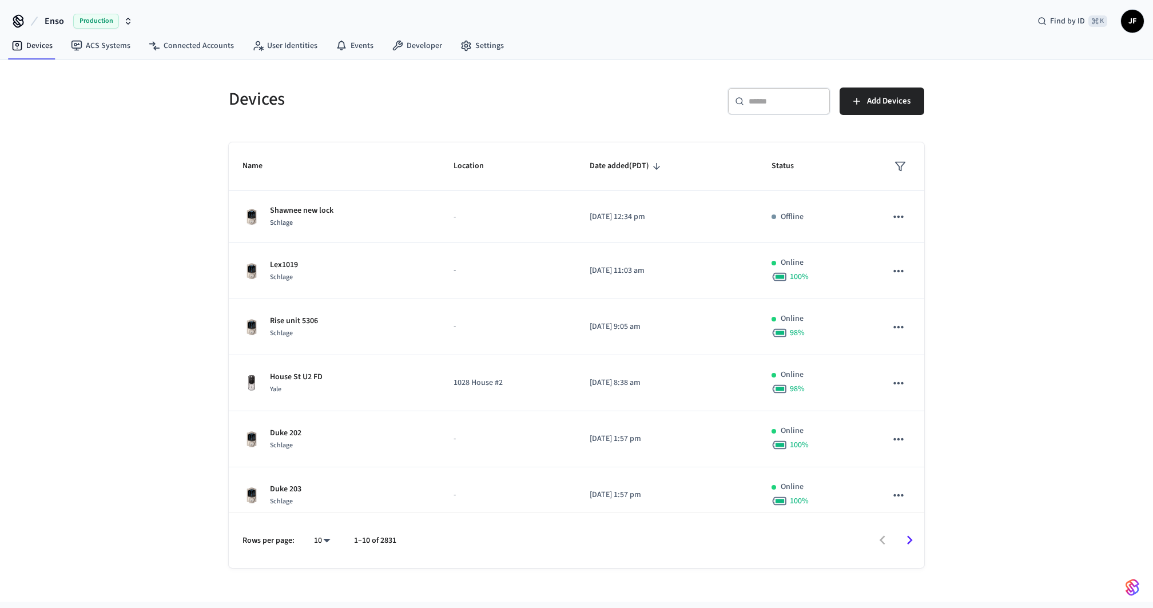
click at [370, 85] on div "Devices" at bounding box center [392, 99] width 355 height 50
click at [776, 105] on input "text" at bounding box center [786, 101] width 74 height 11
paste input "**********"
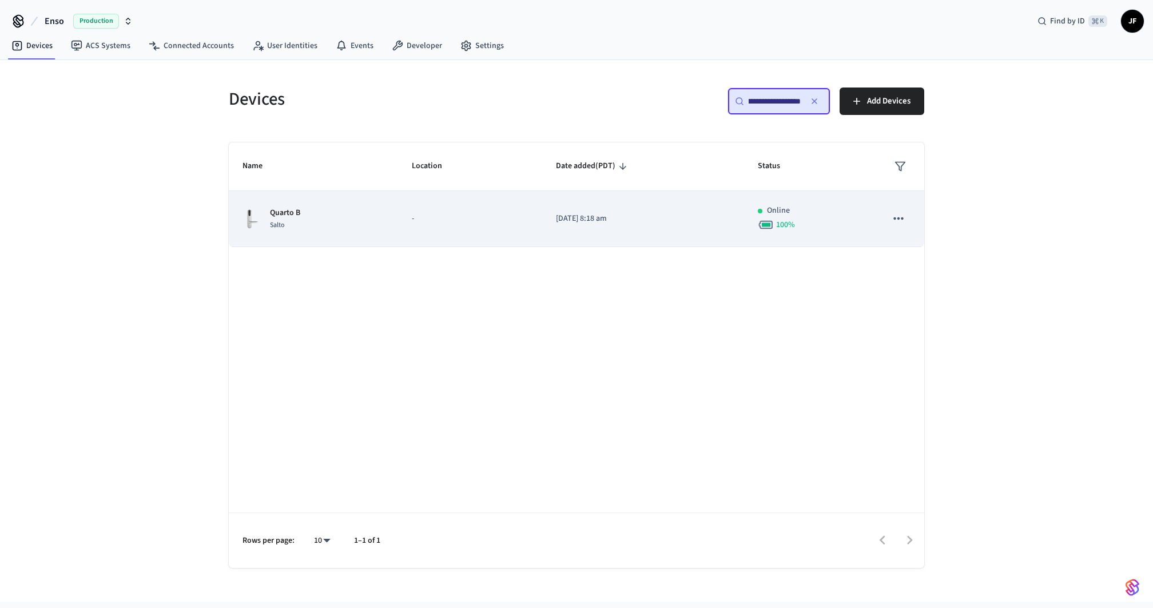
type input "**********"
click at [411, 217] on td "-" at bounding box center [470, 219] width 144 height 56
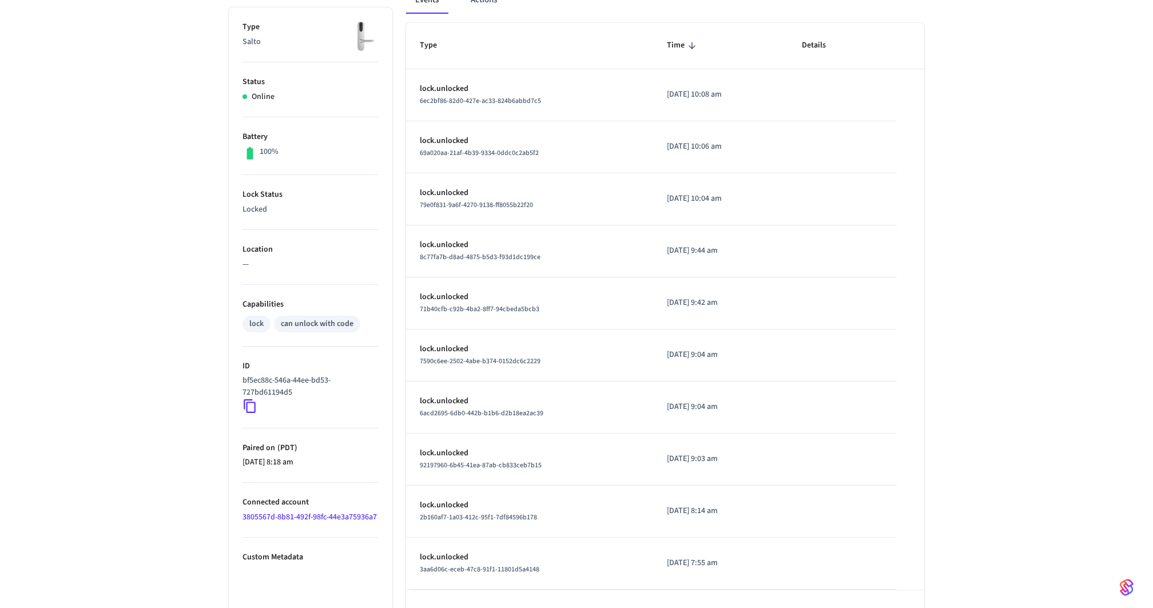
scroll to position [215, 0]
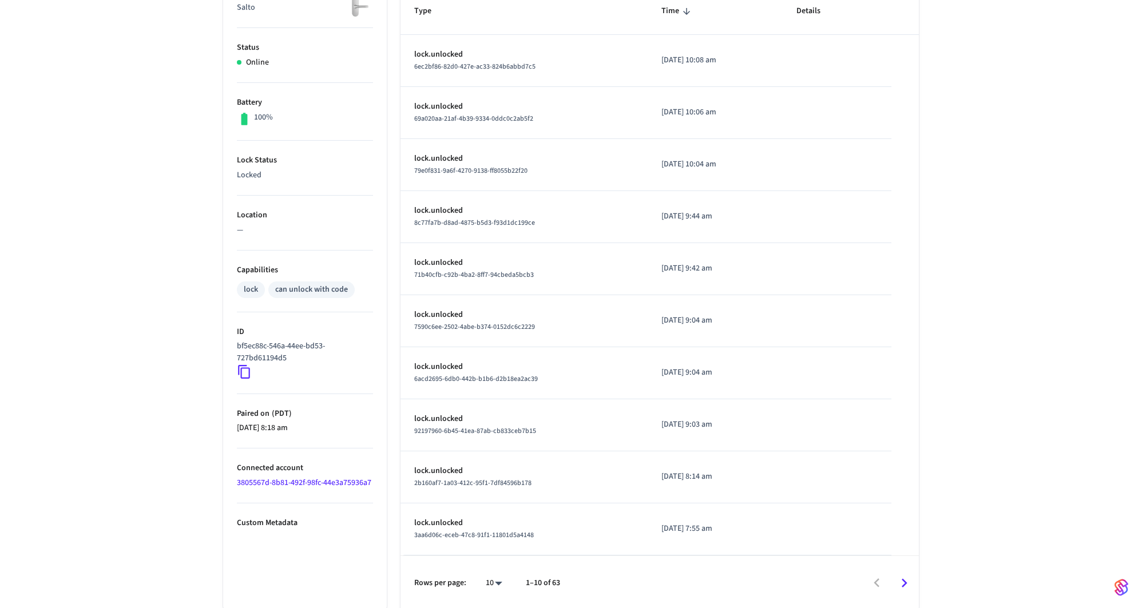
click at [498, 582] on body "Enso Production Find by ID ⌘ K JF Devices ACS Systems Connected Accounts User I…" at bounding box center [571, 215] width 1142 height 861
click at [495, 548] on li "25" at bounding box center [489, 544] width 30 height 31
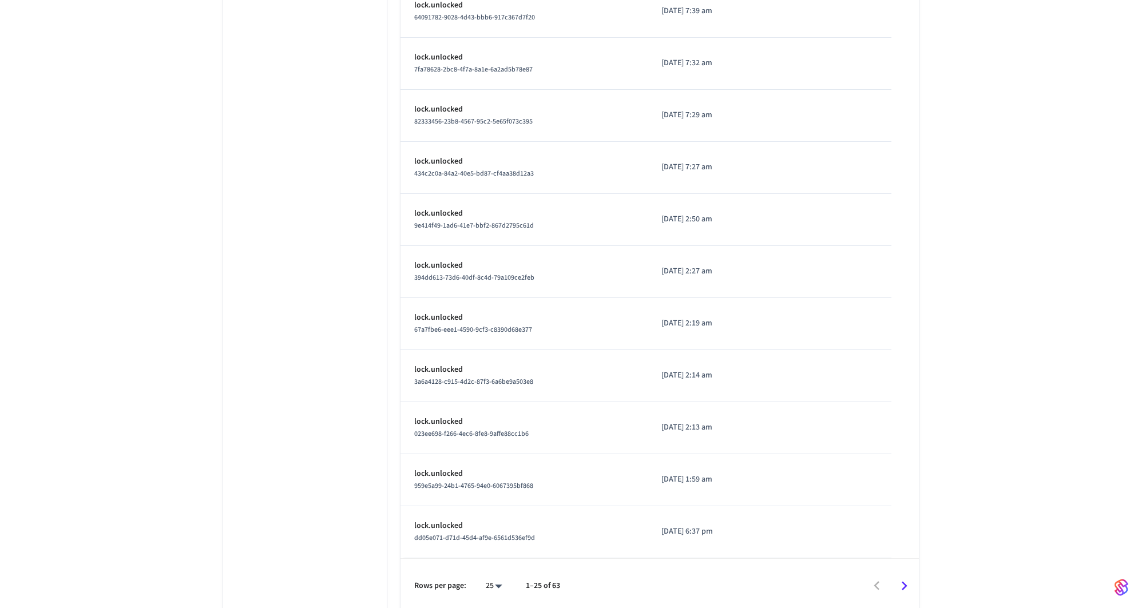
click at [497, 577] on li "100" at bounding box center [489, 575] width 30 height 30
type input "***"
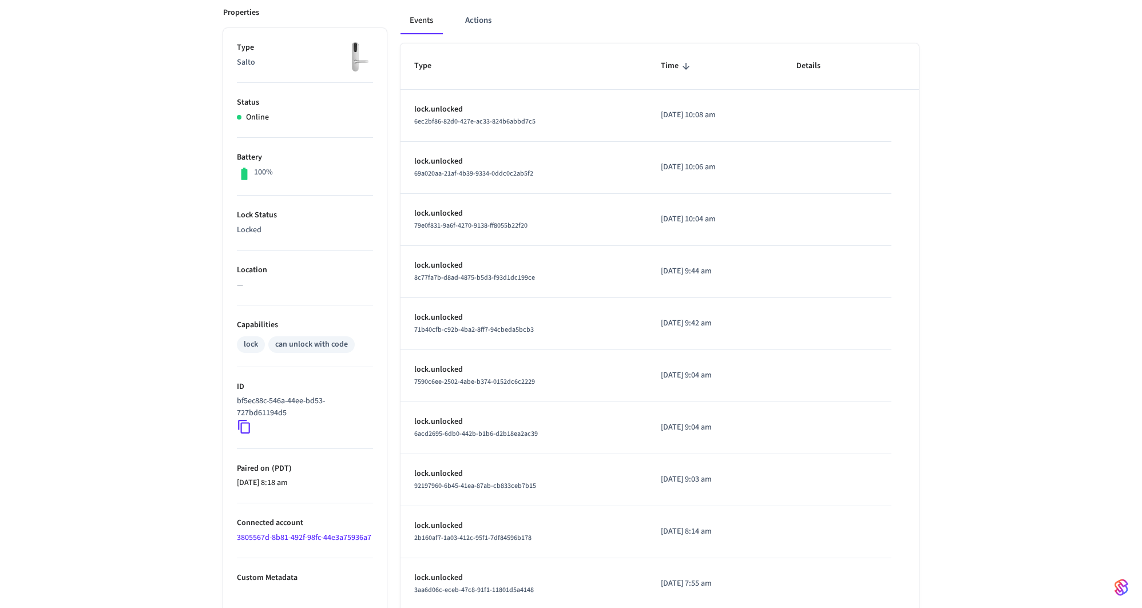
scroll to position [0, 0]
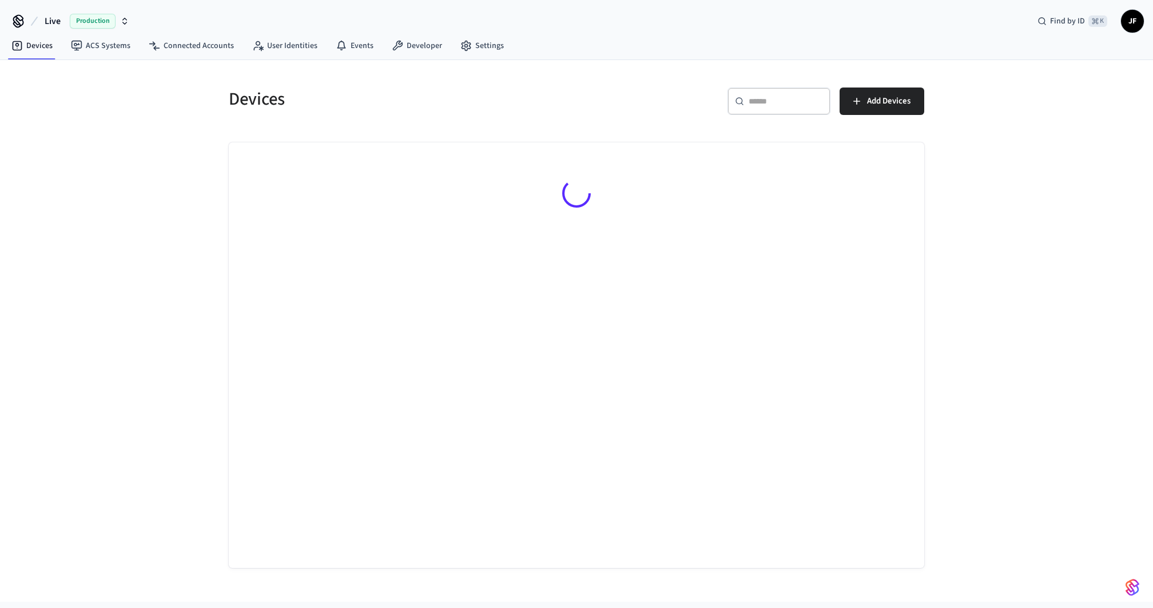
click at [47, 23] on span "Live" at bounding box center [53, 21] width 16 height 14
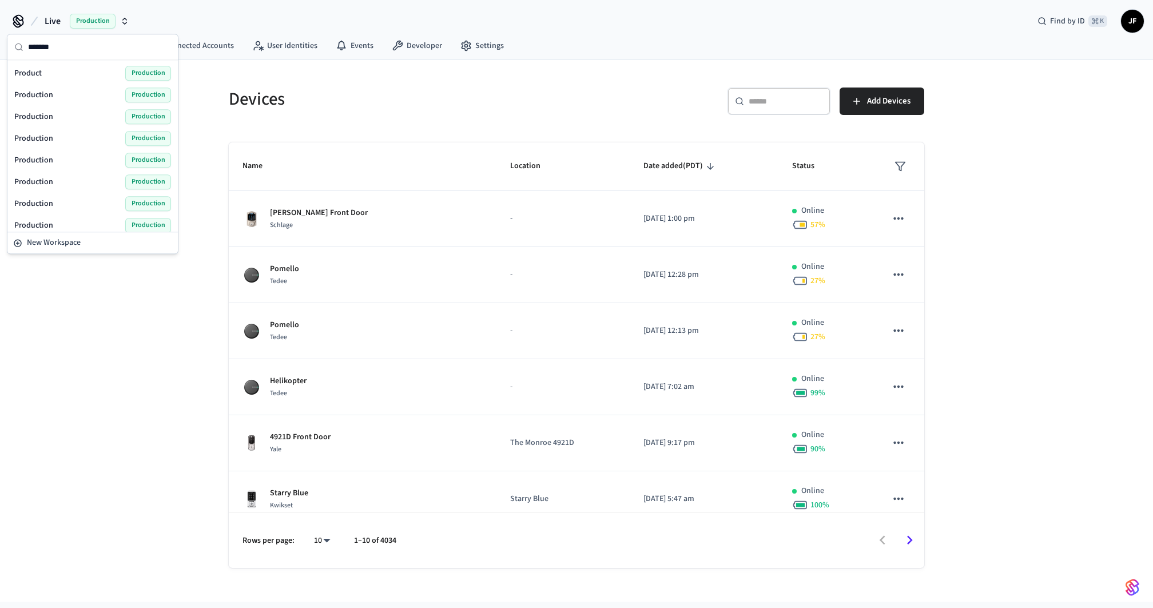
type input "*******"
click at [46, 73] on div "Product Production" at bounding box center [92, 73] width 157 height 15
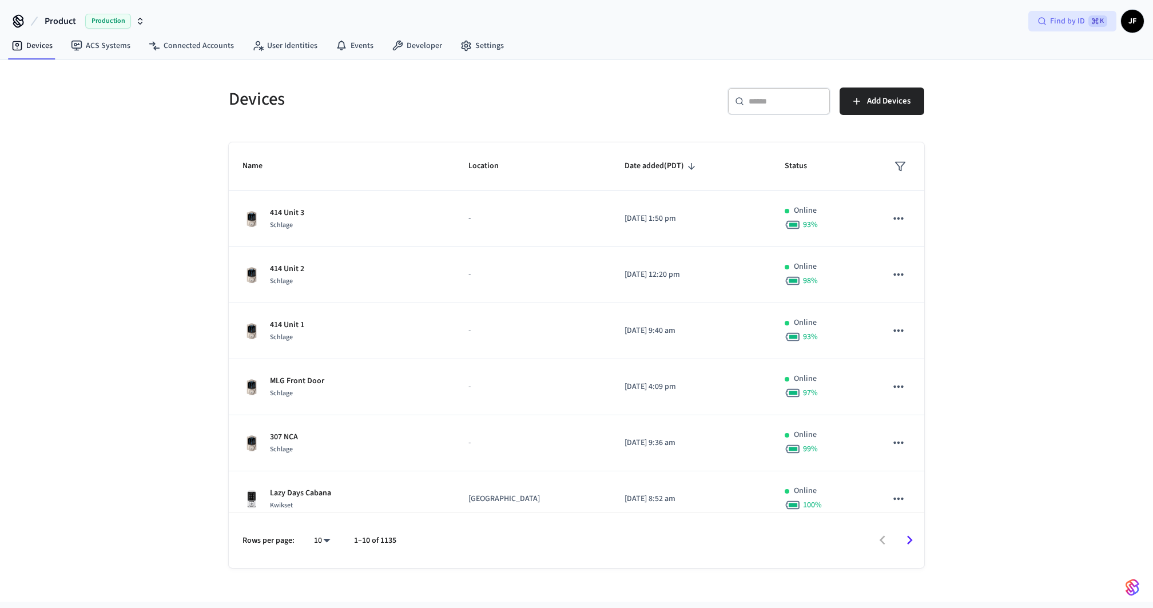
click at [1066, 18] on span "Find by ID" at bounding box center [1067, 20] width 35 height 11
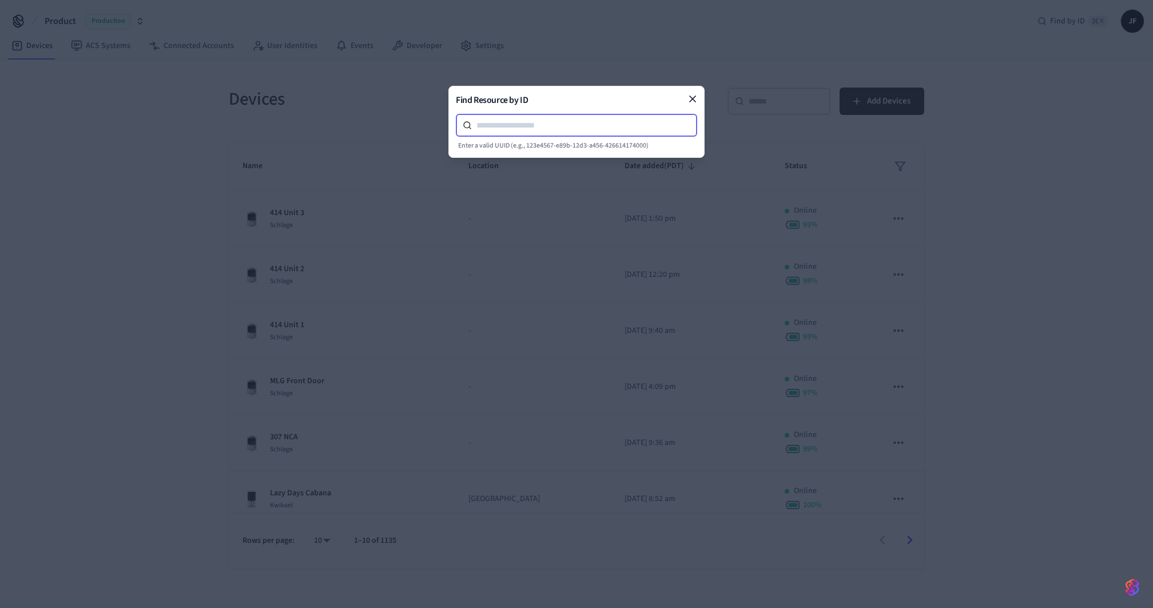
paste input "**********"
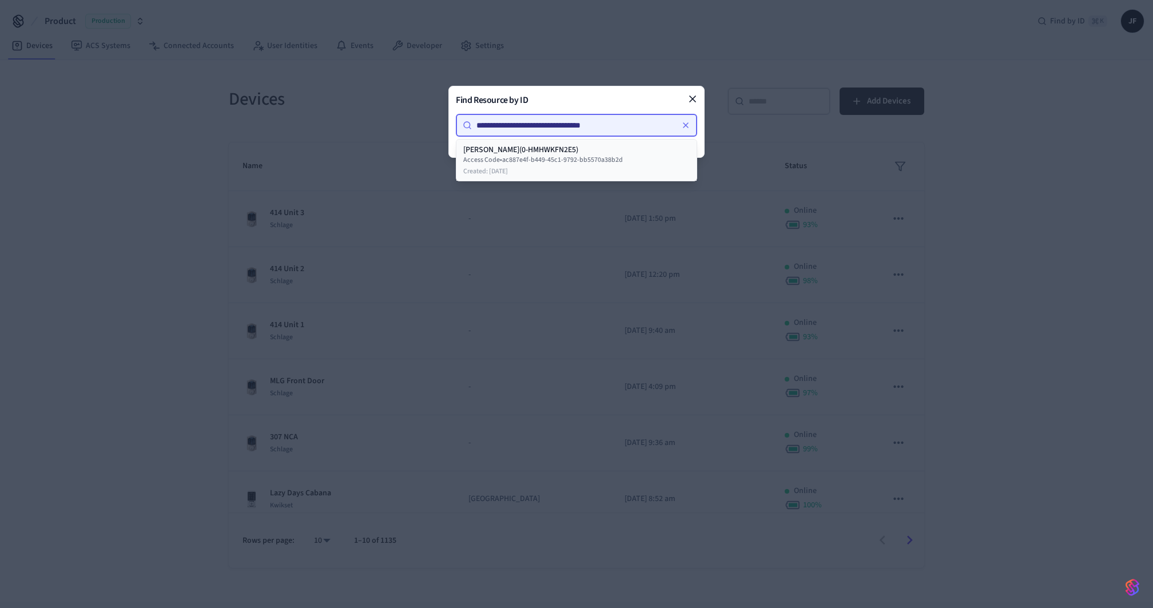
type input "**********"
click at [601, 148] on div "Wojciech Napierski(0-HMHWKFN2E5)" at bounding box center [576, 149] width 227 height 11
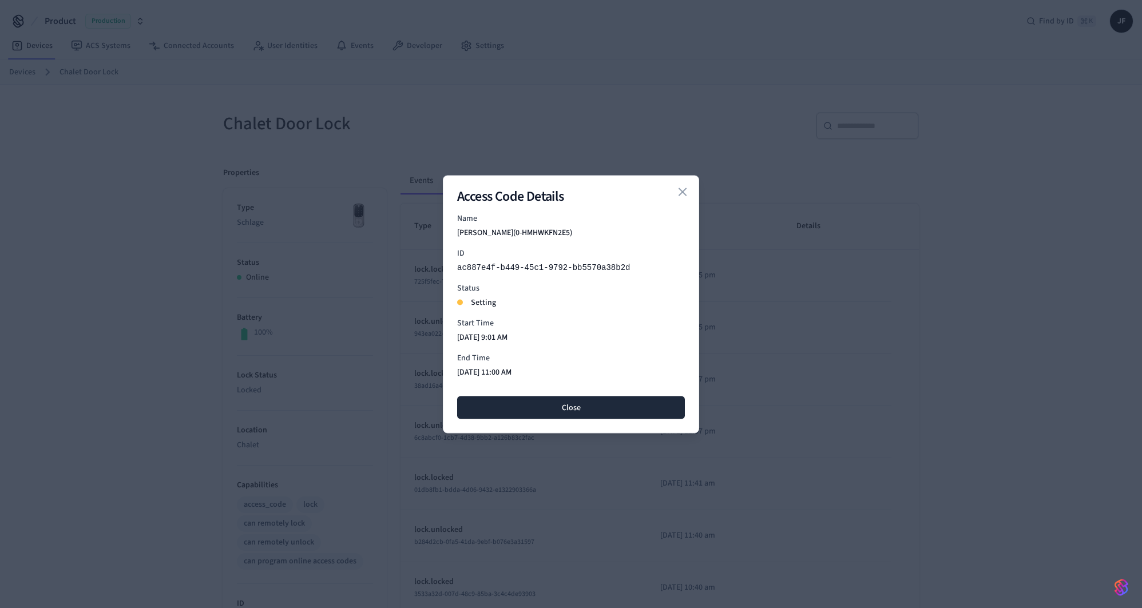
click at [691, 194] on div "Access Code Details Name Wojciech Napierski(0-HMHWKFN2E5) ID ac887e4f-b449-45c1…" at bounding box center [571, 304] width 256 height 258
click at [687, 188] on icon "button" at bounding box center [683, 192] width 14 height 14
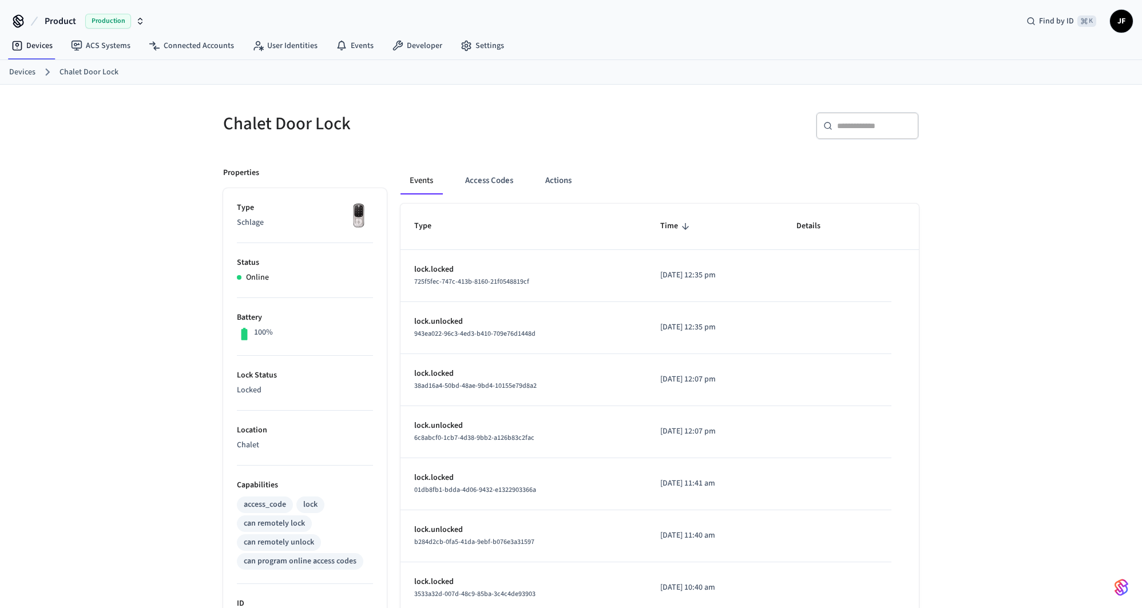
click at [61, 153] on div "Chalet Door Lock ​ ​ Properties Type Schlage Status Online Battery 100% Lock St…" at bounding box center [571, 455] width 1142 height 741
click at [15, 78] on ol "Devices Chalet Door Lock" at bounding box center [575, 72] width 1133 height 15
click at [17, 70] on link "Devices" at bounding box center [22, 72] width 26 height 12
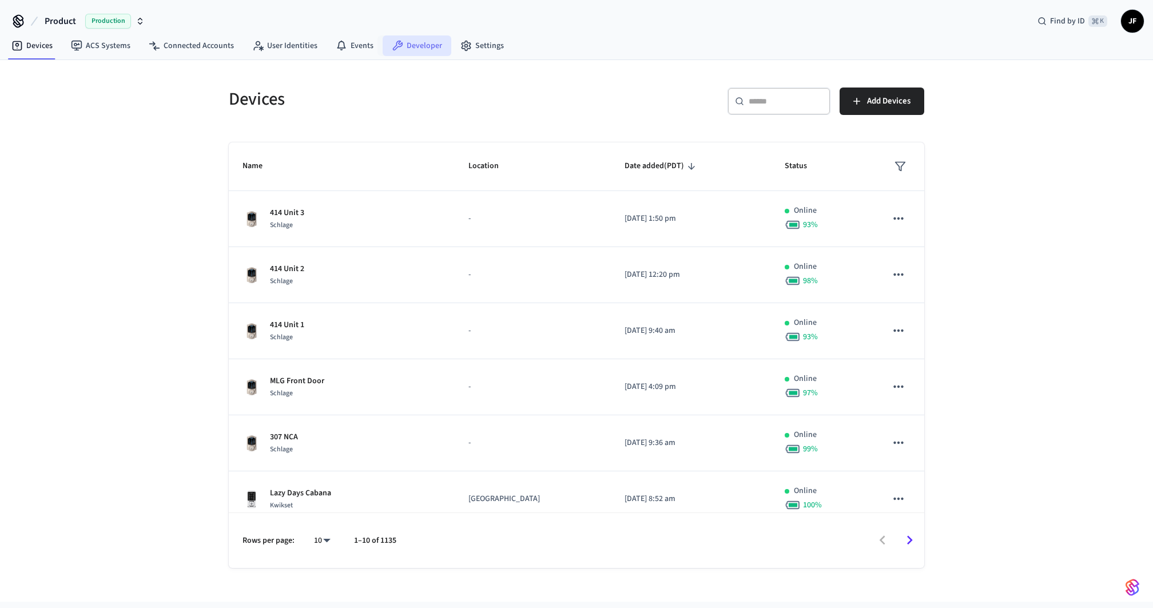
click at [410, 49] on link "Developer" at bounding box center [417, 45] width 69 height 21
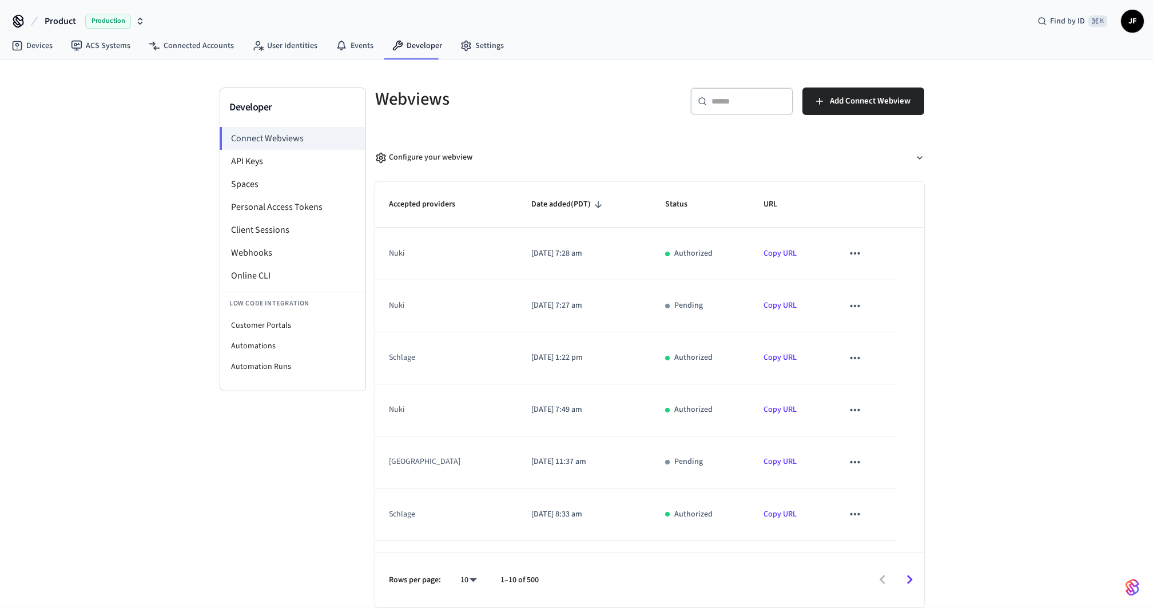
click at [294, 411] on div "Developer Connect Webviews API Keys Spaces Personal Access Tokens Client Sessio…" at bounding box center [293, 348] width 146 height 520
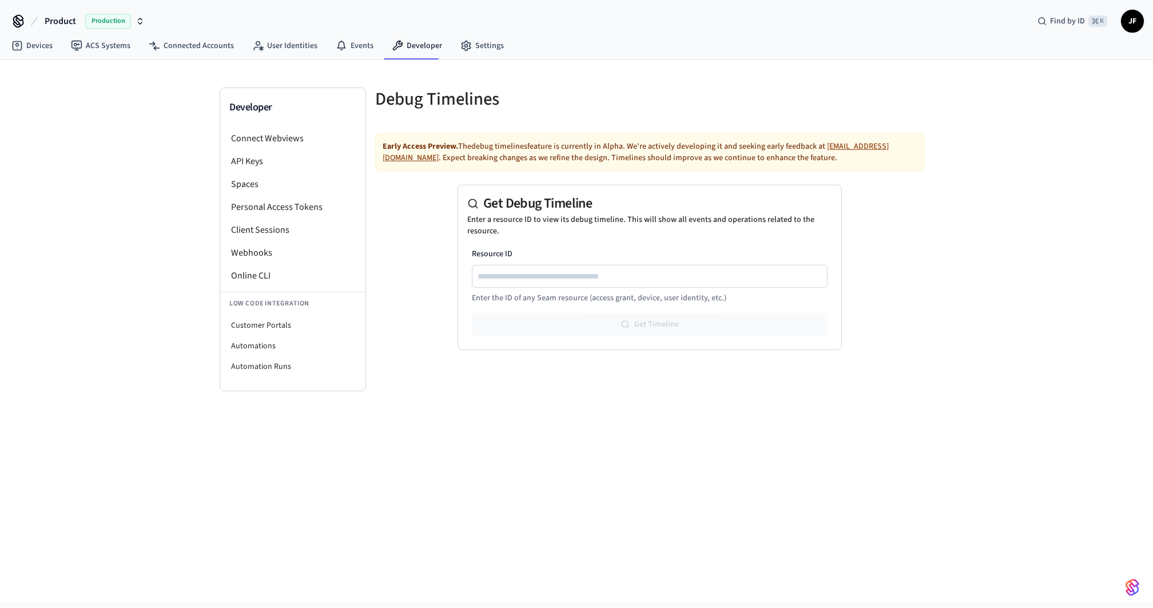
click at [693, 267] on div at bounding box center [650, 276] width 356 height 23
click at [687, 276] on input "Resource ID" at bounding box center [650, 276] width 355 height 14
paste input "**********"
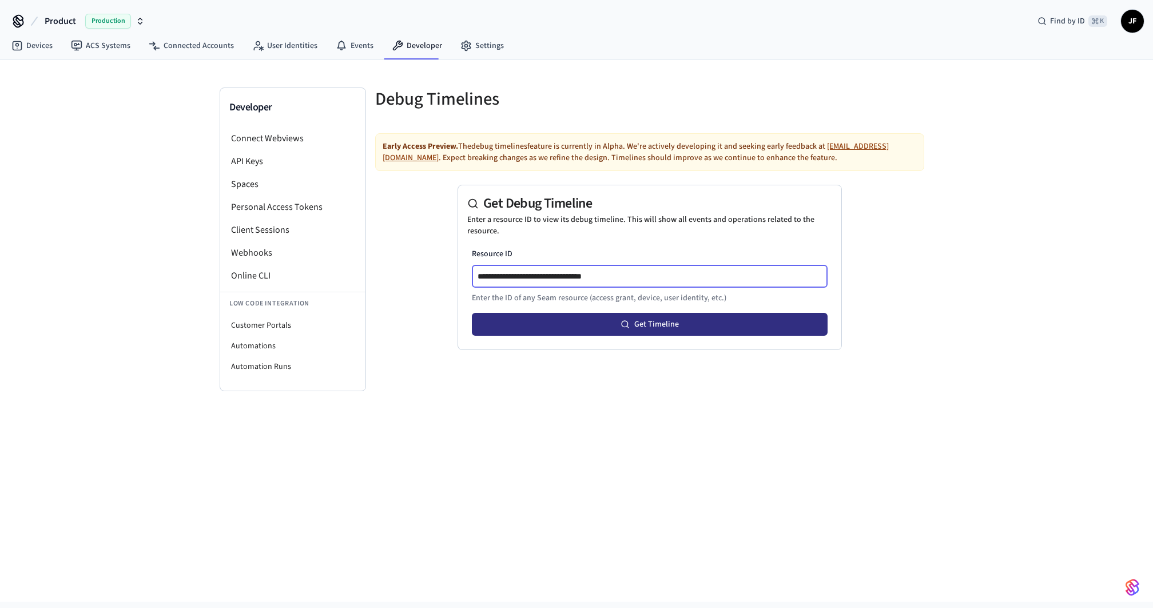
type input "**********"
click at [714, 325] on button "Get Timeline" at bounding box center [650, 324] width 356 height 23
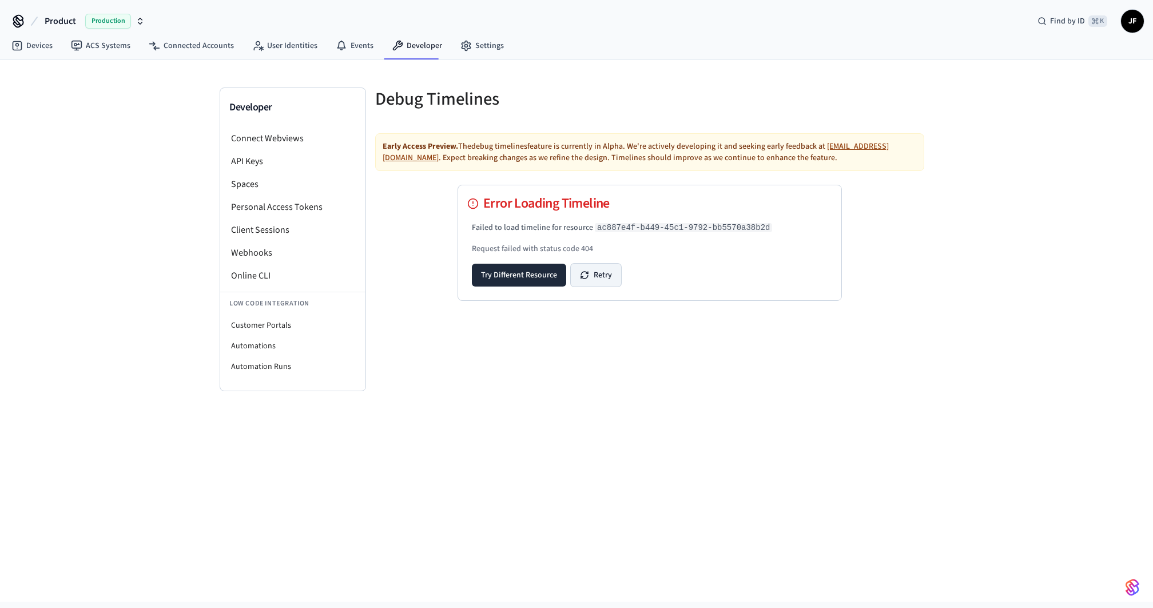
drag, startPoint x: 733, startPoint y: 318, endPoint x: 617, endPoint y: 284, distance: 121.1
click at [720, 318] on div "Early Access Preview. The debug timelines feature is currently in Alpha. We're …" at bounding box center [649, 226] width 549 height 186
click at [601, 273] on button "Retry" at bounding box center [596, 275] width 50 height 23
click at [596, 271] on button "Retry" at bounding box center [596, 275] width 50 height 23
click at [766, 367] on div "Debug Timelines Early Access Preview. The debug timelines feature is currently …" at bounding box center [650, 240] width 568 height 304
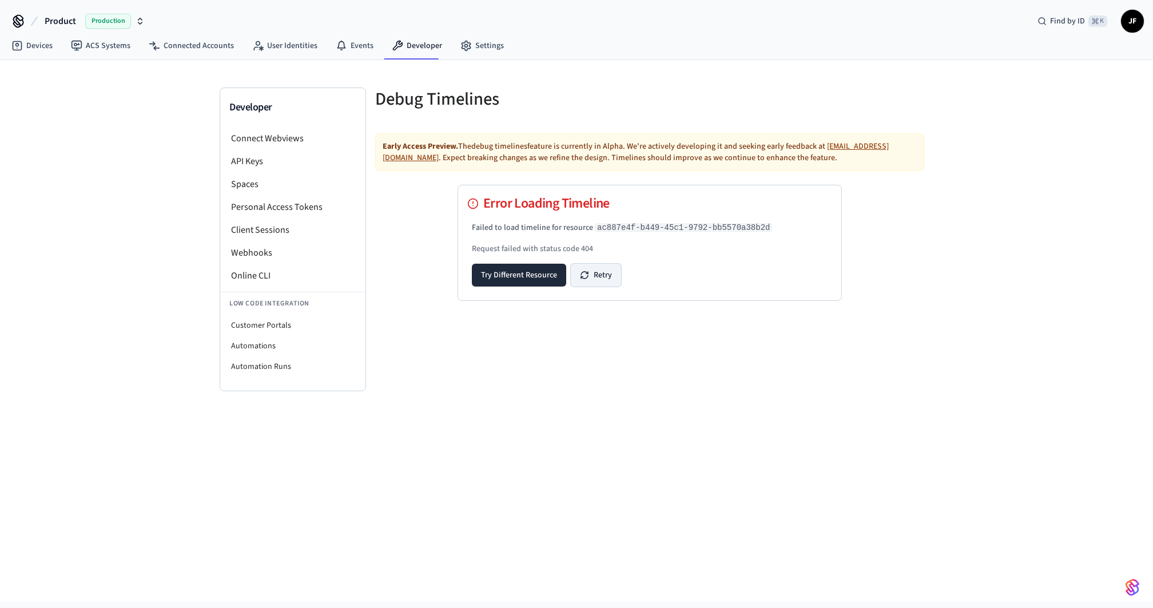
click at [602, 277] on button "Retry" at bounding box center [596, 275] width 50 height 23
click at [947, 246] on div "Developer Connect Webviews API Keys Spaces Personal Access Tokens Client Sessio…" at bounding box center [576, 331] width 1153 height 542
click at [657, 72] on div "Developer Connect Webviews API Keys Spaces Personal Access Tokens Client Sessio…" at bounding box center [577, 225] width 732 height 331
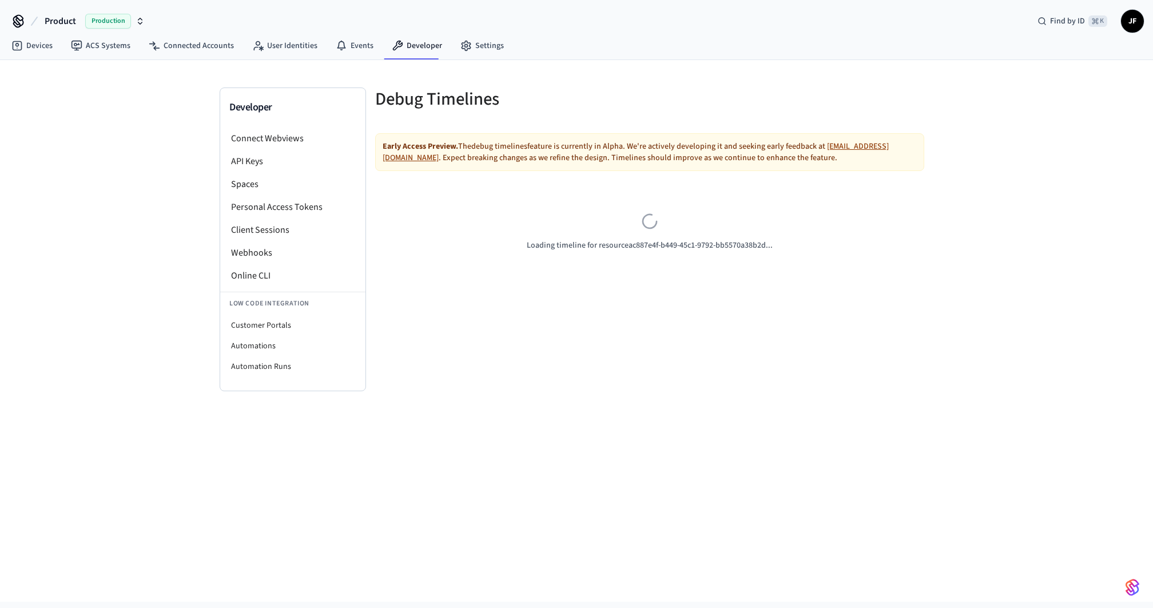
click at [56, 19] on span "Product" at bounding box center [60, 21] width 31 height 14
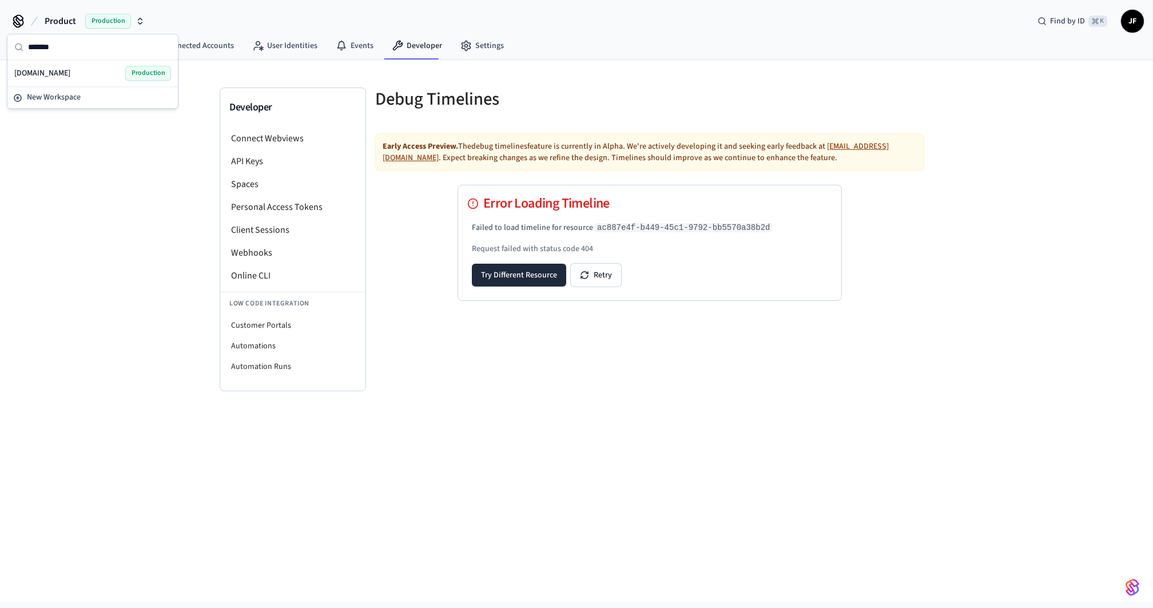
type input "*******"
click at [76, 74] on div "[DOMAIN_NAME] Production" at bounding box center [92, 73] width 157 height 15
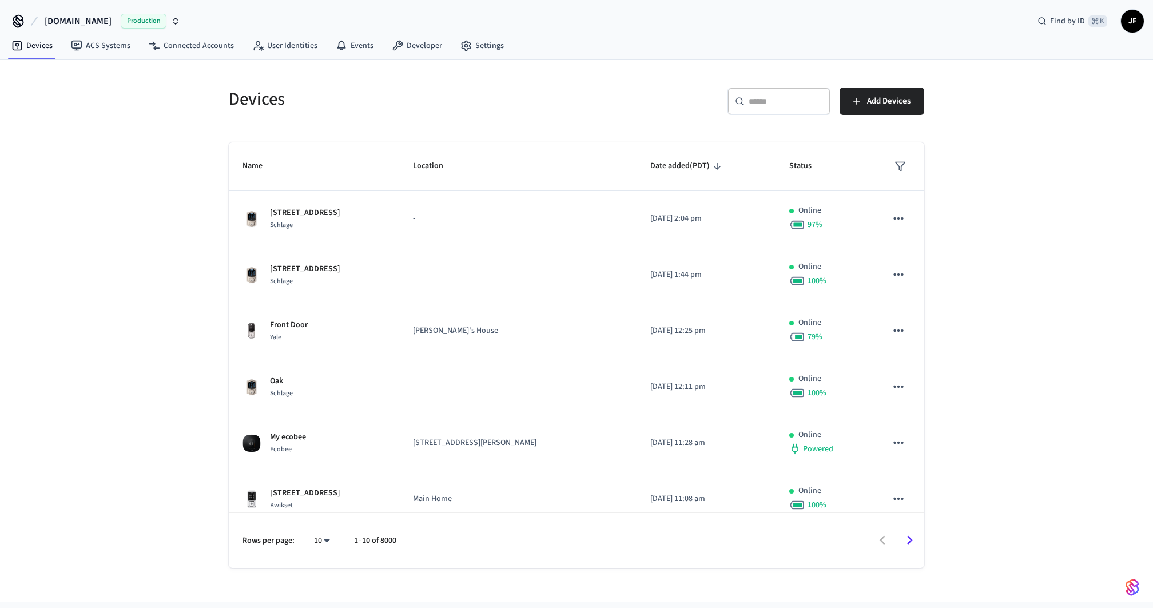
click at [738, 102] on icon at bounding box center [739, 101] width 9 height 9
click at [768, 99] on input "text" at bounding box center [786, 101] width 74 height 11
paste input "**********"
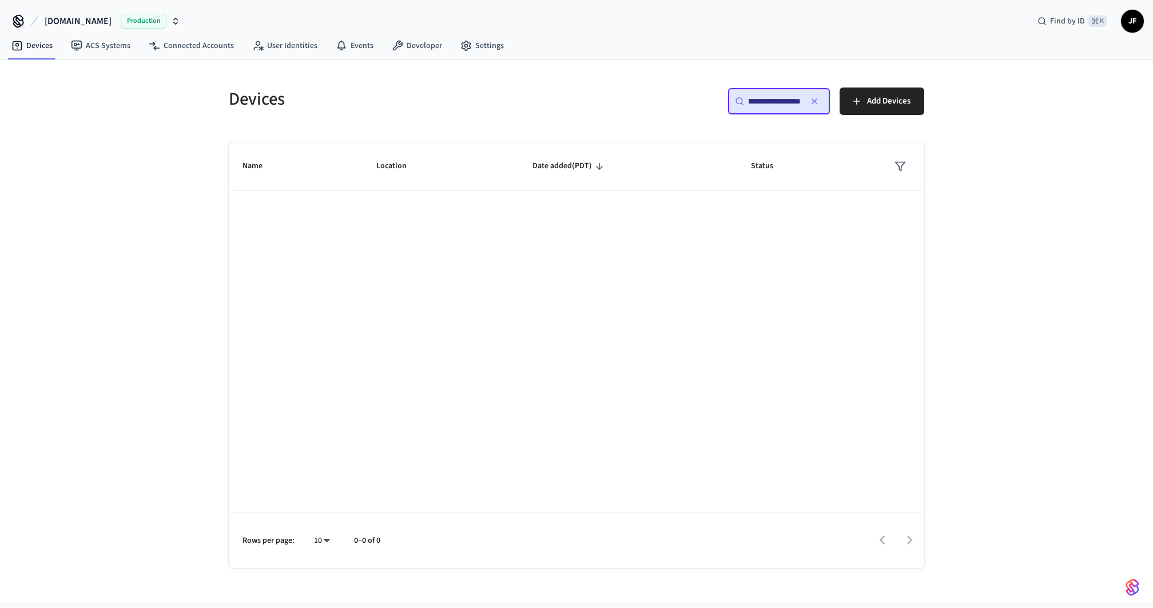
type input "**********"
click at [769, 106] on div "**********" at bounding box center [779, 101] width 103 height 27
type input "******"
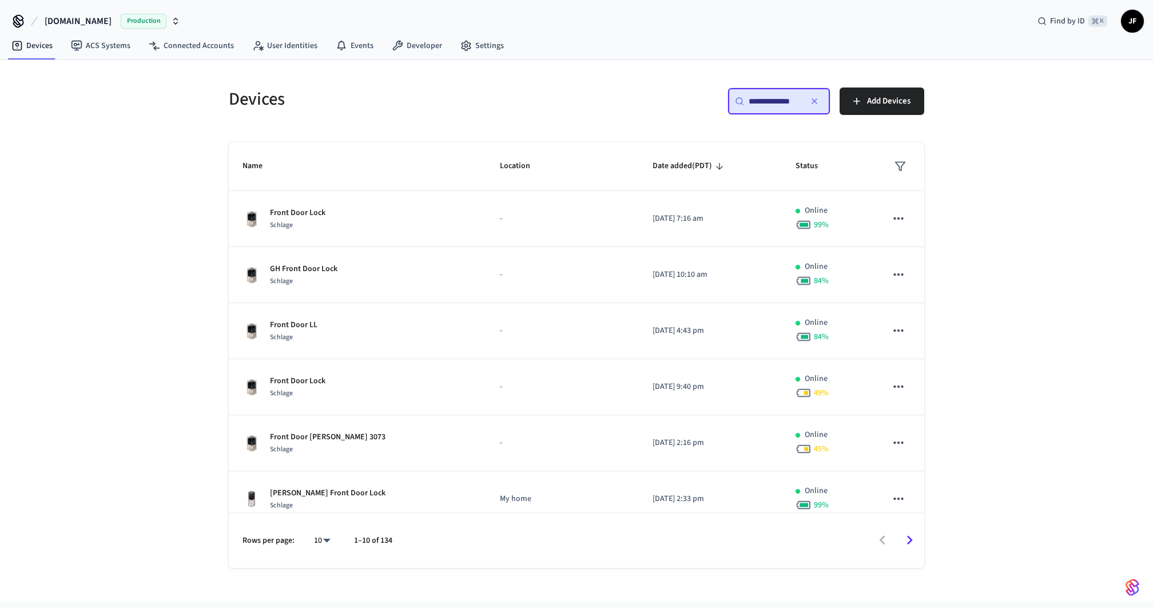
type input "**********"
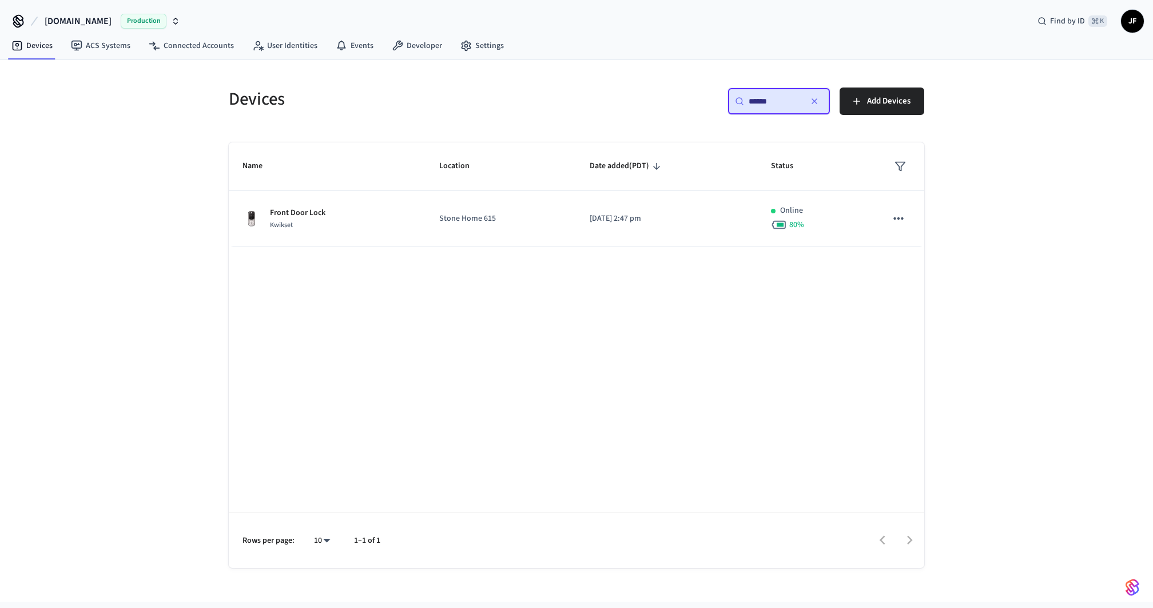
type input "******"
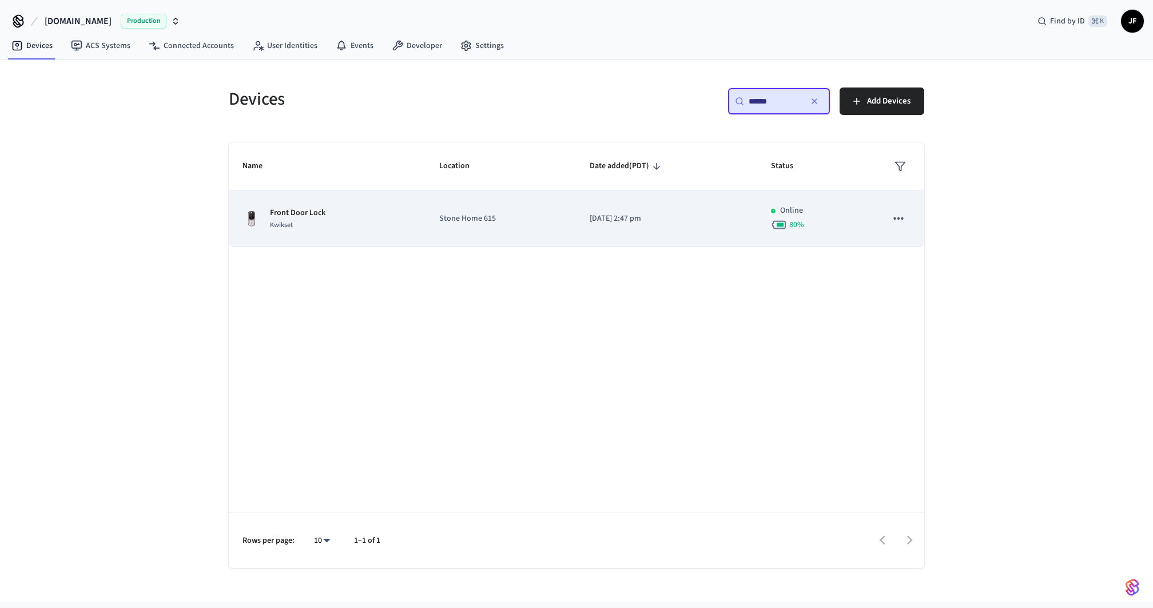
click at [489, 223] on p "Stone Home 615" at bounding box center [500, 219] width 122 height 12
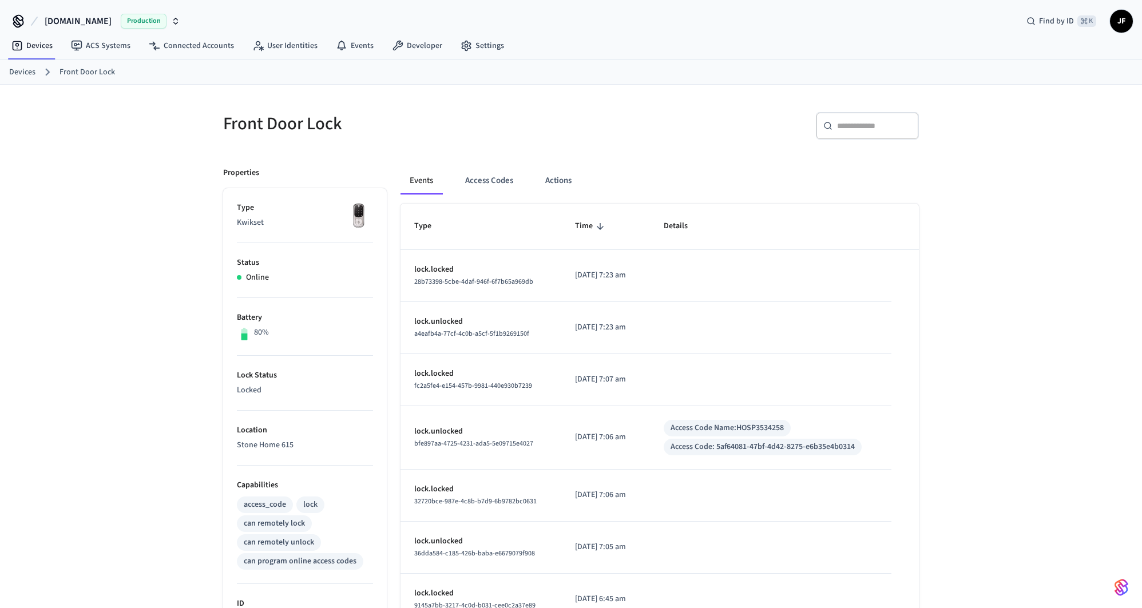
click at [858, 127] on input "text" at bounding box center [874, 125] width 74 height 11
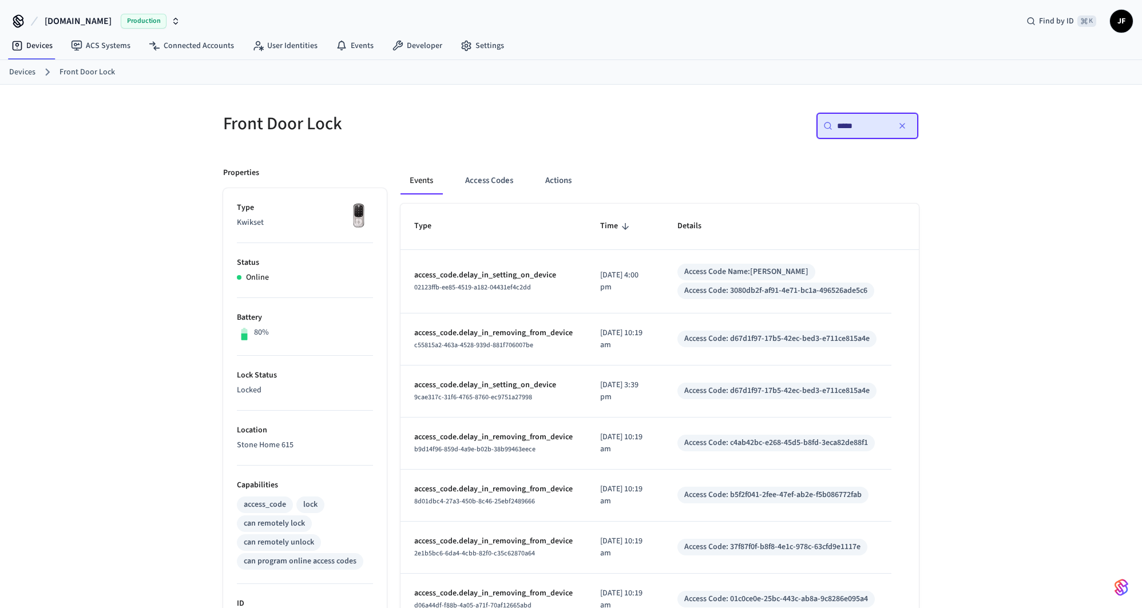
type input "*****"
drag, startPoint x: 731, startPoint y: 292, endPoint x: 810, endPoint y: 294, distance: 79.6
click at [810, 294] on div "Access Code: 3080db2f-af91-4e71-bc1a-496526ade5c6" at bounding box center [775, 291] width 183 height 12
drag, startPoint x: 729, startPoint y: 290, endPoint x: 867, endPoint y: 290, distance: 137.9
click at [867, 290] on div "Access Code: 3080db2f-af91-4e71-bc1a-496526ade5c6" at bounding box center [775, 291] width 183 height 12
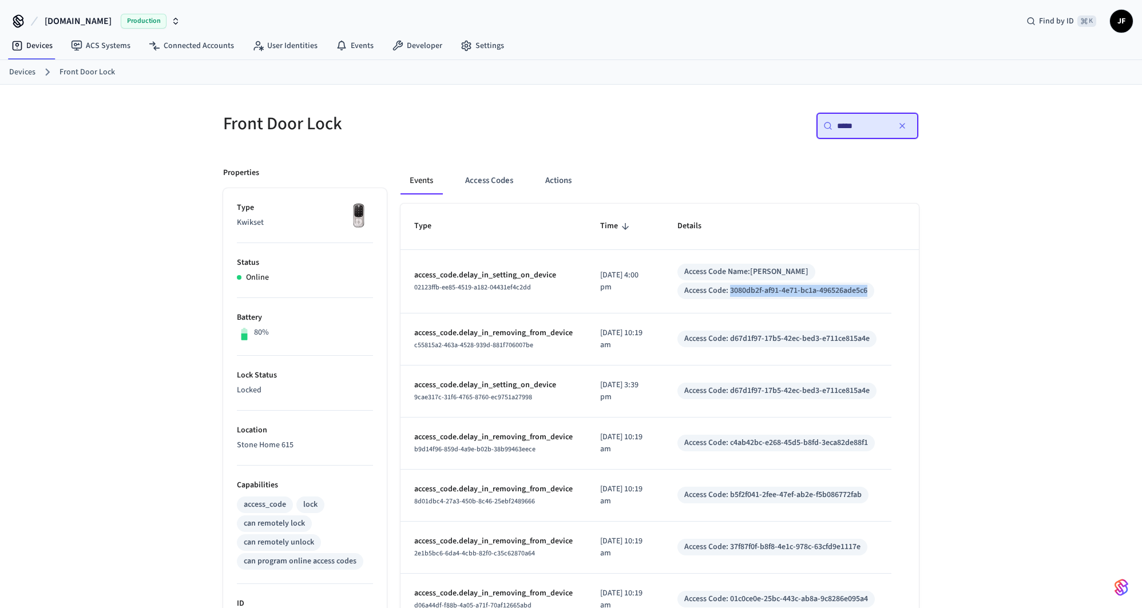
copy div "3080db2f-af91-4e71-bc1a-496526ade5c6"
click at [831, 54] on div "Devices ACS Systems Connected Accounts User Identities Events Developer Settings" at bounding box center [571, 46] width 1142 height 27
click at [431, 110] on div "Front Door Lock" at bounding box center [386, 123] width 355 height 50
click at [80, 74] on link "Front Door Lock" at bounding box center [87, 72] width 55 height 12
click at [83, 73] on link "Front Door Lock" at bounding box center [87, 72] width 55 height 12
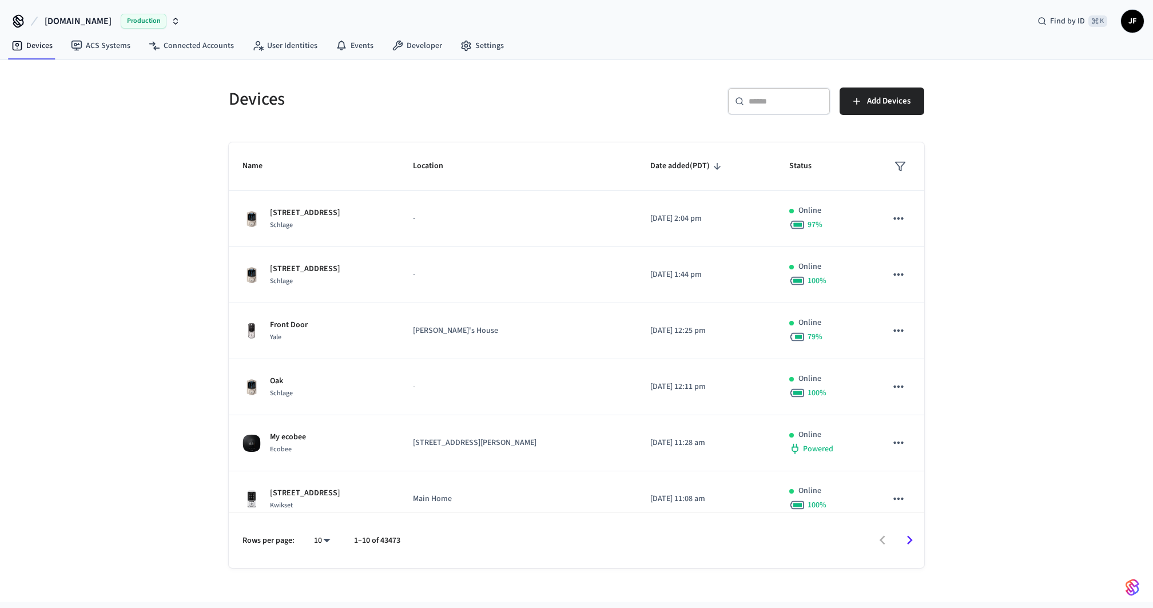
click at [597, 110] on div "​ ​ Add Devices" at bounding box center [754, 106] width 341 height 37
click at [771, 96] on input "text" at bounding box center [786, 101] width 74 height 11
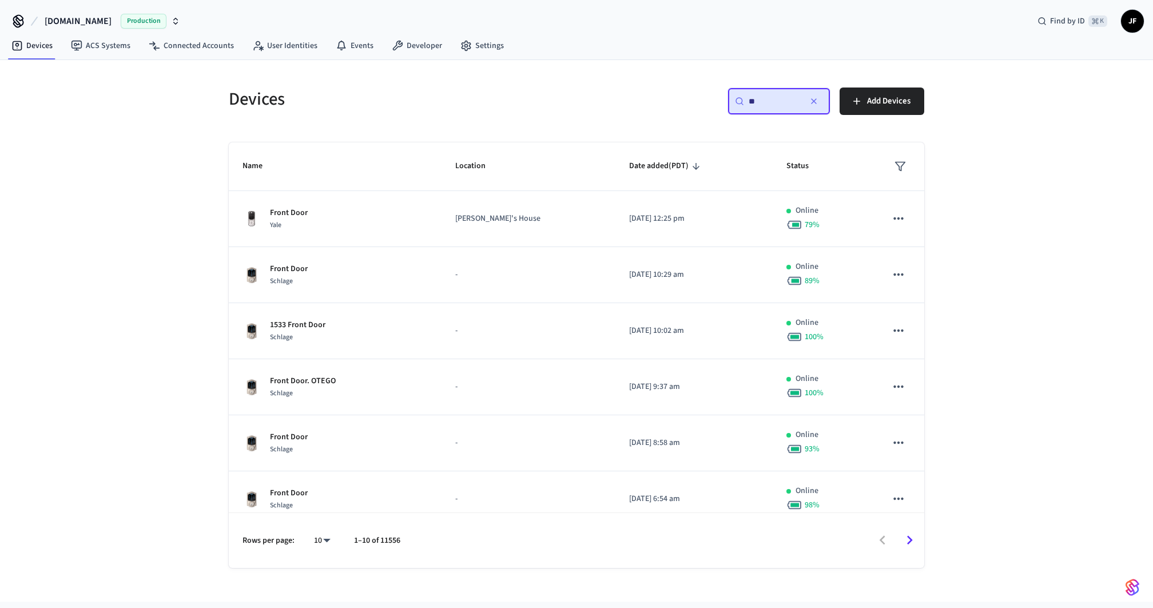
type input "*"
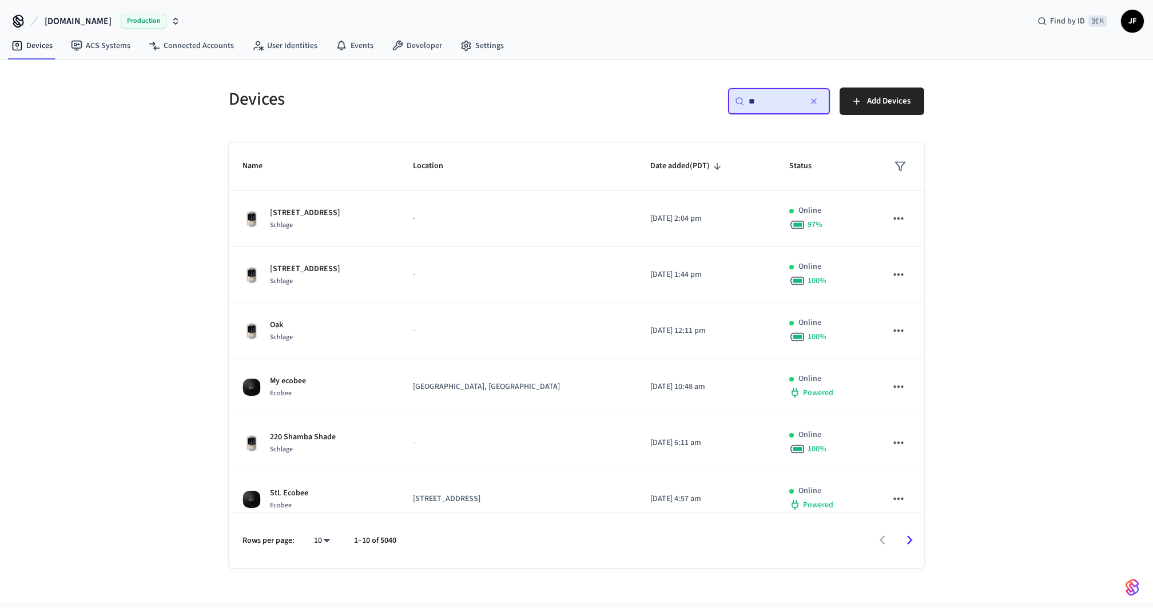
type input "*"
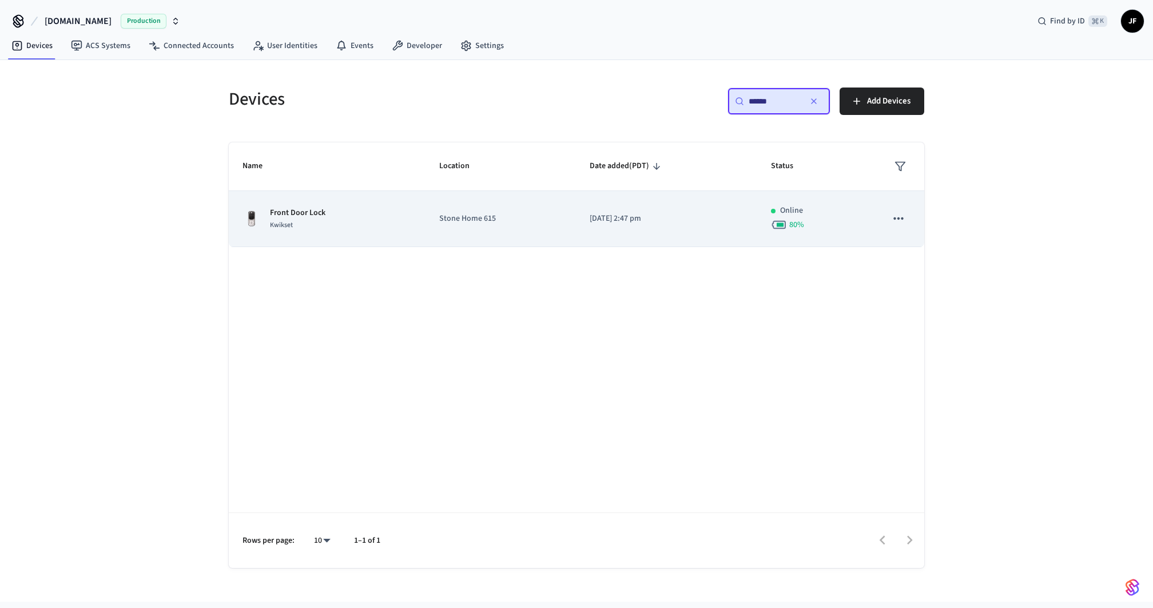
type input "******"
click at [287, 236] on td "Front Door Lock Kwikset" at bounding box center [327, 219] width 197 height 56
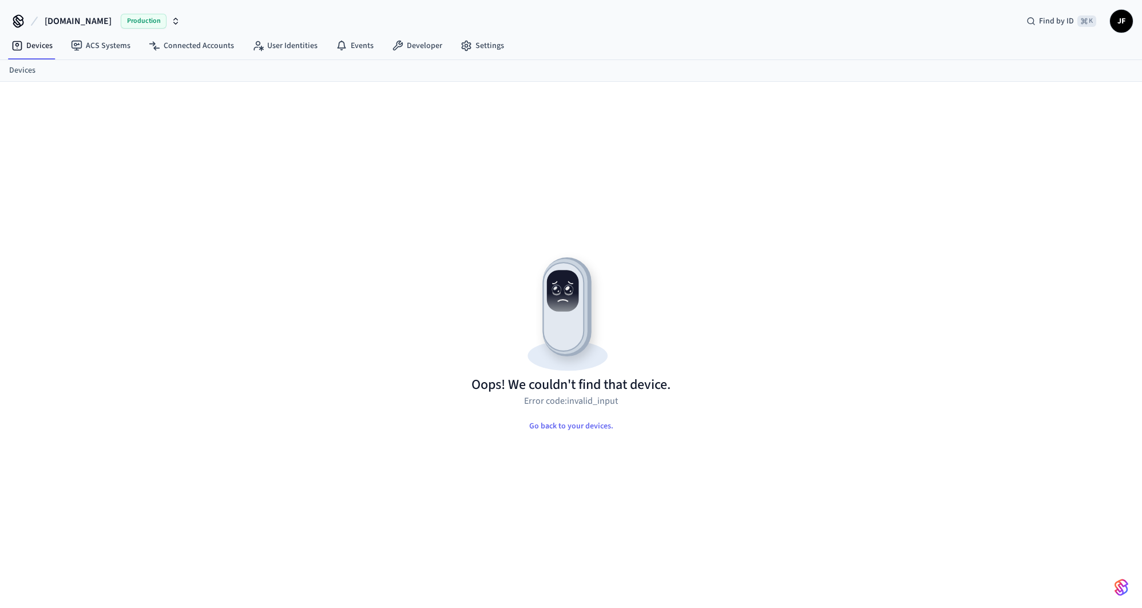
click at [9, 67] on link "Devices" at bounding box center [22, 71] width 26 height 12
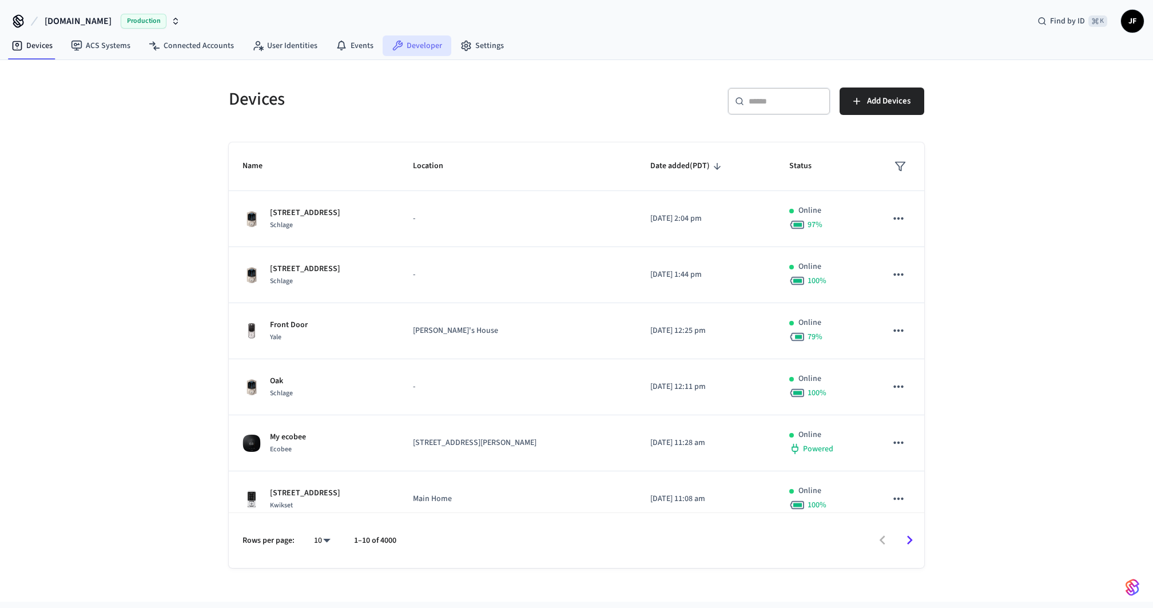
click at [392, 42] on icon at bounding box center [397, 45] width 11 height 11
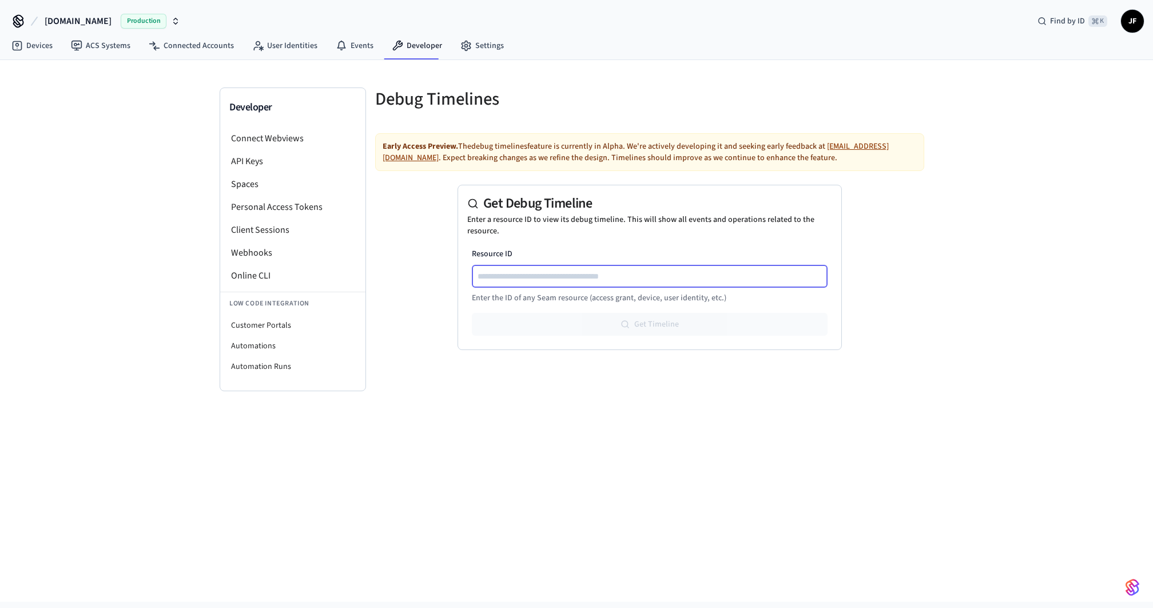
click at [524, 275] on input "Resource ID" at bounding box center [650, 276] width 355 height 14
paste input "**********"
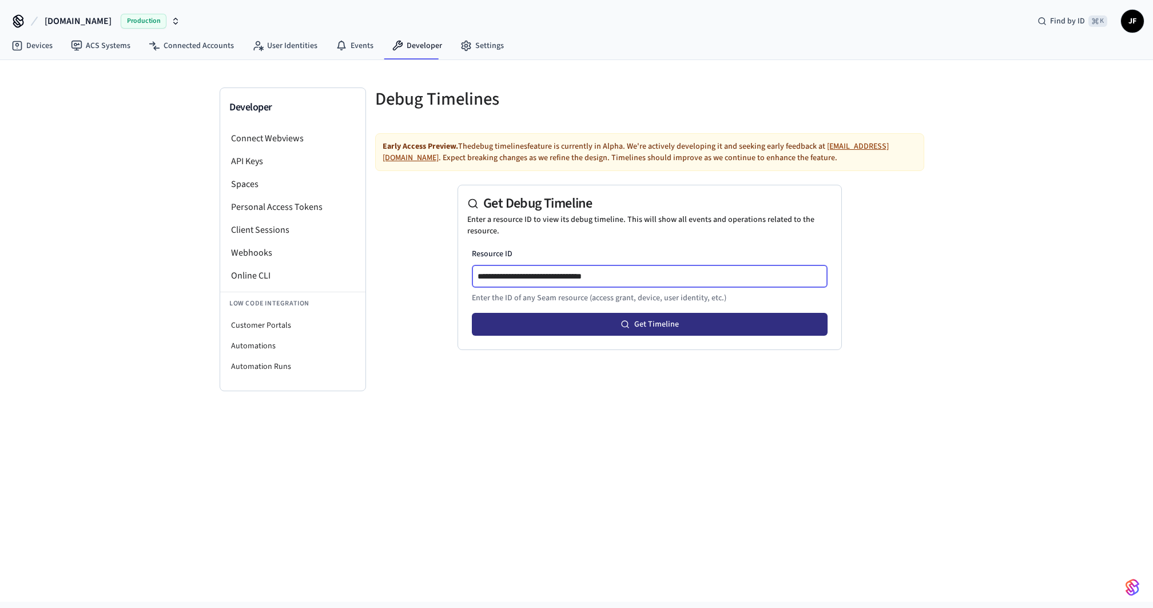
type input "**********"
click at [598, 330] on button "Get Timeline" at bounding box center [650, 324] width 356 height 23
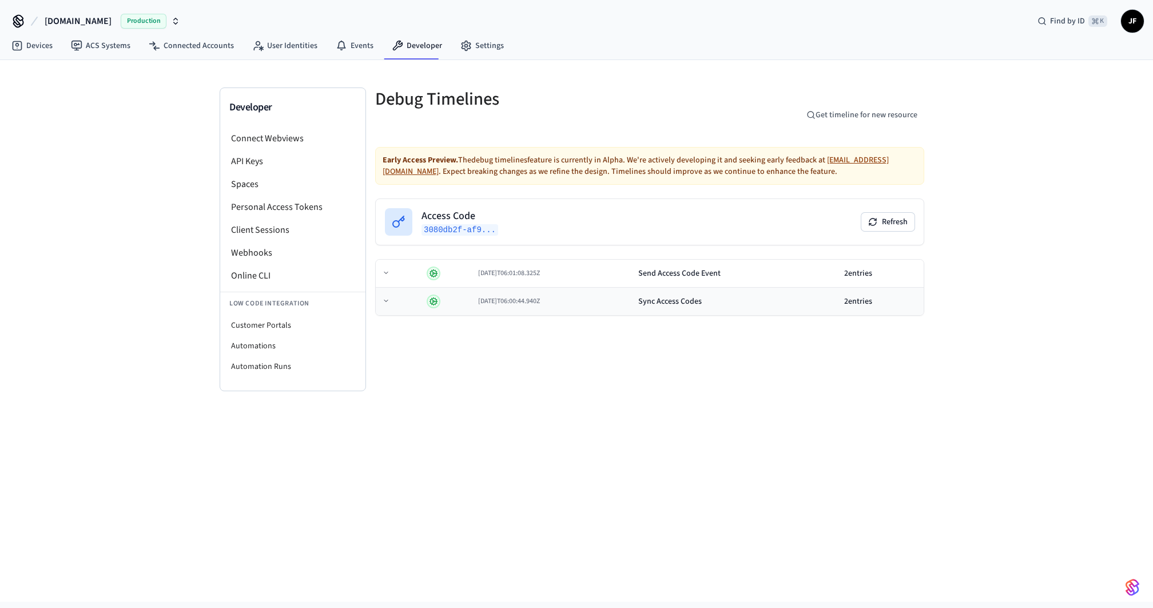
click at [567, 304] on td "[DATE]T06:00:44.940Z" at bounding box center [554, 302] width 160 height 28
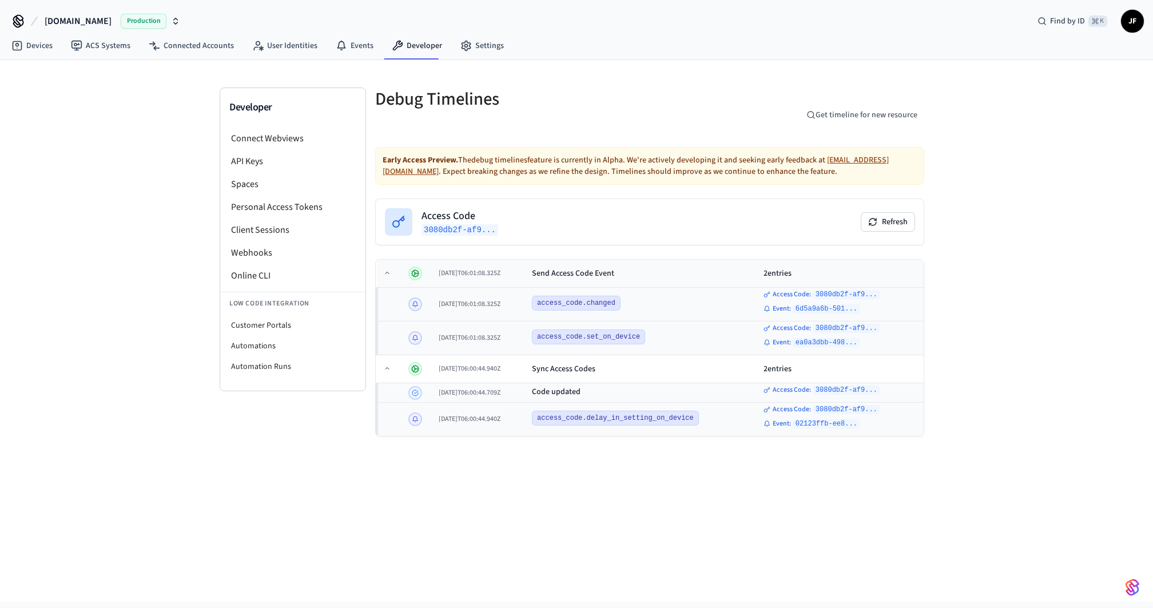
click at [583, 268] on div "Send Access Code Event" at bounding box center [573, 273] width 82 height 11
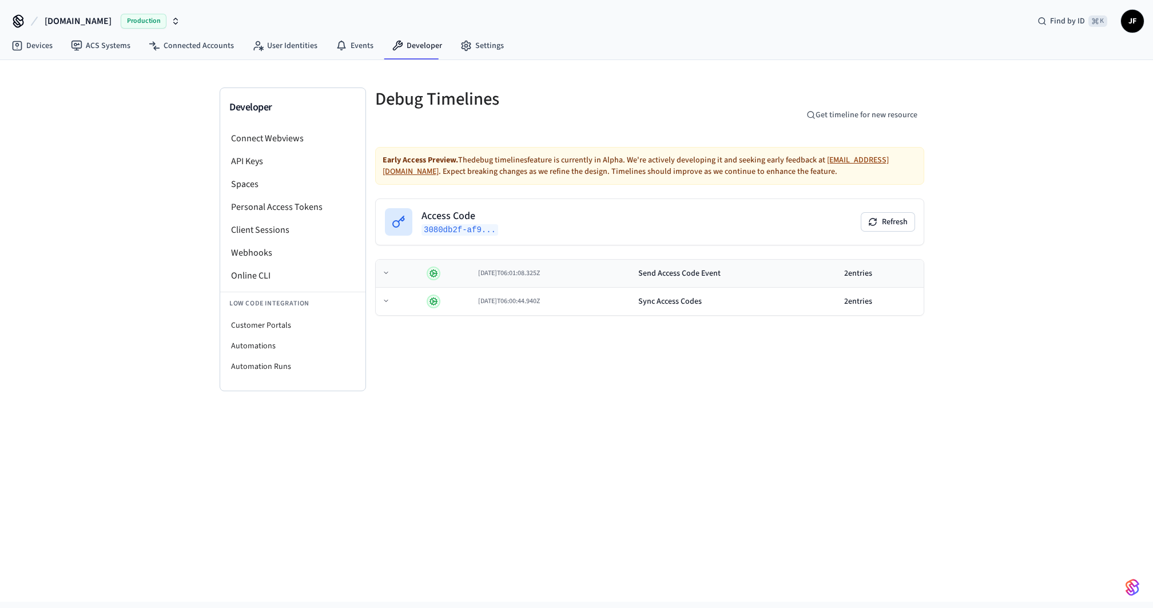
click at [583, 273] on div "[DATE]T06:01:08.325Z" at bounding box center [553, 273] width 151 height 9
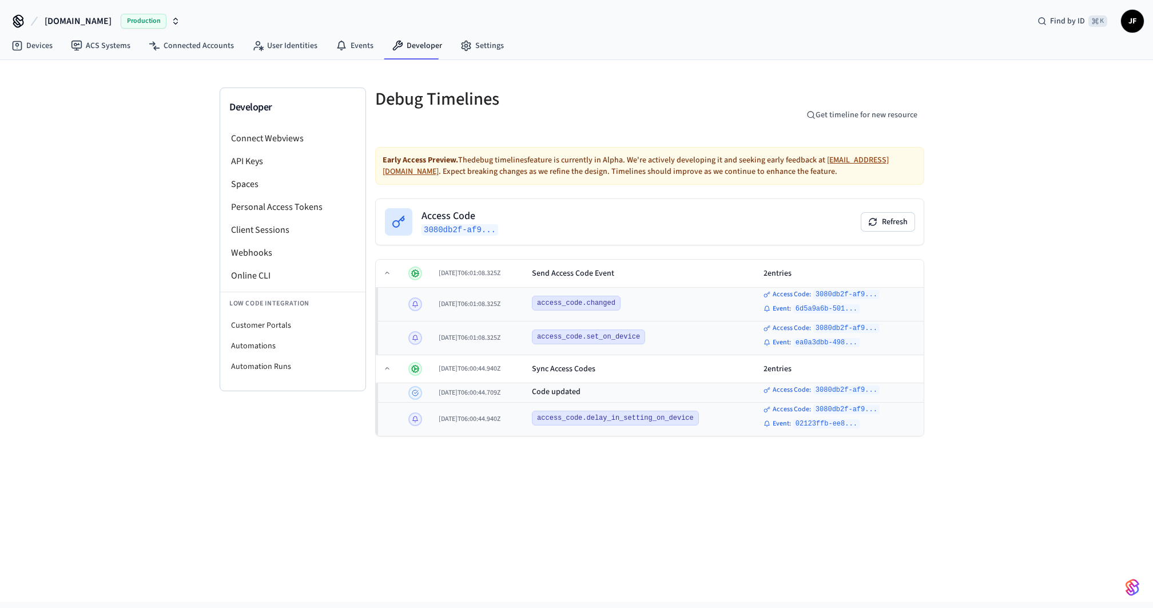
click at [747, 52] on div "Devices ACS Systems Connected Accounts User Identities Events Developer Settings" at bounding box center [576, 46] width 1153 height 27
click at [104, 164] on div "Developer Connect Webviews API Keys Spaces Personal Access Tokens Client Sessio…" at bounding box center [576, 331] width 1153 height 542
click at [304, 65] on div "Developer Connect Webviews API Keys Spaces Personal Access Tokens Client Sessio…" at bounding box center [577, 257] width 732 height 395
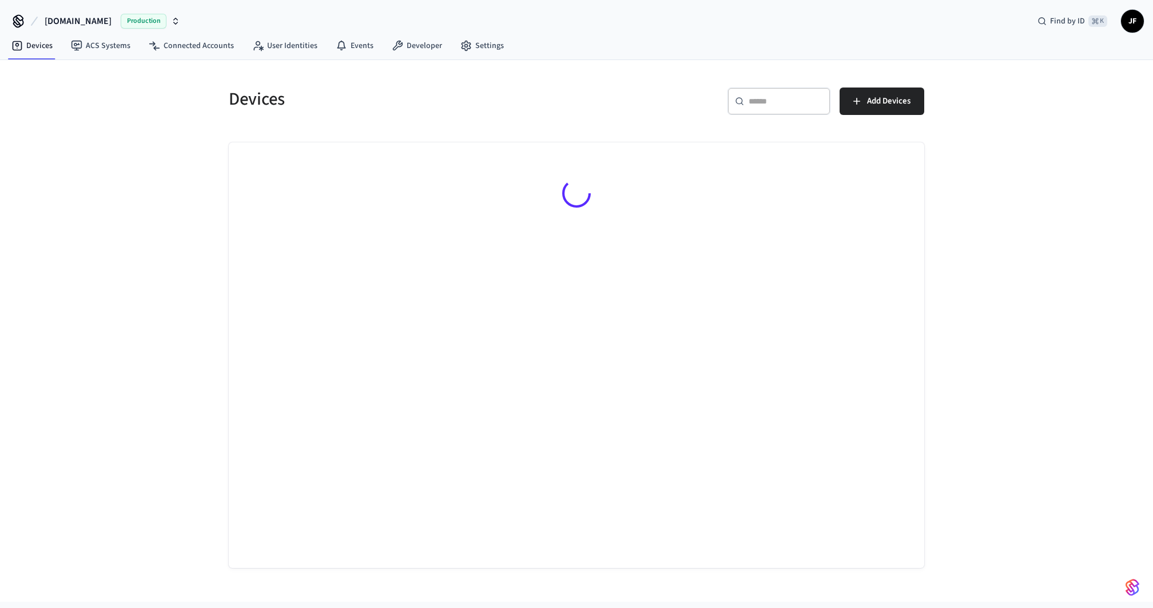
click at [346, 141] on div "Devices ​ ​ Add Devices" at bounding box center [577, 321] width 714 height 494
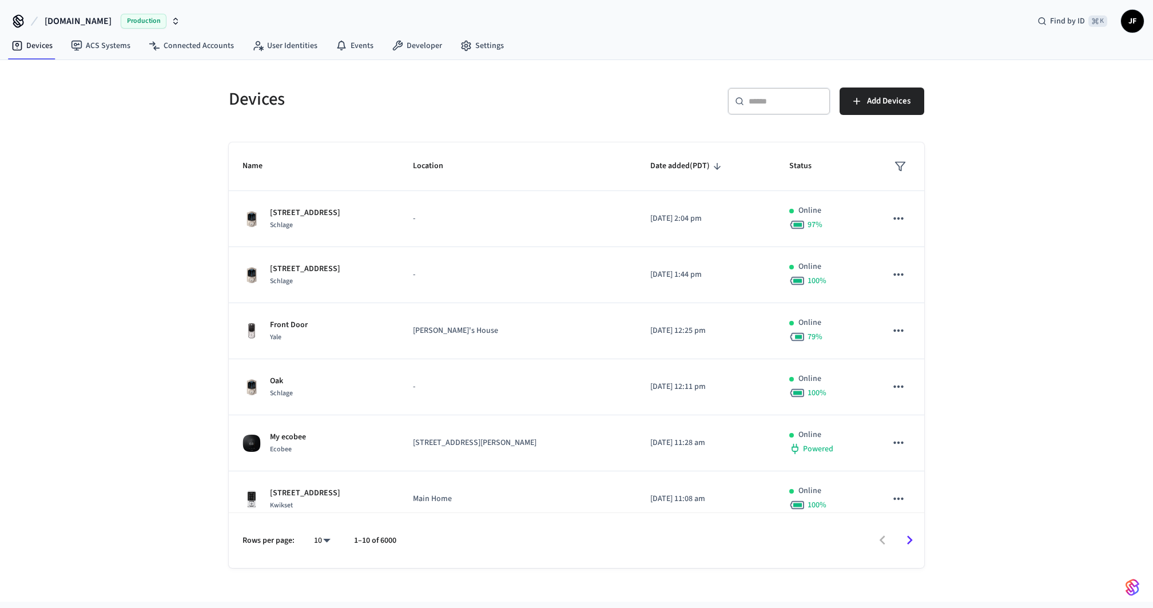
click at [586, 68] on div "Devices ​ ​ Add Devices Name Location Date added (PDT) Status 903 21st Ave Schl…" at bounding box center [577, 314] width 732 height 508
click at [752, 101] on input "text" at bounding box center [786, 101] width 74 height 11
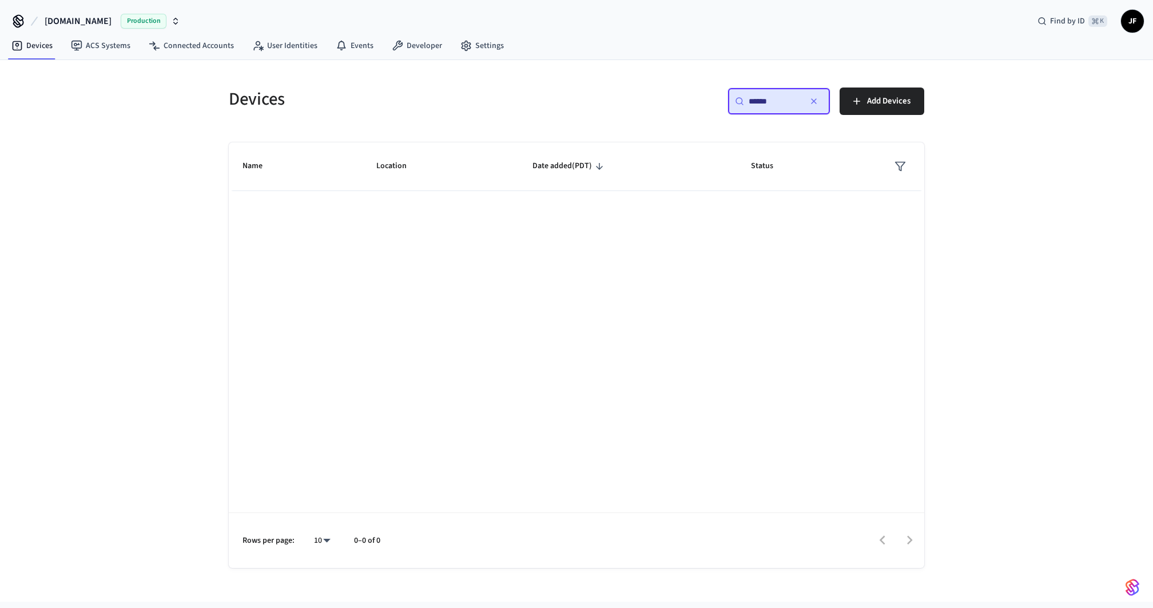
click at [780, 103] on input "******" at bounding box center [774, 101] width 51 height 11
type input "******"
click at [640, 116] on div "​ ****** ​ Add Devices" at bounding box center [754, 106] width 341 height 37
drag, startPoint x: 791, startPoint y: 100, endPoint x: 696, endPoint y: 96, distance: 95.7
click at [696, 96] on div "​ ****** ​ Add Devices" at bounding box center [754, 106] width 341 height 37
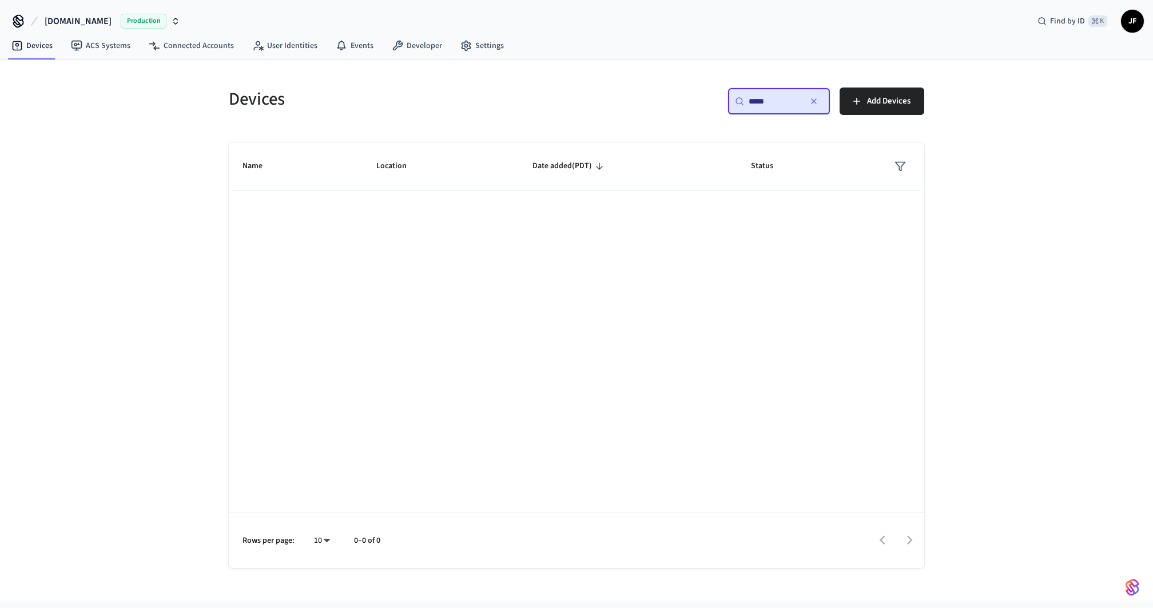
type input "******"
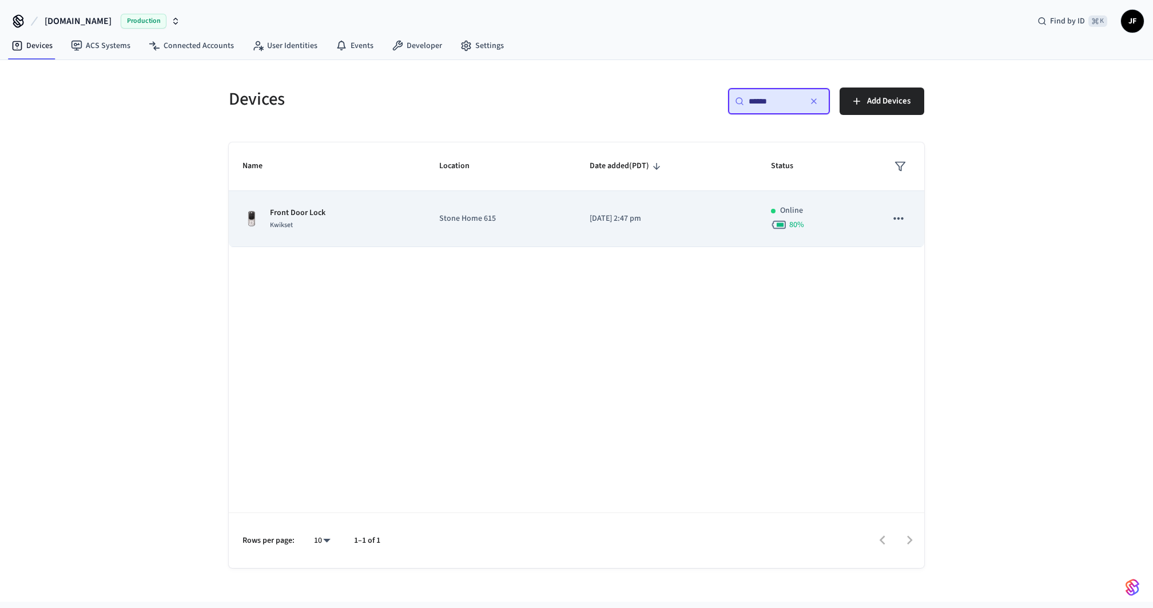
click at [530, 236] on td "Stone Home 615" at bounding box center [501, 219] width 150 height 56
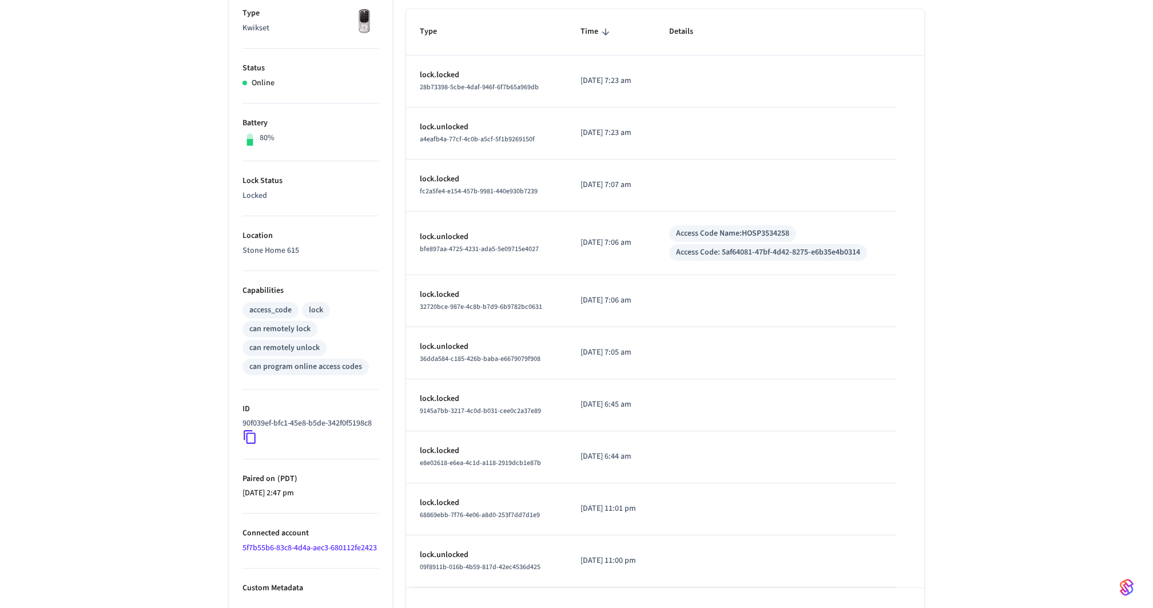
scroll to position [227, 0]
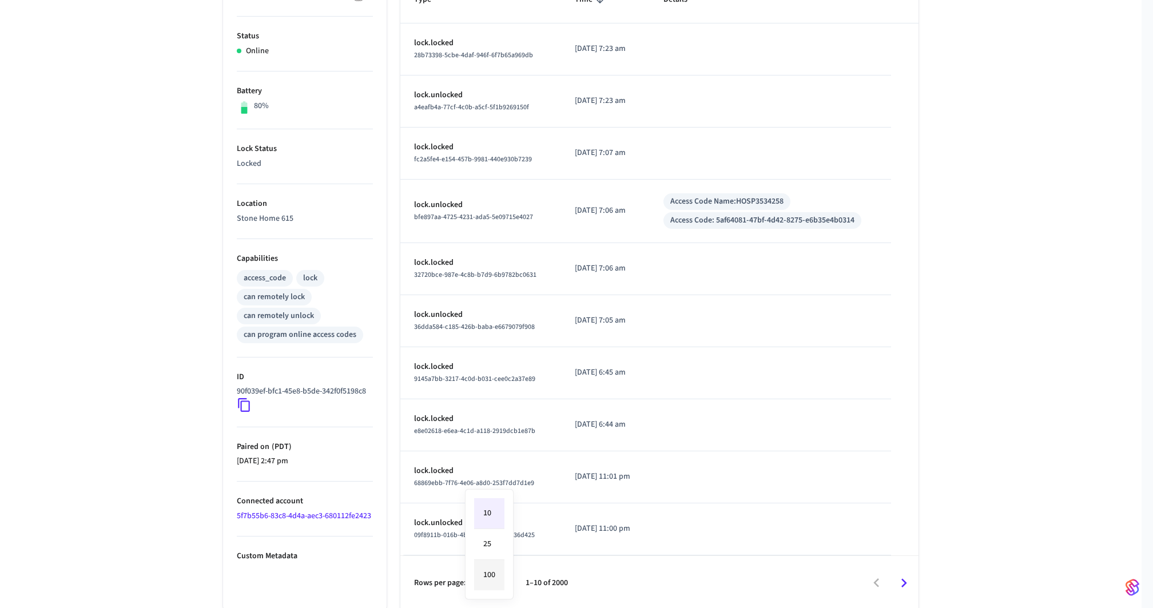
drag, startPoint x: 495, startPoint y: 578, endPoint x: 503, endPoint y: 564, distance: 17.2
click at [495, 578] on body "Hospitable.com Production Find by ID ⌘ K JF Devices ACS Systems Connected Accou…" at bounding box center [576, 209] width 1153 height 873
click at [493, 569] on li "100" at bounding box center [489, 575] width 30 height 30
type input "***"
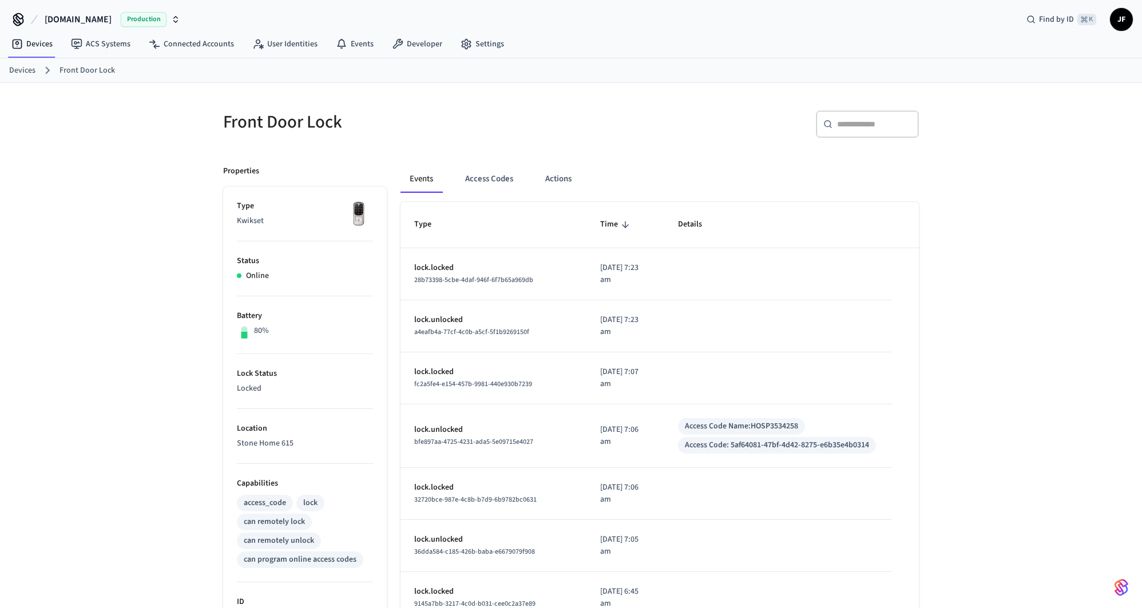
scroll to position [0, 0]
click at [888, 126] on input "text" at bounding box center [874, 125] width 74 height 11
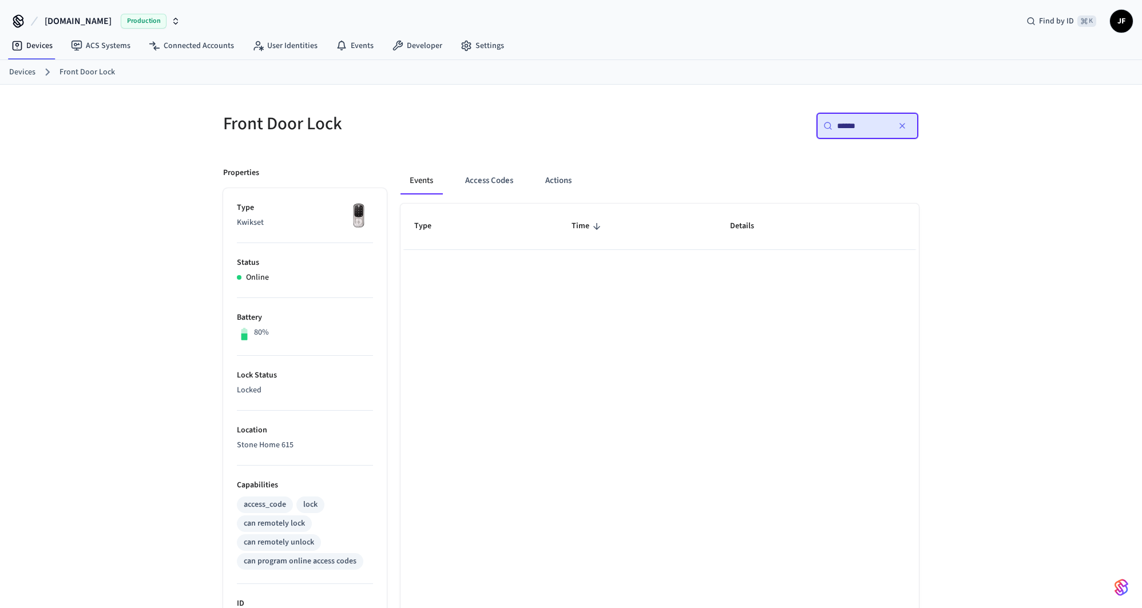
type input "*******"
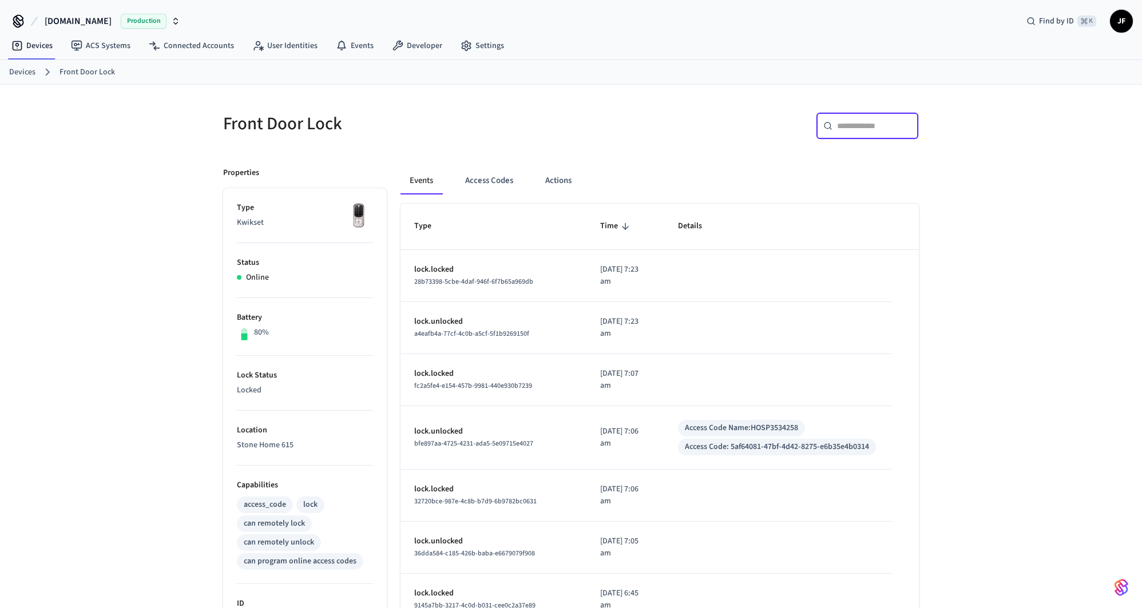
type input "*"
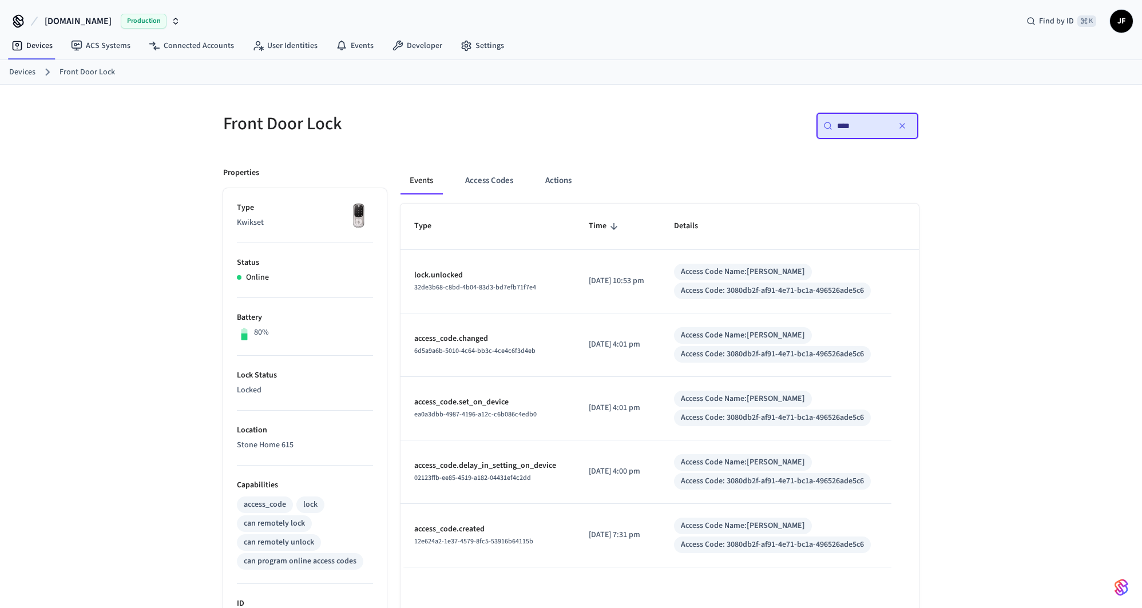
type input "****"
click at [948, 382] on div "Front Door Lock ​ **** ​ Properties Type Kwikset Status Online Battery 80% Lock…" at bounding box center [571, 445] width 1142 height 721
drag, startPoint x: 594, startPoint y: 474, endPoint x: 576, endPoint y: 461, distance: 22.5
click at [576, 461] on td "2025/08/27 at 4:00 pm" at bounding box center [617, 473] width 85 height 64
copy p "2025/08/27 at 4:00 pm"
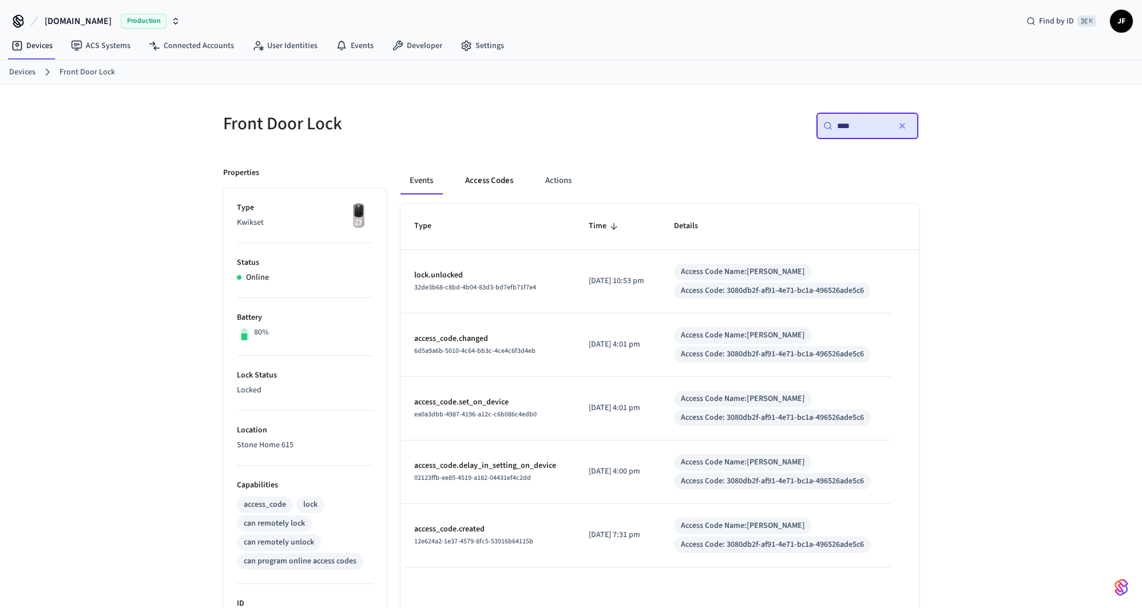
click at [487, 188] on button "Access Codes" at bounding box center [489, 180] width 66 height 27
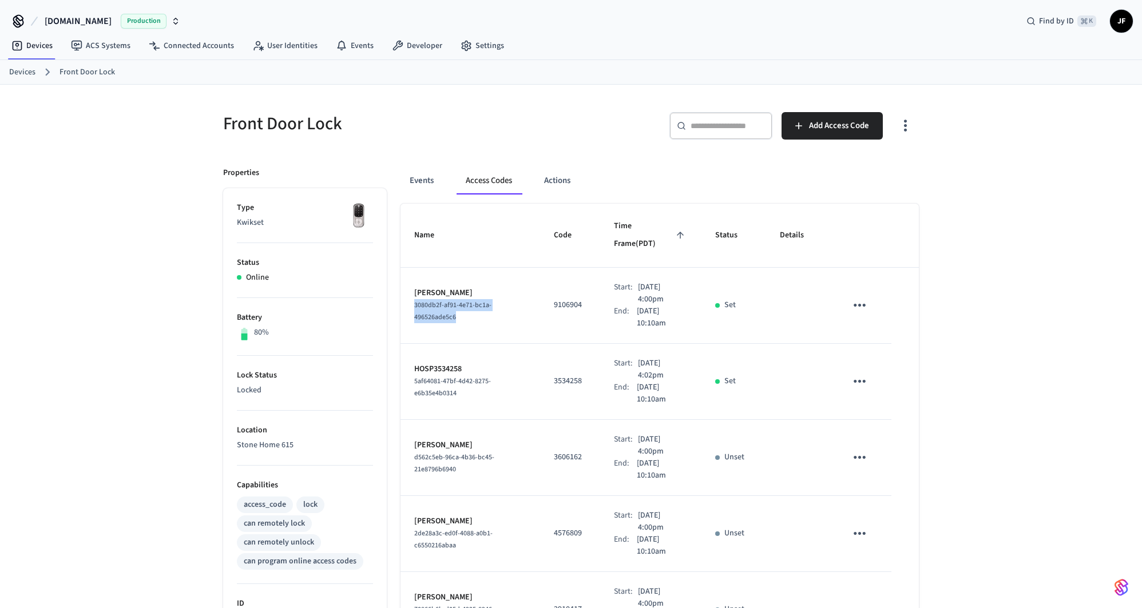
drag, startPoint x: 459, startPoint y: 299, endPoint x: 408, endPoint y: 291, distance: 52.2
click at [408, 291] on td "Anthony Pachelli 3080db2f-af91-4e71-bc1a-496526ade5c6" at bounding box center [471, 306] width 140 height 76
copy span "3080db2f-af91-4e71-bc1a-496526ade5c6"
click at [412, 185] on button "Events" at bounding box center [422, 180] width 42 height 27
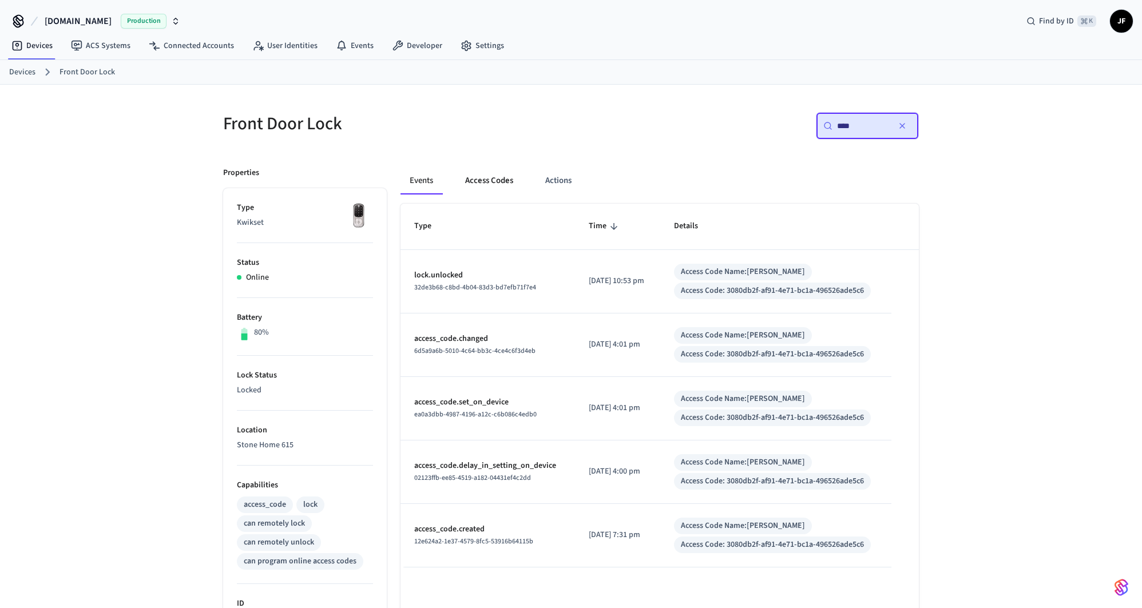
click at [490, 184] on button "Access Codes" at bounding box center [489, 180] width 66 height 27
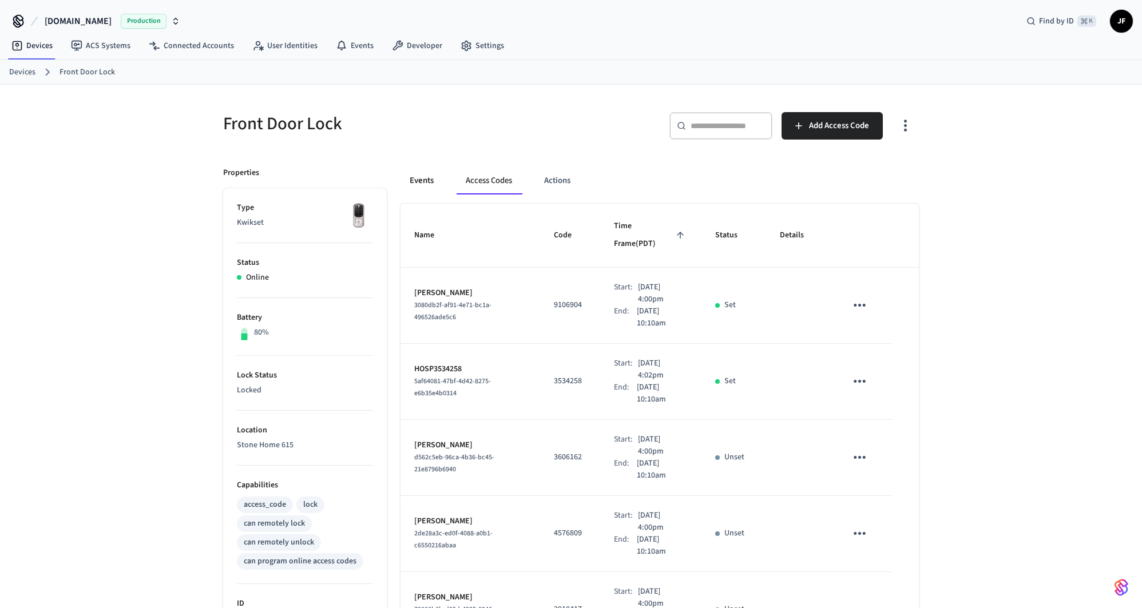
click at [441, 183] on button "Events" at bounding box center [422, 180] width 42 height 27
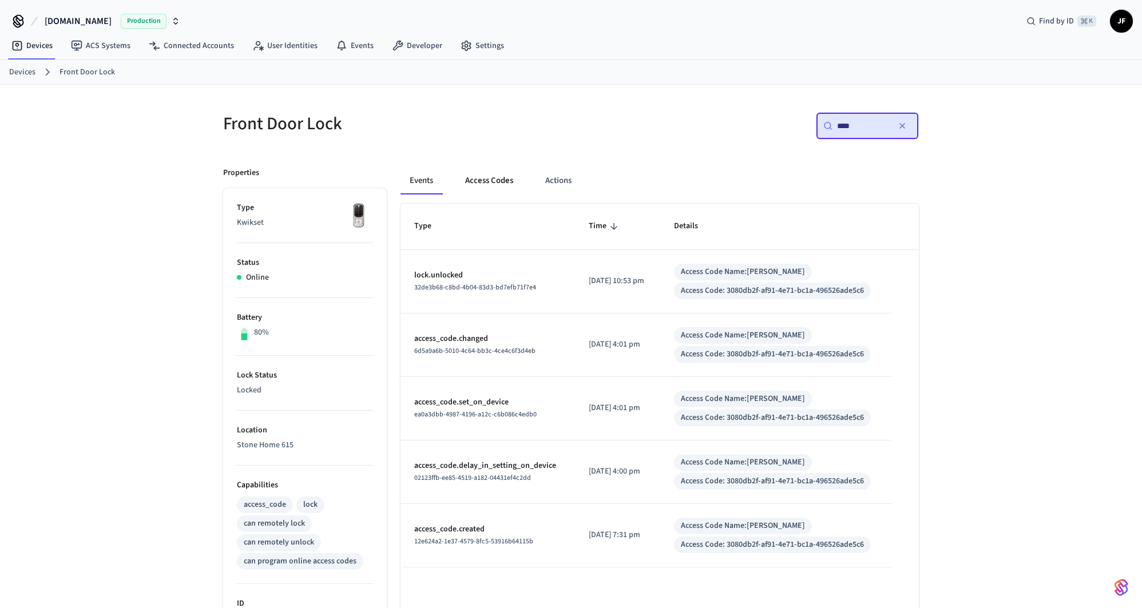
click at [497, 181] on button "Access Codes" at bounding box center [489, 180] width 66 height 27
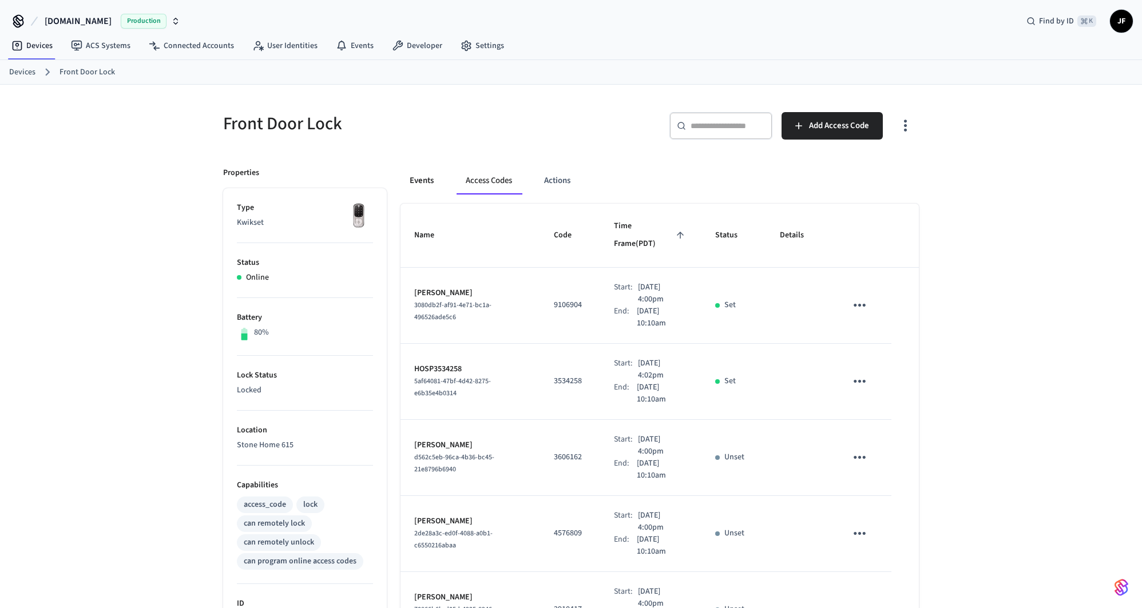
click at [422, 185] on button "Events" at bounding box center [422, 180] width 42 height 27
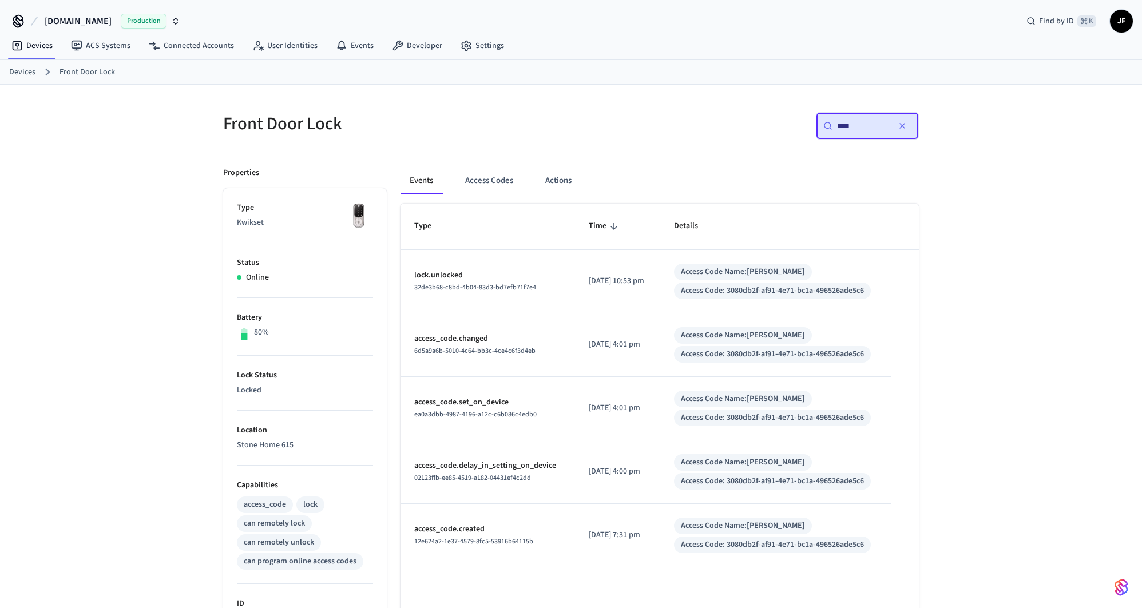
click at [850, 122] on input "****" at bounding box center [862, 125] width 51 height 11
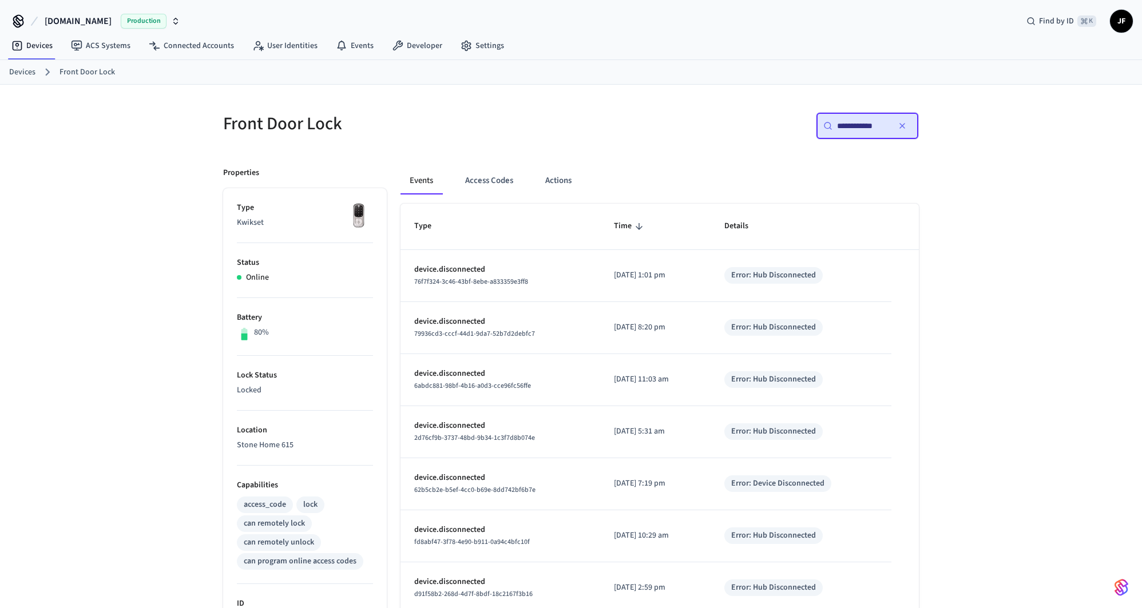
type input "**********"
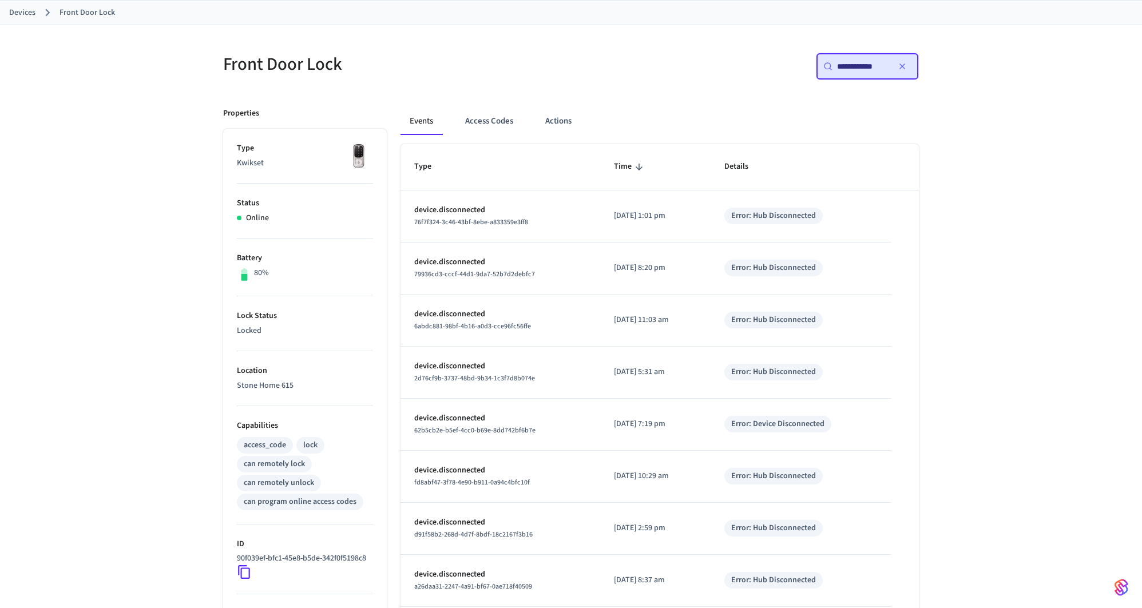
scroll to position [61, 0]
drag, startPoint x: 243, startPoint y: 582, endPoint x: 311, endPoint y: 514, distance: 97.1
click at [243, 578] on icon at bounding box center [244, 571] width 15 height 15
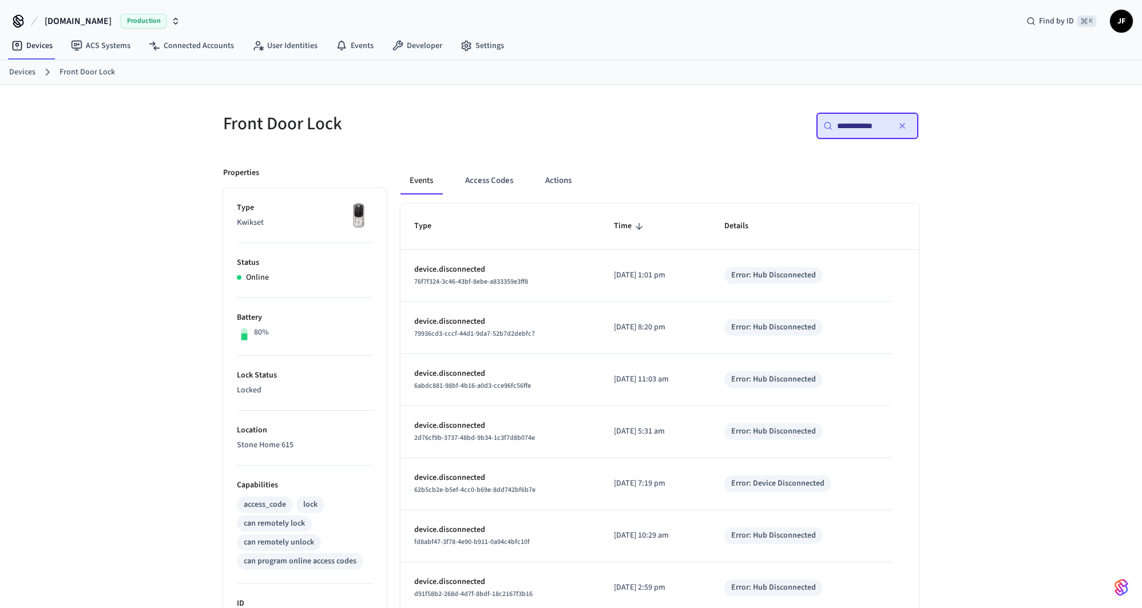
scroll to position [61, 0]
click at [575, 154] on div "Events Access Codes Actions Type Time Details device.disconnected 76f7f324-3c46…" at bounding box center [653, 489] width 532 height 672
